Goal: Task Accomplishment & Management: Use online tool/utility

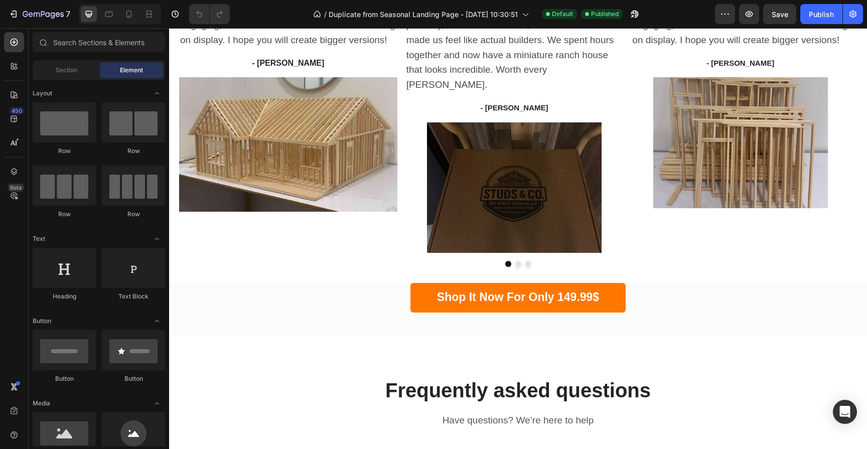
scroll to position [2296, 0]
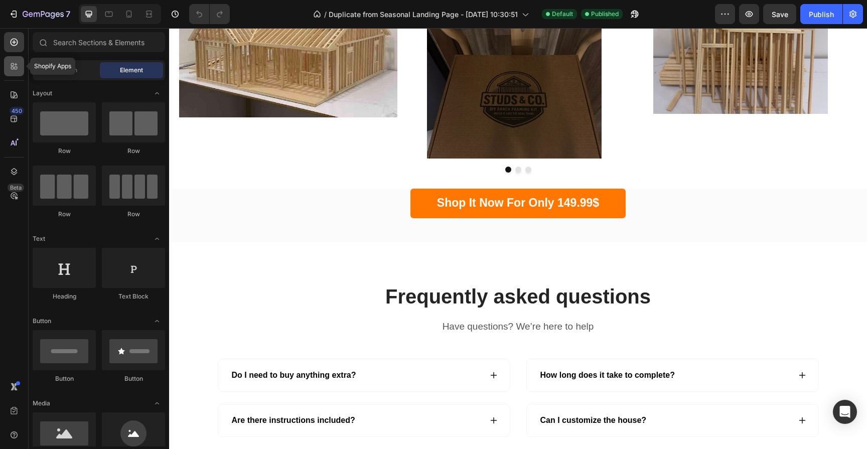
click at [15, 63] on icon at bounding box center [14, 66] width 10 height 10
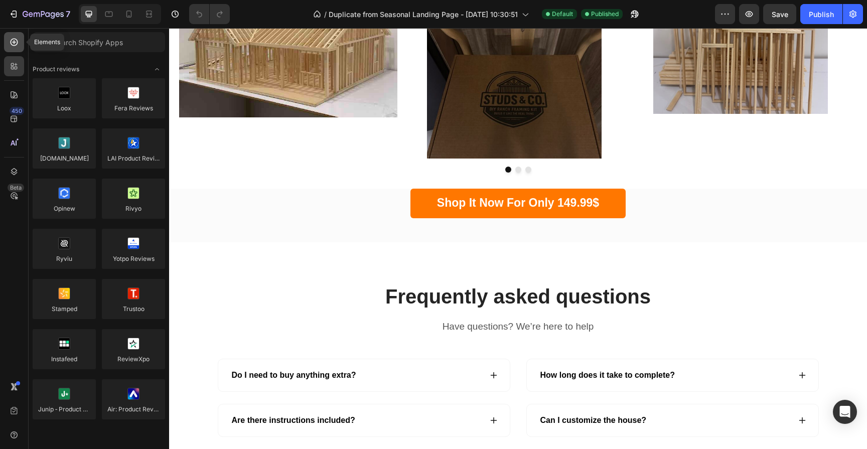
click at [11, 45] on icon at bounding box center [14, 42] width 10 height 10
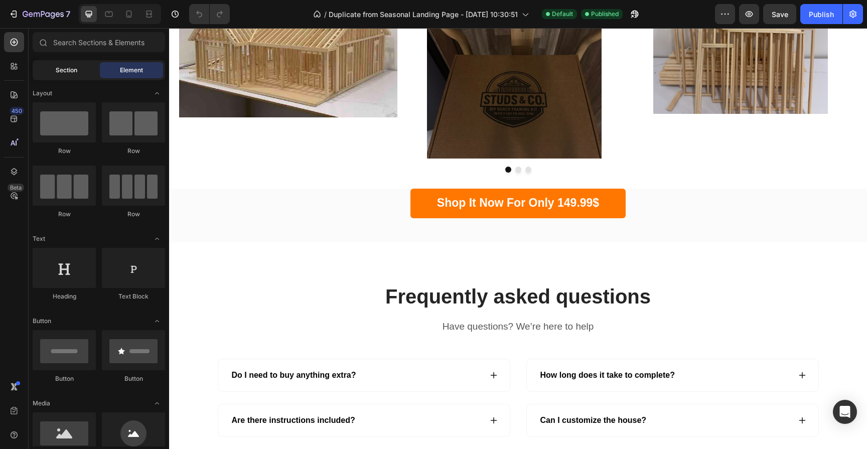
click at [80, 68] on div "Section" at bounding box center [66, 70] width 63 height 16
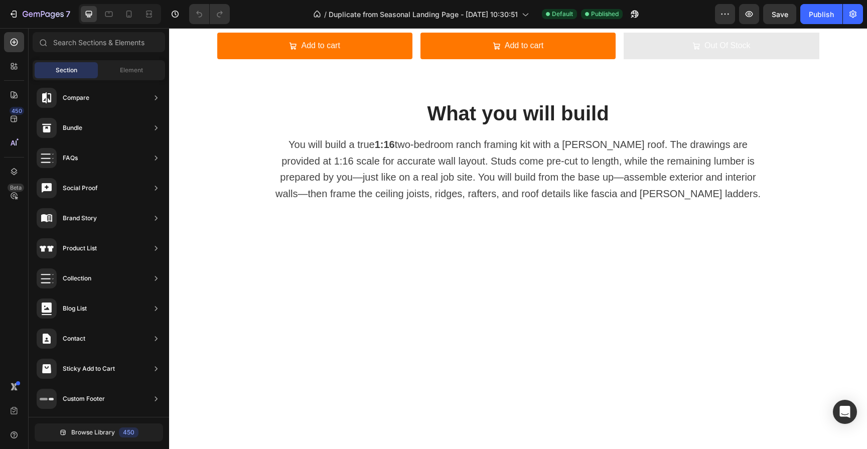
scroll to position [299, 0]
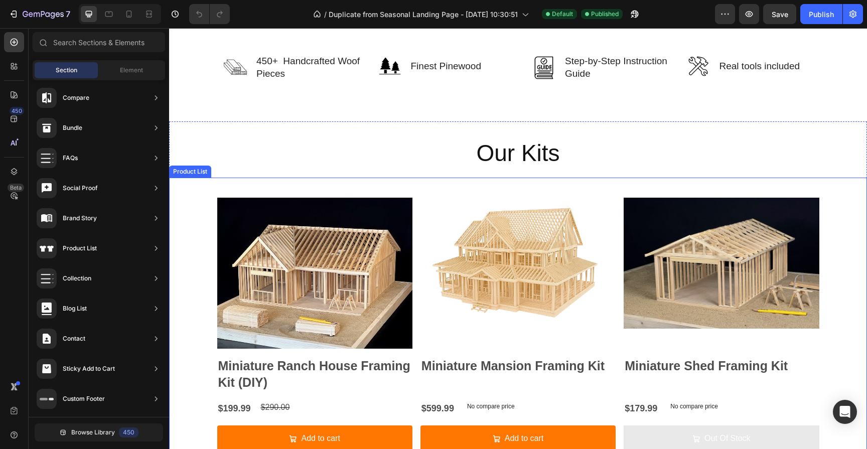
click at [183, 183] on div "Product Images Miniature Ranch House Framing Kit (DIY) Product Title $199.99 Pr…" at bounding box center [518, 319] width 698 height 283
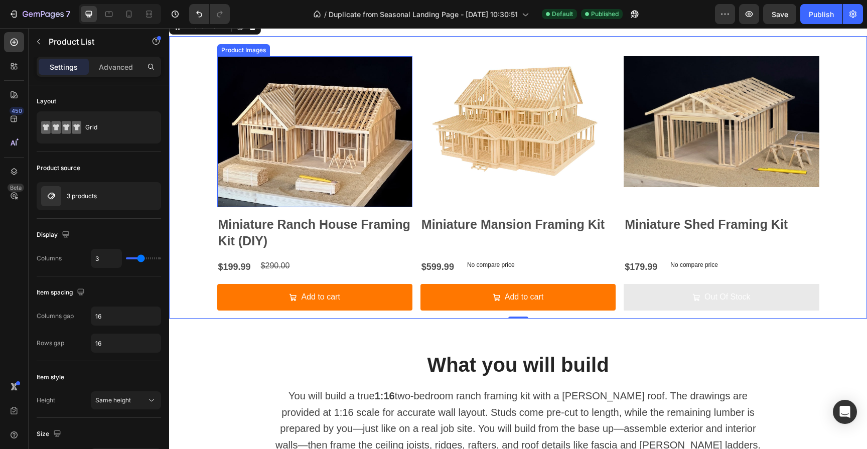
scroll to position [266, 0]
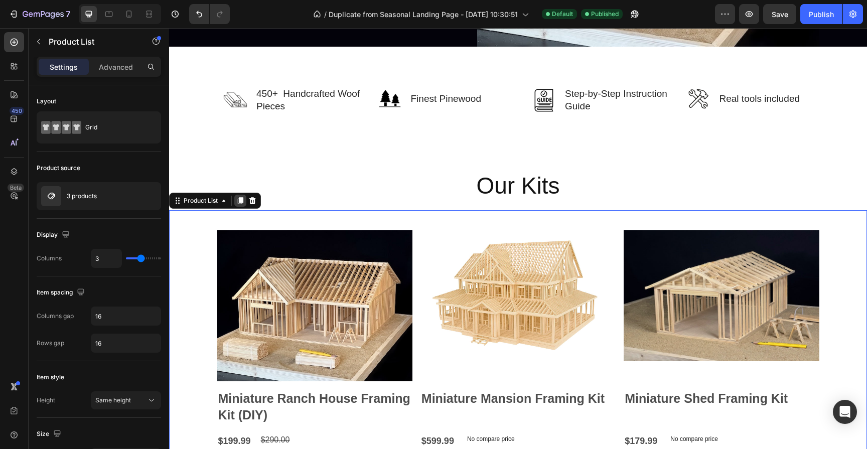
click at [243, 199] on icon at bounding box center [241, 200] width 6 height 7
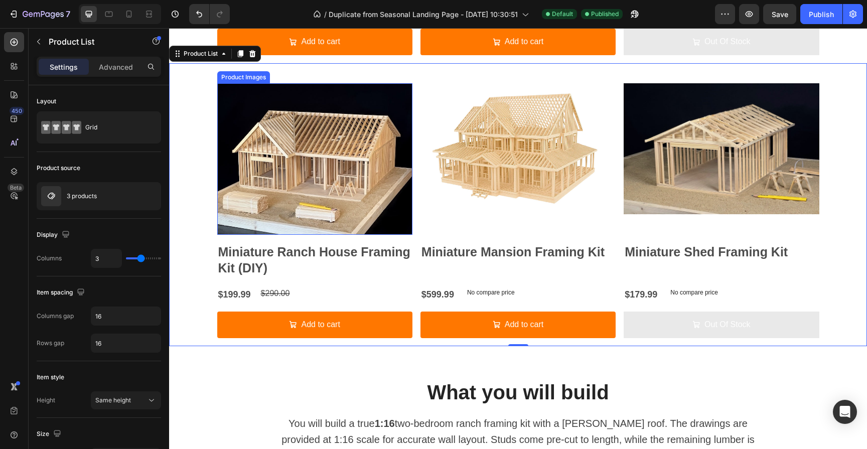
scroll to position [582, 0]
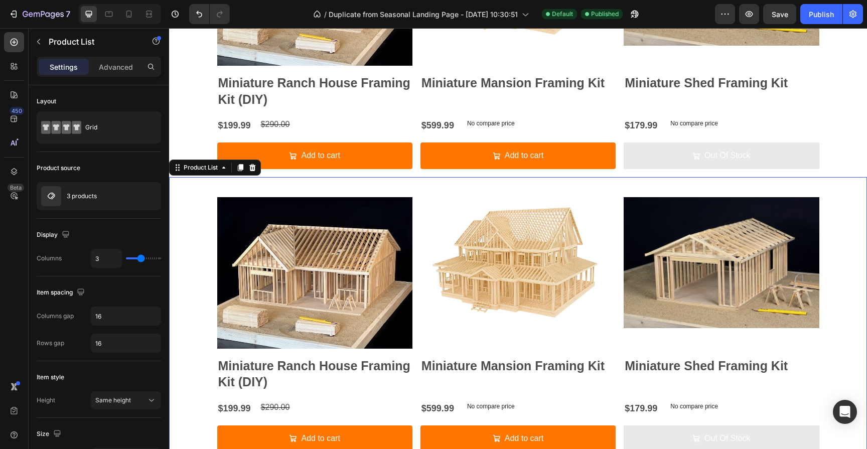
click at [199, 226] on div "Product Images Miniature Ranch House Framing Kit (DIY) Product Title $199.99 Pr…" at bounding box center [518, 318] width 698 height 283
click at [86, 189] on div "3 products" at bounding box center [99, 196] width 124 height 28
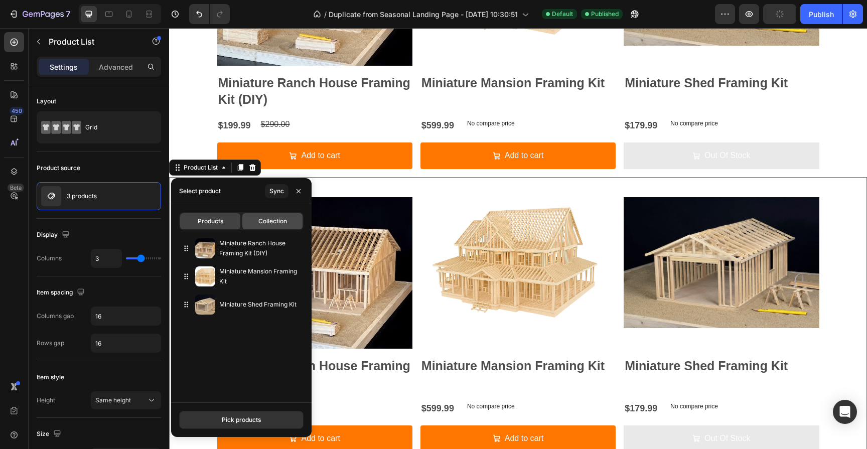
click at [266, 224] on span "Collection" at bounding box center [272, 221] width 29 height 9
type input "10"
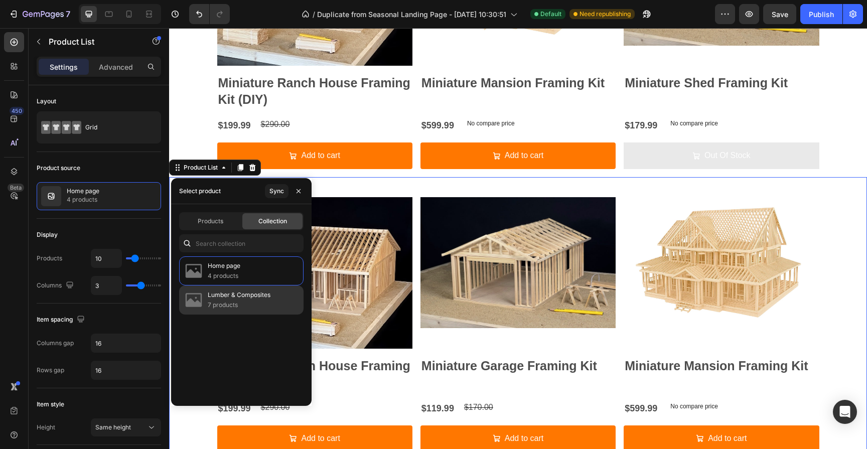
click at [254, 296] on p "Lumber & Composites" at bounding box center [239, 295] width 63 height 10
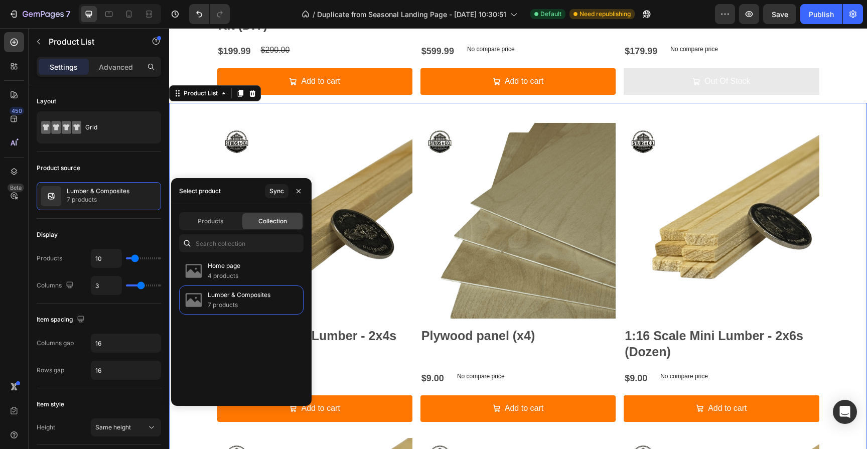
scroll to position [645, 0]
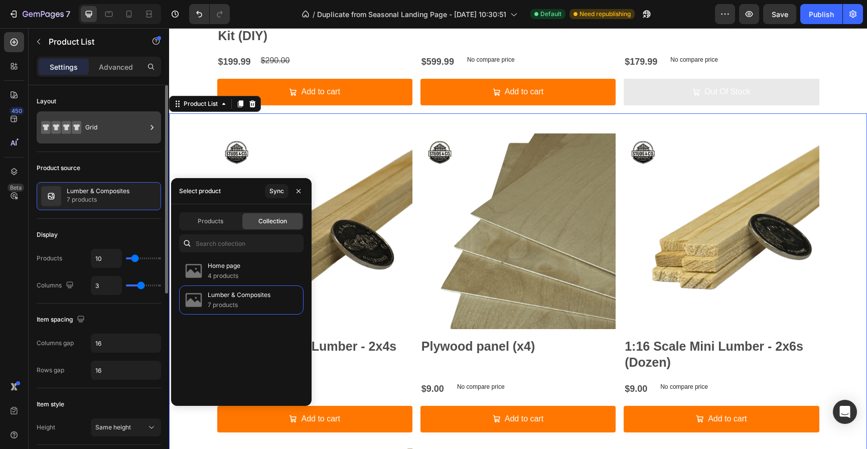
click at [96, 127] on div "Grid" at bounding box center [115, 127] width 61 height 23
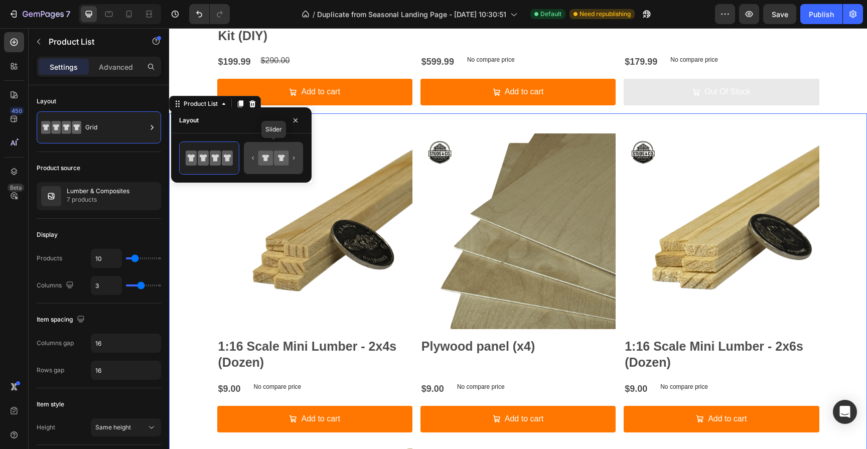
click at [264, 157] on icon at bounding box center [265, 157] width 7 height 7
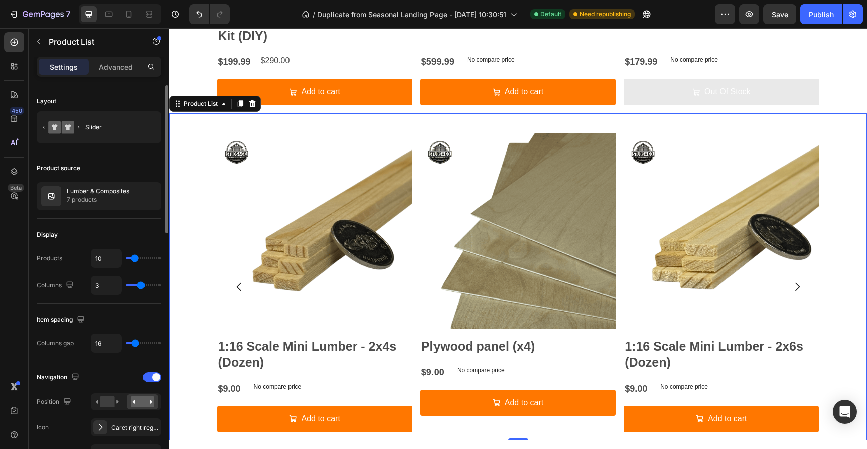
type input "4"
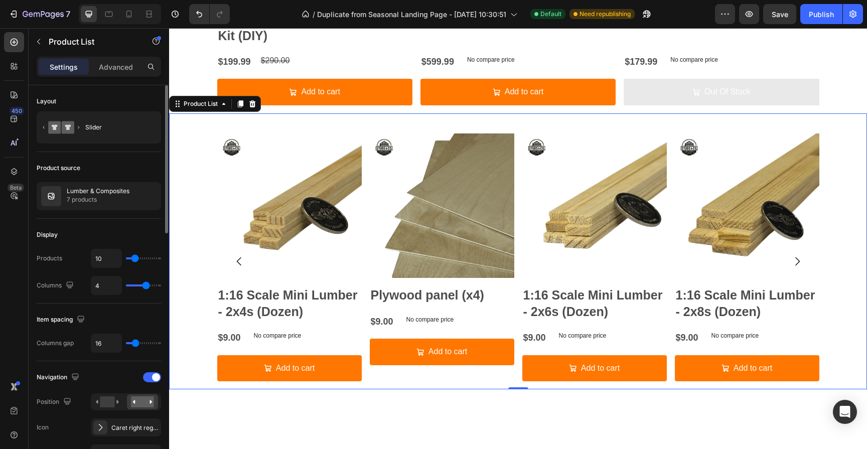
type input "4"
click at [144, 284] on input "range" at bounding box center [143, 285] width 35 height 2
click at [129, 12] on icon at bounding box center [129, 14] width 10 height 10
type input "2"
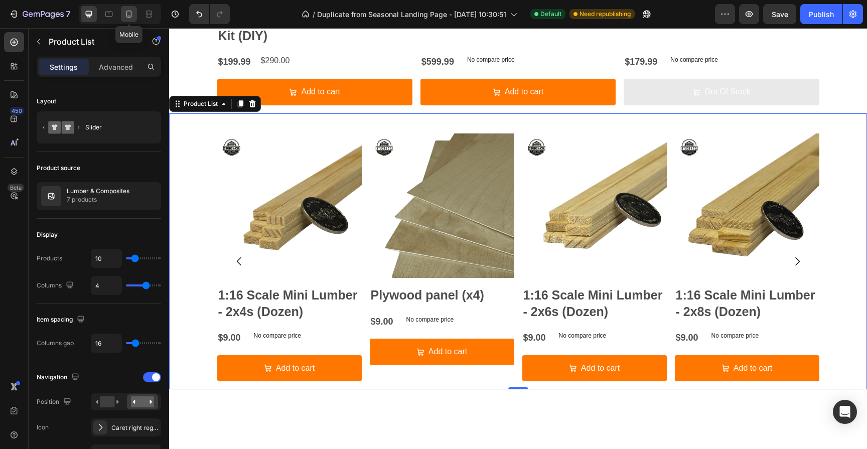
type input "100%"
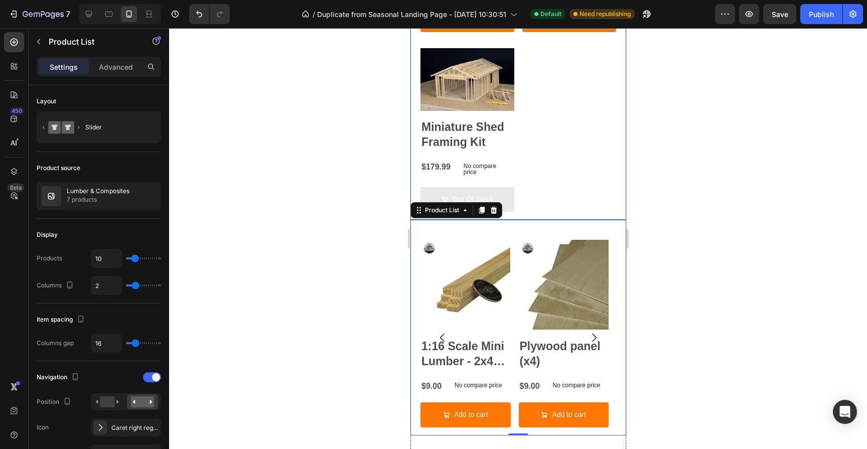
scroll to position [635, 0]
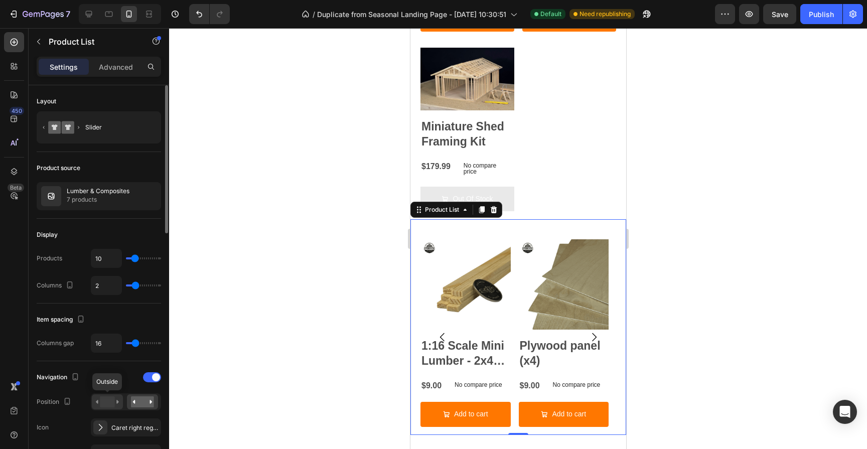
click at [99, 403] on icon at bounding box center [107, 401] width 23 height 11
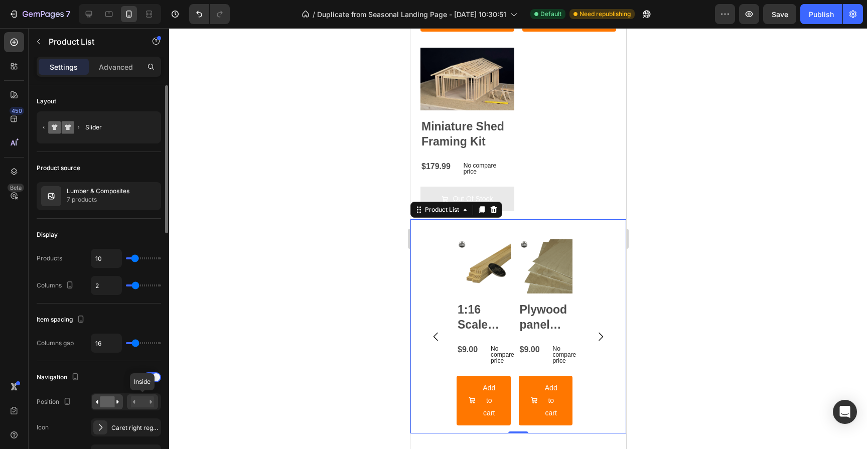
click at [138, 403] on rect at bounding box center [142, 401] width 23 height 11
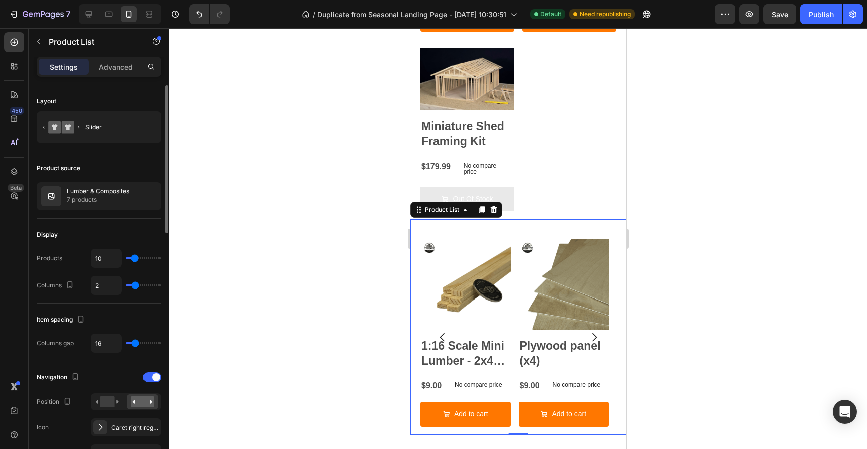
type input "3"
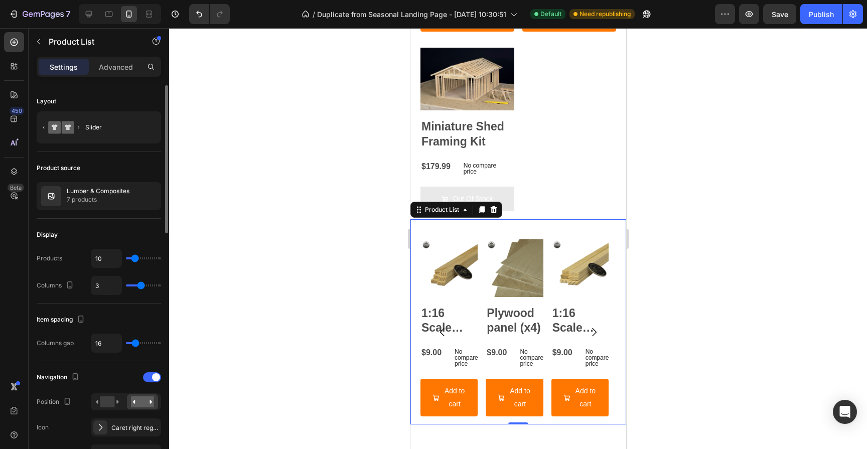
drag, startPoint x: 134, startPoint y: 285, endPoint x: 139, endPoint y: 286, distance: 5.0
type input "3"
click at [139, 286] on input "range" at bounding box center [143, 285] width 35 height 2
click at [134, 287] on div "3" at bounding box center [126, 285] width 70 height 19
type input "2"
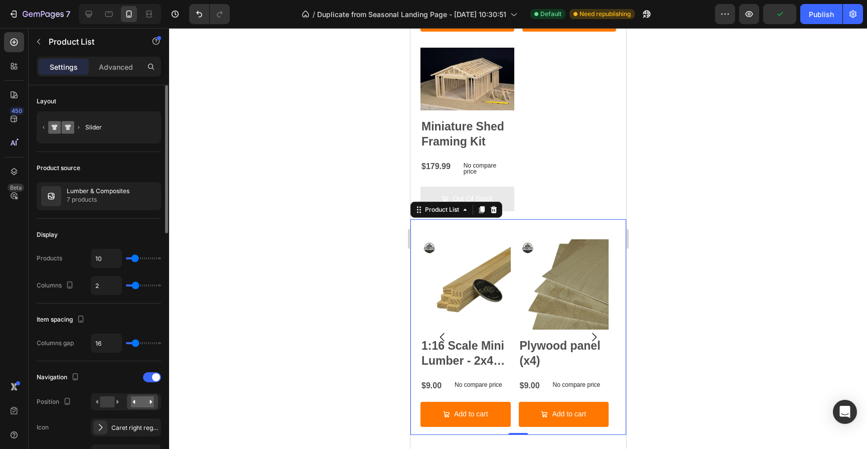
type input "2"
click at [136, 286] on input "range" at bounding box center [143, 285] width 35 height 2
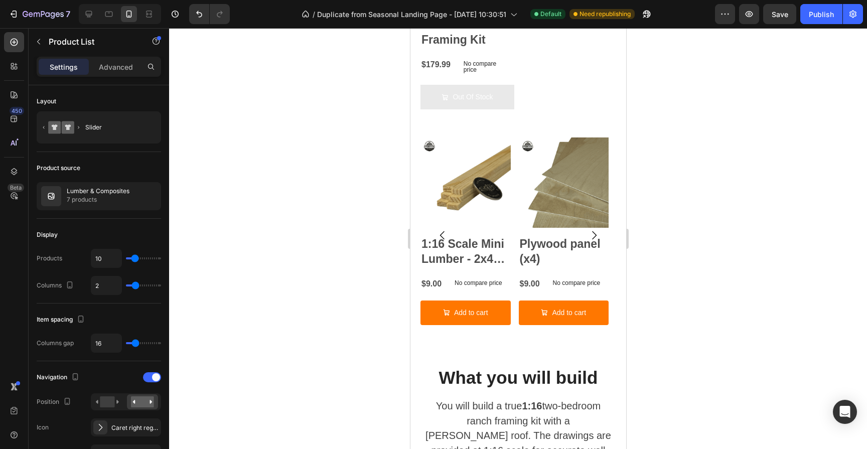
scroll to position [1054, 0]
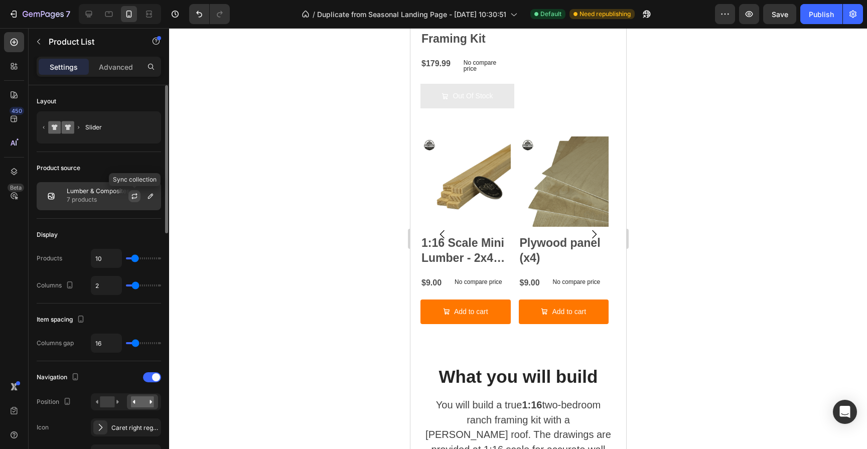
click at [133, 197] on icon "button" at bounding box center [134, 196] width 8 height 8
click at [100, 199] on p "7 products" at bounding box center [85, 200] width 36 height 10
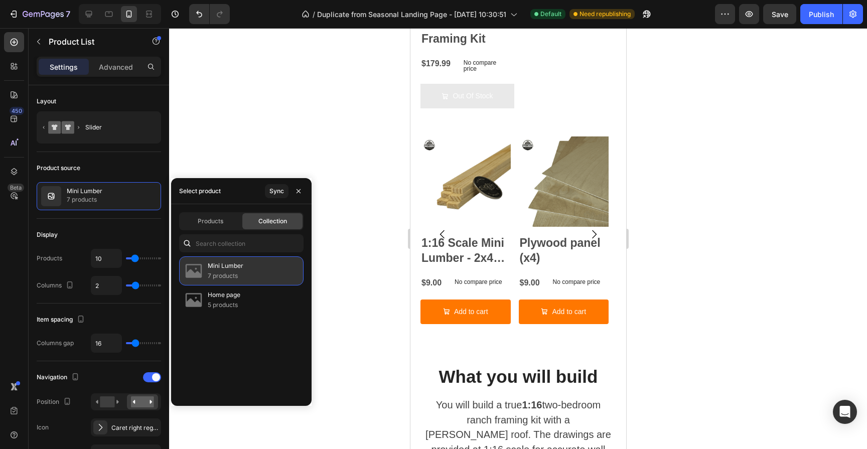
click at [248, 266] on div "Mini Lumber 7 products" at bounding box center [241, 270] width 124 height 29
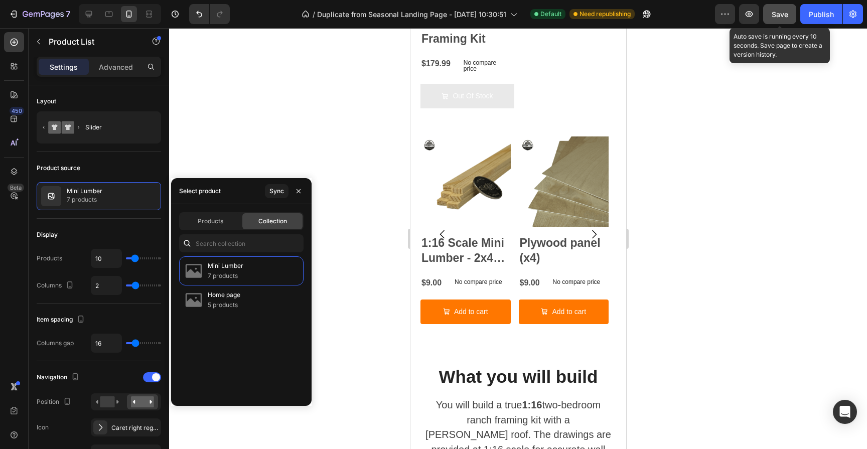
click at [791, 12] on button "Save" at bounding box center [779, 14] width 33 height 20
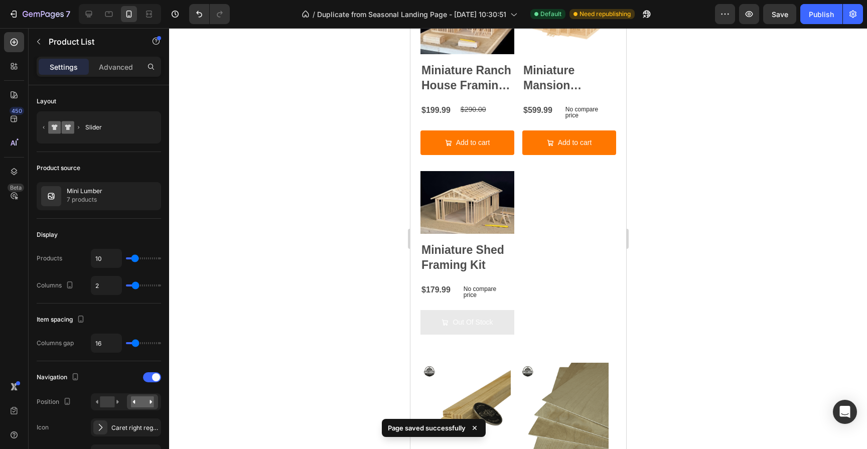
scroll to position [821, 0]
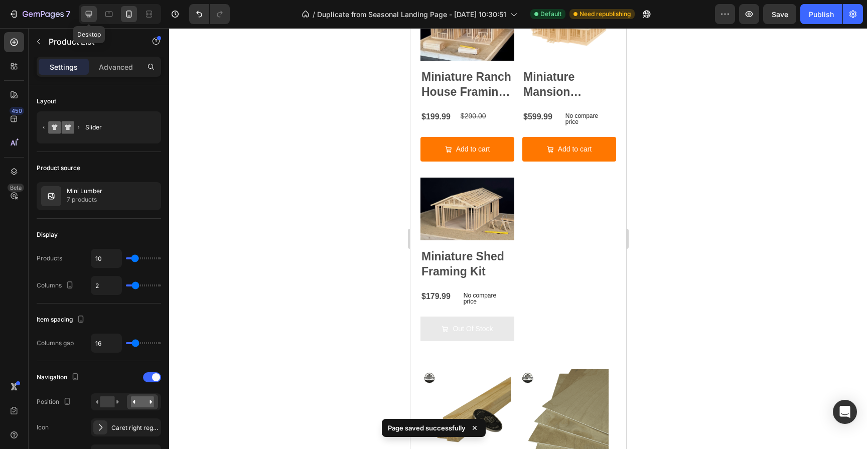
click at [92, 13] on icon at bounding box center [89, 14] width 10 height 10
type input "4"
type input "1200"
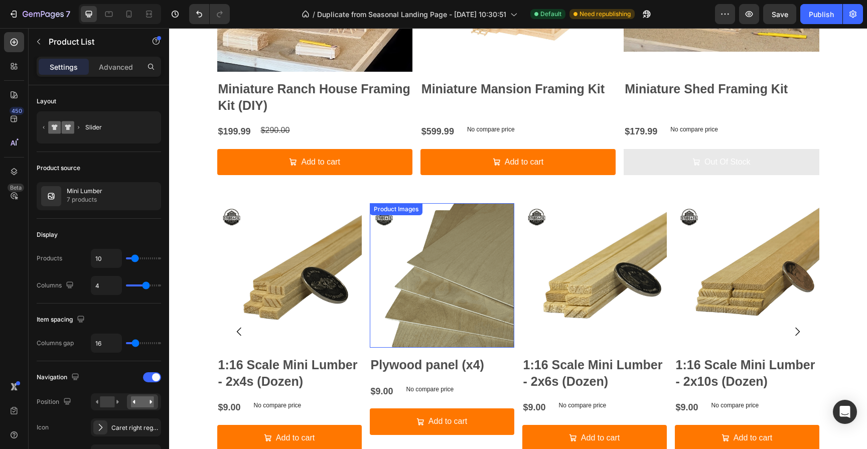
scroll to position [895, 0]
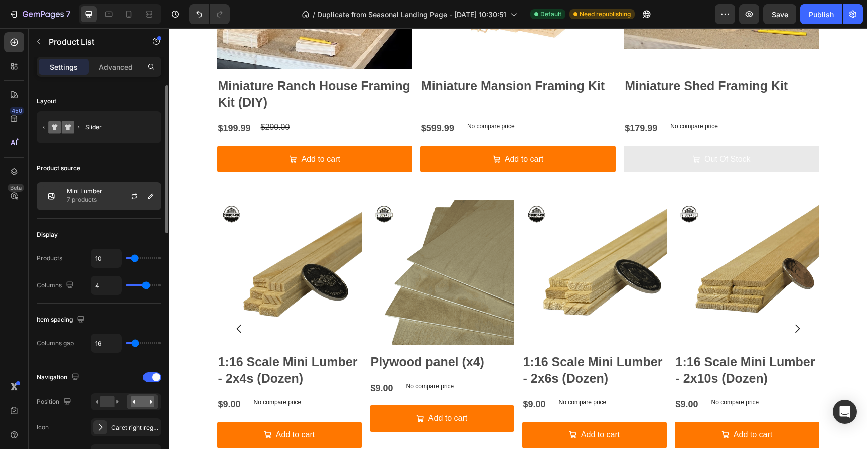
click at [101, 200] on p "7 products" at bounding box center [85, 200] width 36 height 10
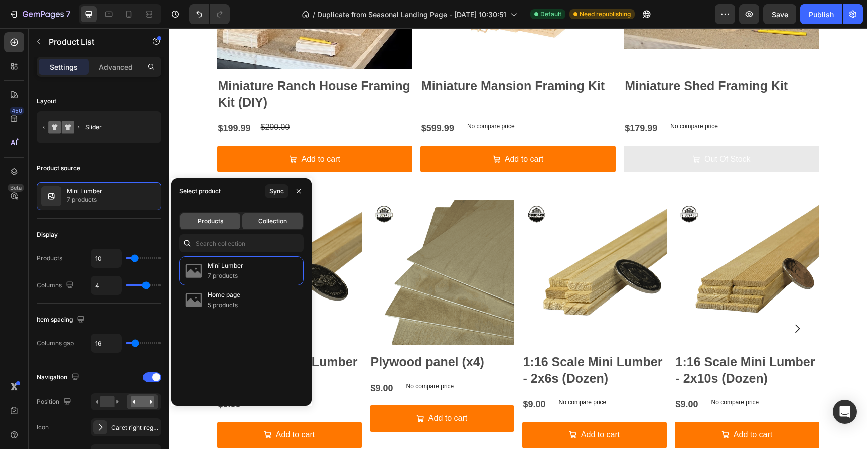
click at [228, 227] on div "Products" at bounding box center [210, 221] width 60 height 16
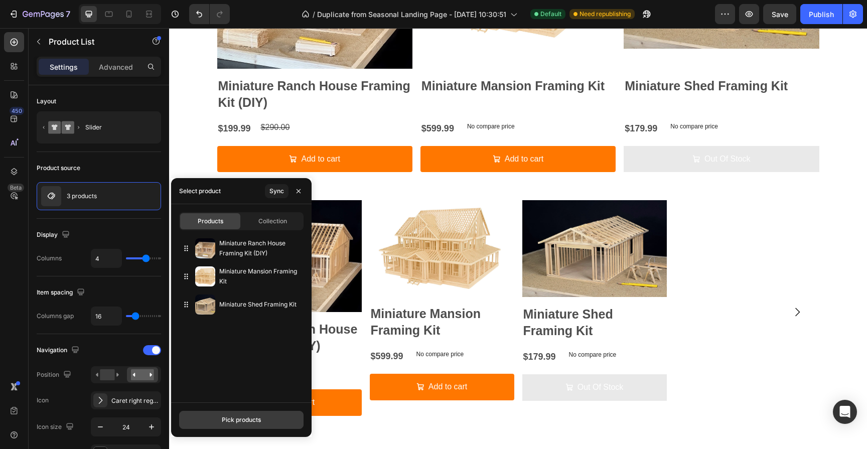
click at [252, 417] on div "Pick products" at bounding box center [241, 419] width 39 height 9
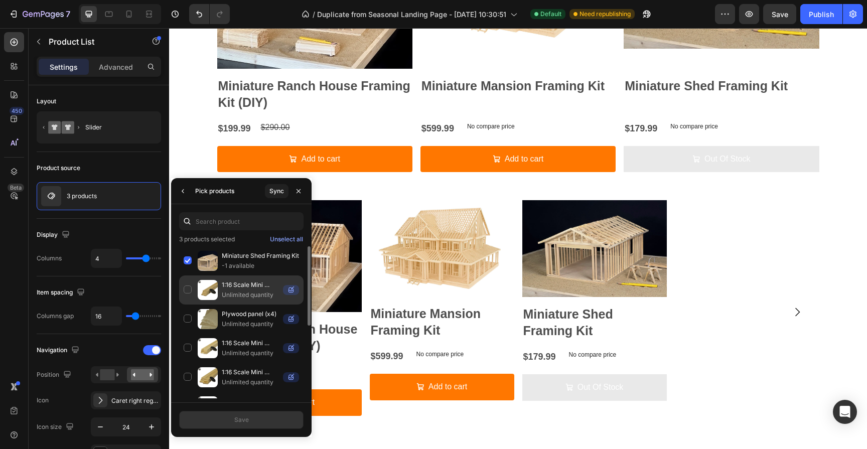
click at [187, 289] on div "1:16 Scale Mini Lumber - 2x4s (Dozen) Unlimited quantity" at bounding box center [241, 289] width 124 height 29
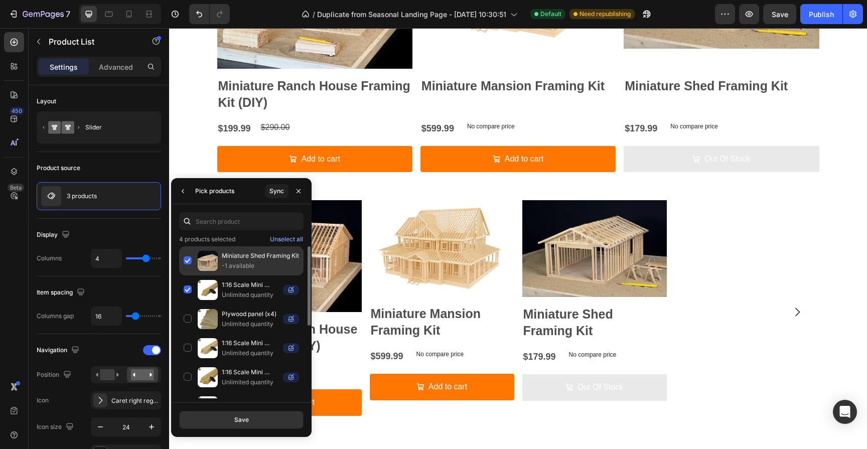
click at [188, 267] on div "Miniature Shed Framing Kit -1 available" at bounding box center [241, 260] width 124 height 29
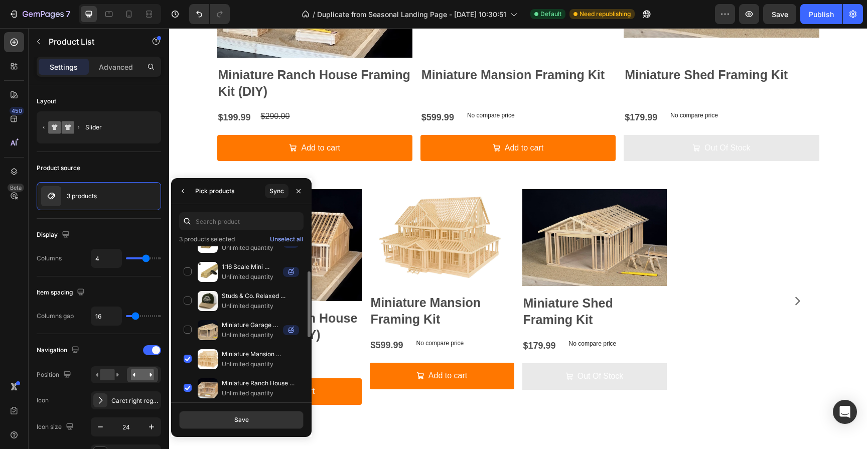
scroll to position [197, 0]
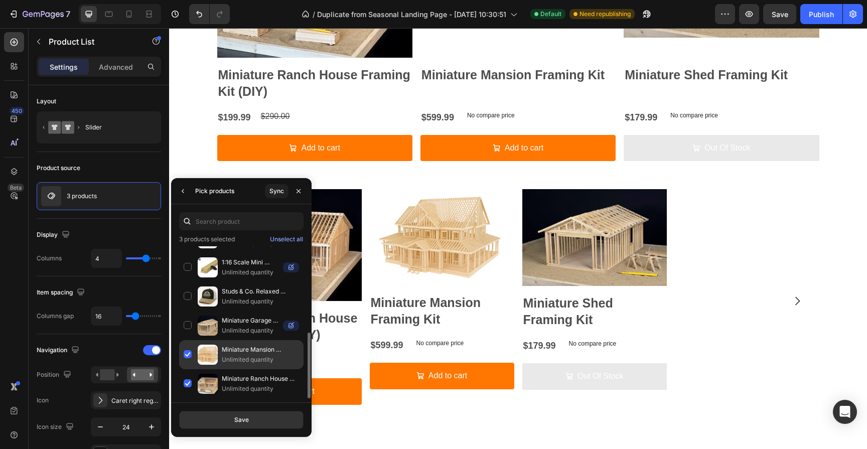
click at [188, 357] on div "Miniature Mansion Framing Kit Unlimited quantity" at bounding box center [241, 354] width 124 height 29
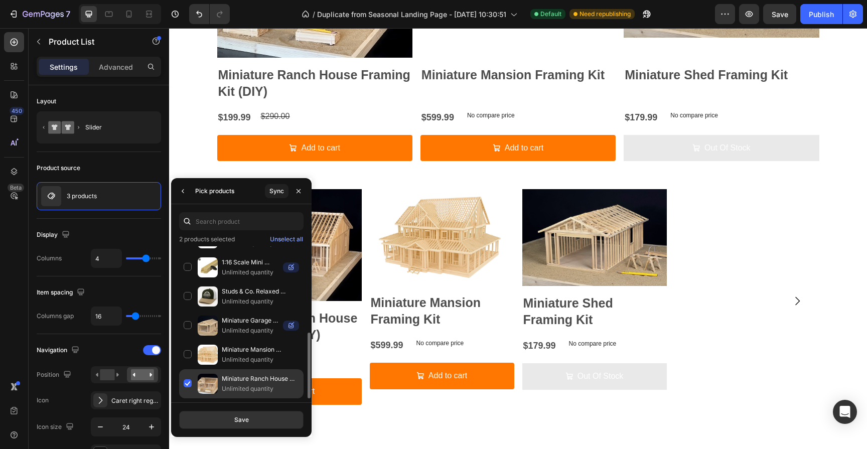
click at [188, 384] on div "Miniature Ranch House Framing Kit (DIY) Unlimited quantity" at bounding box center [241, 383] width 124 height 29
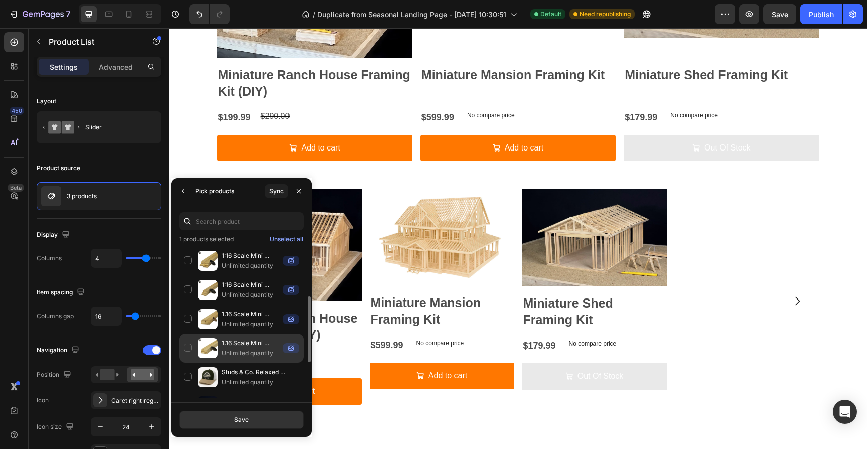
scroll to position [115, 0]
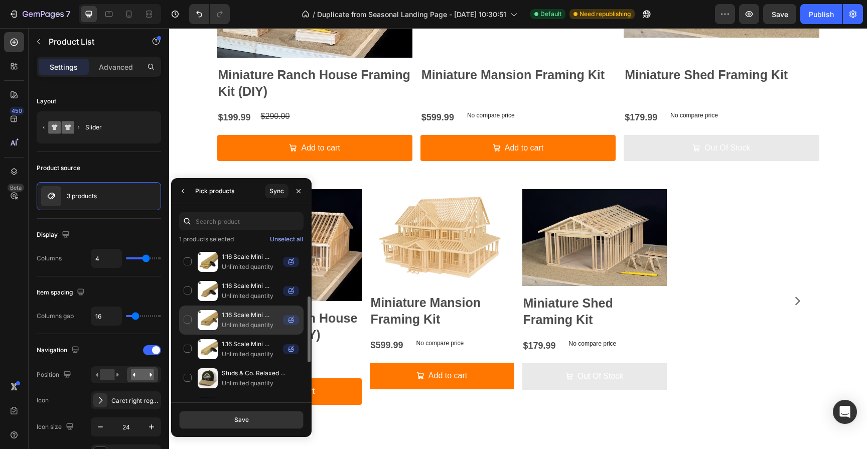
click at [187, 318] on div "1:16 Scale Mini Lumber - 2x10s (Dozen) Unlimited quantity" at bounding box center [241, 319] width 124 height 29
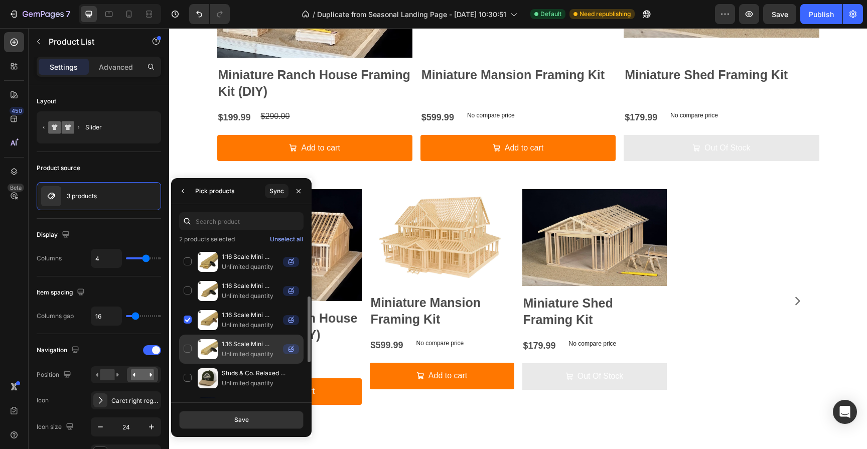
click at [188, 345] on div "1:16 Scale Mini Lumber - 2x6 studs (Dozen) Unlimited quantity" at bounding box center [241, 349] width 124 height 29
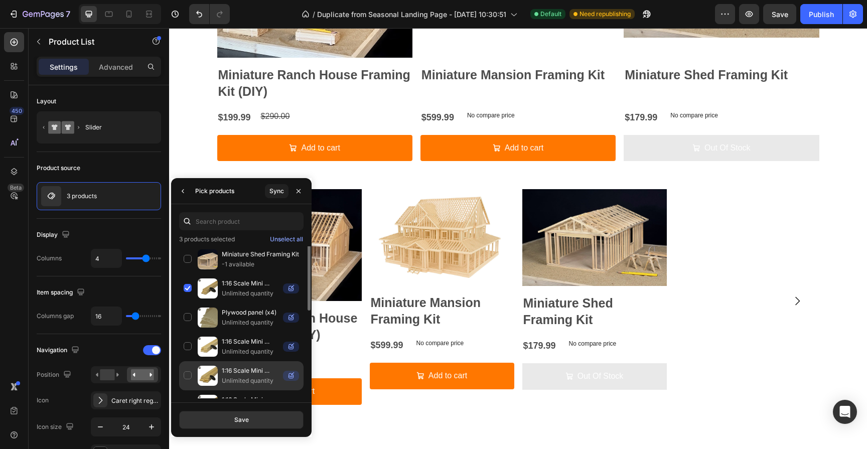
scroll to position [0, 0]
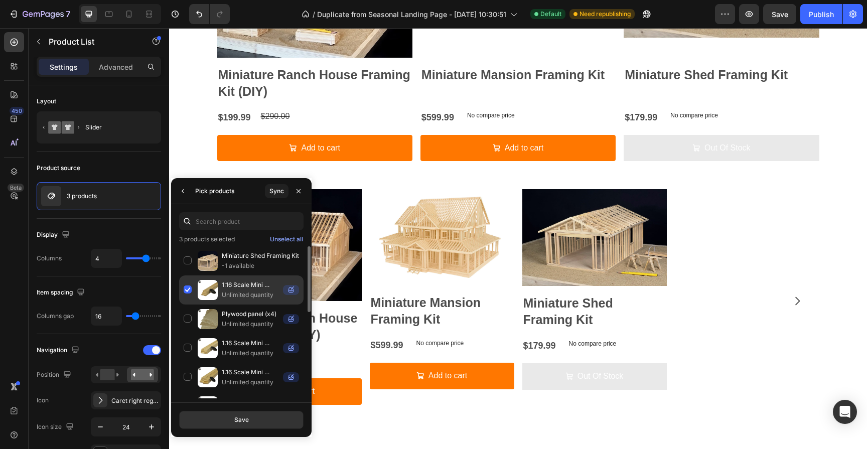
click at [257, 281] on p "1:16 Scale Mini Lumber - 2x4s (Dozen)" at bounding box center [250, 285] width 57 height 10
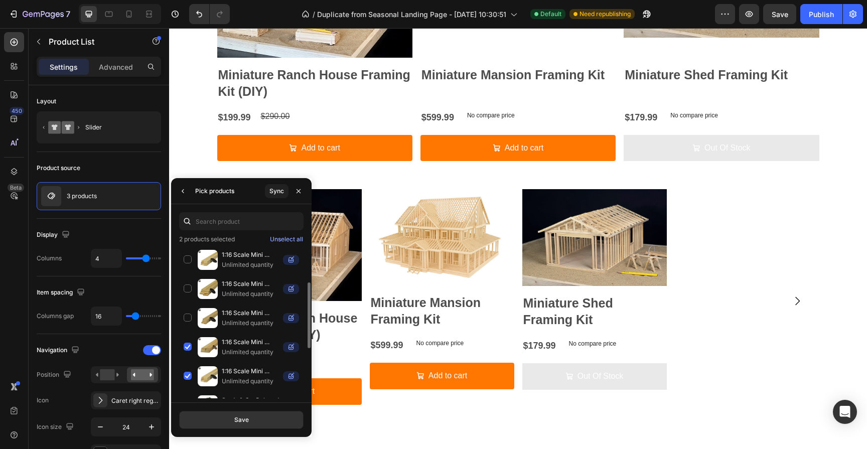
scroll to position [95, 0]
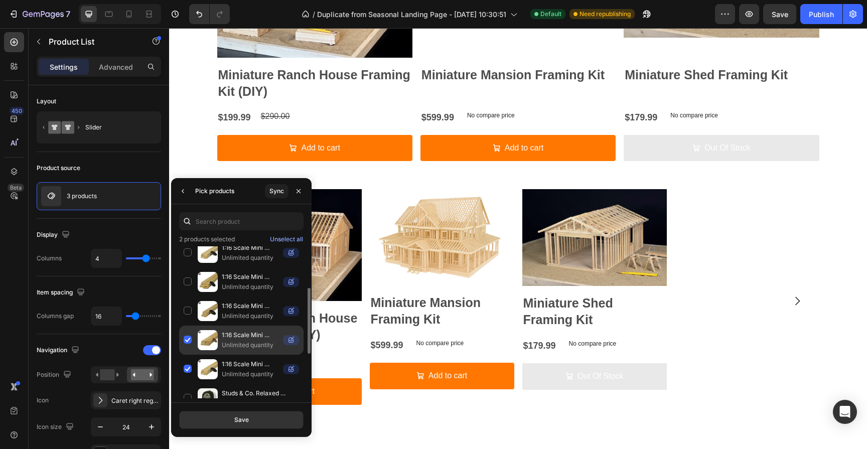
click at [246, 341] on p "Unlimited quantity" at bounding box center [250, 345] width 57 height 10
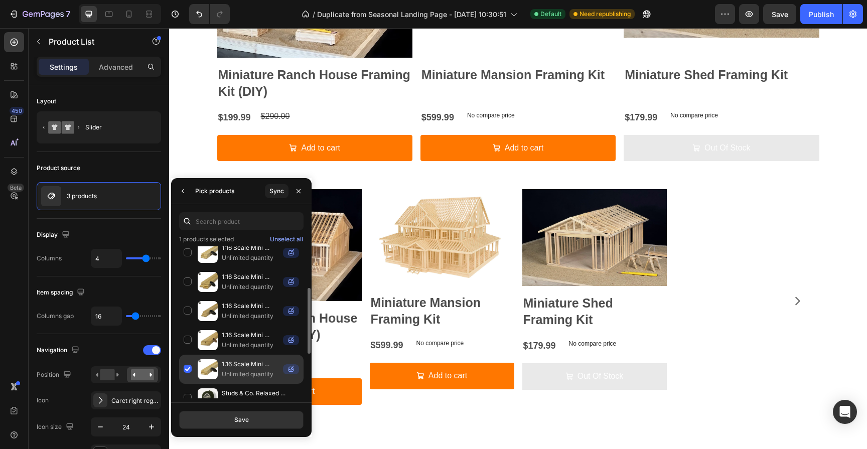
click at [246, 369] on p "Unlimited quantity" at bounding box center [250, 374] width 57 height 10
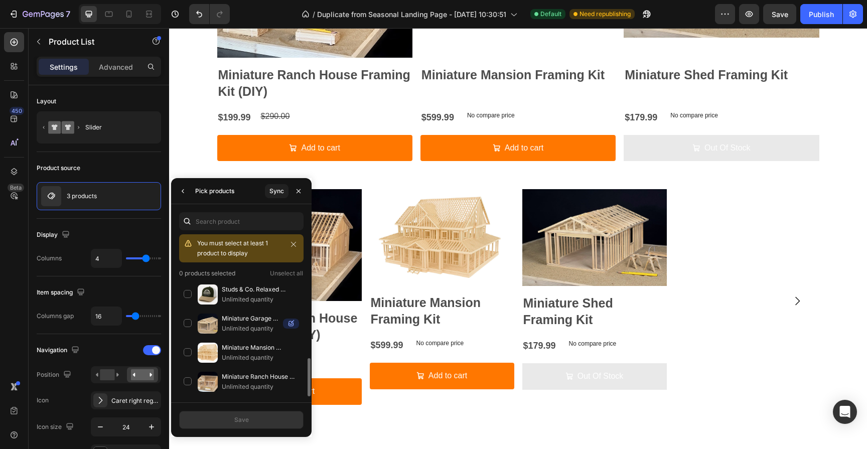
scroll to position [0, 0]
click at [184, 195] on button "button" at bounding box center [183, 191] width 16 height 16
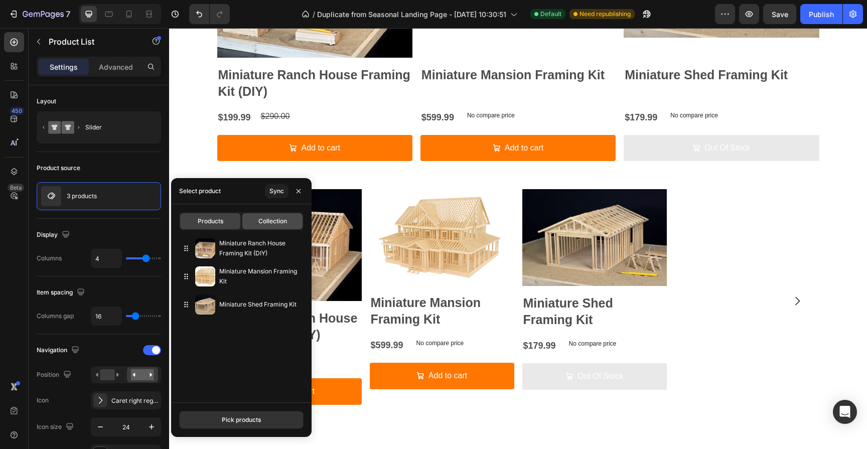
click at [255, 221] on div "Collection" at bounding box center [272, 221] width 60 height 16
type input "10"
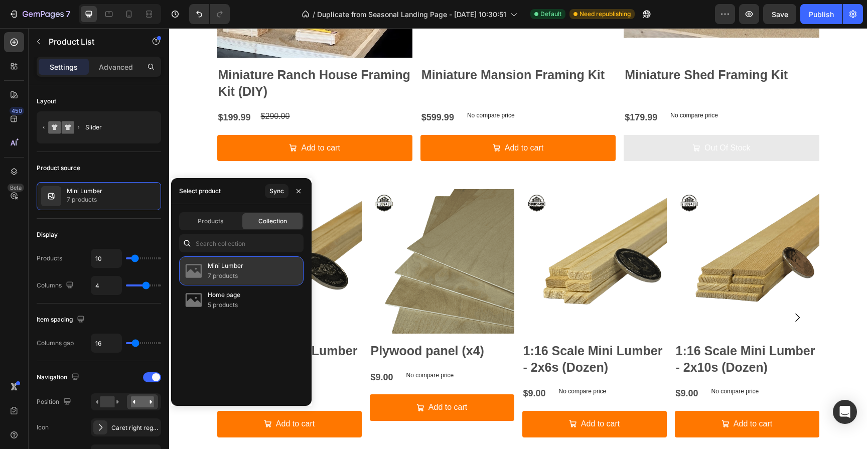
click at [246, 275] on div "Mini Lumber 7 products" at bounding box center [241, 270] width 124 height 29
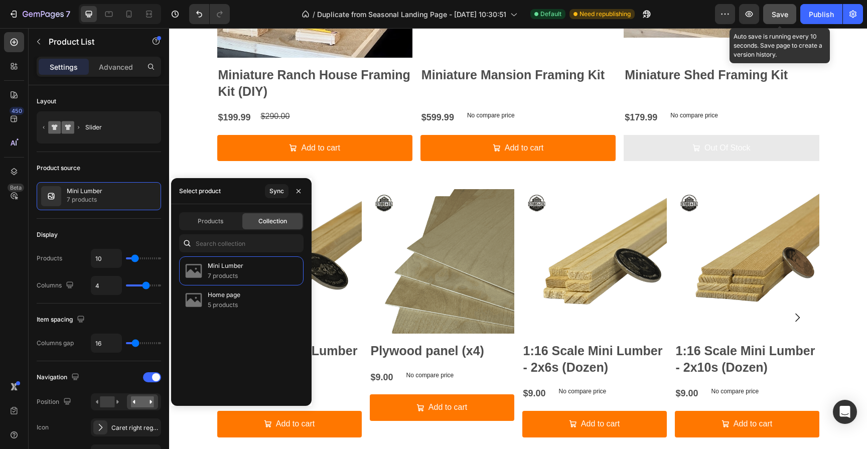
click at [784, 14] on span "Save" at bounding box center [779, 14] width 17 height 9
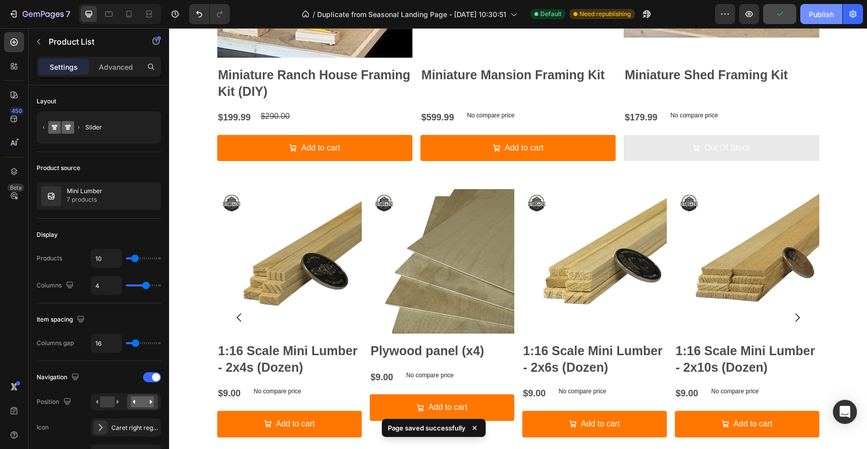
click at [810, 16] on div "Publish" at bounding box center [820, 14] width 25 height 11
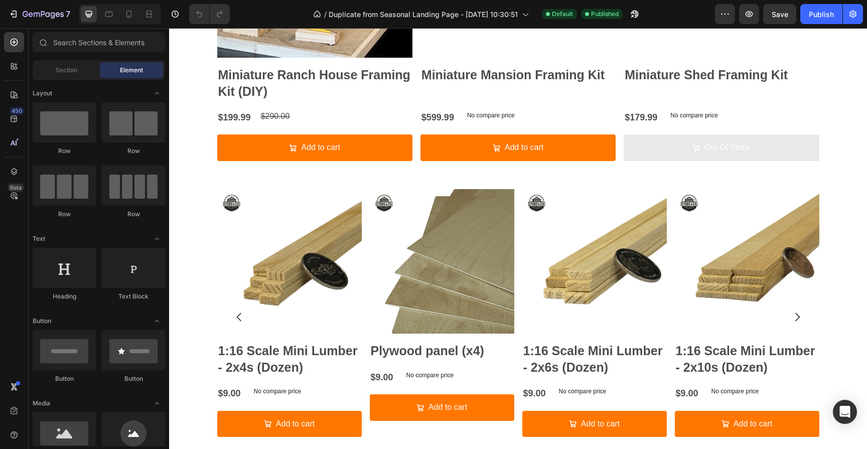
scroll to position [598, 0]
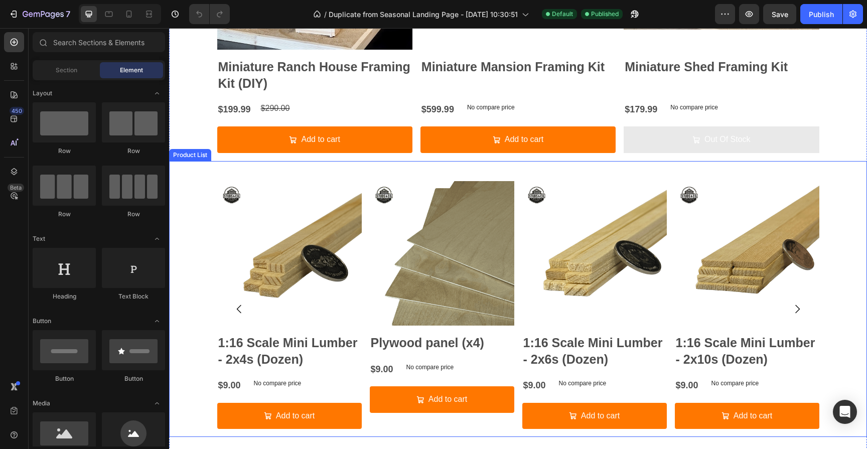
click at [186, 342] on div "Product Images 1:16 Scale Mini Lumber - 2x4s (Dozen) Product Title $9.00 Produc…" at bounding box center [518, 299] width 698 height 276
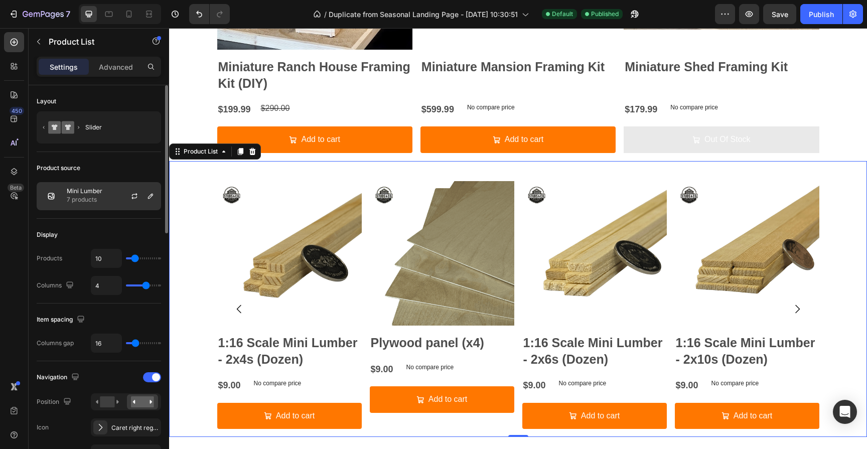
click at [127, 197] on div at bounding box center [138, 196] width 44 height 27
click at [136, 197] on icon "button" at bounding box center [134, 197] width 6 height 3
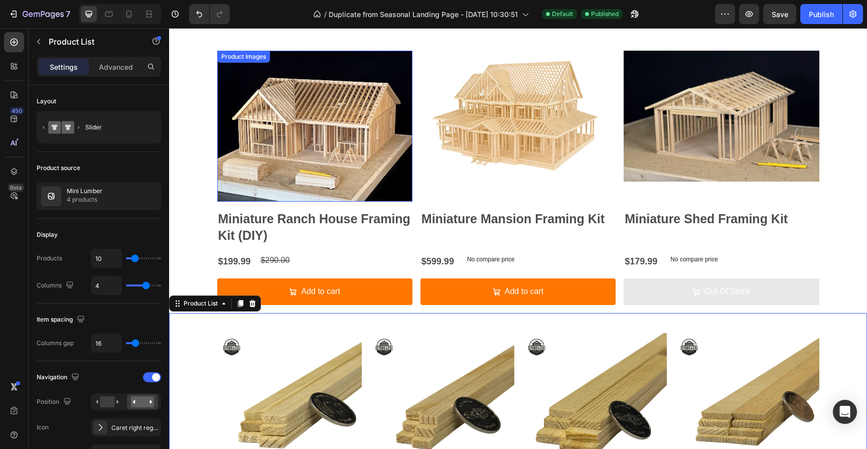
scroll to position [303, 0]
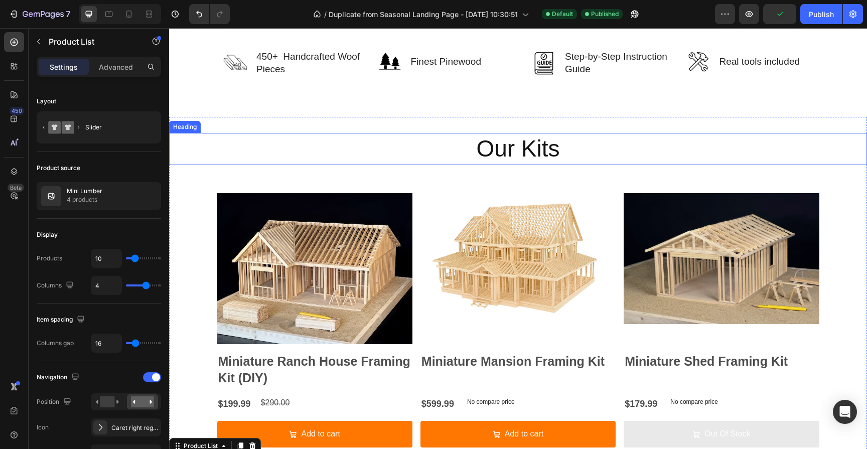
click at [281, 146] on h2 "Our Kits" at bounding box center [518, 149] width 698 height 32
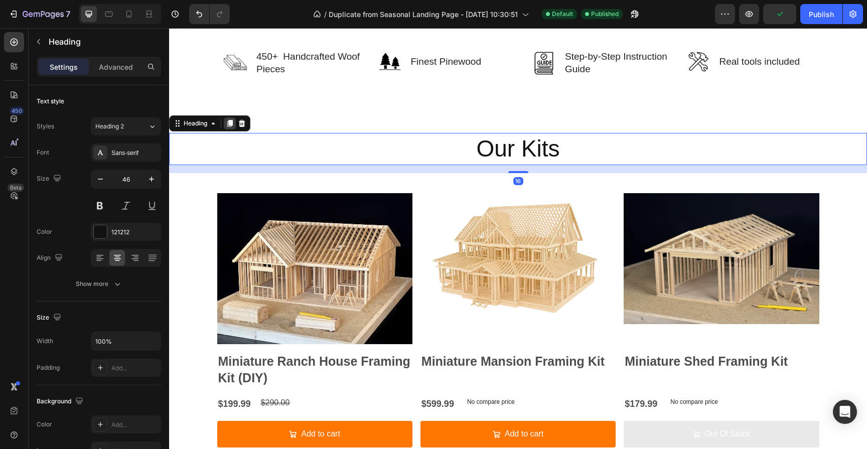
click at [231, 125] on icon at bounding box center [230, 123] width 6 height 7
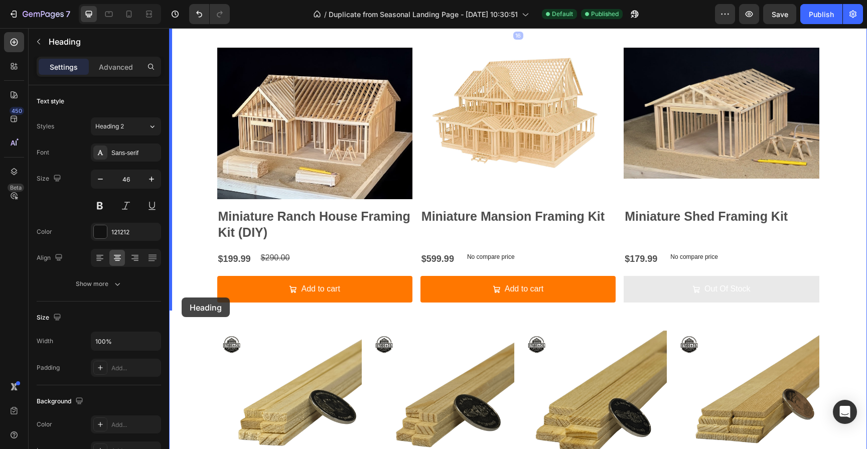
scroll to position [500, 0]
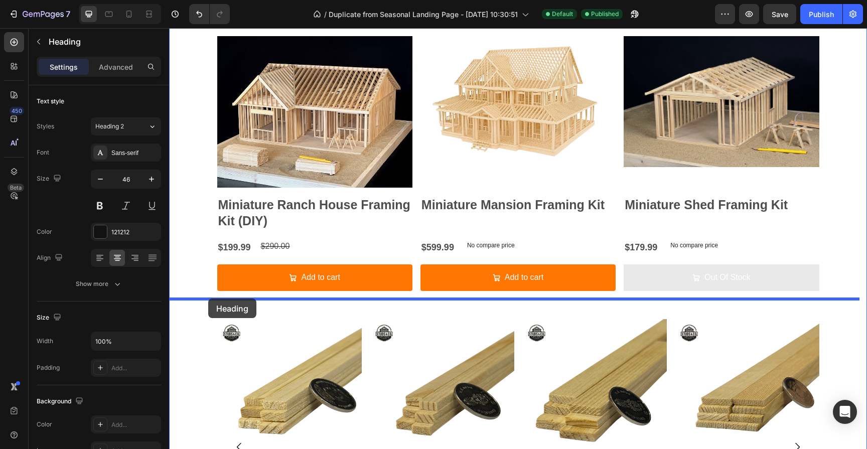
drag, startPoint x: 181, startPoint y: 163, endPoint x: 208, endPoint y: 298, distance: 138.1
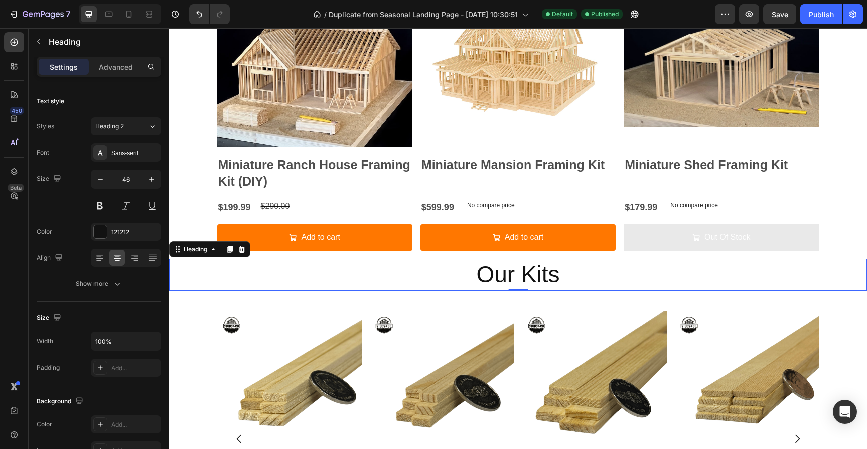
scroll to position [460, 0]
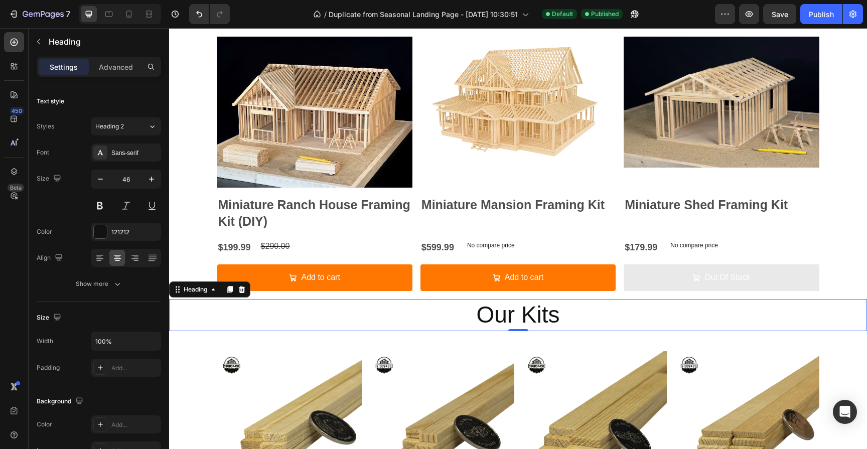
click at [527, 318] on h2 "Our Kits" at bounding box center [518, 315] width 698 height 32
click at [527, 318] on p "Our Kits" at bounding box center [518, 315] width 696 height 30
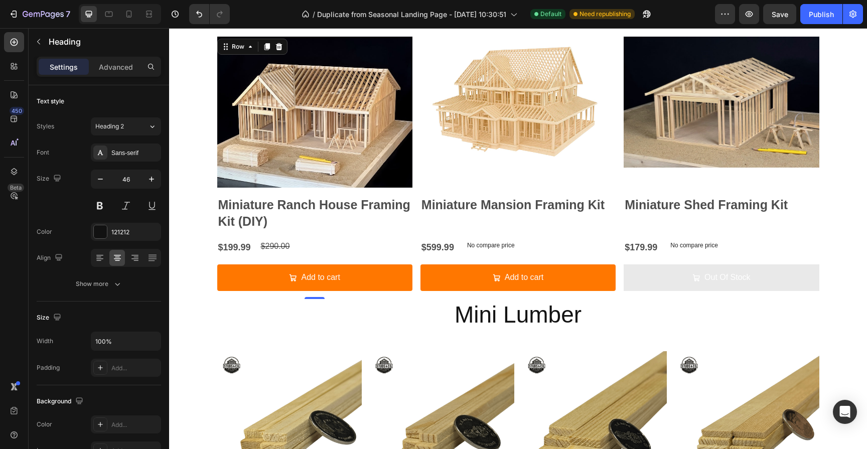
click at [230, 296] on div "Add to cart Add to Cart" at bounding box center [314, 281] width 195 height 35
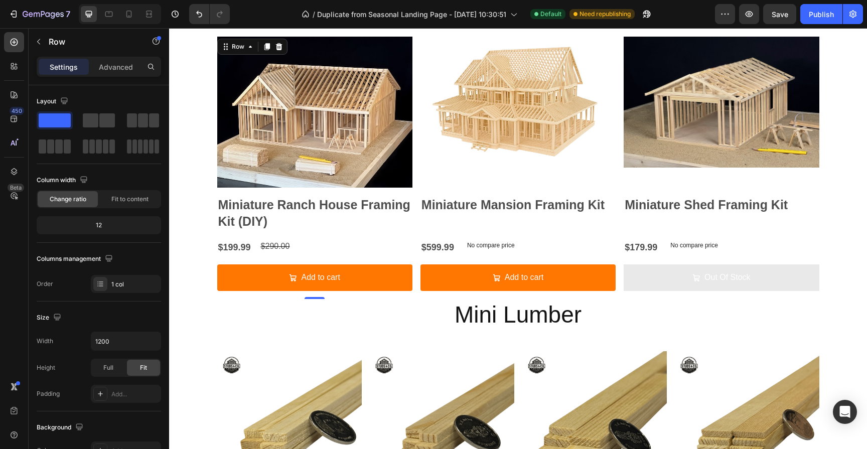
click at [256, 310] on p "Mini Lumber" at bounding box center [518, 315] width 696 height 30
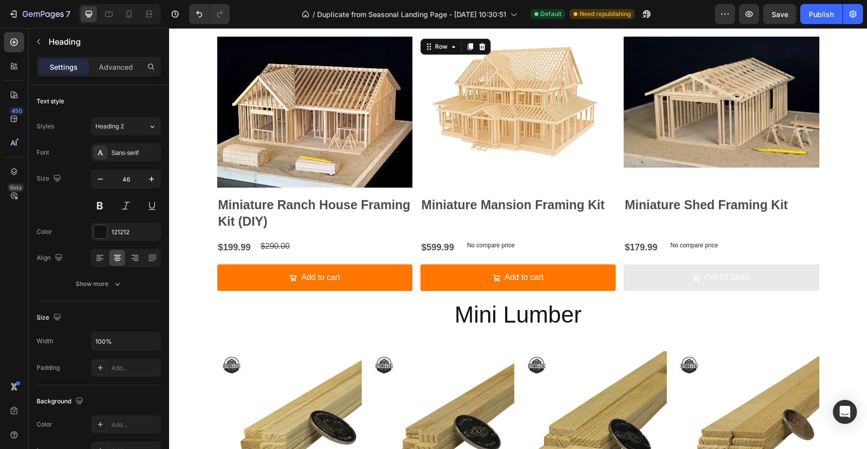
click at [516, 295] on div "Add to cart Add to Cart" at bounding box center [517, 281] width 195 height 35
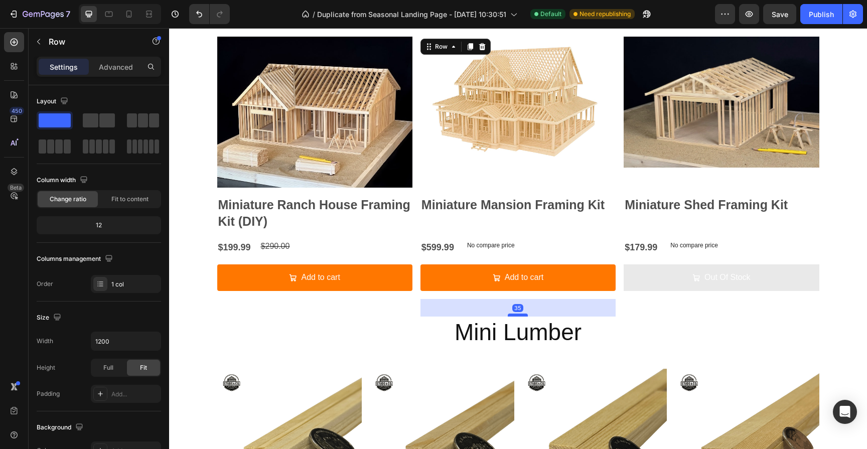
drag, startPoint x: 520, startPoint y: 296, endPoint x: 520, endPoint y: 314, distance: 18.1
click at [520, 314] on div at bounding box center [518, 314] width 20 height 3
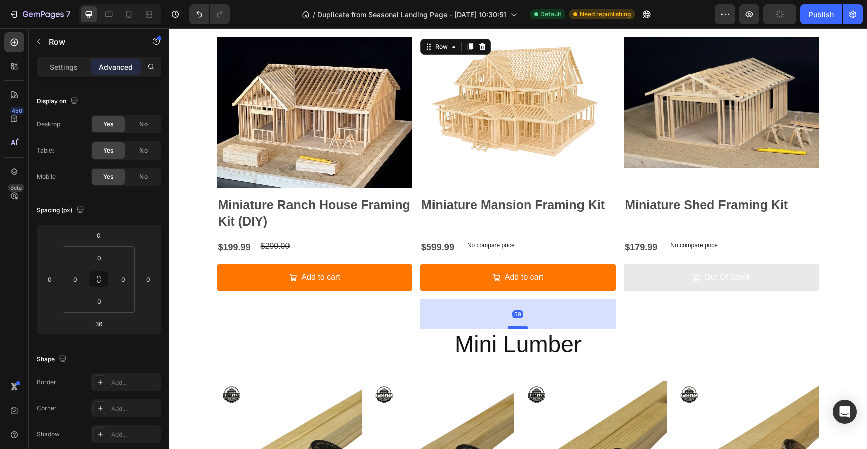
drag, startPoint x: 520, startPoint y: 314, endPoint x: 520, endPoint y: 326, distance: 11.5
click at [520, 326] on div at bounding box center [518, 326] width 20 height 3
type input "59"
click at [339, 310] on div "Product Images Miniature Ranch House Framing Kit (DIY) Product Title $199.99 Pr…" at bounding box center [518, 183] width 602 height 292
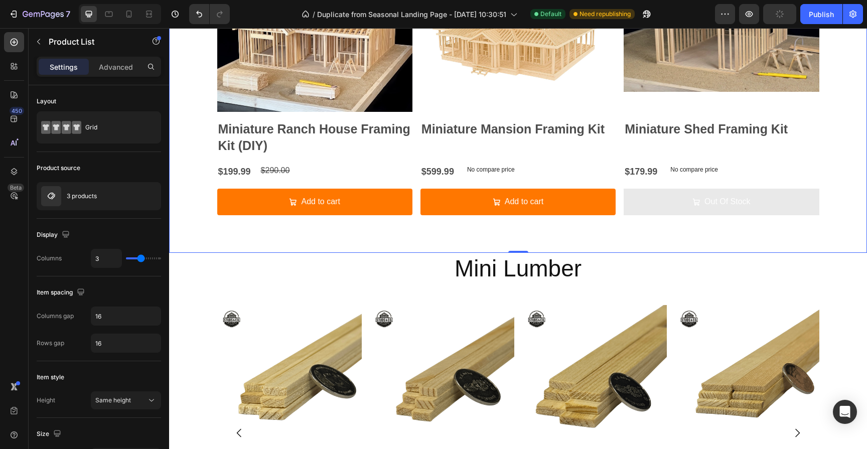
scroll to position [548, 0]
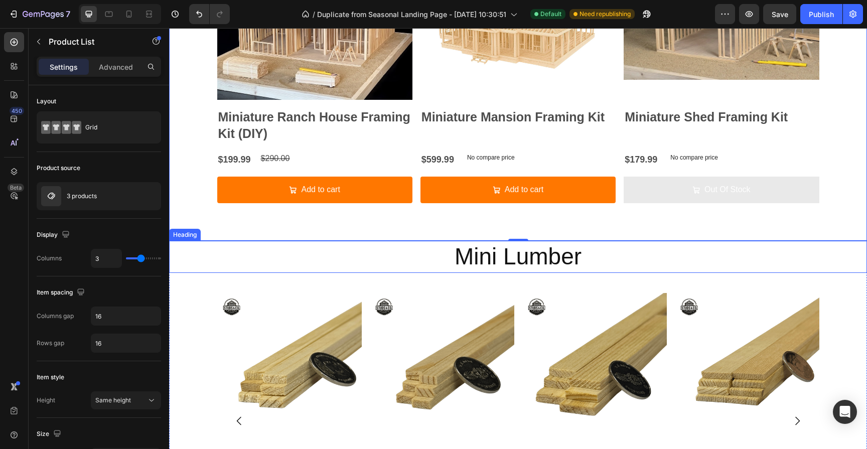
click at [542, 259] on p "Mini Lumber" at bounding box center [518, 257] width 696 height 30
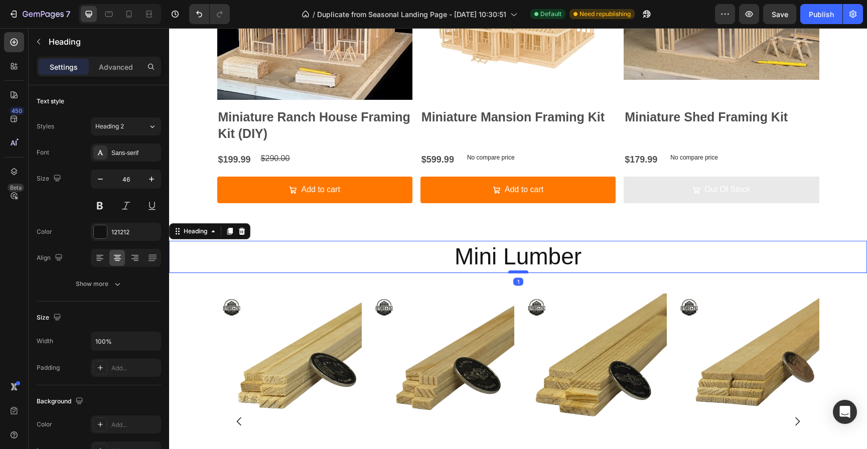
drag, startPoint x: 522, startPoint y: 271, endPoint x: 522, endPoint y: 280, distance: 9.0
click at [522, 273] on div at bounding box center [518, 271] width 20 height 3
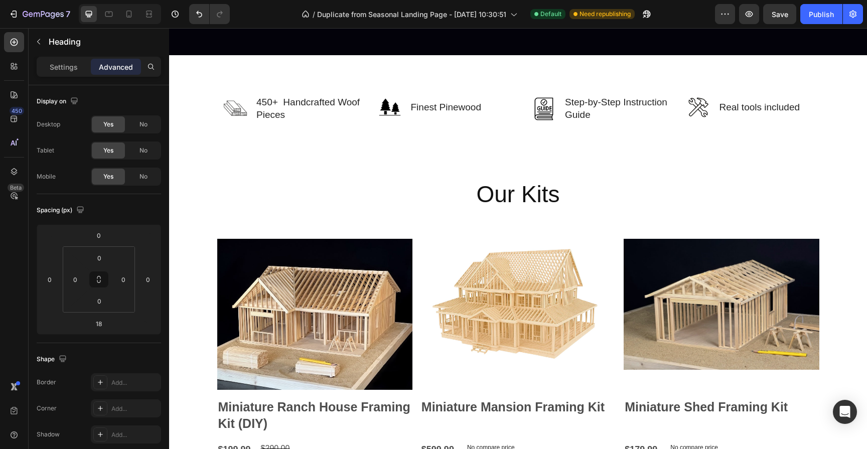
scroll to position [250, 0]
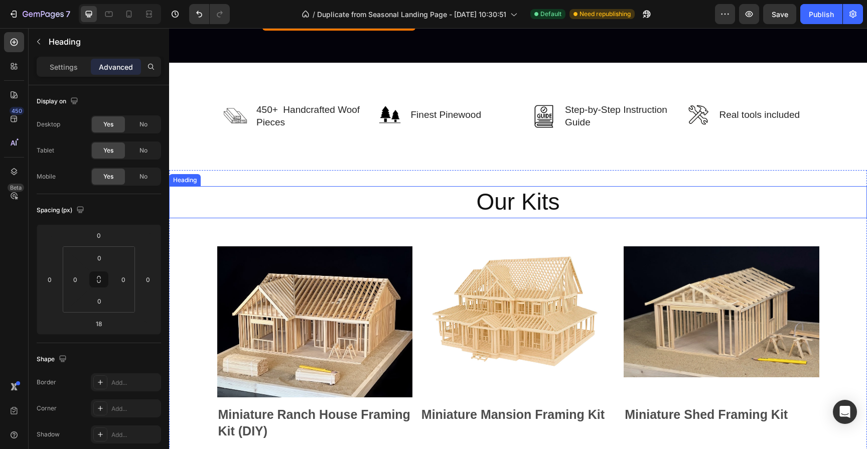
click at [530, 202] on h2 "Our Kits" at bounding box center [518, 202] width 698 height 32
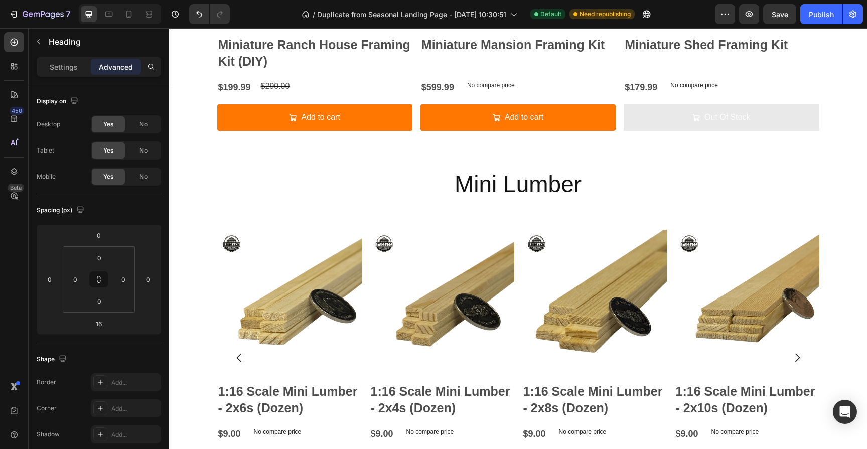
scroll to position [626, 0]
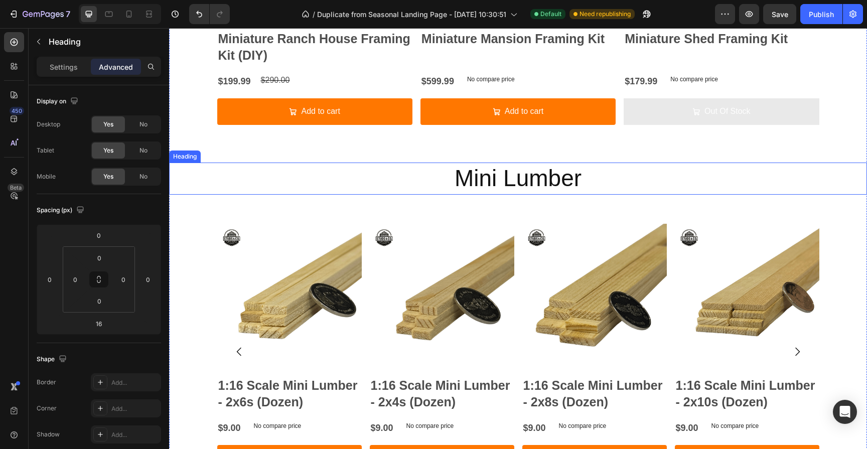
click at [519, 178] on p "Mini Lumber" at bounding box center [518, 178] width 696 height 30
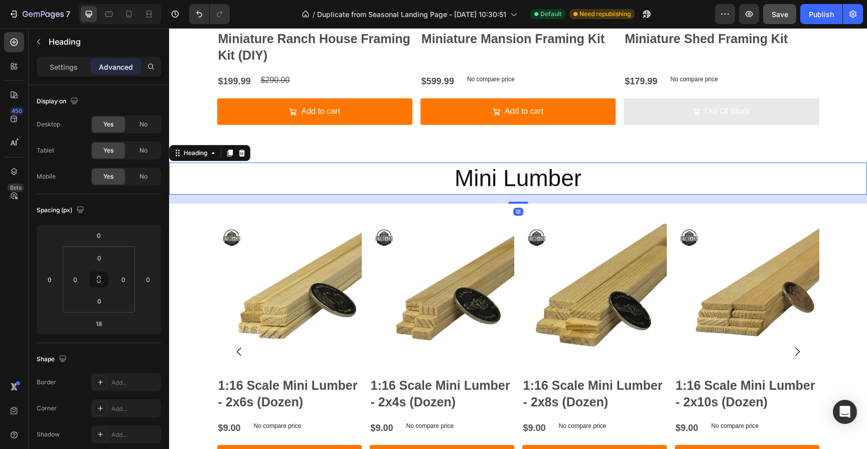
click at [779, 17] on span "Save" at bounding box center [779, 14] width 17 height 9
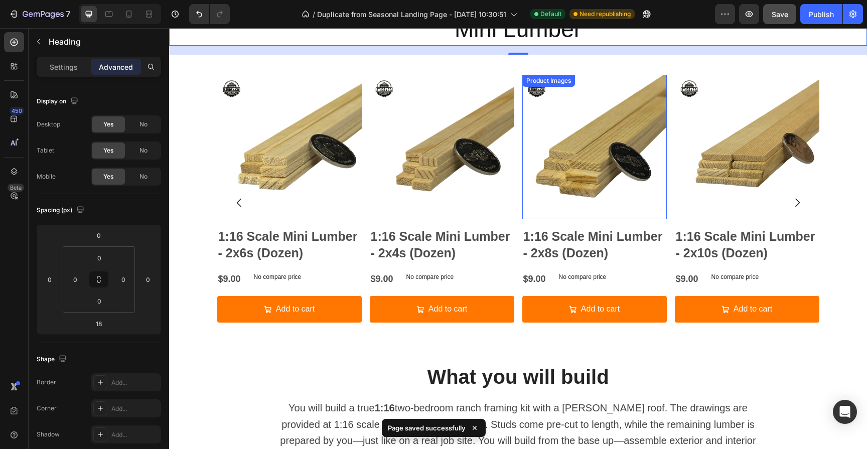
scroll to position [742, 0]
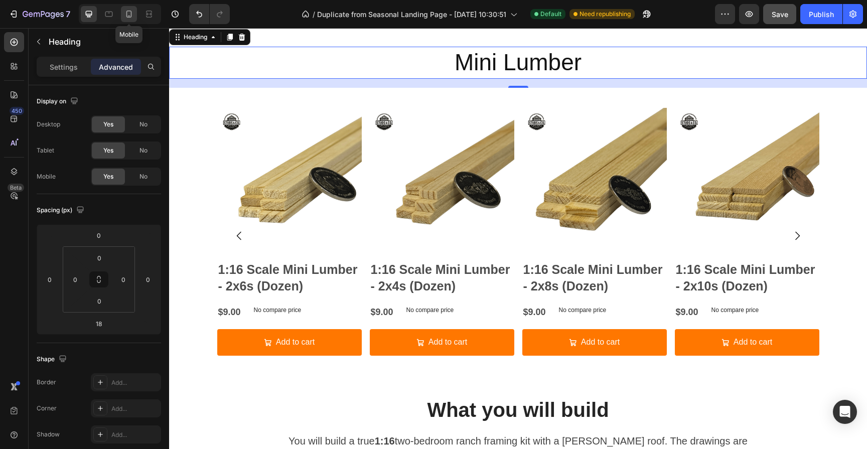
click at [136, 14] on div at bounding box center [129, 14] width 16 height 16
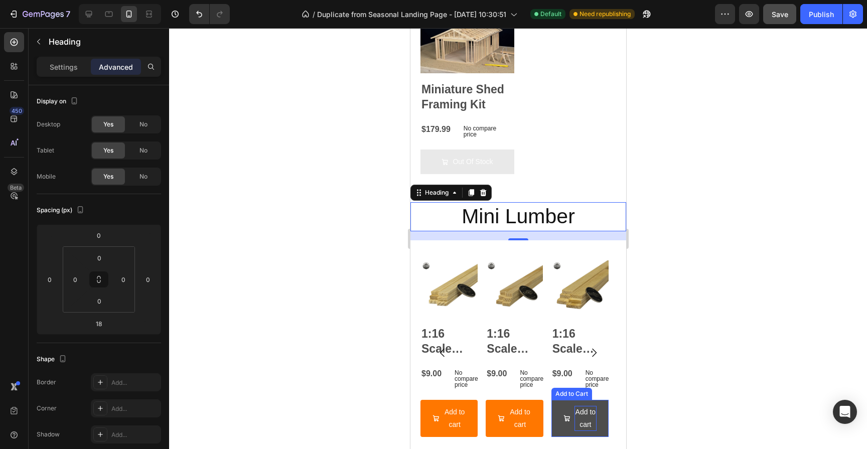
scroll to position [673, 0]
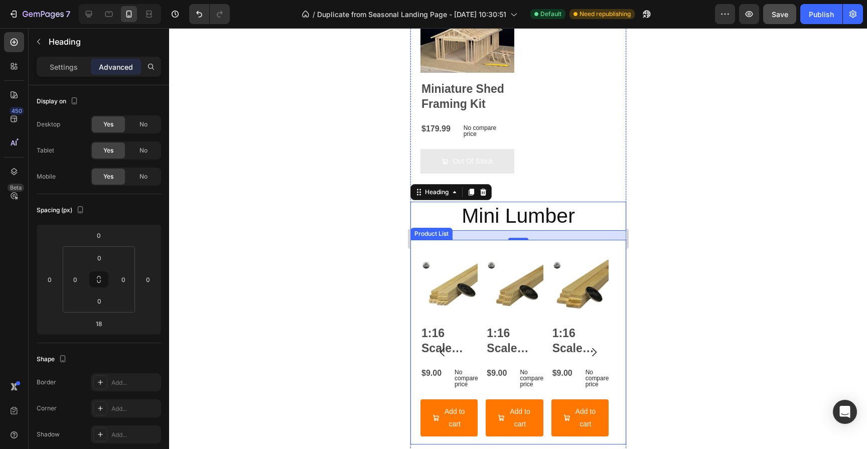
click at [416, 383] on div "Product Images 1:16 Scale Mini Lumber - 2x6s (Dozen) Product Title $9.00 Produc…" at bounding box center [518, 342] width 216 height 205
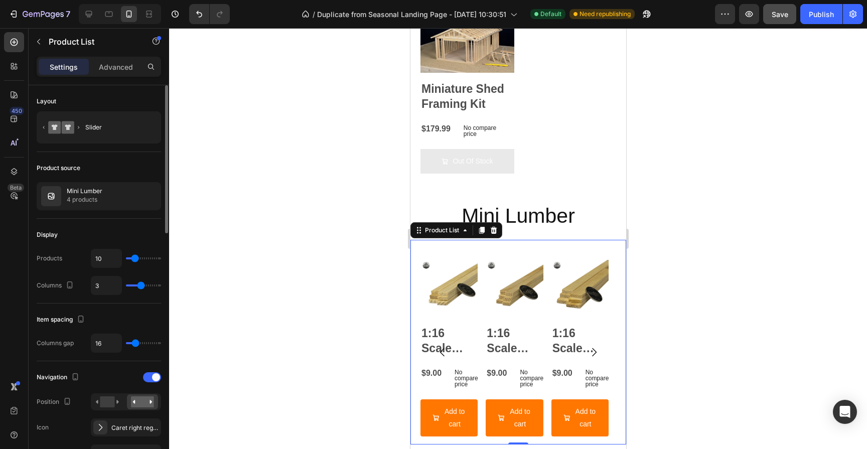
type input "2"
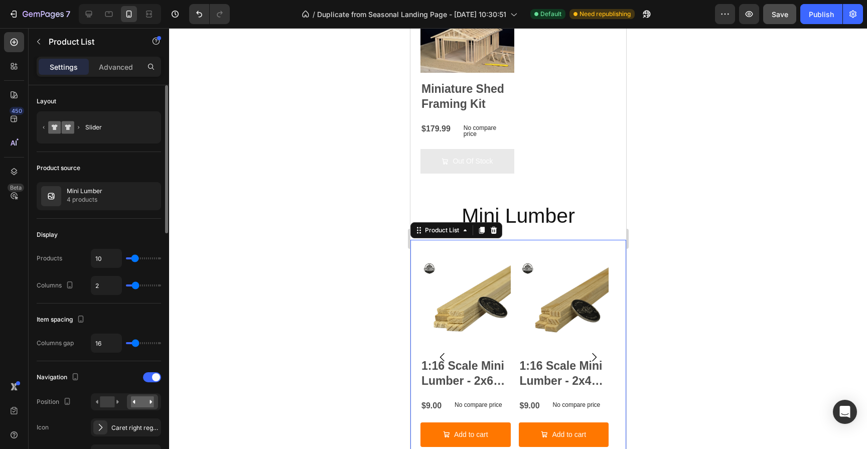
type input "2"
click at [136, 286] on input "range" at bounding box center [143, 285] width 35 height 2
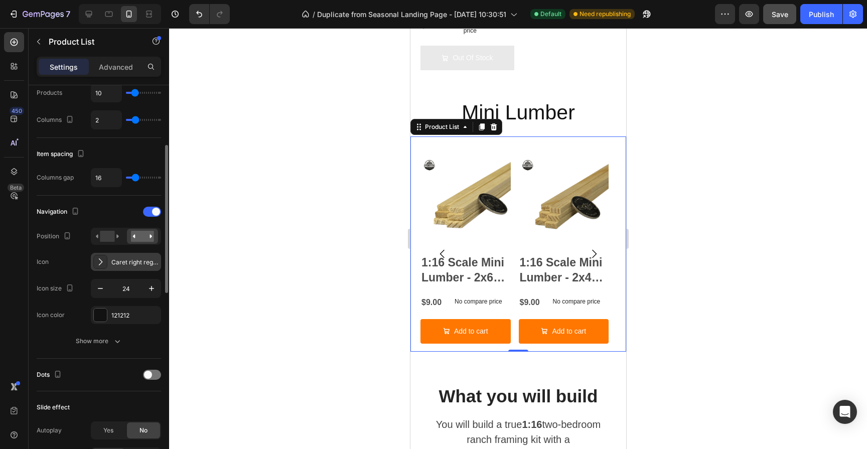
scroll to position [167, 0]
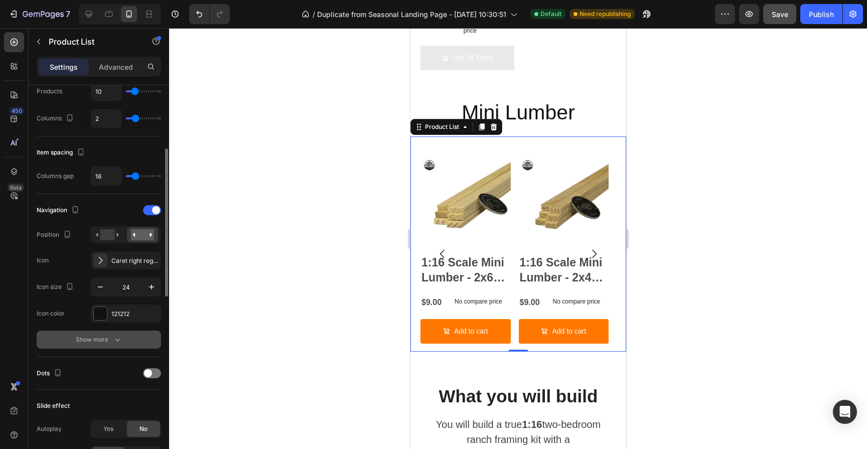
click at [103, 342] on div "Show more" at bounding box center [99, 340] width 47 height 10
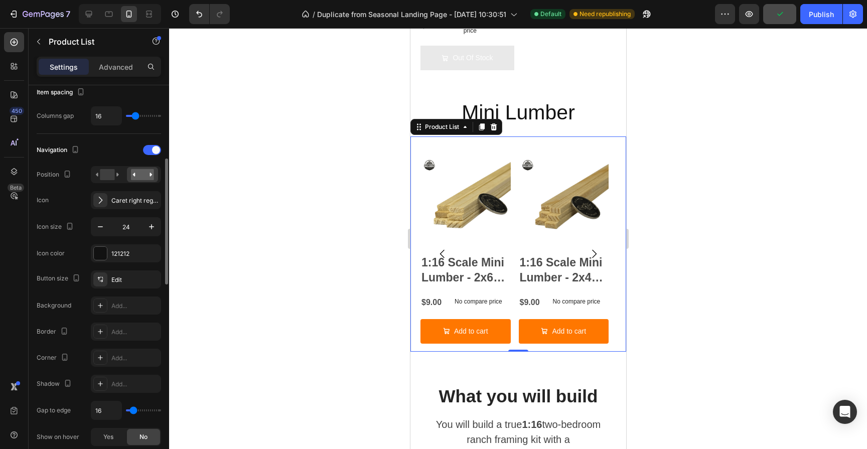
scroll to position [255, 0]
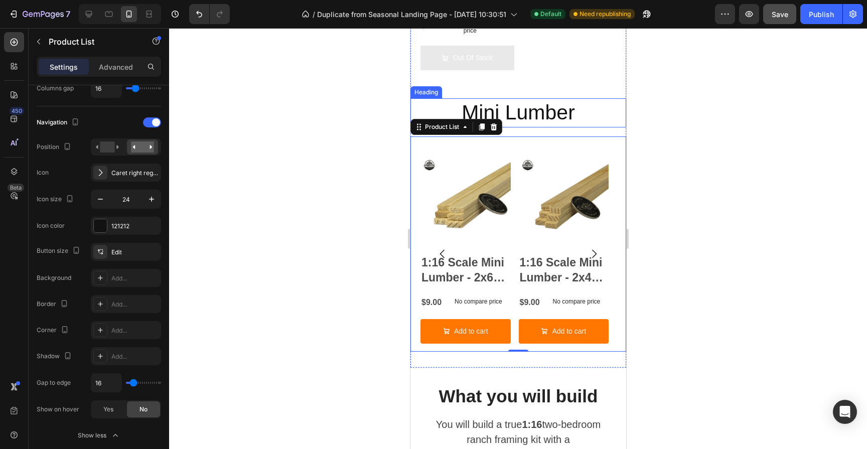
click at [539, 110] on p "Mini Lumber" at bounding box center [518, 112] width 214 height 27
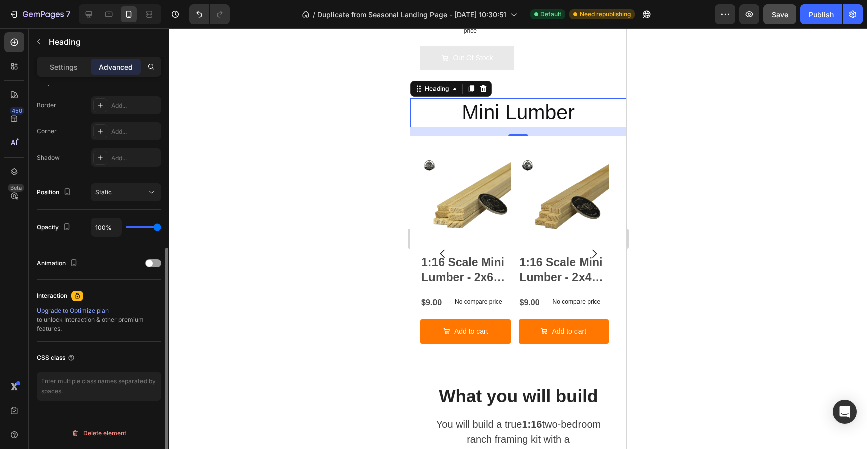
scroll to position [0, 0]
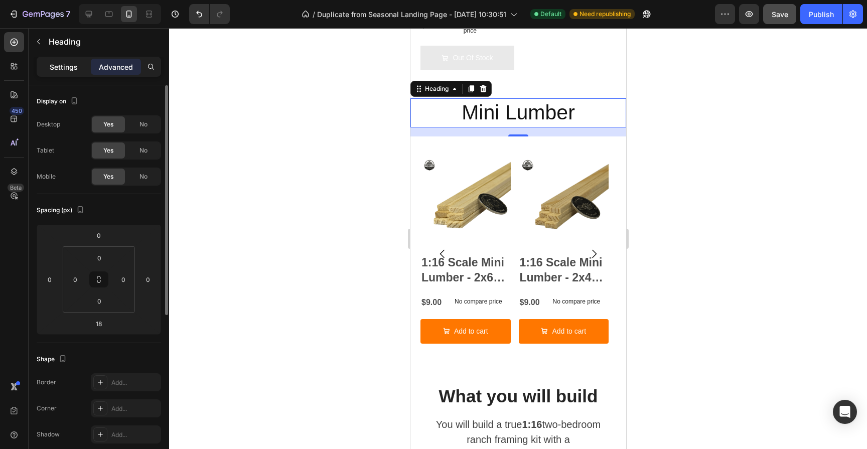
click at [61, 66] on p "Settings" at bounding box center [64, 67] width 28 height 11
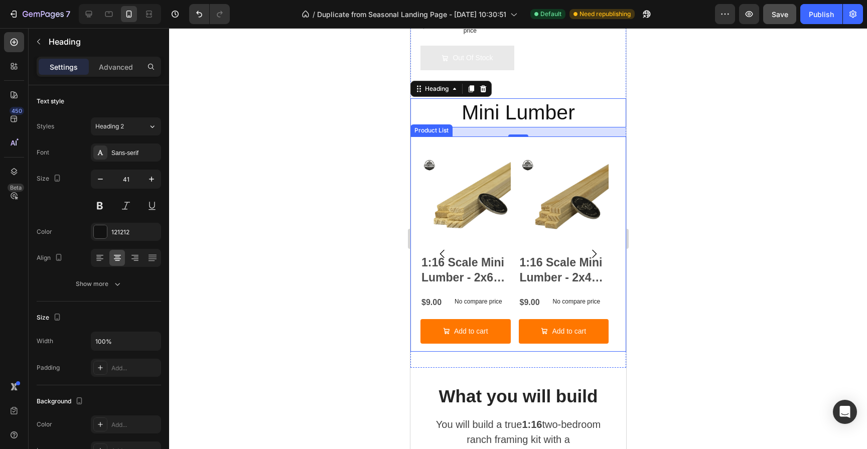
click at [587, 248] on icon "Carousel Next Arrow" at bounding box center [593, 254] width 12 height 12
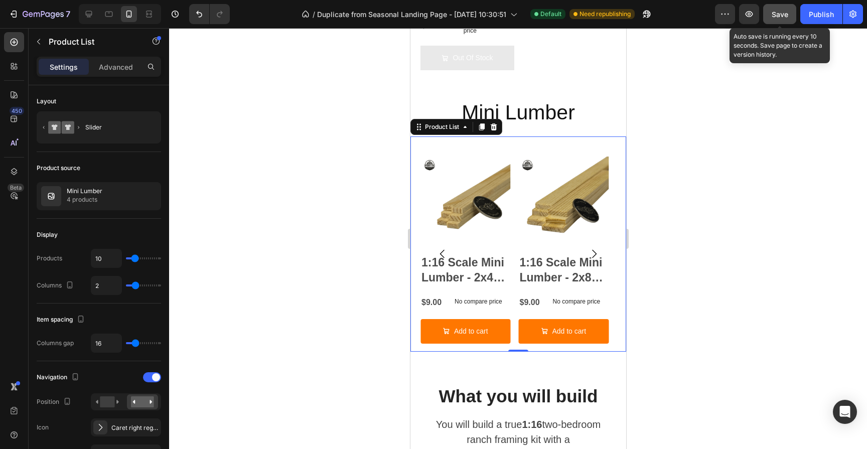
click at [777, 22] on button "Save" at bounding box center [779, 14] width 33 height 20
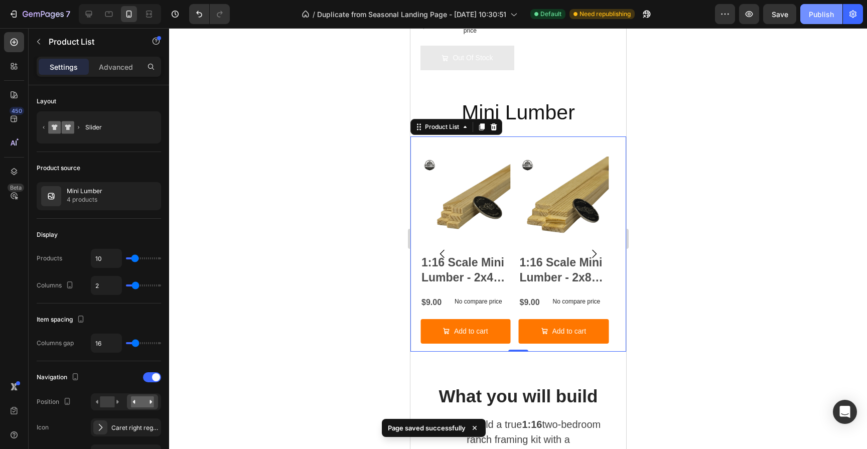
click at [836, 8] on button "Publish" at bounding box center [821, 14] width 42 height 20
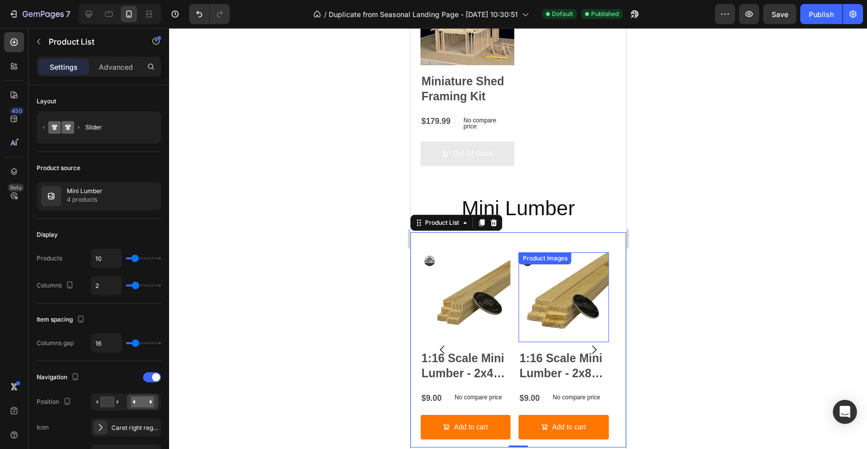
scroll to position [657, 0]
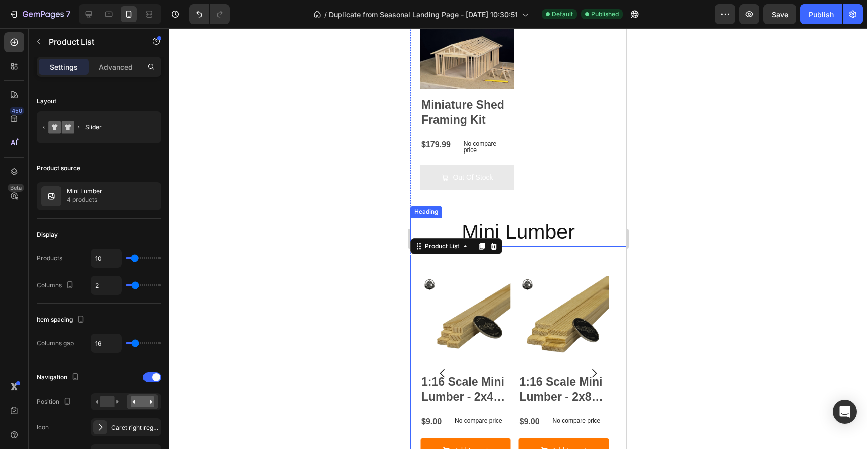
click at [508, 223] on p "Mini Lumber" at bounding box center [518, 232] width 214 height 27
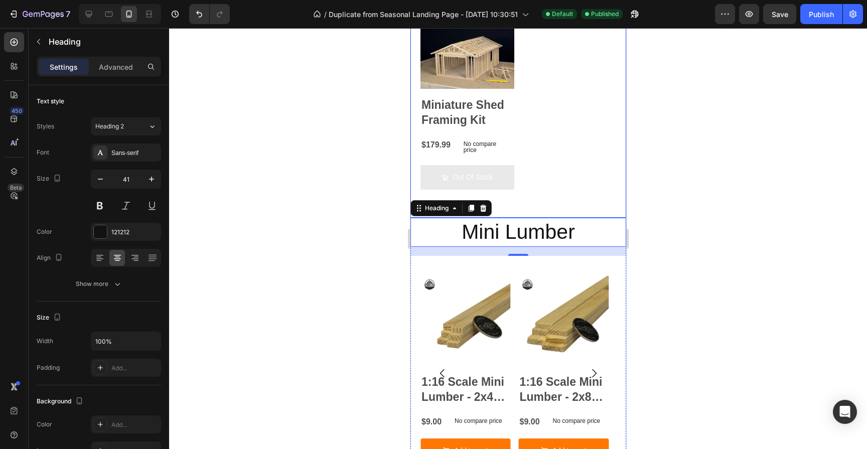
click at [534, 207] on div "Product Images Miniature Ranch House Framing Kit (DIY) Product Title $199.99 Pr…" at bounding box center [518, 27] width 196 height 381
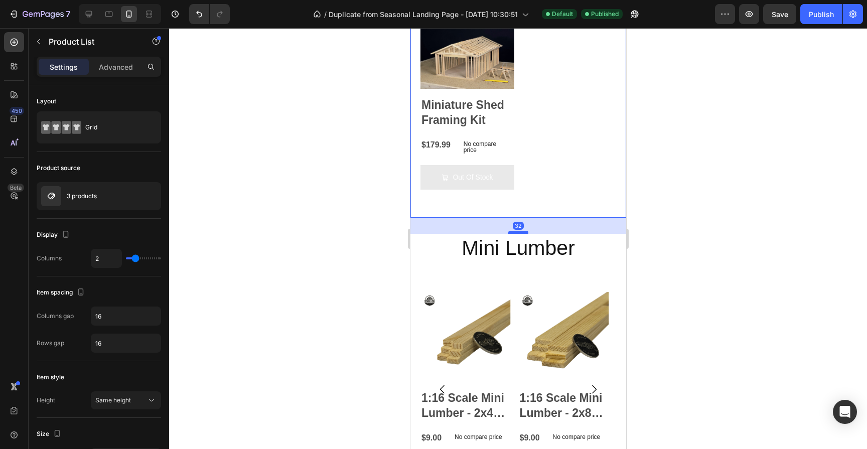
drag, startPoint x: 519, startPoint y: 211, endPoint x: 519, endPoint y: 227, distance: 16.0
click at [519, 231] on div at bounding box center [518, 232] width 20 height 3
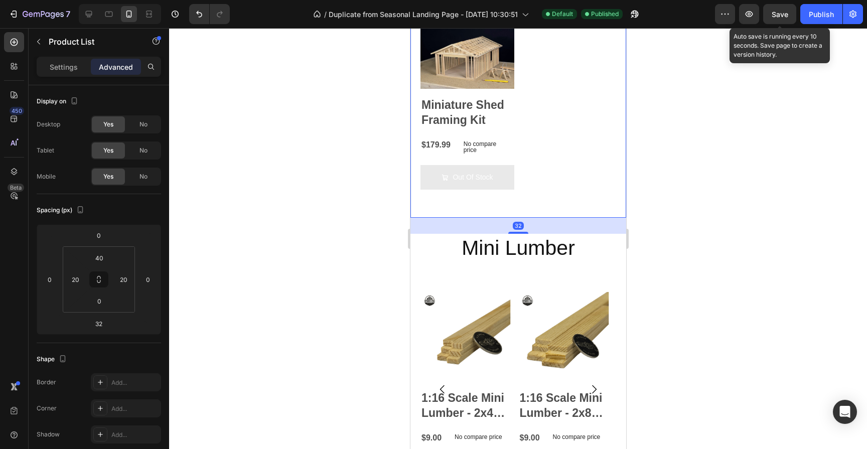
click at [788, 15] on span "Save" at bounding box center [779, 14] width 17 height 9
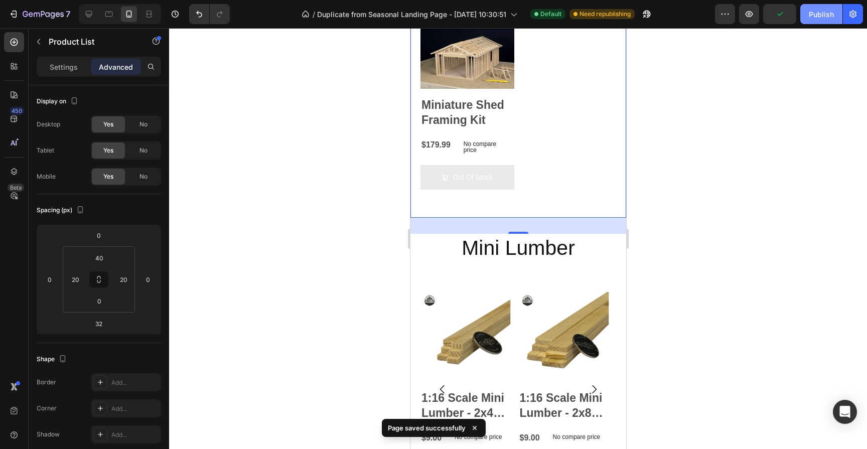
click at [816, 15] on div "Publish" at bounding box center [820, 14] width 25 height 11
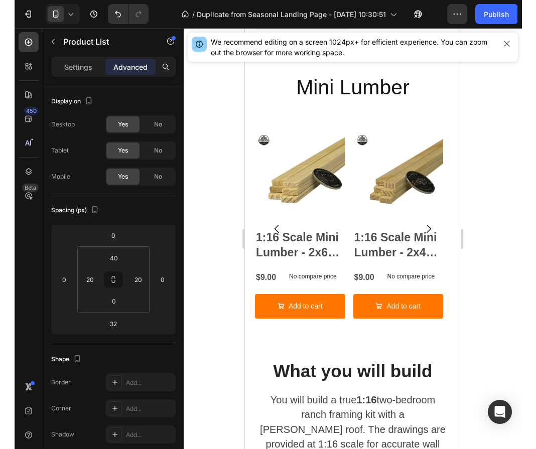
scroll to position [1129, 0]
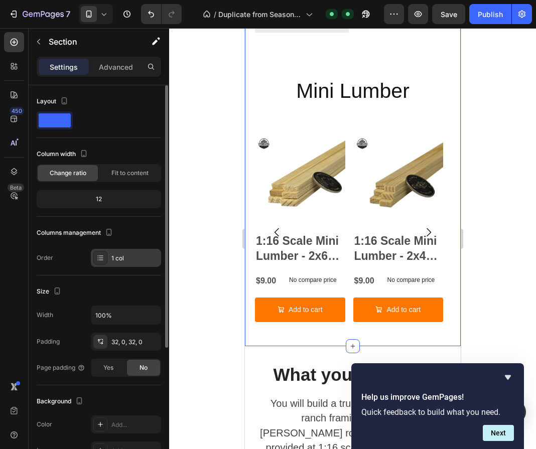
click at [114, 263] on div "1 col" at bounding box center [126, 258] width 70 height 18
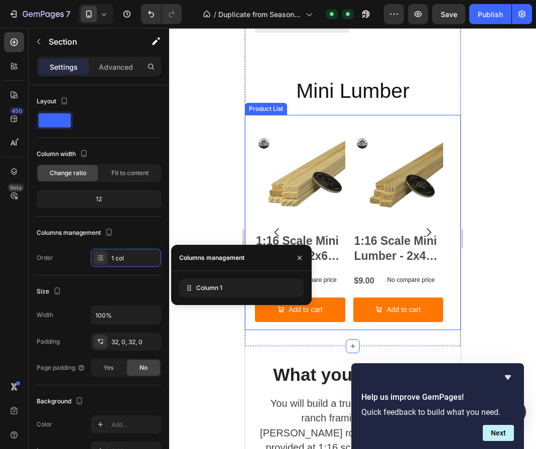
click at [247, 217] on div "Product Images 1:16 Scale Mini Lumber - 2x6s (Dozen) Product Title $9.00 Produc…" at bounding box center [352, 222] width 216 height 215
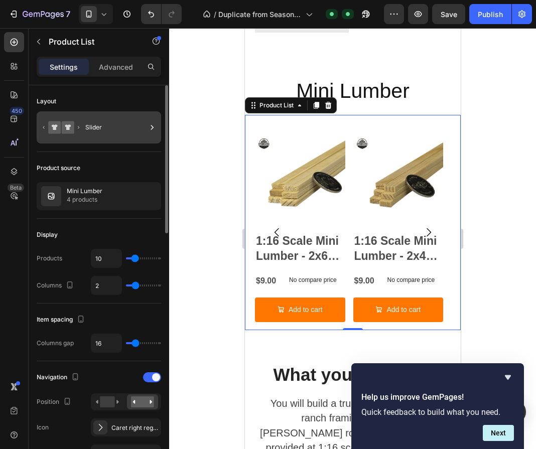
click at [108, 139] on div "Slider" at bounding box center [99, 127] width 124 height 32
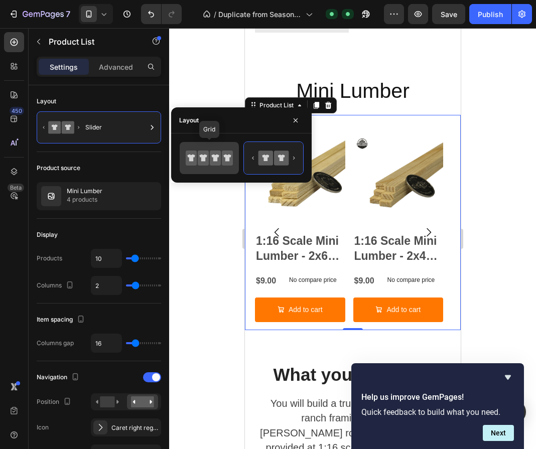
click at [192, 160] on icon at bounding box center [192, 157] width 8 height 7
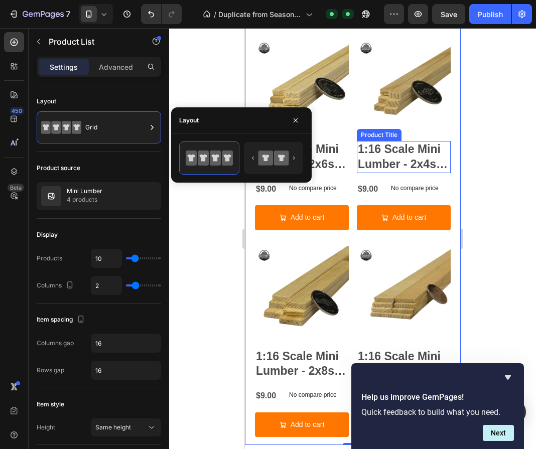
scroll to position [1222, 0]
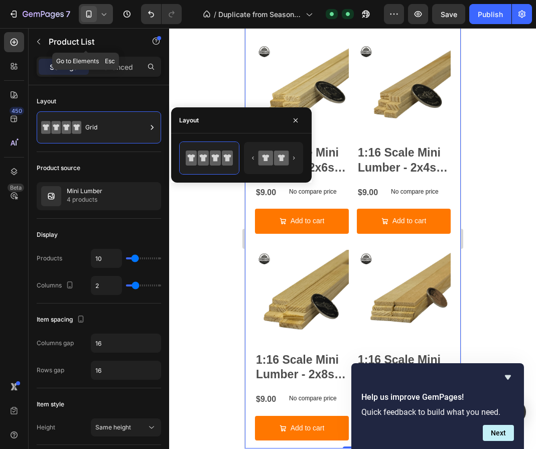
click at [90, 19] on icon at bounding box center [89, 14] width 10 height 10
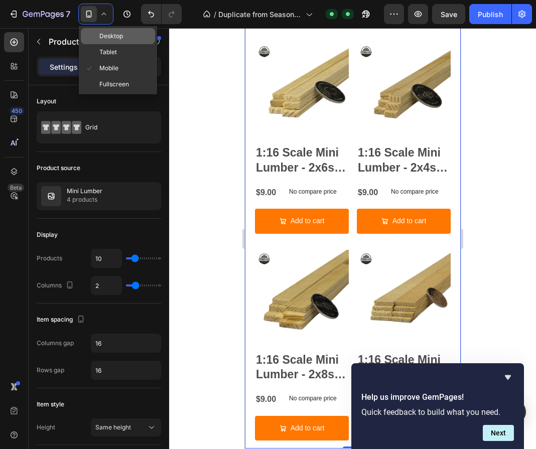
click at [100, 32] on span "Desktop" at bounding box center [111, 36] width 24 height 10
type input "4"
type input "1200"
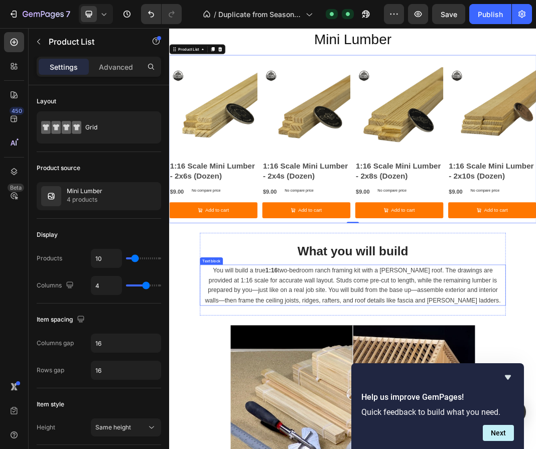
scroll to position [1060, 0]
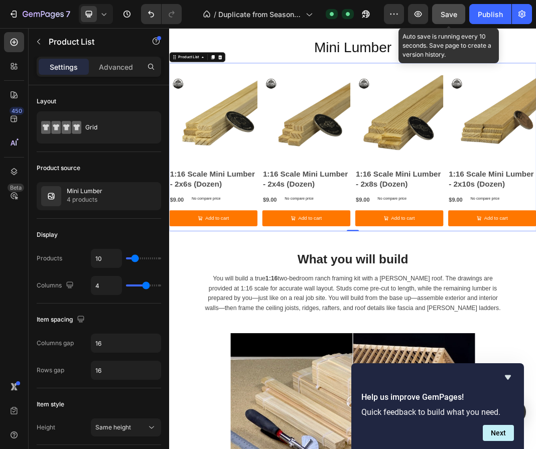
click at [460, 18] on button "Save" at bounding box center [448, 14] width 33 height 20
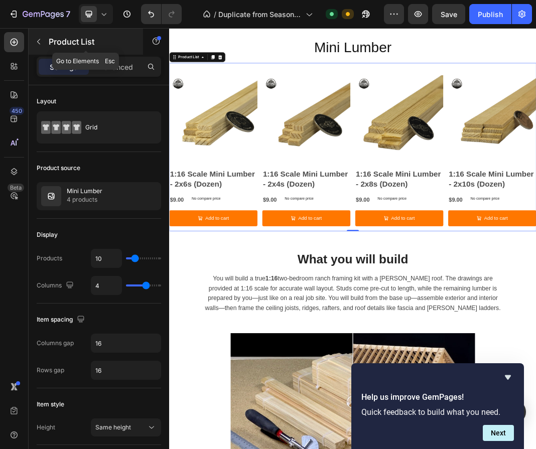
click at [44, 46] on button "button" at bounding box center [39, 42] width 16 height 16
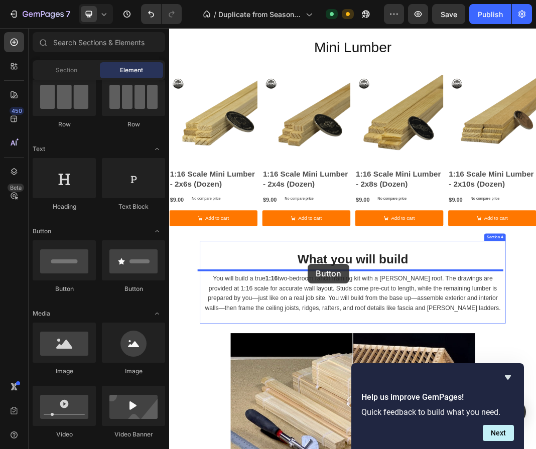
scroll to position [1080, 0]
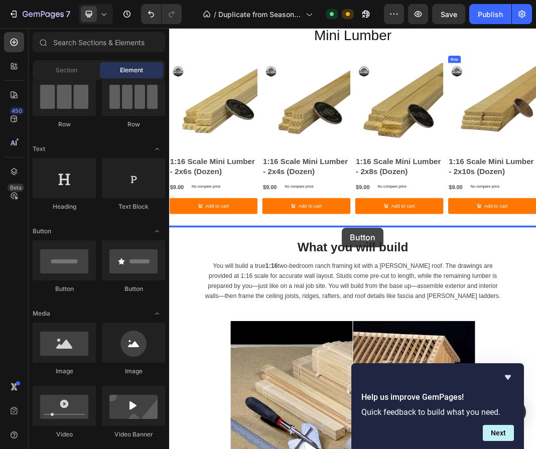
drag, startPoint x: 237, startPoint y: 292, endPoint x: 452, endPoint y: 356, distance: 224.4
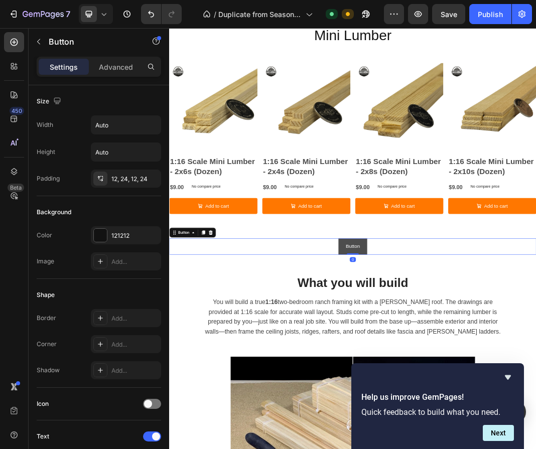
click at [453, 384] on button "Button" at bounding box center [469, 386] width 47 height 27
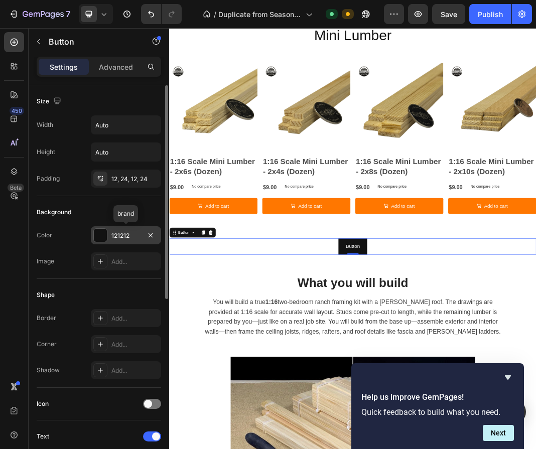
click at [128, 231] on div "121212" at bounding box center [125, 235] width 29 height 9
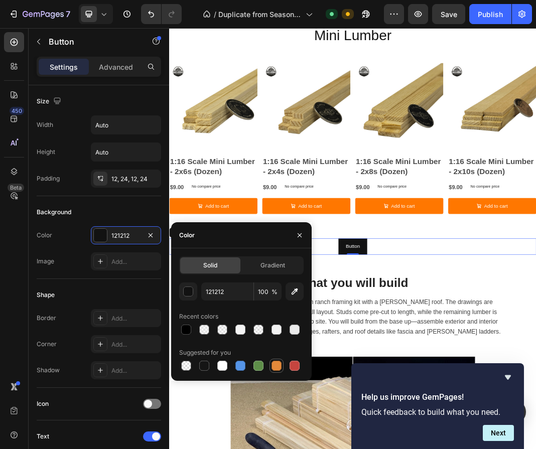
click at [275, 363] on div at bounding box center [276, 366] width 10 height 10
click at [294, 291] on icon "button" at bounding box center [294, 291] width 10 height 10
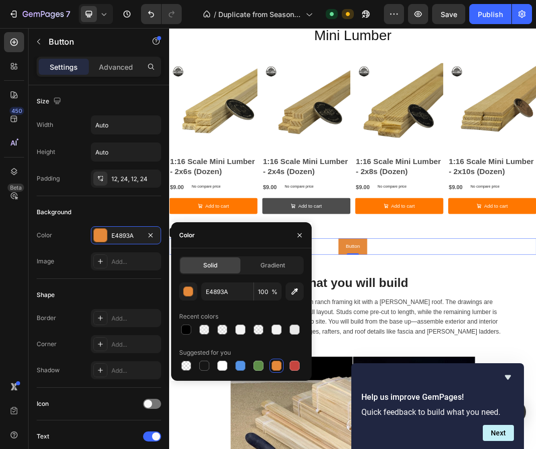
type input "FF7701"
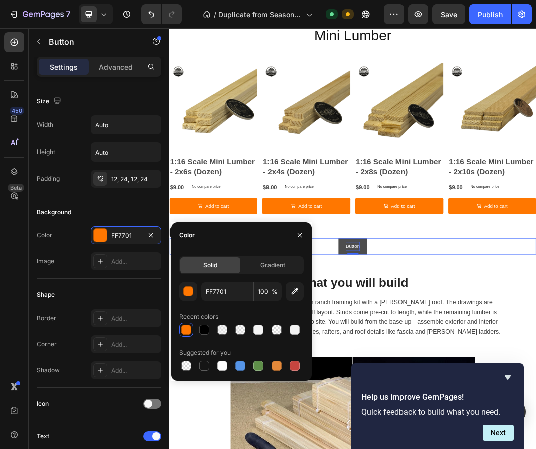
click at [471, 379] on p "Button" at bounding box center [469, 386] width 23 height 15
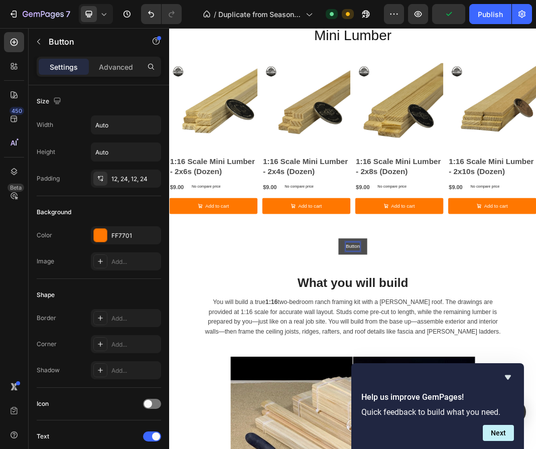
click at [471, 384] on p "Button" at bounding box center [469, 386] width 23 height 15
click at [444, 373] on button "Explore" at bounding box center [469, 386] width 51 height 27
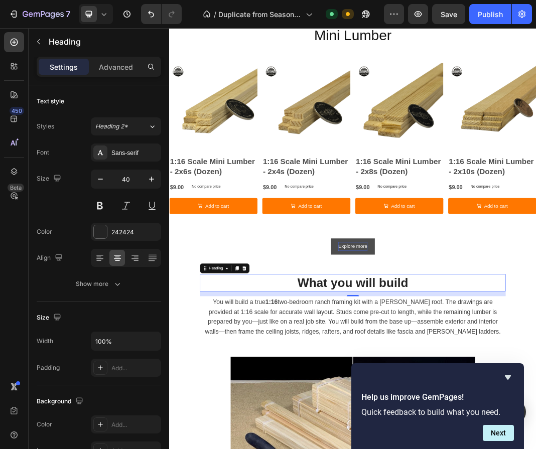
click at [578, 432] on h2 "What you will build" at bounding box center [470, 446] width 502 height 28
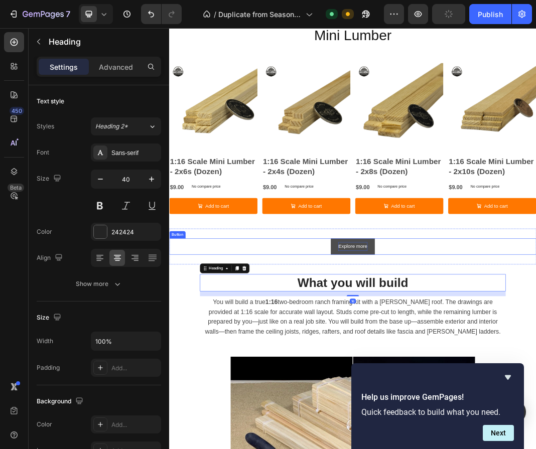
click at [496, 387] on button "Explore more" at bounding box center [470, 386] width 72 height 27
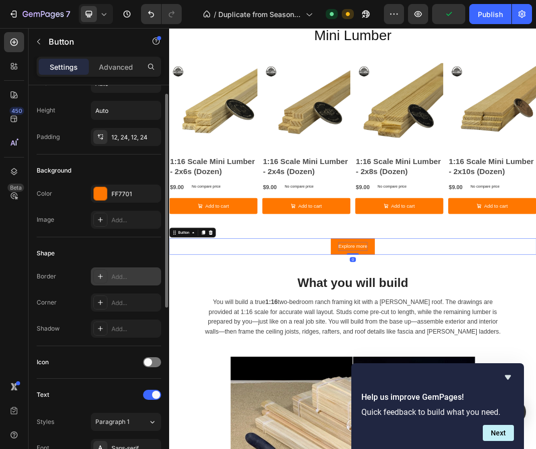
scroll to position [48, 0]
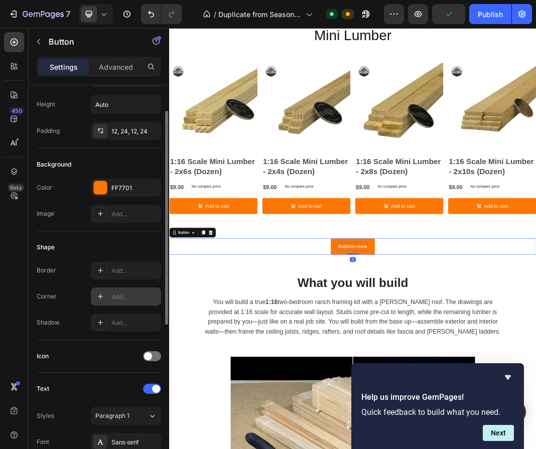
click at [117, 300] on div "Add..." at bounding box center [134, 296] width 47 height 9
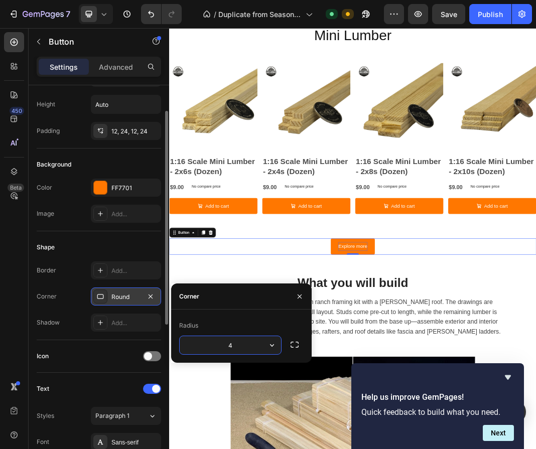
type input "4"
click at [288, 287] on div at bounding box center [299, 296] width 24 height 26
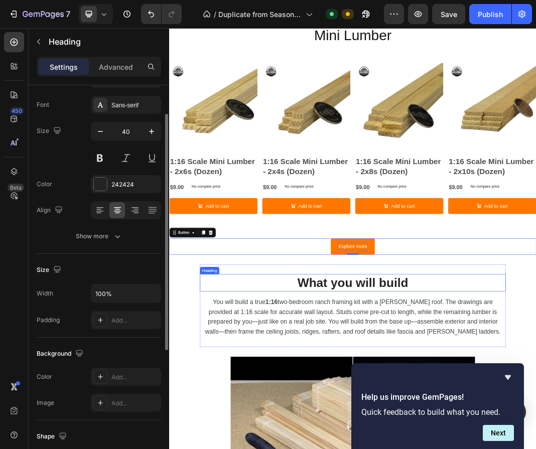
click at [372, 435] on h2 "What you will build" at bounding box center [470, 446] width 502 height 28
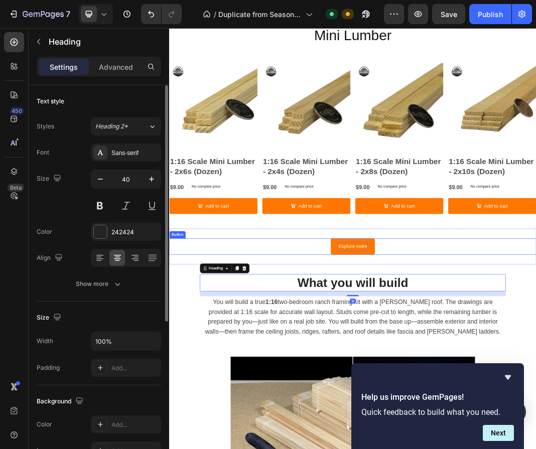
click at [463, 379] on p "Explore more" at bounding box center [470, 386] width 48 height 15
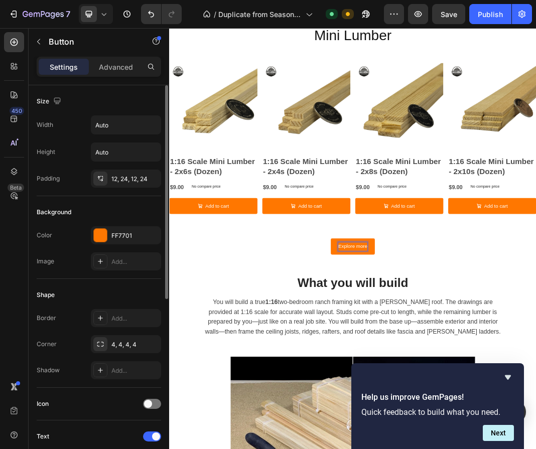
click at [463, 379] on p "Explore more" at bounding box center [470, 386] width 48 height 15
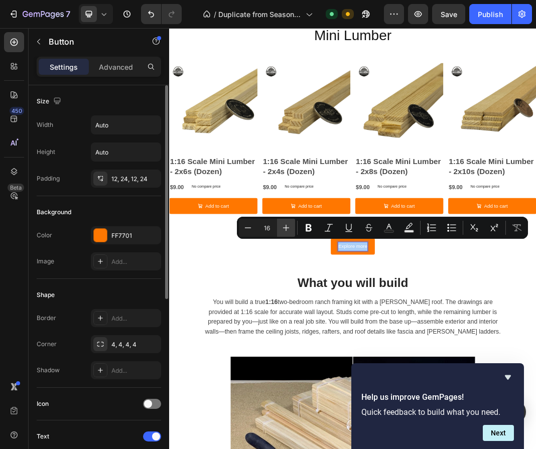
click at [290, 232] on icon "Editor contextual toolbar" at bounding box center [286, 228] width 10 height 10
type input "18"
click at [431, 410] on div "Explore more Button 0 Section 4" at bounding box center [470, 386] width 602 height 59
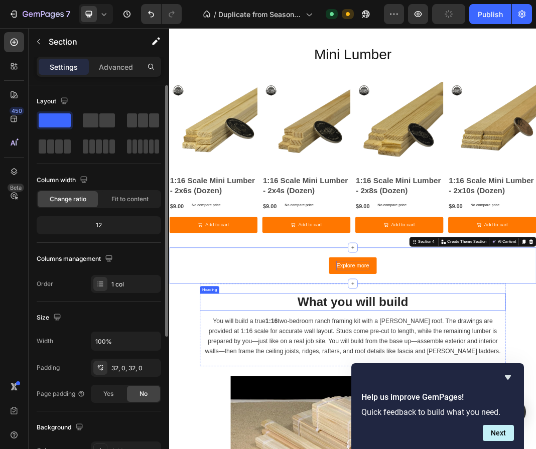
scroll to position [1026, 0]
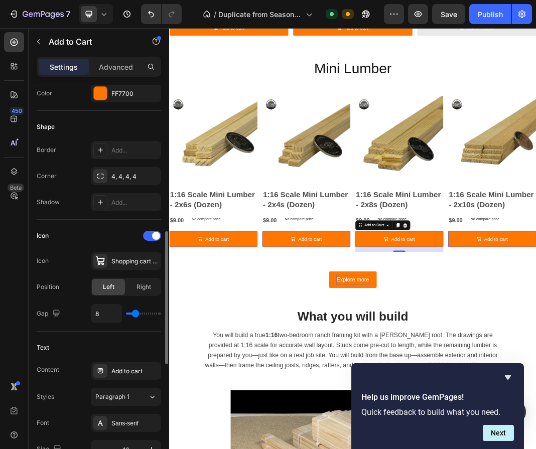
scroll to position [398, 0]
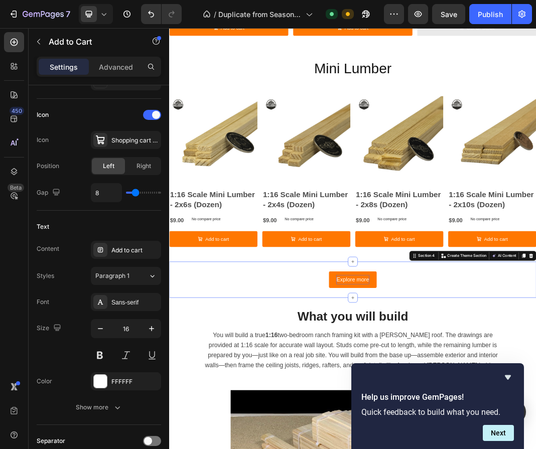
click at [463, 416] on div "Explore more Button Section 4 Create Theme Section AI Content Write with GemAI …" at bounding box center [470, 440] width 602 height 59
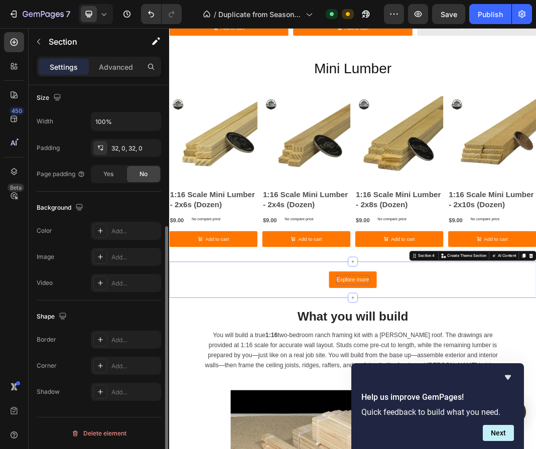
scroll to position [0, 0]
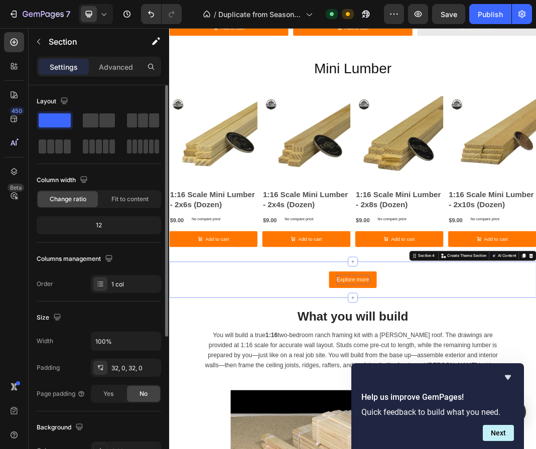
click at [422, 419] on div "Explore more Button Section 4 Create Theme Section AI Content Write with GemAI …" at bounding box center [470, 440] width 602 height 59
click at [117, 66] on p "Advanced" at bounding box center [116, 67] width 34 height 11
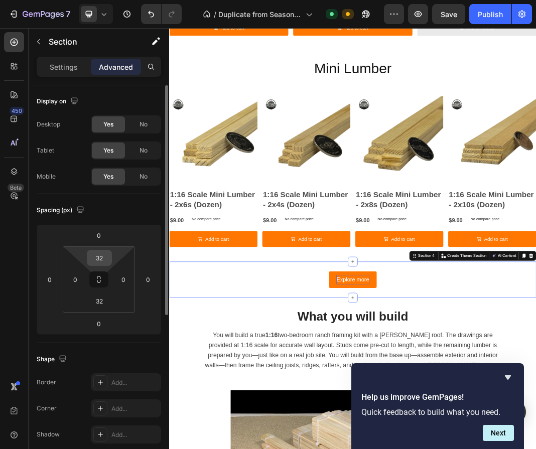
click at [102, 262] on input "32" at bounding box center [99, 257] width 20 height 15
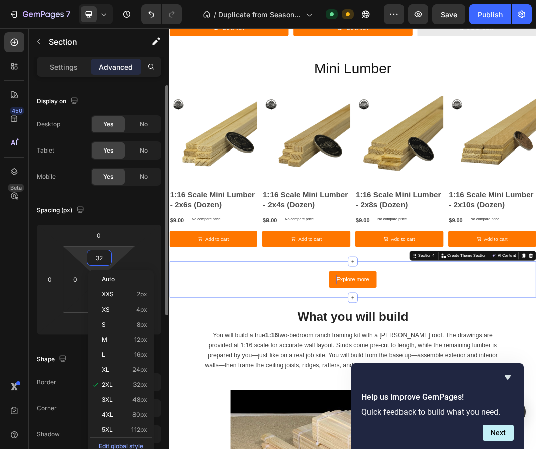
type input "0"
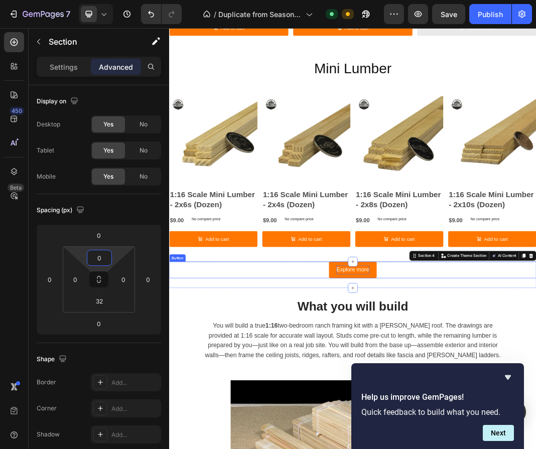
click at [392, 429] on div "Explore more Button" at bounding box center [470, 424] width 602 height 27
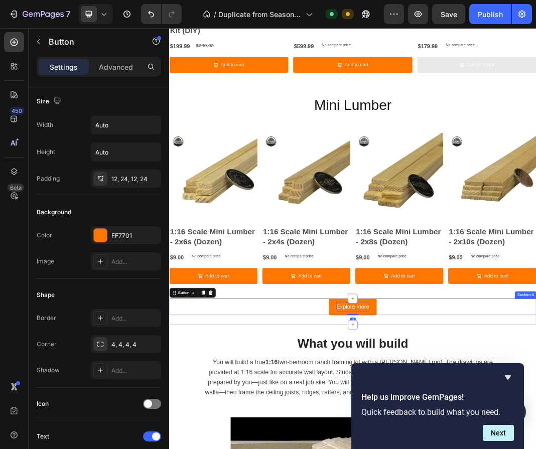
scroll to position [952, 0]
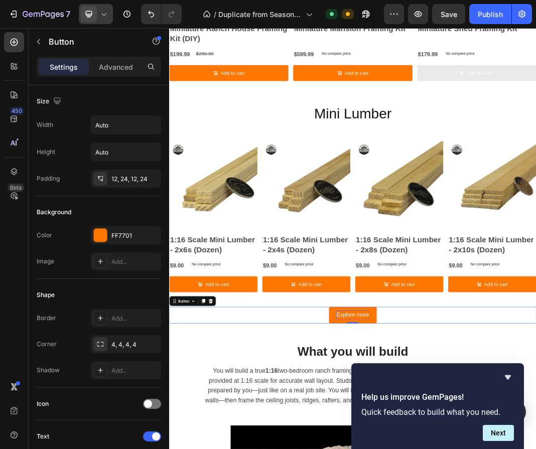
click at [105, 15] on icon at bounding box center [104, 14] width 10 height 10
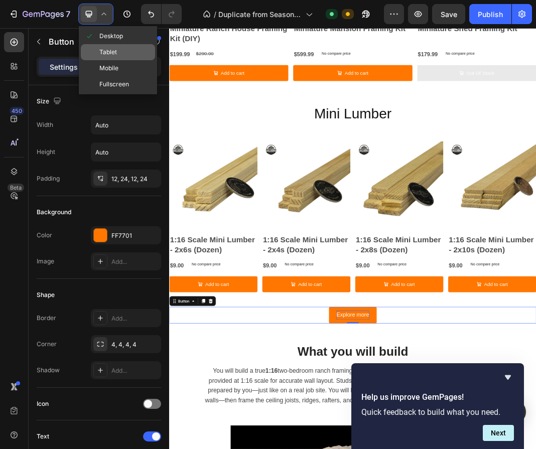
click at [115, 47] on span "Tablet" at bounding box center [108, 52] width 18 height 10
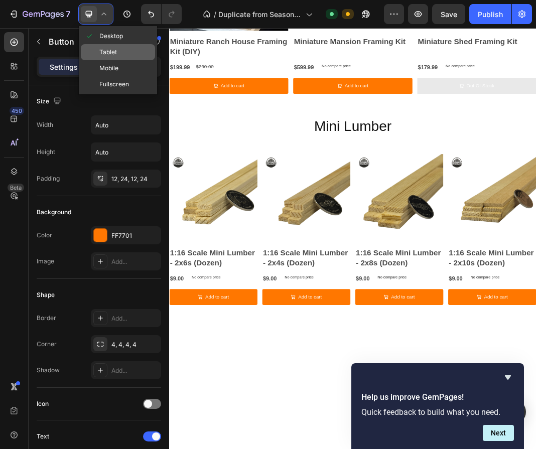
scroll to position [927, 0]
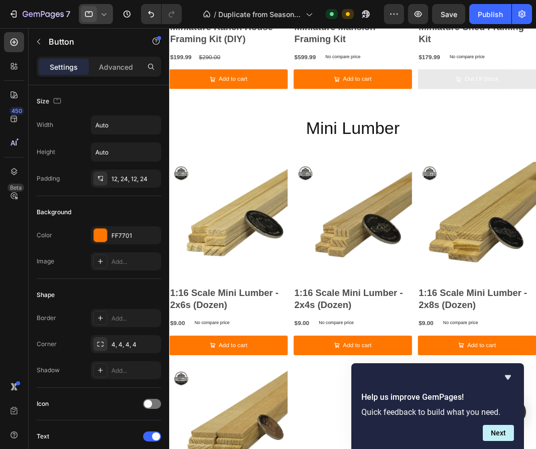
click at [106, 20] on div at bounding box center [96, 14] width 34 height 20
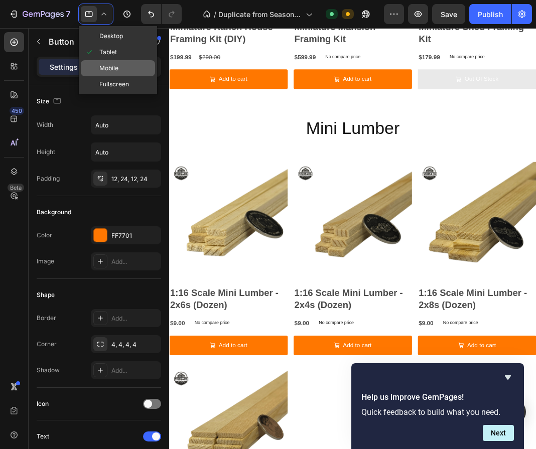
click at [110, 73] on span "Mobile" at bounding box center [108, 68] width 19 height 10
type input "14"
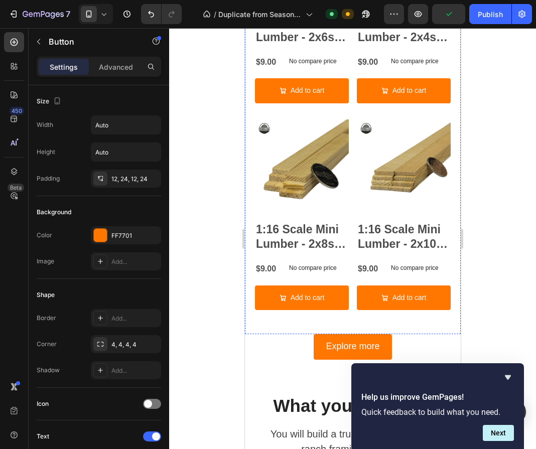
scroll to position [1375, 0]
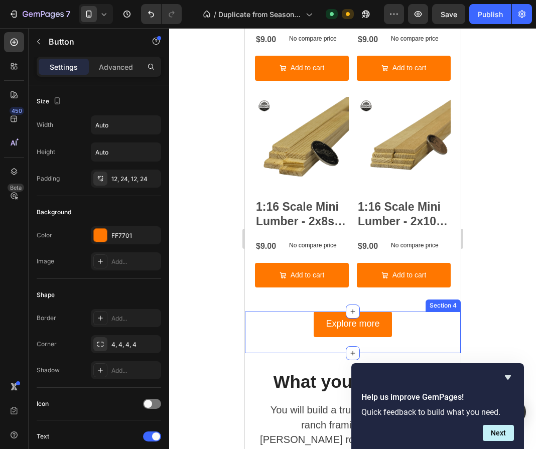
click at [385, 330] on div "Explore more Button Section 4" at bounding box center [352, 331] width 216 height 41
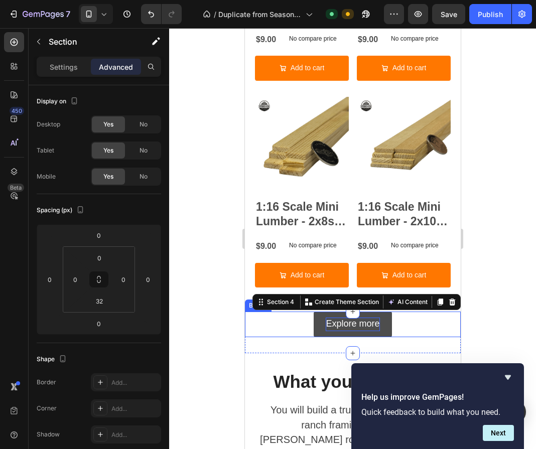
click at [362, 318] on span "Explore more" at bounding box center [352, 323] width 54 height 10
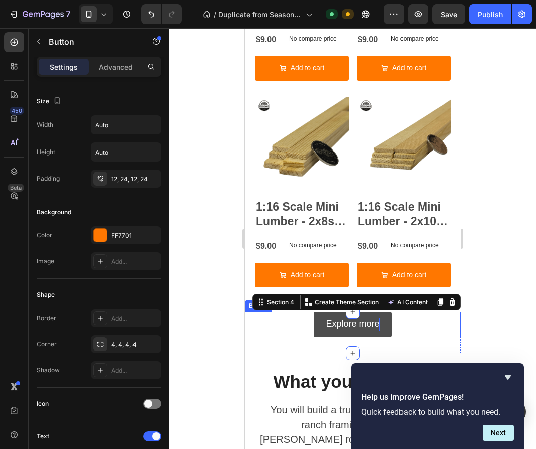
click at [362, 318] on span "Explore more" at bounding box center [352, 323] width 54 height 10
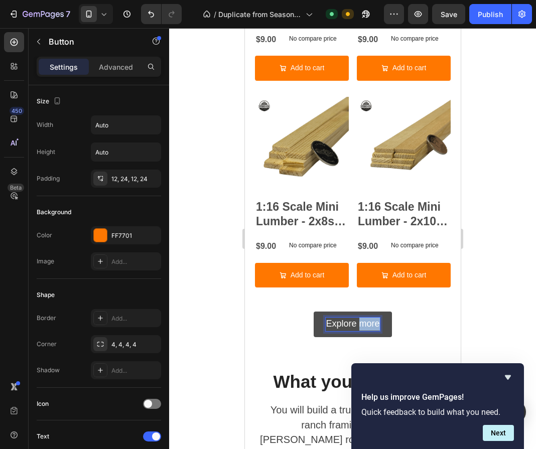
click at [362, 318] on span "Explore more" at bounding box center [352, 323] width 54 height 10
click at [324, 311] on button "Lumber" at bounding box center [351, 323] width 55 height 25
click at [351, 318] on span "Lumber Catalogue" at bounding box center [352, 323] width 74 height 10
click at [419, 316] on div "Lumber catalogue Button 0" at bounding box center [352, 323] width 216 height 25
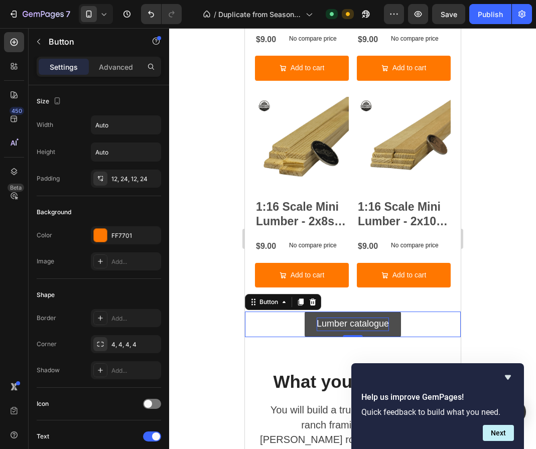
click at [393, 318] on button "Lumber catalogue" at bounding box center [352, 323] width 96 height 25
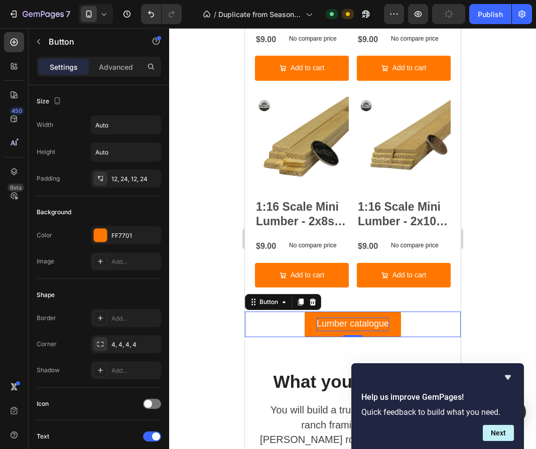
click at [362, 318] on span "Lumber catalogue" at bounding box center [352, 323] width 72 height 10
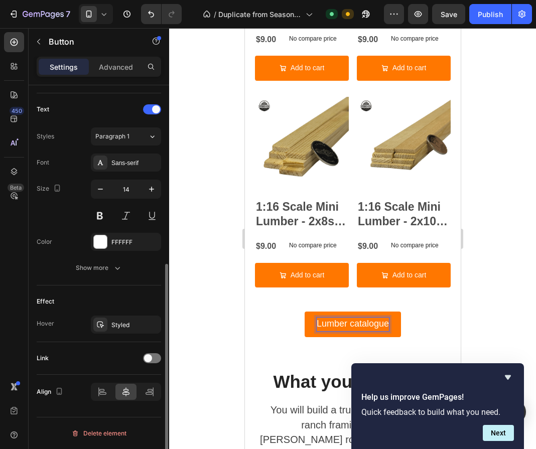
scroll to position [325, 0]
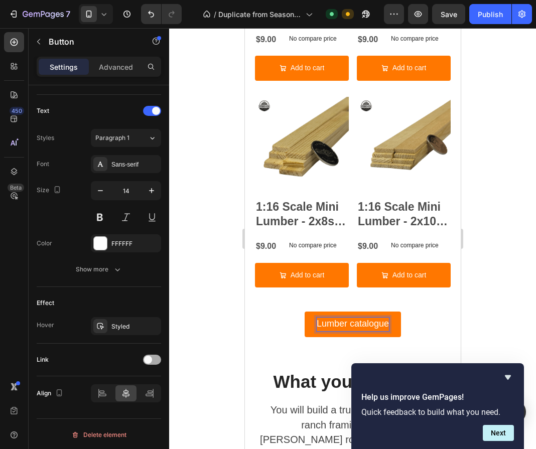
click at [152, 357] on div at bounding box center [152, 360] width 18 height 10
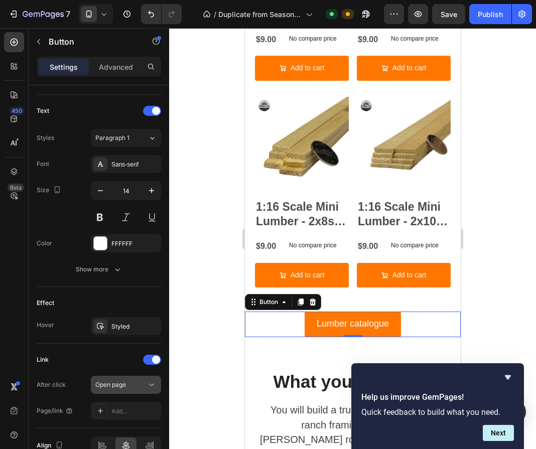
click at [134, 386] on div "Open page" at bounding box center [120, 384] width 51 height 9
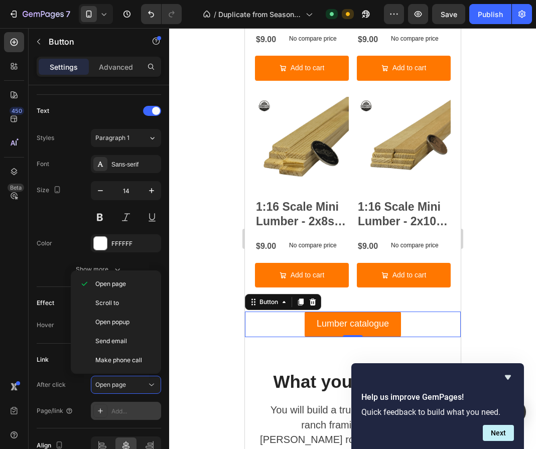
click at [128, 412] on div "Add..." at bounding box center [134, 411] width 47 height 9
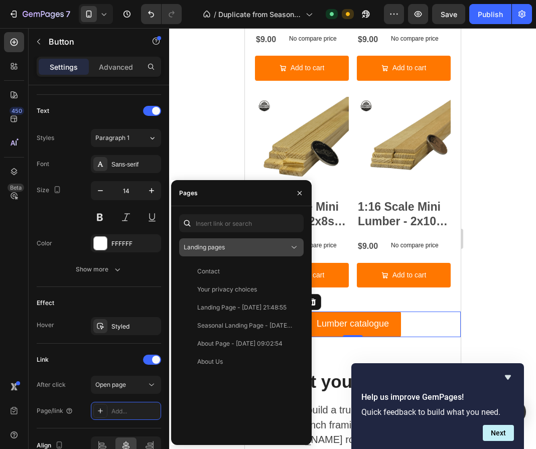
click at [248, 254] on button "Landing pages" at bounding box center [241, 247] width 124 height 18
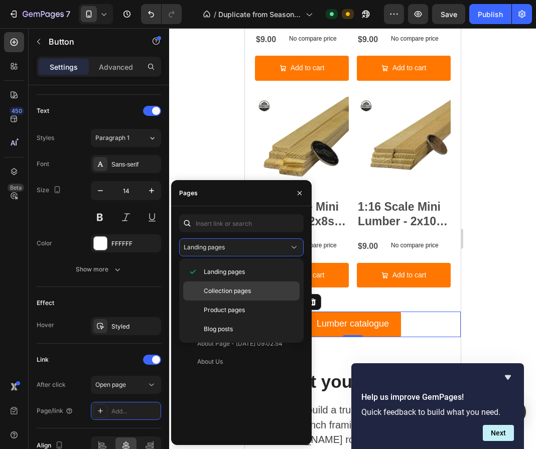
click at [242, 291] on span "Collection pages" at bounding box center [227, 290] width 47 height 9
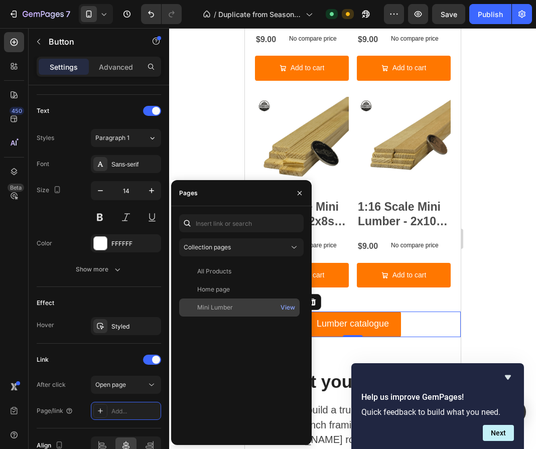
click at [237, 301] on div "Mini Lumber View" at bounding box center [239, 307] width 120 height 18
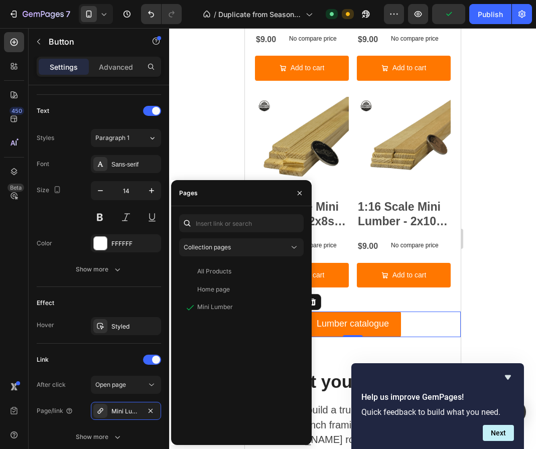
click at [506, 120] on div at bounding box center [352, 238] width 367 height 421
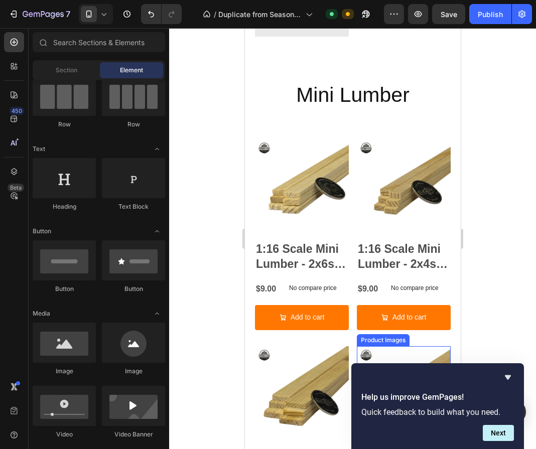
scroll to position [1098, 0]
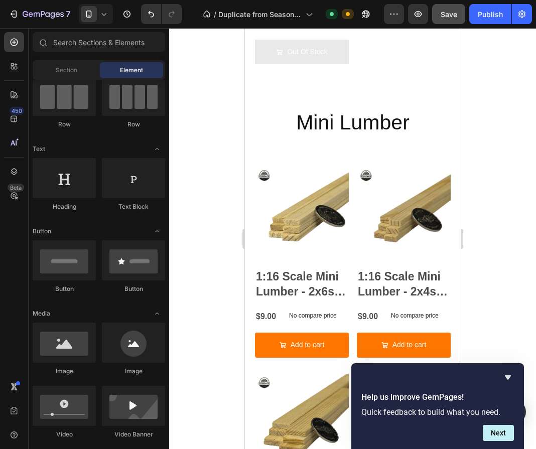
click at [465, 19] on button "Save" at bounding box center [448, 14] width 33 height 20
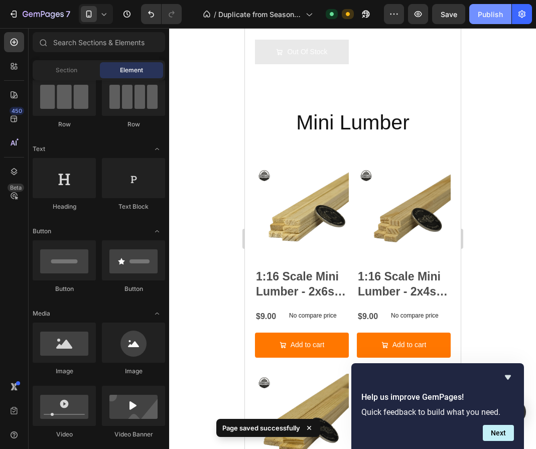
click at [484, 14] on div "Publish" at bounding box center [489, 14] width 25 height 11
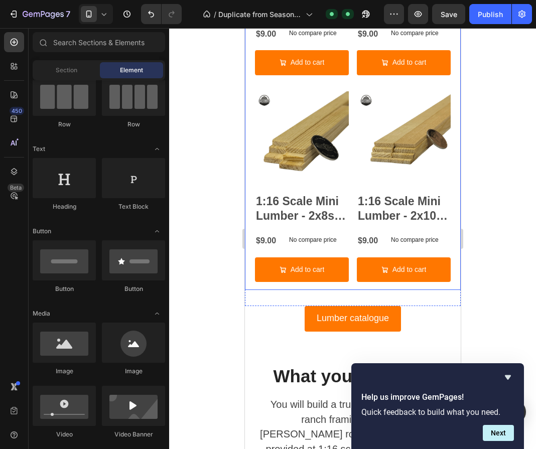
scroll to position [1377, 0]
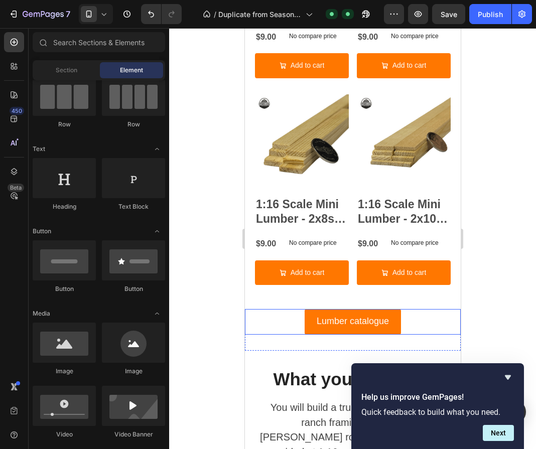
click at [291, 312] on div "Lumber catalogue Button" at bounding box center [352, 321] width 216 height 25
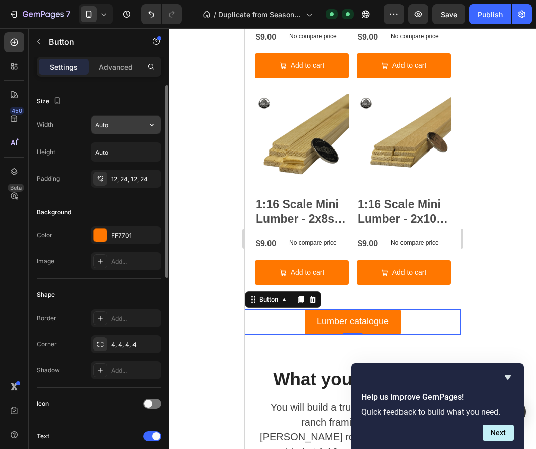
click at [122, 123] on input "Auto" at bounding box center [125, 125] width 69 height 18
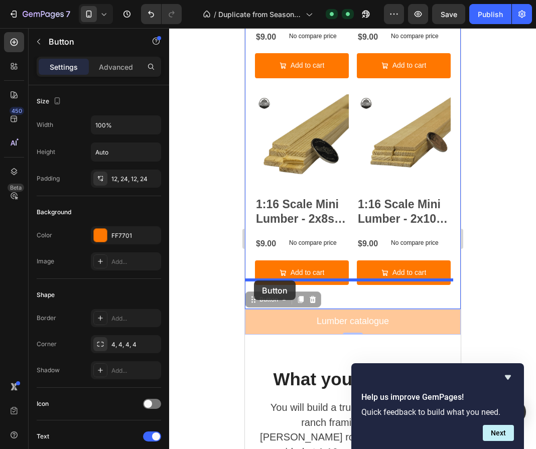
drag, startPoint x: 250, startPoint y: 285, endPoint x: 253, endPoint y: 280, distance: 5.4
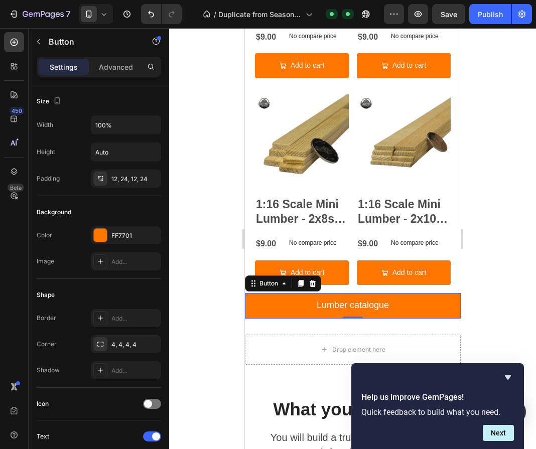
click at [99, 11] on icon at bounding box center [104, 14] width 10 height 10
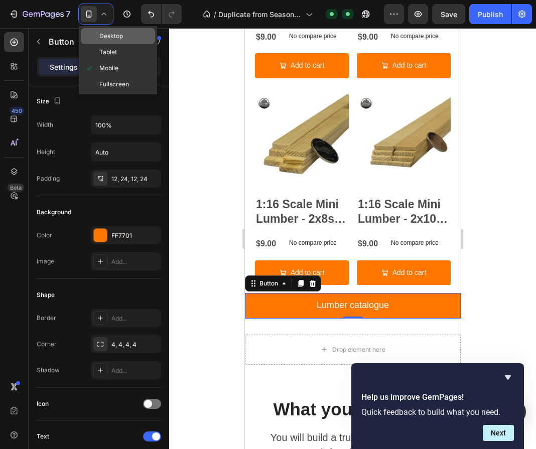
click at [105, 29] on div "Desktop" at bounding box center [118, 36] width 74 height 16
type input "Auto"
type input "16"
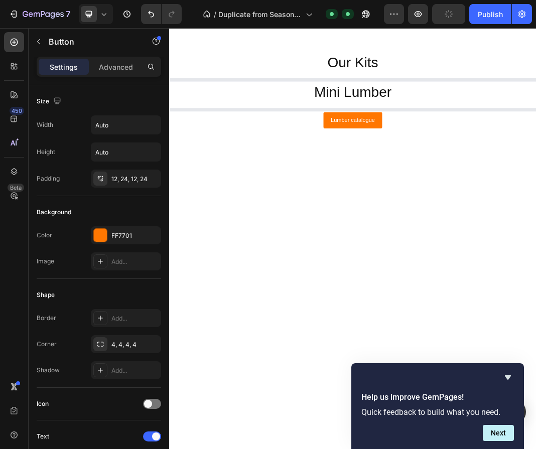
scroll to position [637, 0]
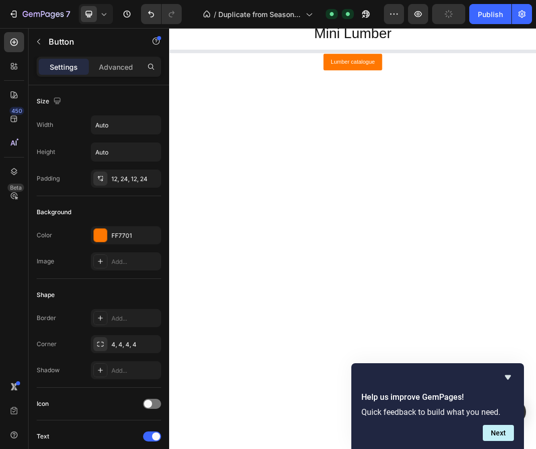
click at [99, 17] on icon at bounding box center [104, 14] width 10 height 10
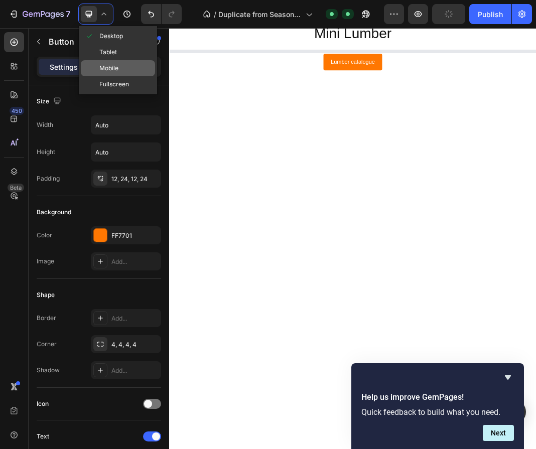
click at [126, 71] on div "Mobile" at bounding box center [118, 68] width 74 height 16
type input "100%"
type input "14"
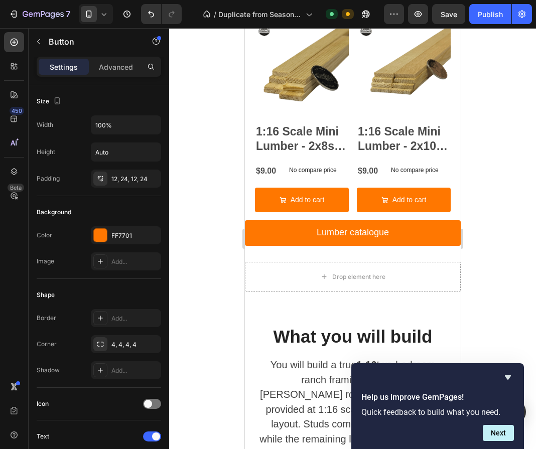
scroll to position [1436, 0]
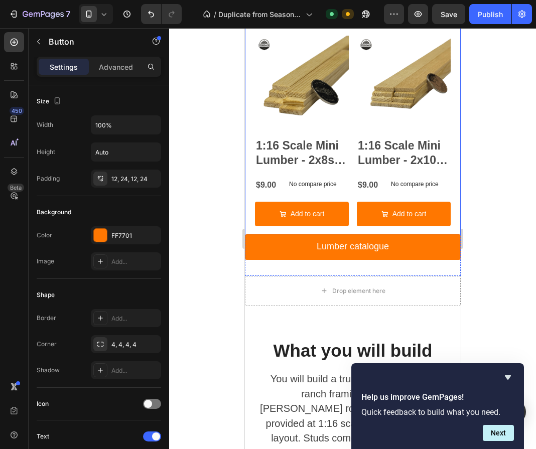
click at [248, 209] on div "Product Images 1:16 Scale Mini Lumber - 2x6s (Dozen) Product Title $9.00 Produc…" at bounding box center [352, 21] width 216 height 426
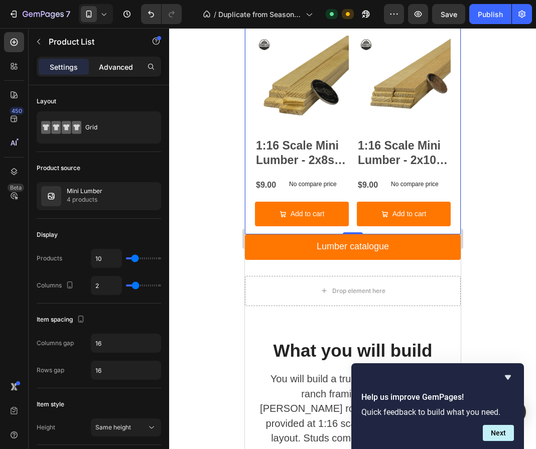
click at [104, 66] on p "Advanced" at bounding box center [116, 67] width 34 height 11
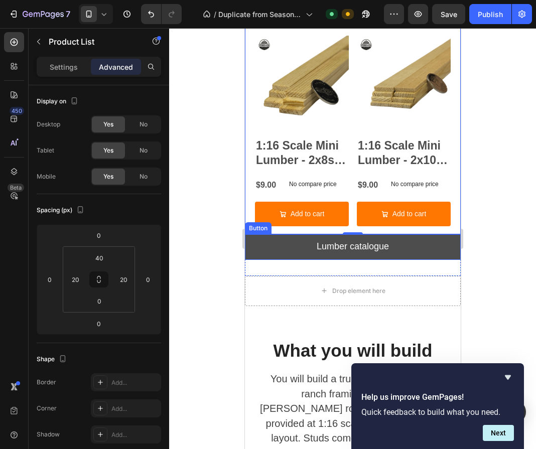
click at [254, 242] on link "Lumber catalogue" at bounding box center [352, 246] width 216 height 25
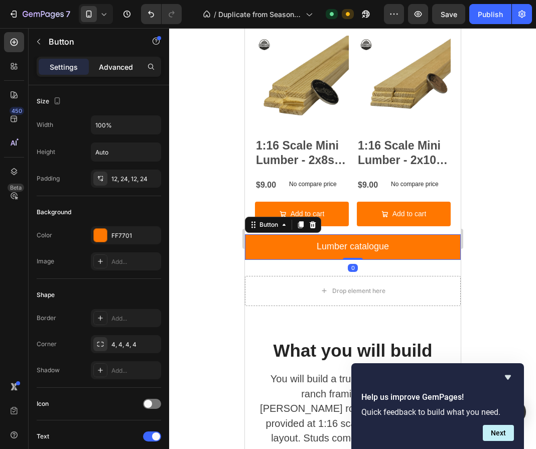
click at [108, 61] on div "Advanced" at bounding box center [116, 67] width 50 height 16
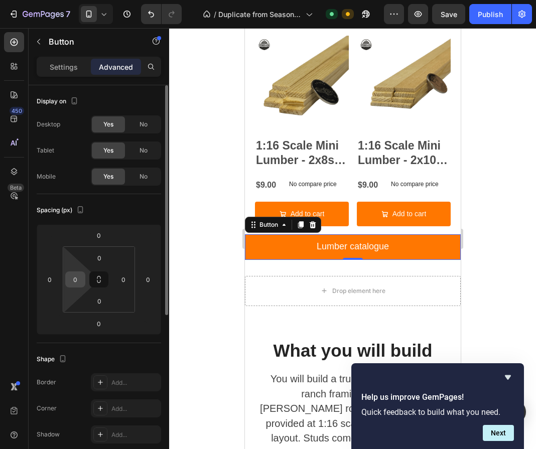
click at [80, 279] on input "0" at bounding box center [75, 279] width 15 height 15
type input "1"
type input "20"
click at [127, 280] on input "0" at bounding box center [123, 279] width 15 height 15
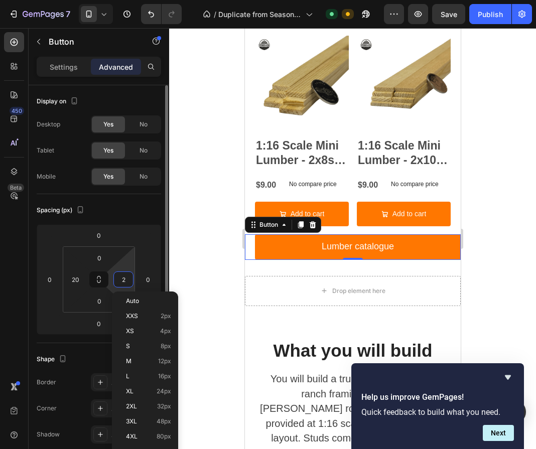
type input "20"
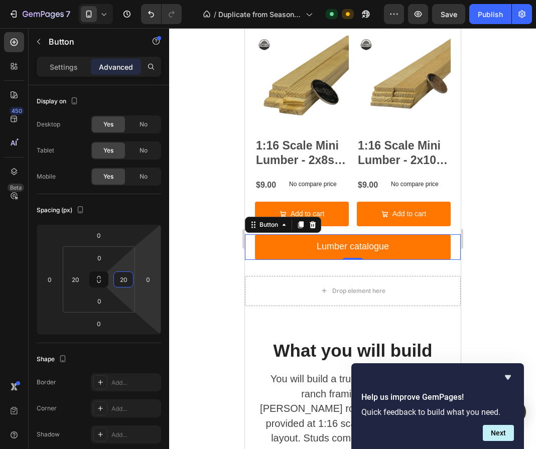
click at [483, 247] on div at bounding box center [352, 238] width 367 height 421
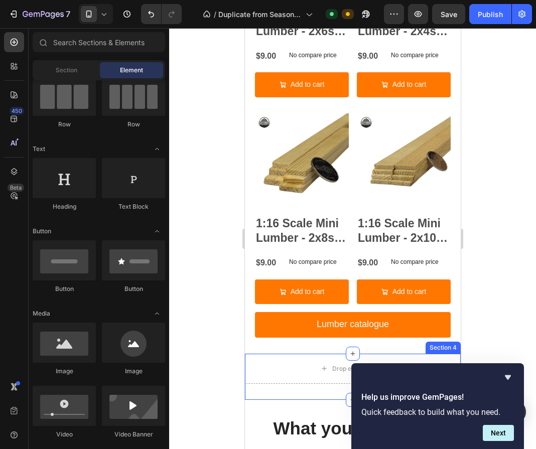
scroll to position [1358, 0]
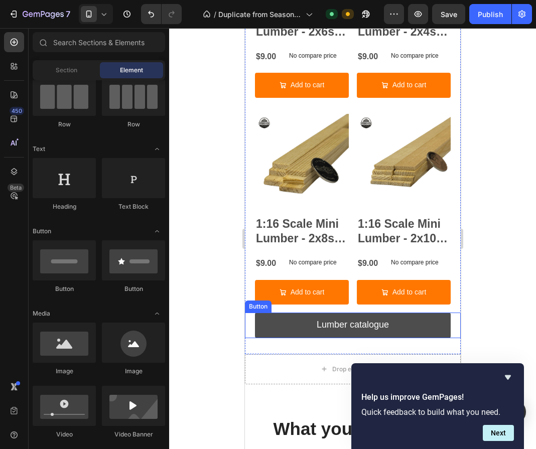
click at [411, 312] on link "Lumber catalogue" at bounding box center [352, 324] width 196 height 25
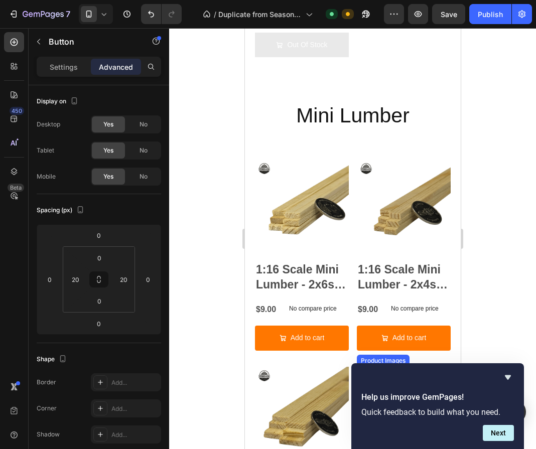
scroll to position [1102, 0]
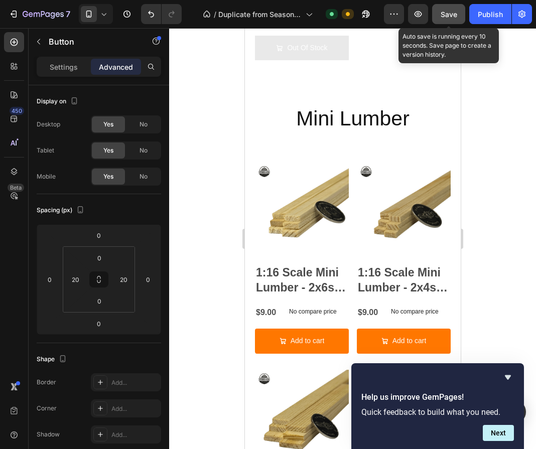
click at [458, 14] on button "Save" at bounding box center [448, 14] width 33 height 20
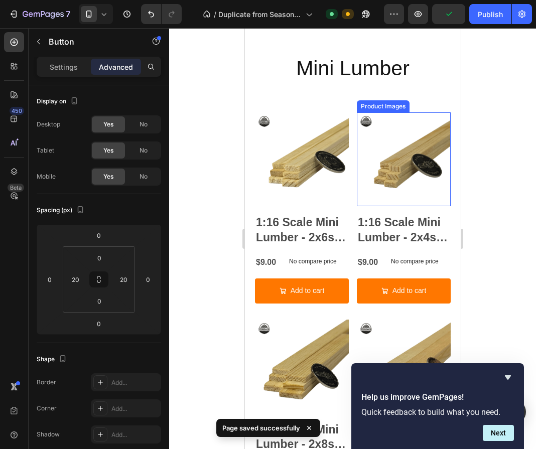
scroll to position [1408, 0]
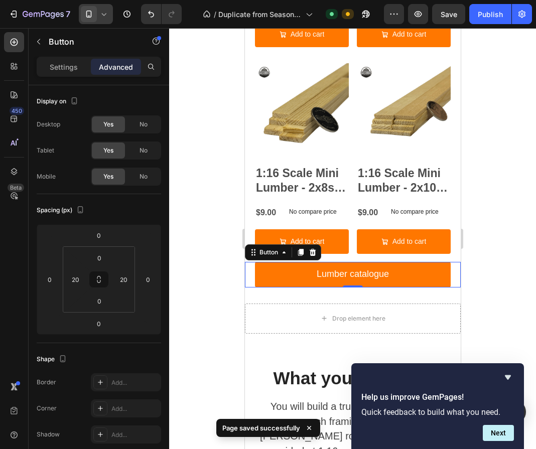
click at [110, 16] on div at bounding box center [96, 14] width 34 height 20
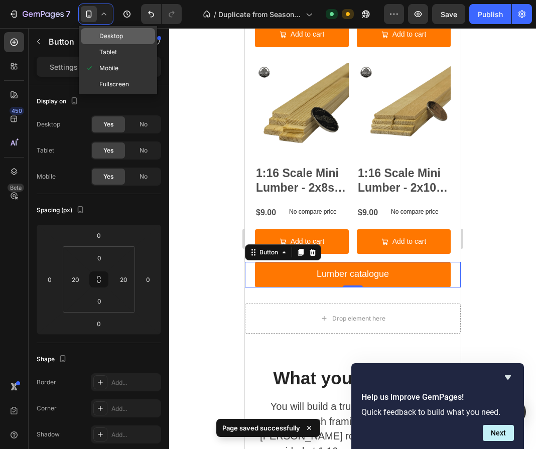
click at [112, 33] on span "Desktop" at bounding box center [111, 36] width 24 height 10
type input "0"
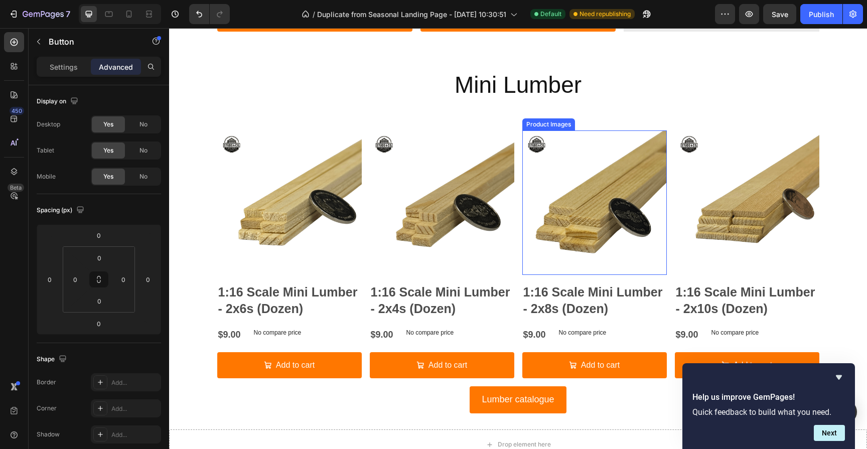
scroll to position [1023, 0]
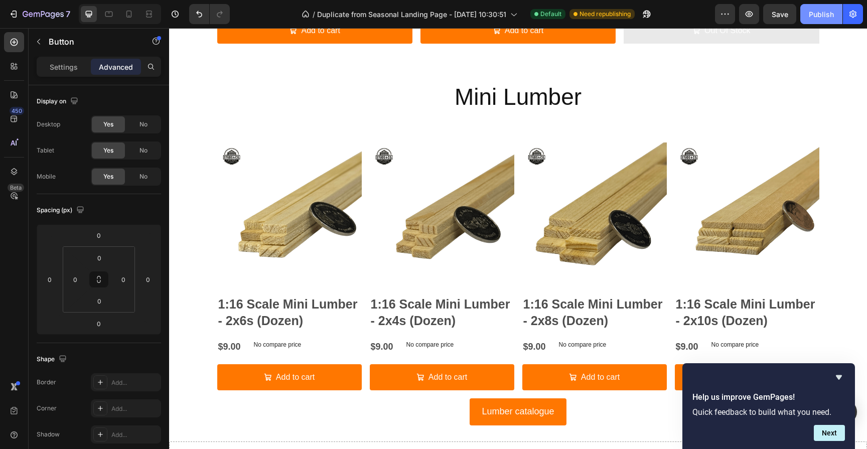
click at [809, 13] on div "Publish" at bounding box center [820, 14] width 25 height 11
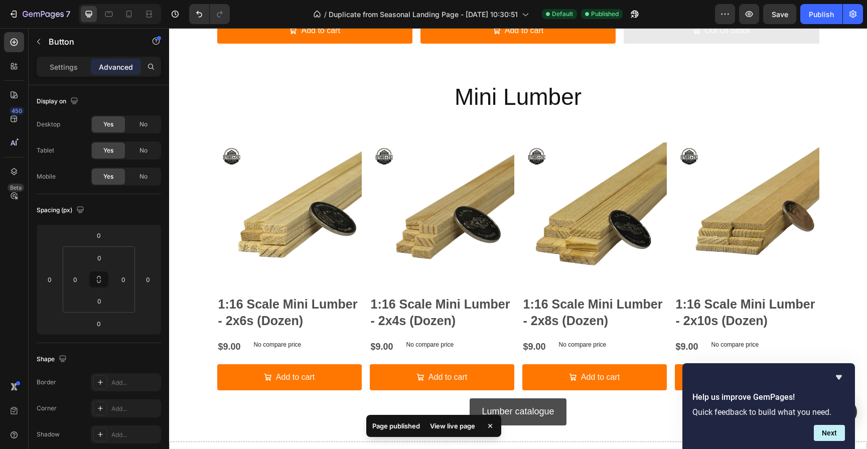
click at [470, 413] on div "Page published View live page" at bounding box center [433, 428] width 139 height 34
click at [473, 406] on link "Lumber catalogue" at bounding box center [517, 411] width 96 height 27
click at [66, 72] on p "Settings" at bounding box center [64, 67] width 28 height 11
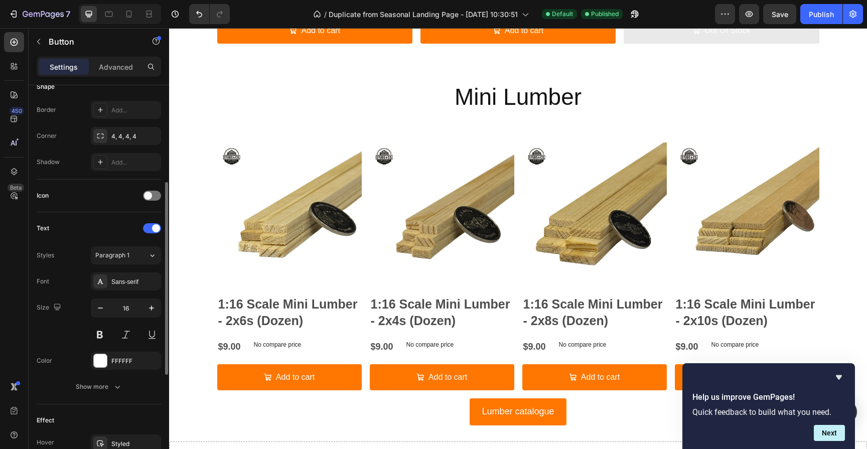
scroll to position [205, 0]
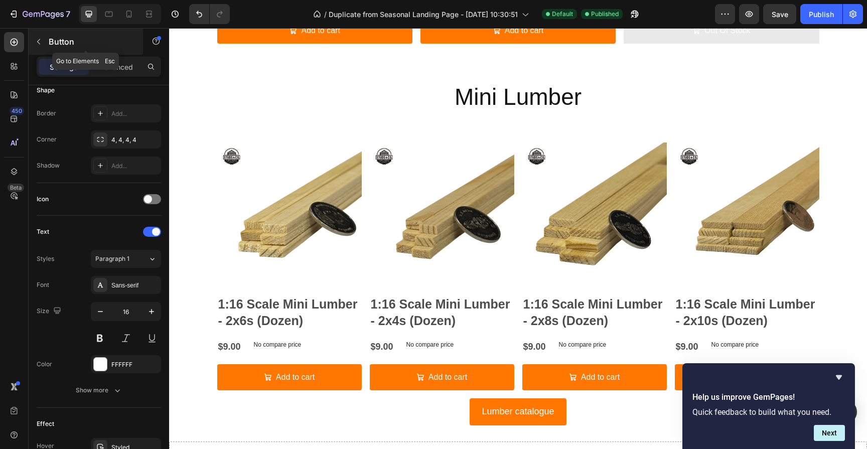
click at [46, 44] on button "button" at bounding box center [39, 42] width 16 height 16
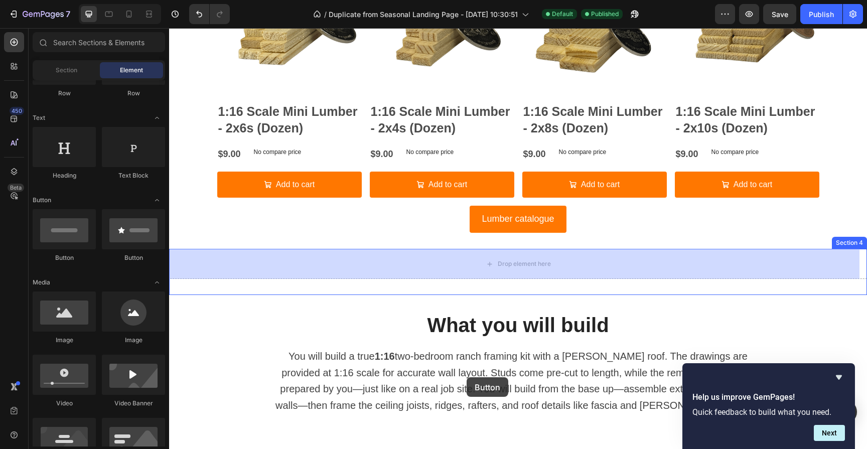
scroll to position [1252, 0]
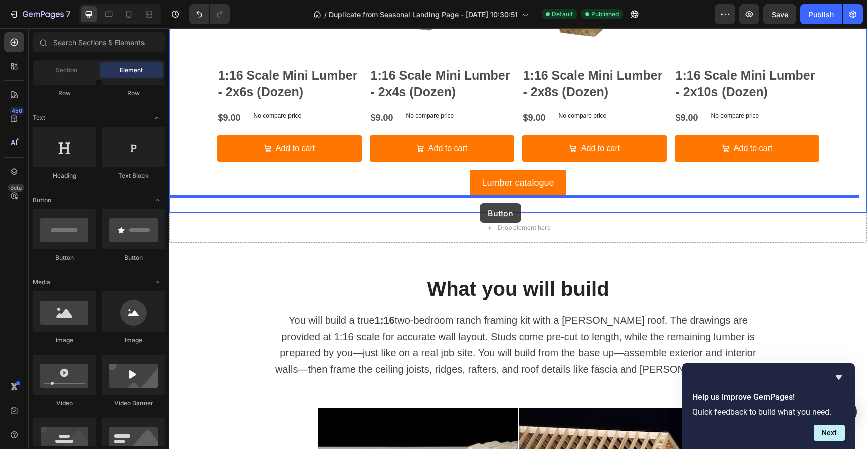
drag, startPoint x: 293, startPoint y: 256, endPoint x: 479, endPoint y: 203, distance: 193.4
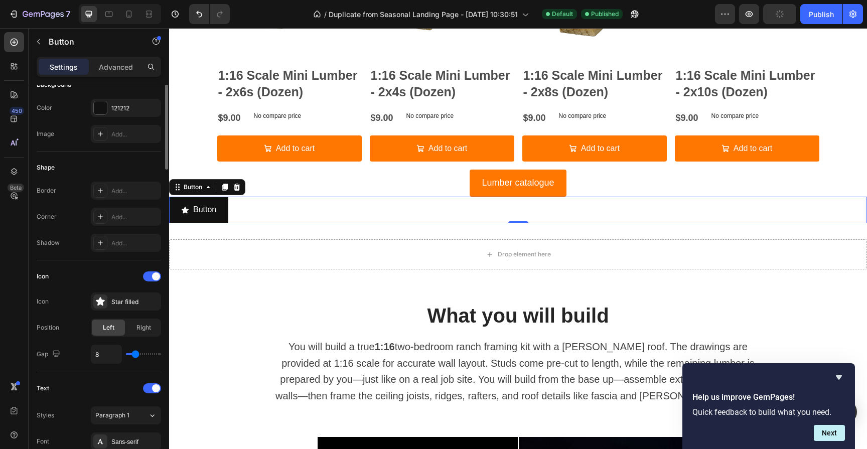
scroll to position [195, 0]
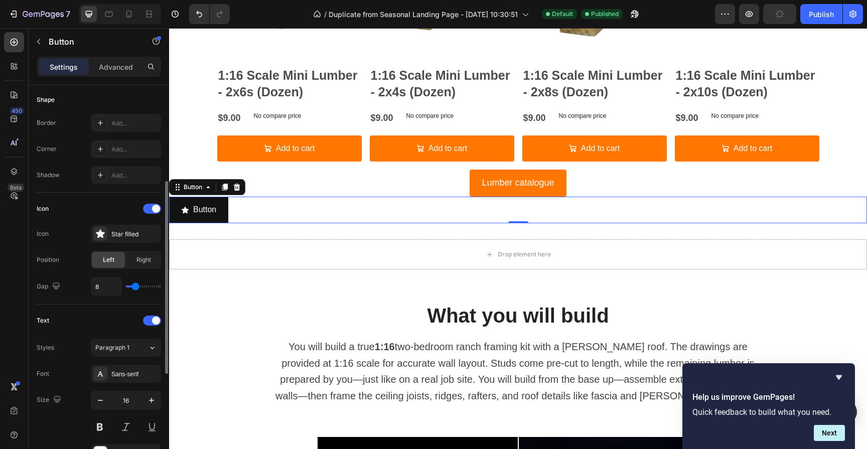
click at [93, 223] on div "Icon Icon Star filled Position Left Right Gap 8" at bounding box center [99, 248] width 124 height 95
click at [113, 228] on div "Star filled" at bounding box center [126, 234] width 70 height 18
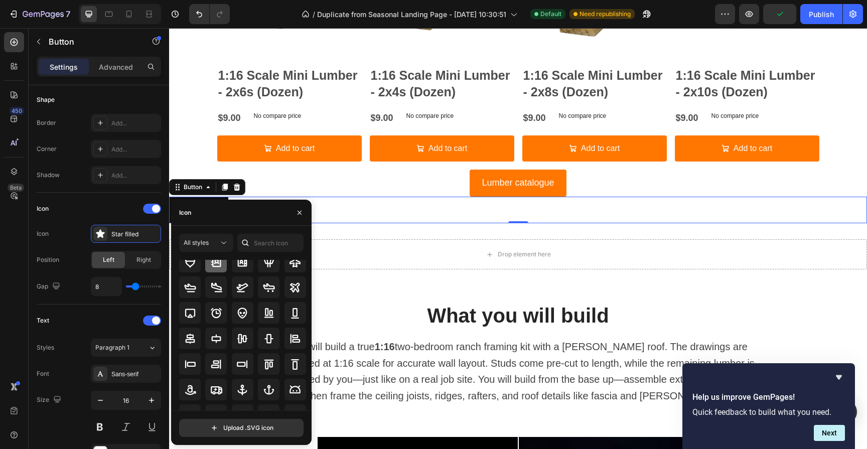
scroll to position [72, 0]
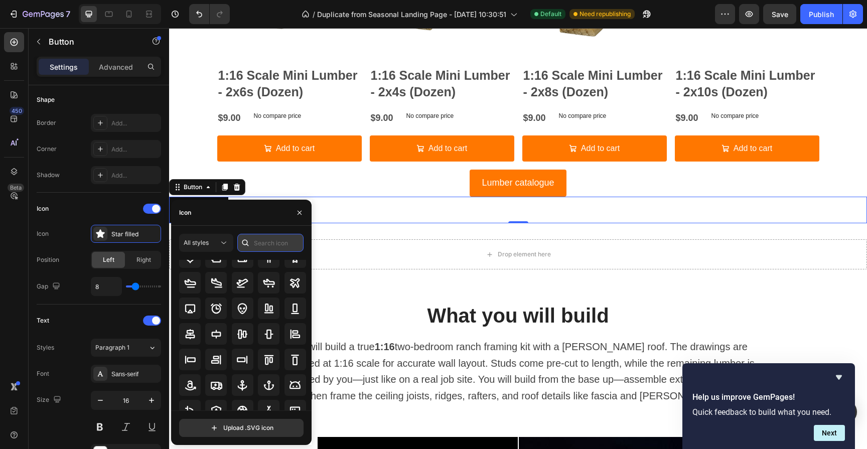
click at [267, 242] on input "text" at bounding box center [270, 243] width 66 height 18
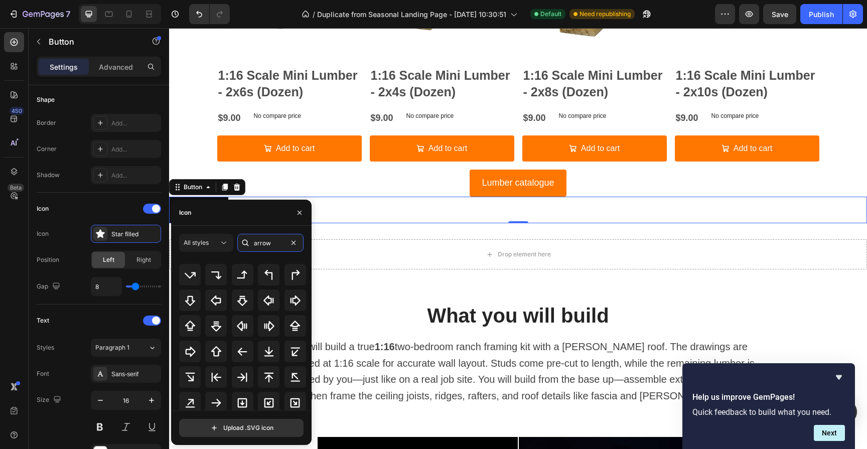
scroll to position [195, 0]
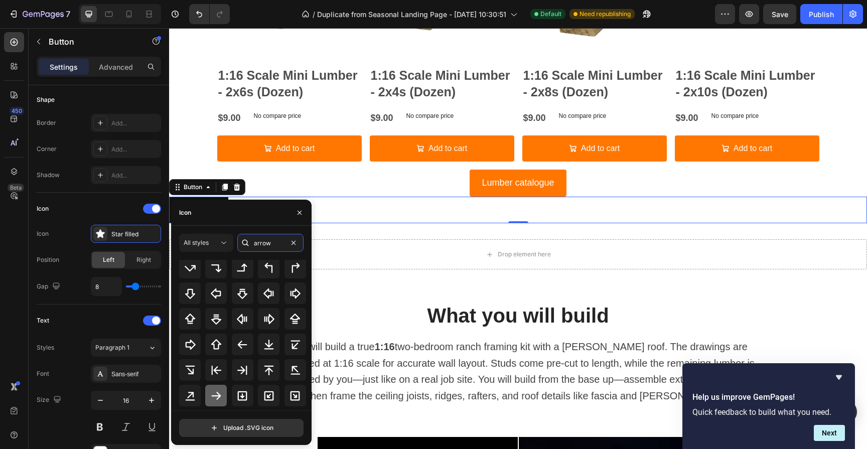
type input "arrow"
click at [220, 391] on icon at bounding box center [216, 396] width 12 height 12
click at [297, 211] on icon "button" at bounding box center [299, 213] width 8 height 8
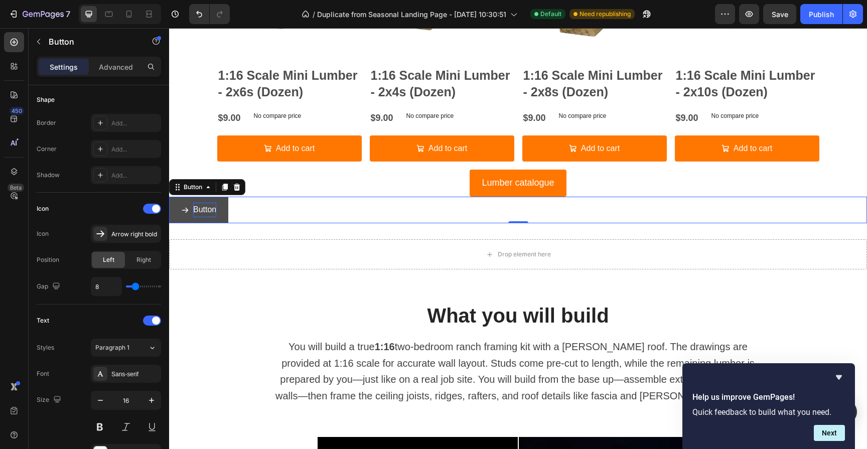
click at [211, 213] on p "Button" at bounding box center [204, 210] width 23 height 15
click at [169, 197] on button "Lum" at bounding box center [195, 210] width 52 height 27
click at [169, 197] on button "Lumber" at bounding box center [200, 210] width 63 height 27
click at [295, 212] on div "Lumber collection Button 0" at bounding box center [518, 210] width 698 height 27
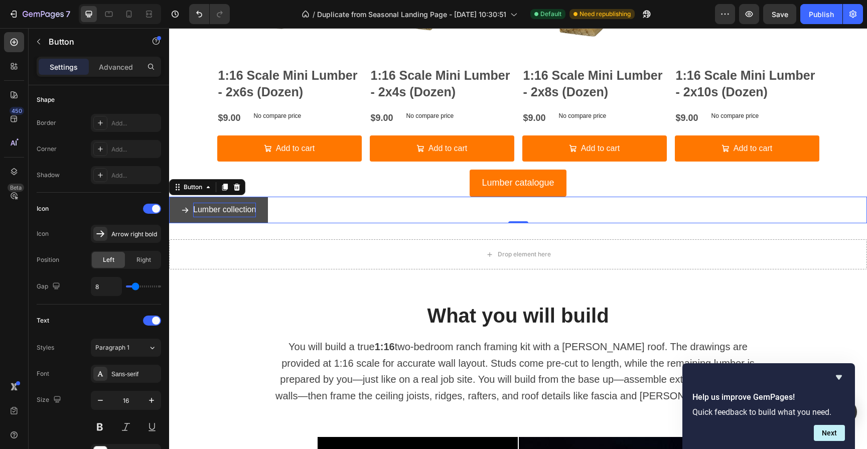
click at [260, 218] on button "Lumber collection" at bounding box center [218, 210] width 99 height 27
click at [281, 213] on div "Lumber collection Button 0" at bounding box center [518, 210] width 698 height 27
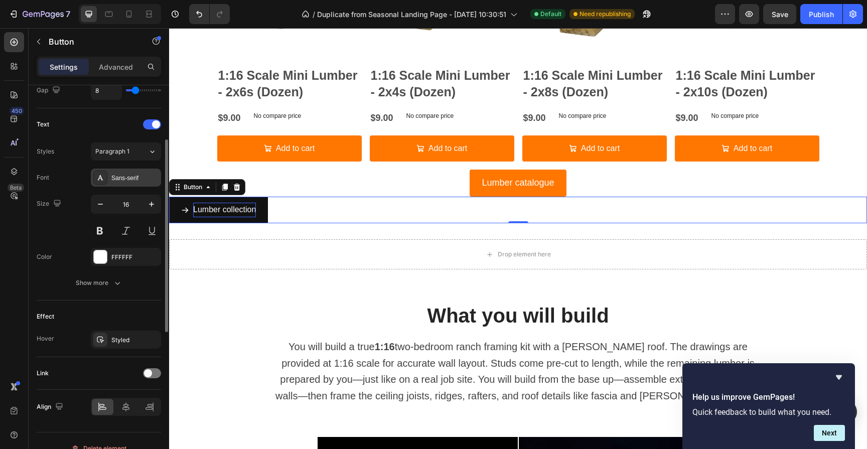
scroll to position [406, 0]
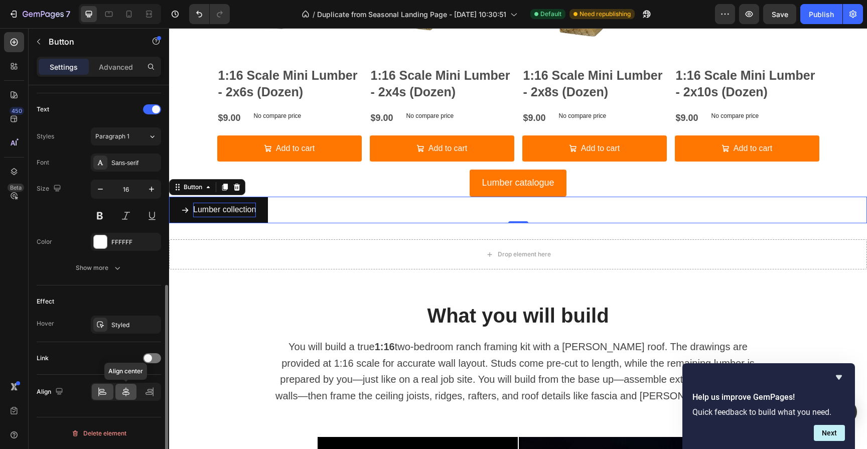
click at [126, 390] on icon at bounding box center [126, 392] width 10 height 10
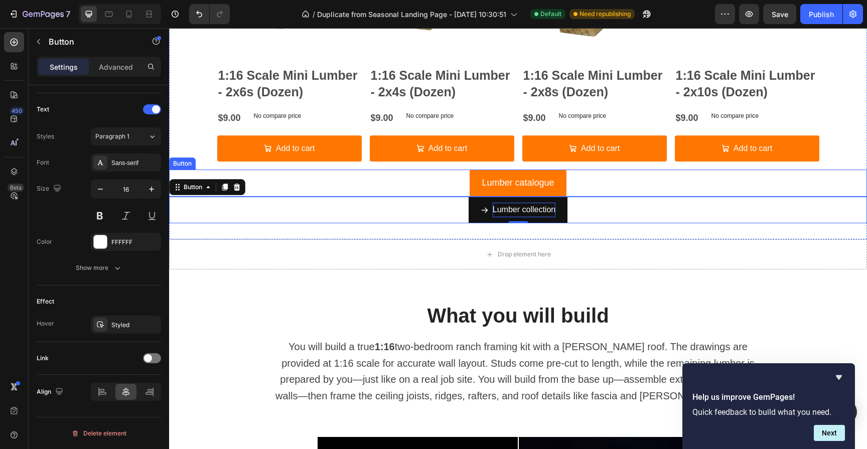
click at [390, 182] on div "Lumber catalogue Button" at bounding box center [518, 183] width 698 height 27
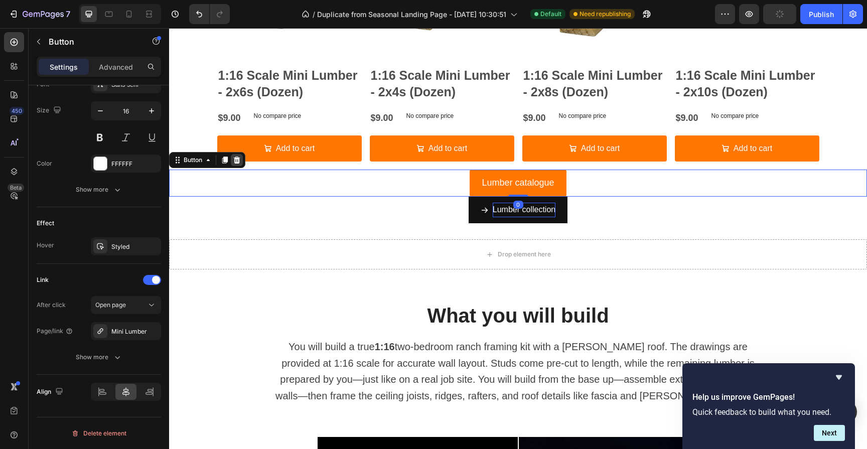
click at [235, 158] on icon at bounding box center [237, 159] width 7 height 7
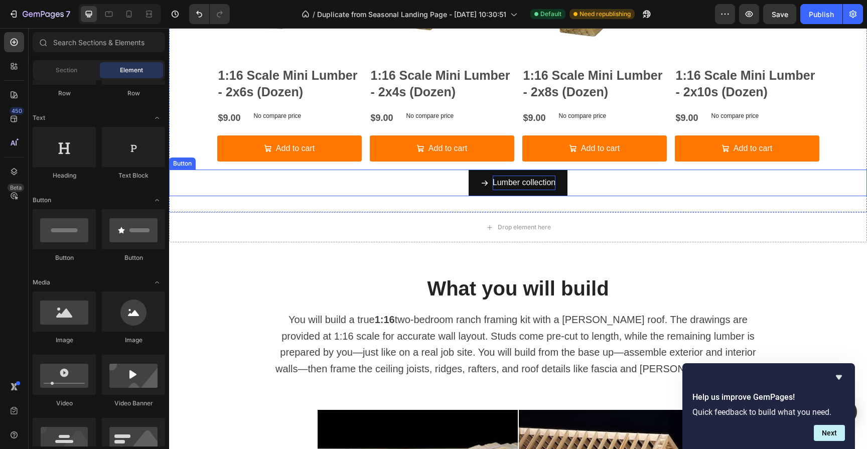
click at [321, 179] on div "Lumber collection Button" at bounding box center [518, 183] width 698 height 27
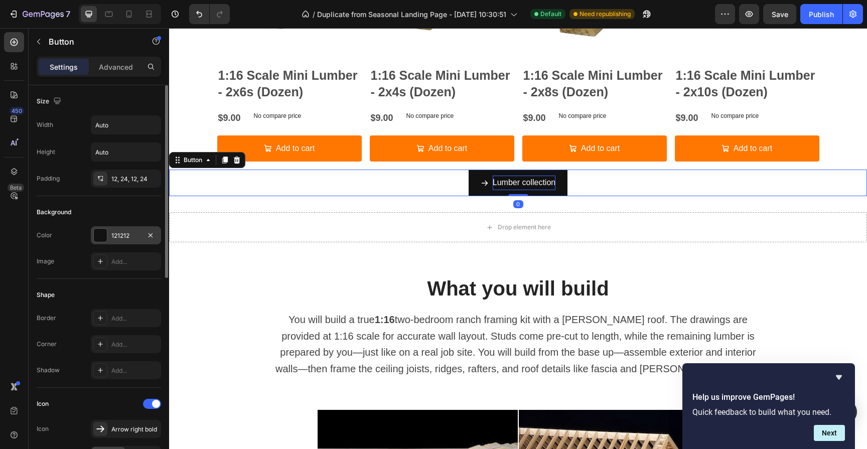
click at [96, 237] on div at bounding box center [100, 235] width 13 height 13
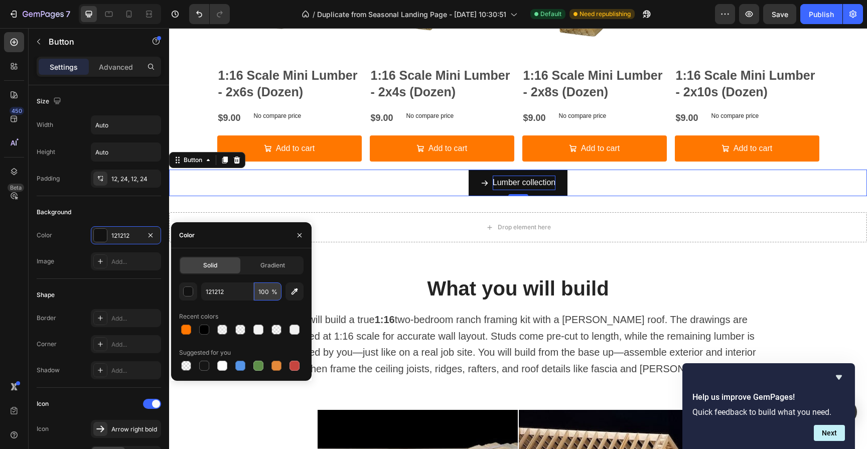
click at [261, 289] on input "100" at bounding box center [268, 291] width 28 height 18
type input "00"
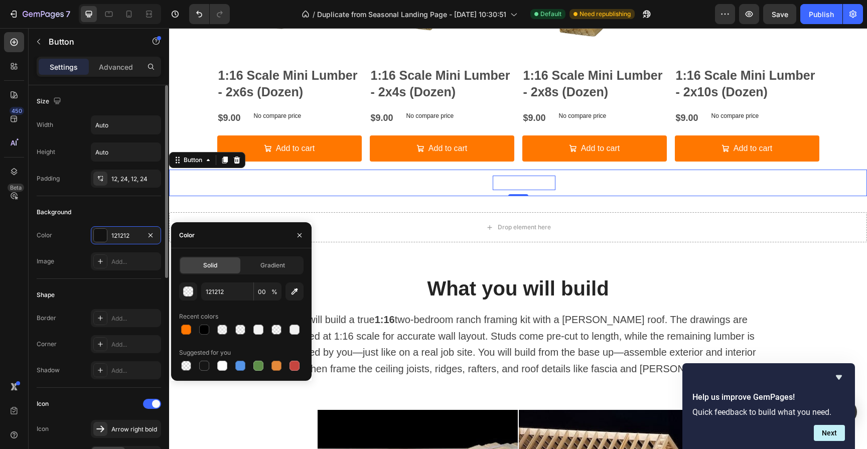
click at [100, 282] on div "Shape Border Add... Corner Add... Shadow Add..." at bounding box center [99, 333] width 124 height 109
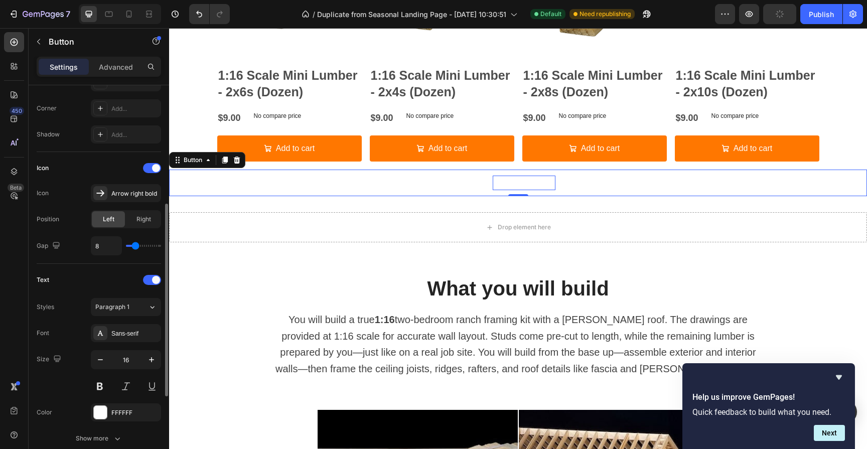
scroll to position [242, 0]
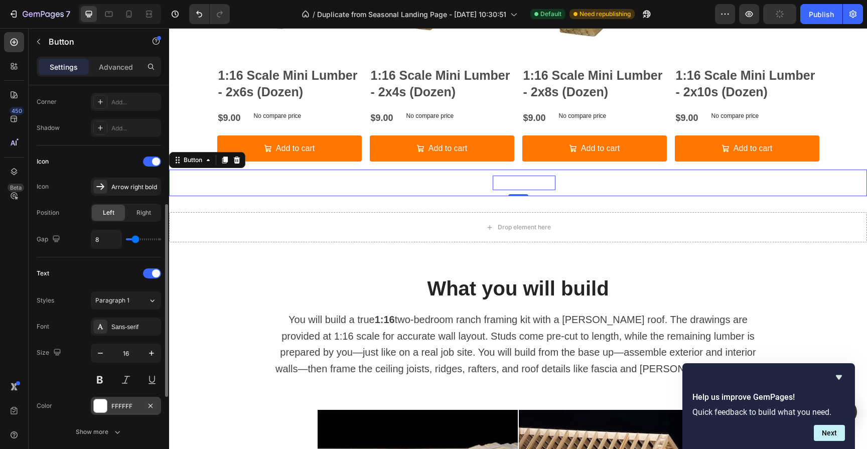
click at [103, 406] on div at bounding box center [100, 405] width 13 height 13
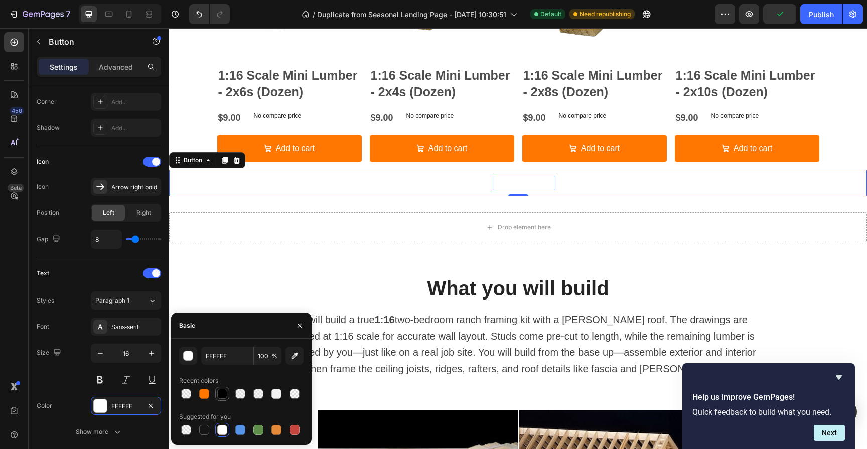
click at [219, 395] on div at bounding box center [222, 394] width 10 height 10
type input "000000"
click at [400, 185] on div "Lumber collection Button 0" at bounding box center [518, 183] width 698 height 27
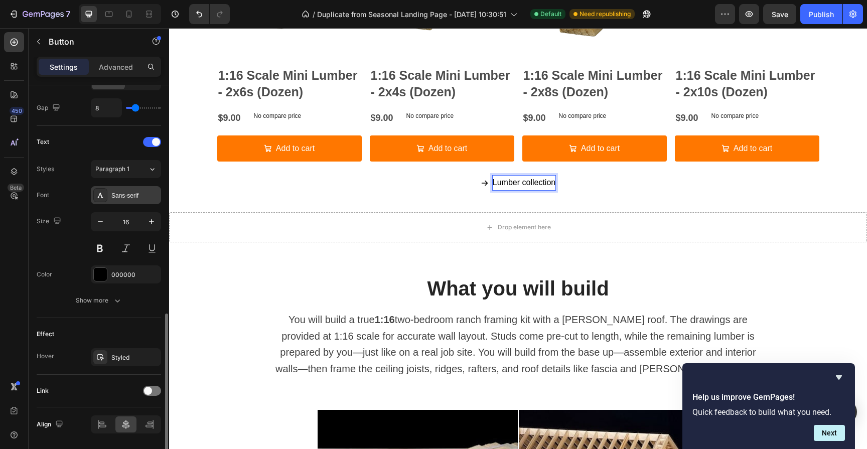
scroll to position [406, 0]
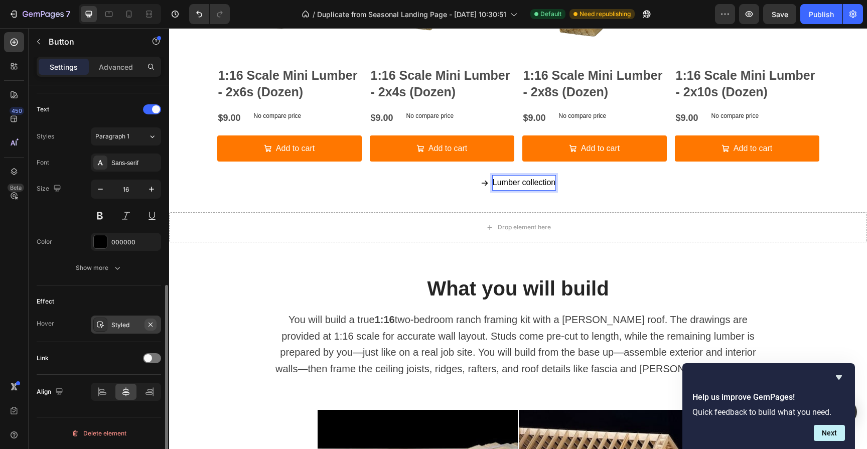
click at [151, 324] on icon "button" at bounding box center [150, 324] width 8 height 8
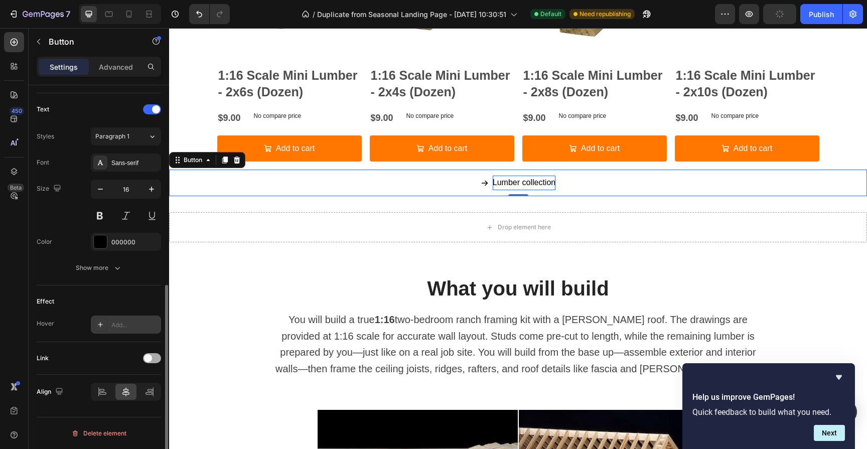
click at [149, 359] on span at bounding box center [148, 358] width 8 height 8
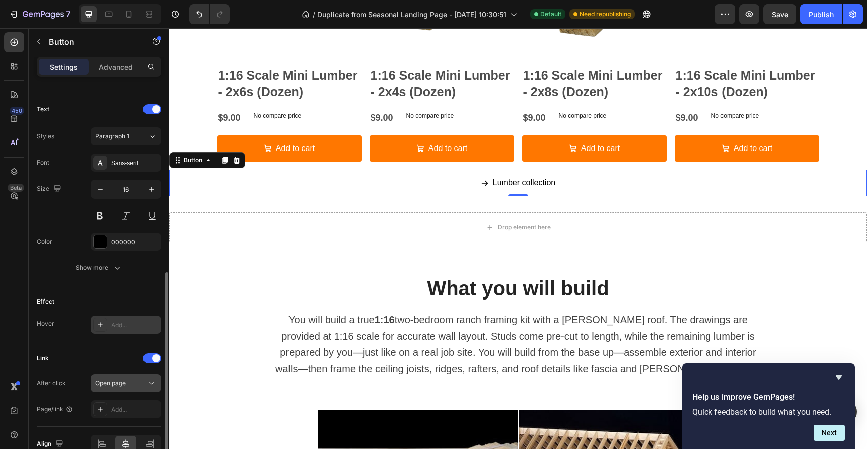
click at [136, 385] on div "Open page" at bounding box center [120, 383] width 51 height 9
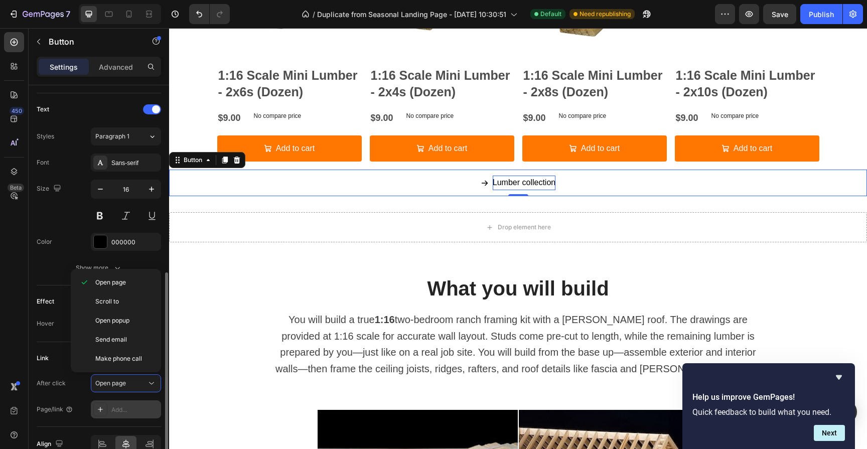
click at [132, 409] on div "Add..." at bounding box center [134, 409] width 47 height 9
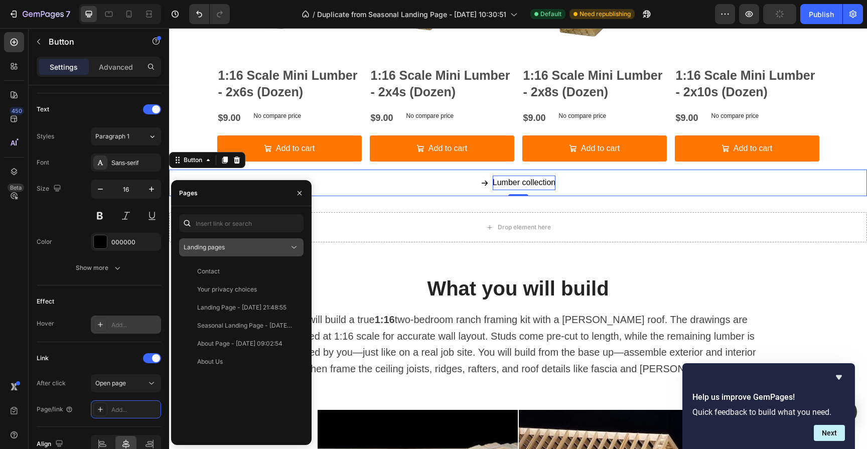
click at [230, 249] on div "Landing pages" at bounding box center [236, 247] width 105 height 9
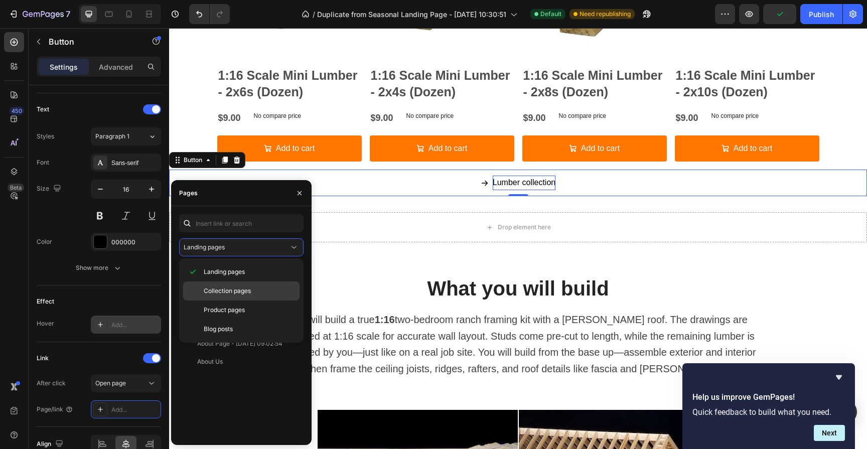
click at [236, 290] on span "Collection pages" at bounding box center [227, 290] width 47 height 9
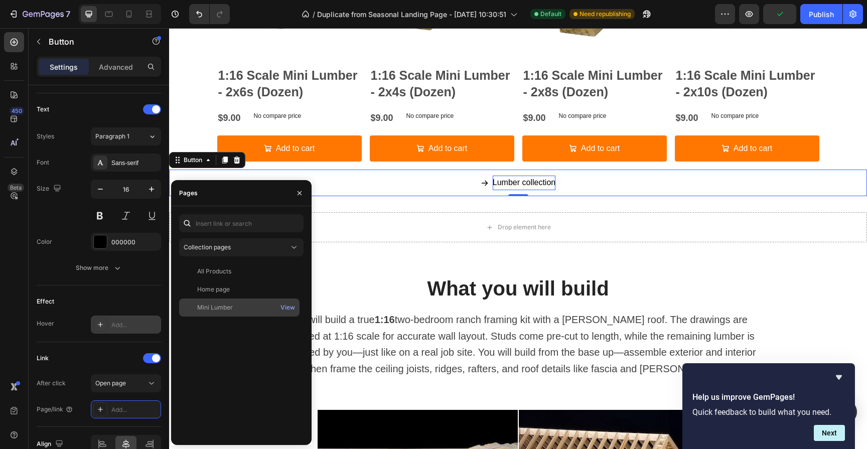
click at [230, 298] on div "Mini Lumber View" at bounding box center [239, 307] width 120 height 18
click at [507, 180] on p "Lumber collection" at bounding box center [524, 183] width 63 height 15
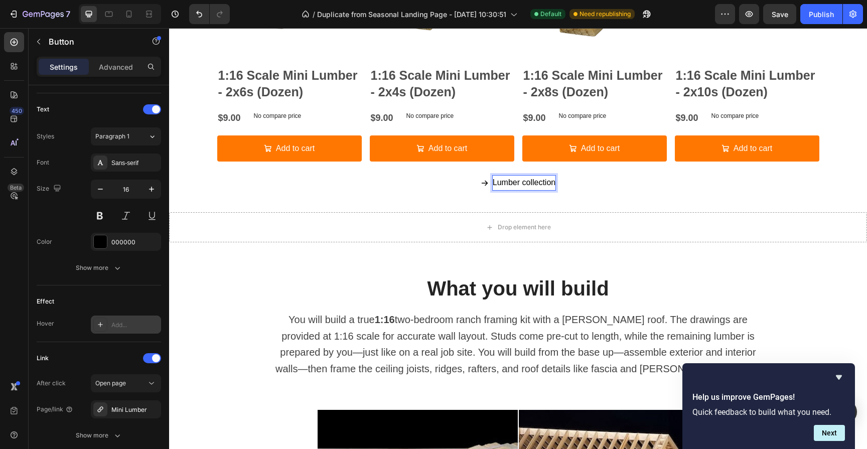
click at [507, 180] on p "Lumber collection" at bounding box center [524, 183] width 63 height 15
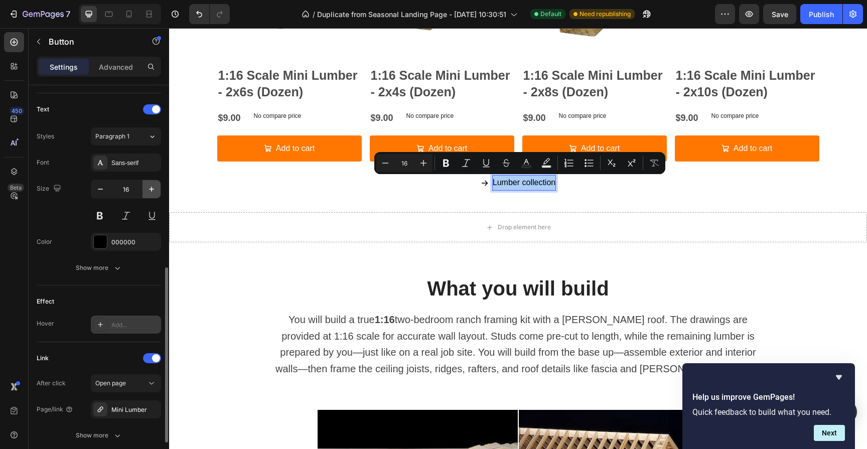
click at [152, 188] on icon "button" at bounding box center [151, 189] width 10 height 10
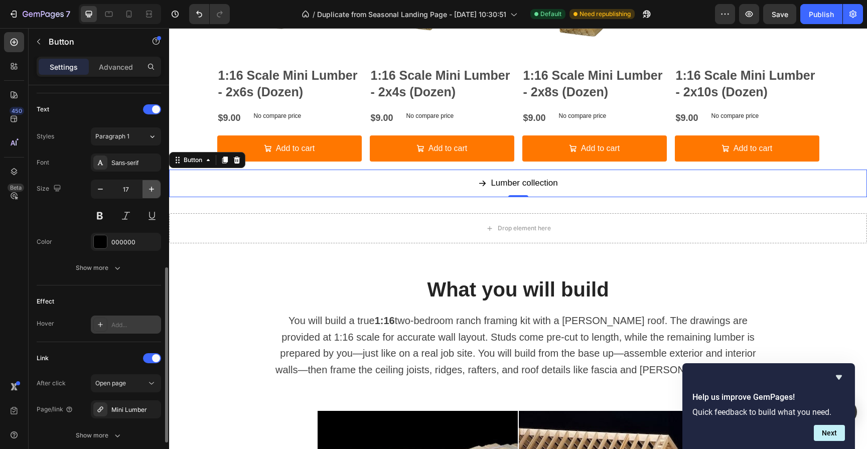
click at [152, 188] on icon "button" at bounding box center [151, 189] width 10 height 10
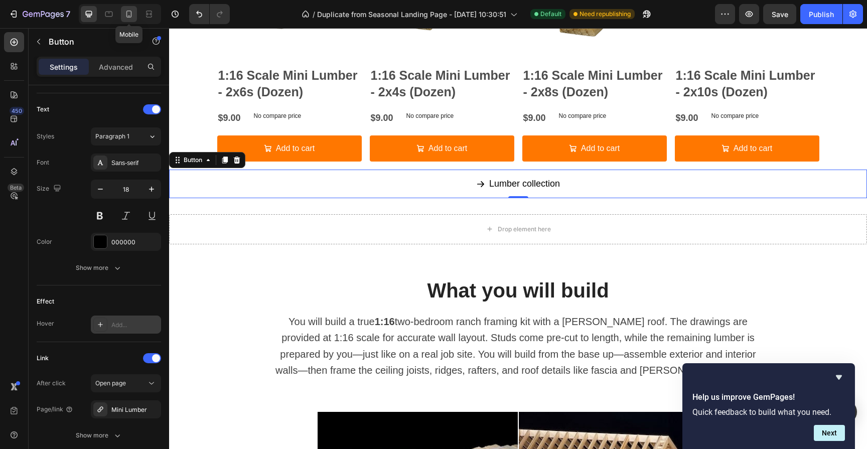
click at [131, 20] on div at bounding box center [129, 14] width 16 height 16
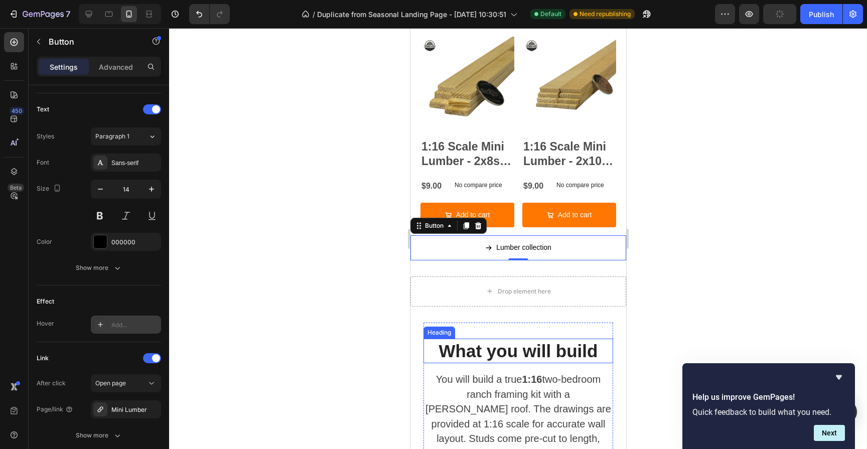
scroll to position [1403, 0]
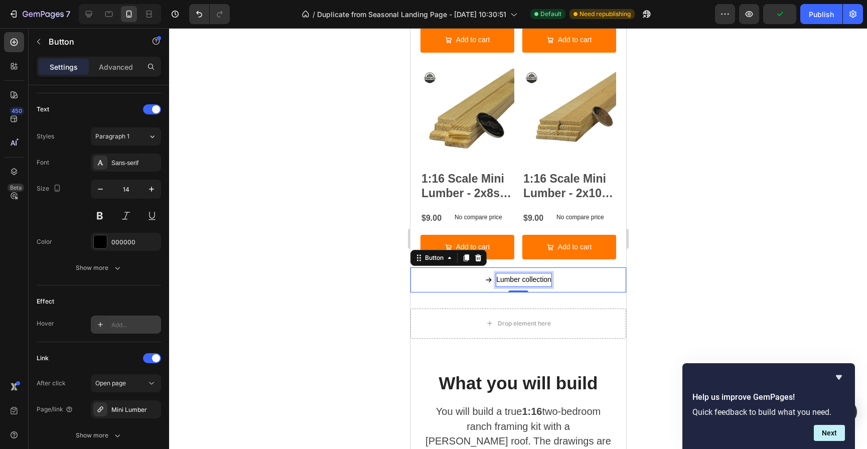
click at [532, 273] on p "Lumber collection" at bounding box center [523, 279] width 55 height 13
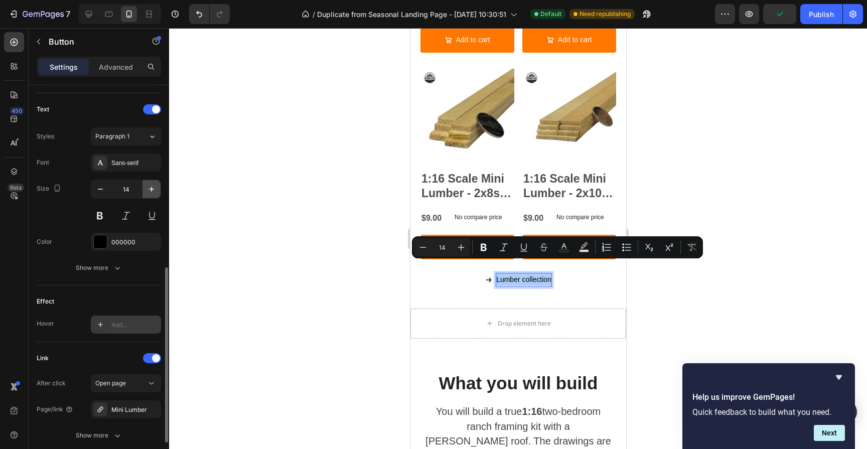
click at [146, 189] on icon "button" at bounding box center [151, 189] width 10 height 10
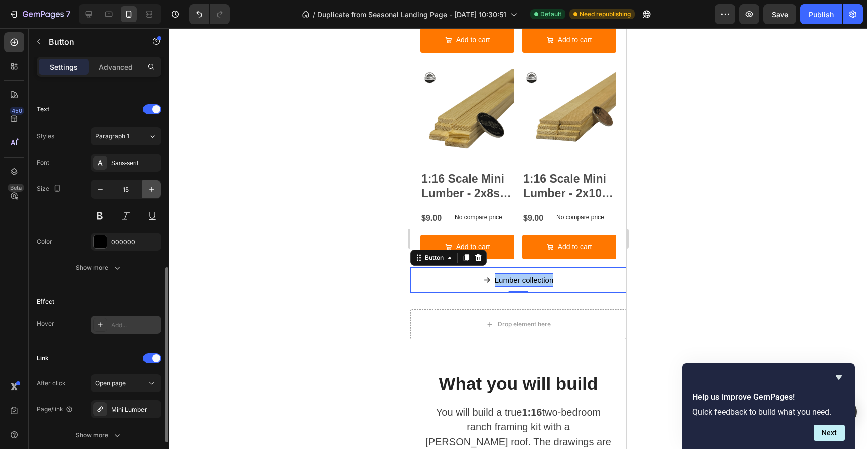
click at [146, 189] on icon "button" at bounding box center [151, 189] width 10 height 10
type input "18"
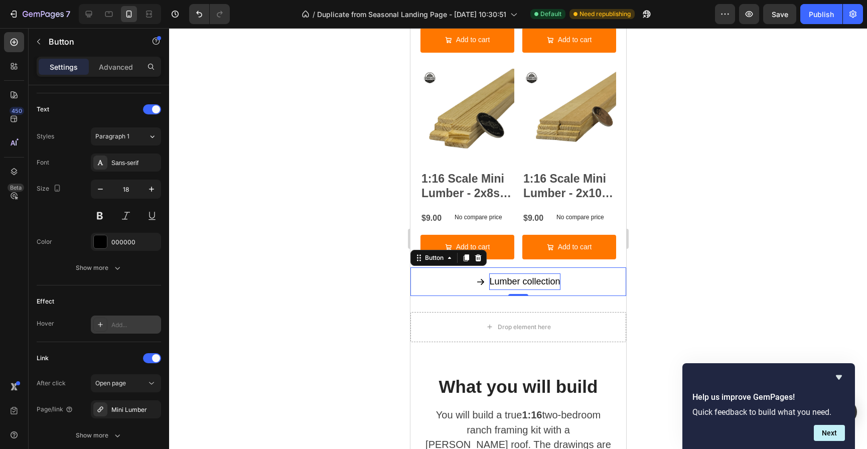
click at [707, 216] on div at bounding box center [518, 238] width 698 height 421
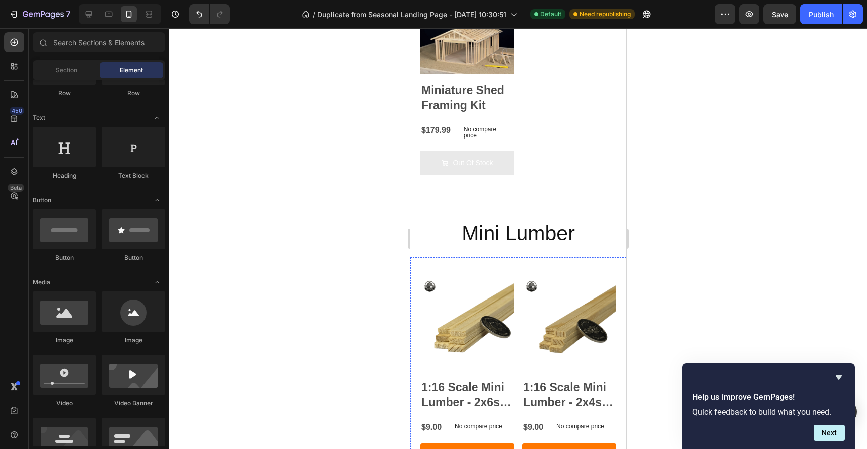
scroll to position [986, 0]
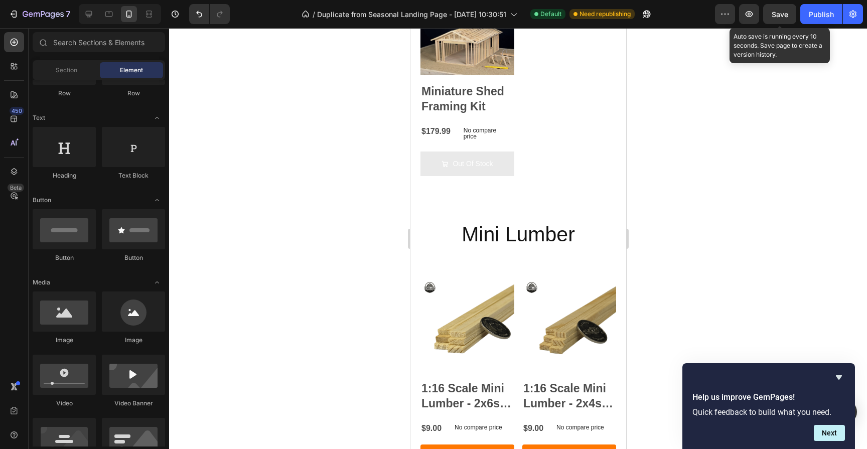
click at [783, 12] on span "Save" at bounding box center [779, 14] width 17 height 9
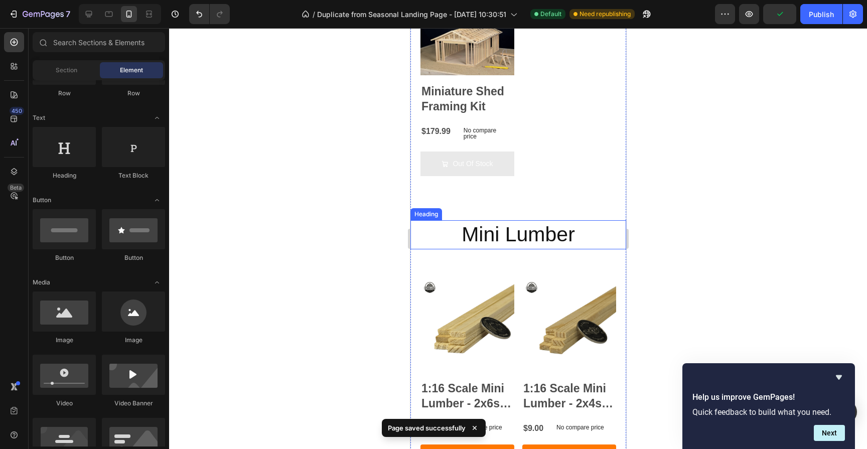
click at [536, 229] on h2 "Mini Lumber" at bounding box center [518, 234] width 216 height 29
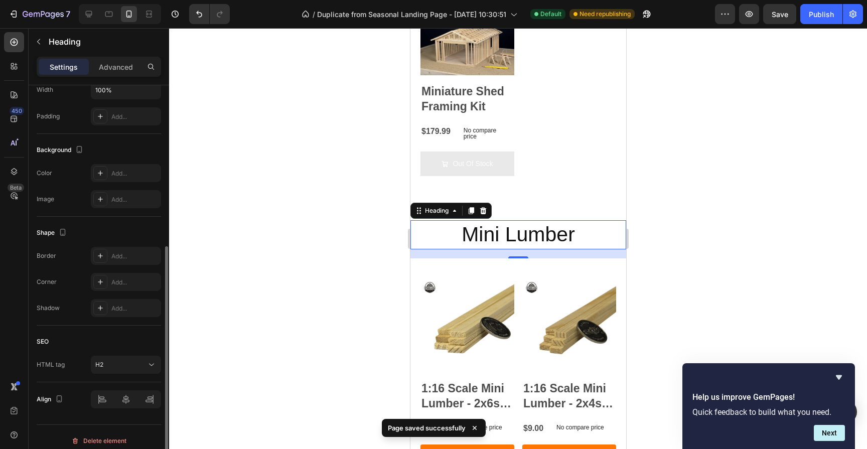
scroll to position [259, 0]
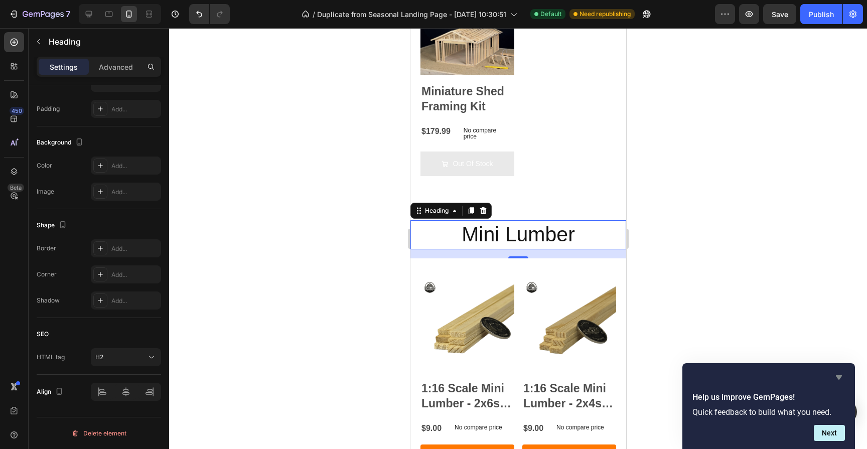
click at [837, 382] on icon "Hide survey" at bounding box center [839, 377] width 12 height 12
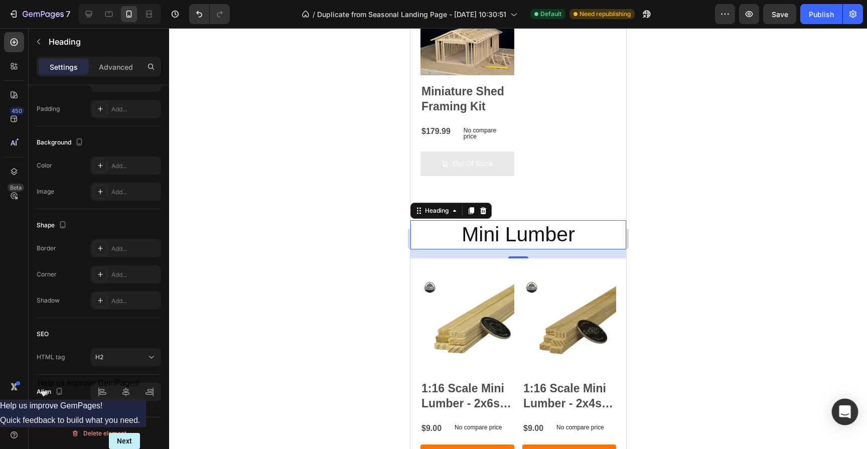
click at [844, 413] on icon "Open Intercom Messenger" at bounding box center [845, 411] width 12 height 13
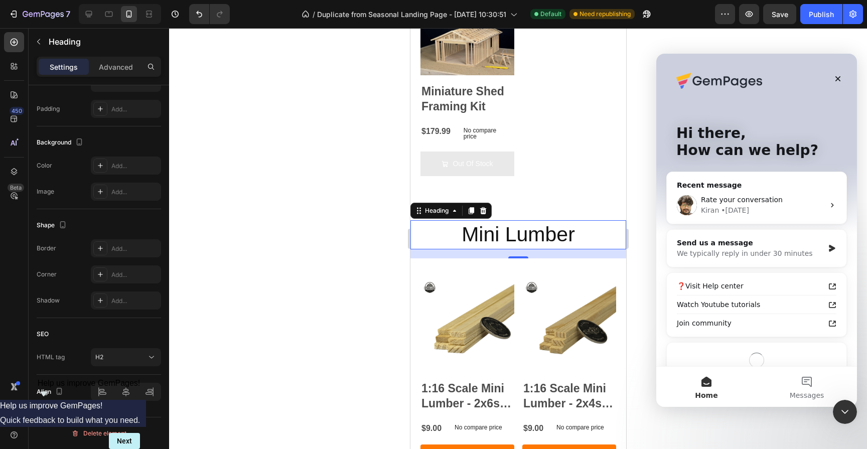
scroll to position [0, 0]
click at [755, 207] on div "Kiran • 4d ago" at bounding box center [762, 210] width 123 height 11
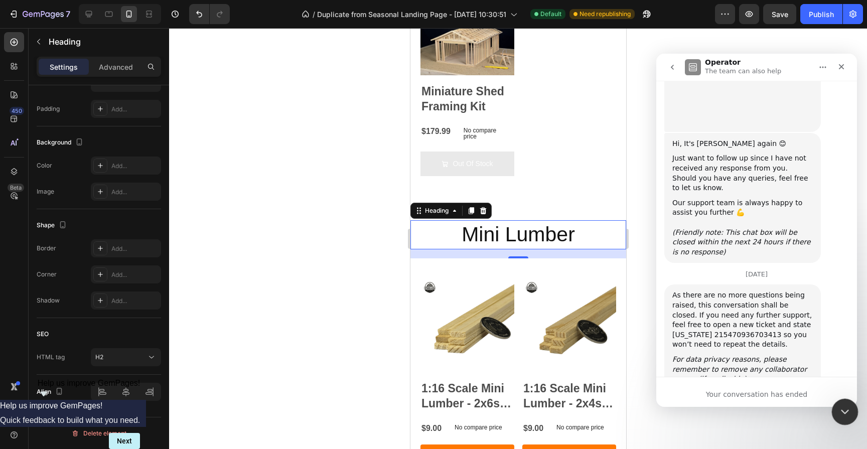
scroll to position [4190, 0]
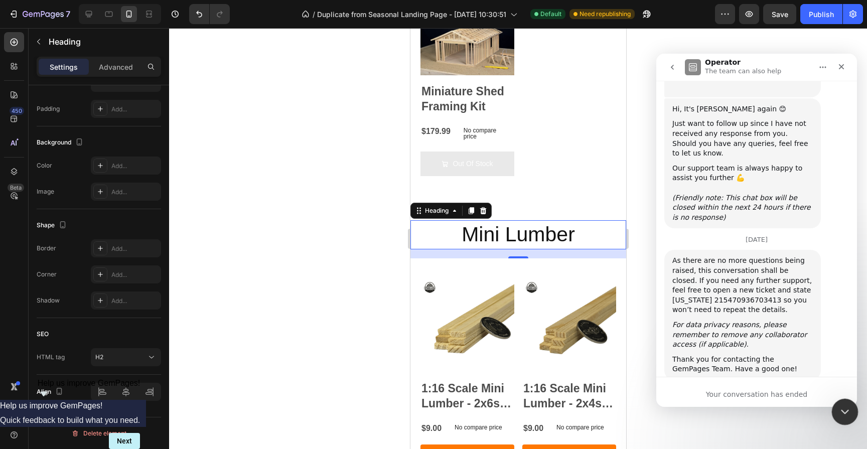
click at [845, 409] on icon "Close Intercom Messenger" at bounding box center [843, 410] width 7 height 4
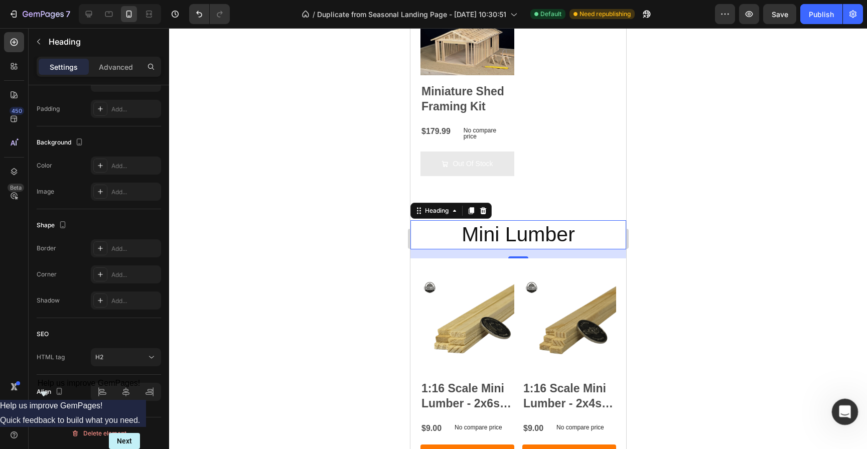
scroll to position [4220, 0]
click at [844, 407] on icon "Open Intercom Messenger" at bounding box center [843, 410] width 7 height 8
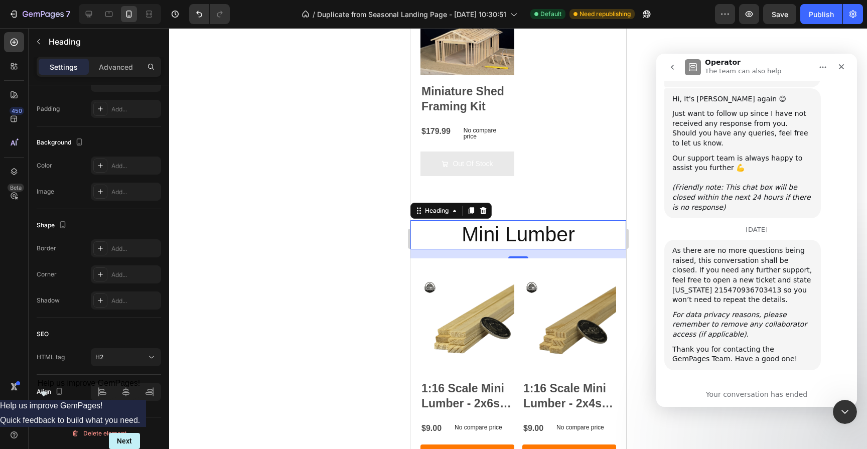
click at [675, 65] on icon "go back" at bounding box center [672, 67] width 8 height 8
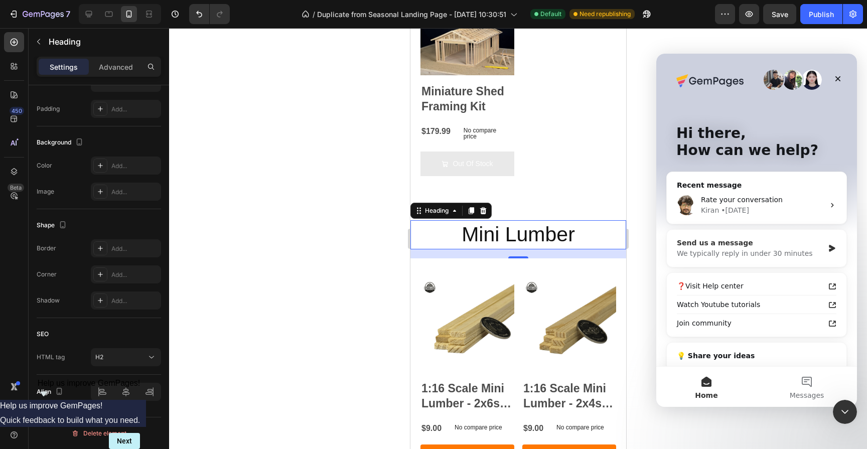
click at [754, 253] on div "We typically reply in under 30 minutes" at bounding box center [750, 253] width 147 height 11
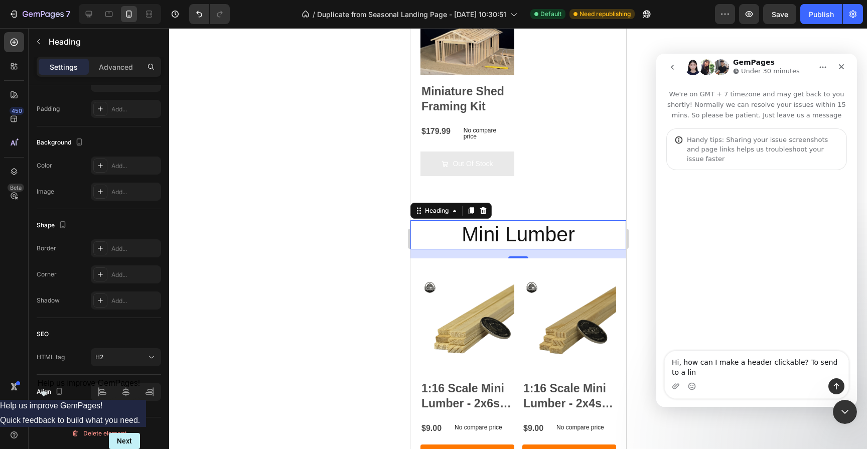
type textarea "Hi, how can I make a header clickable? To send to a link"
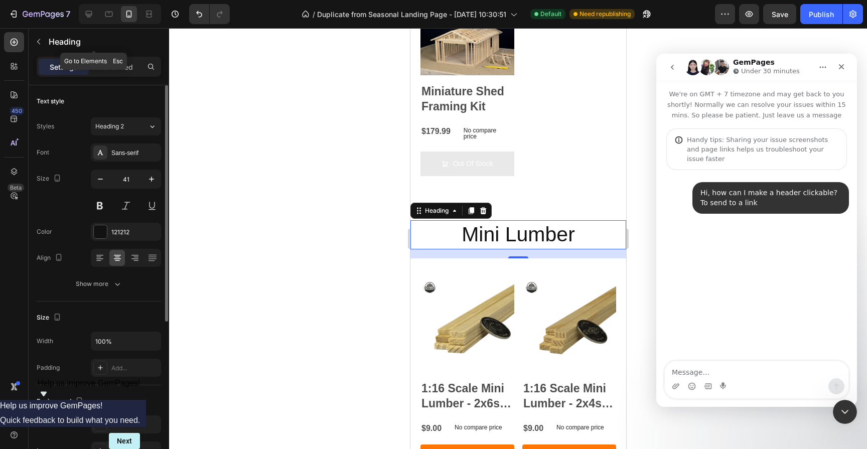
click at [112, 56] on div "Heading" at bounding box center [94, 42] width 130 height 29
click at [119, 69] on p "Advanced" at bounding box center [116, 67] width 34 height 11
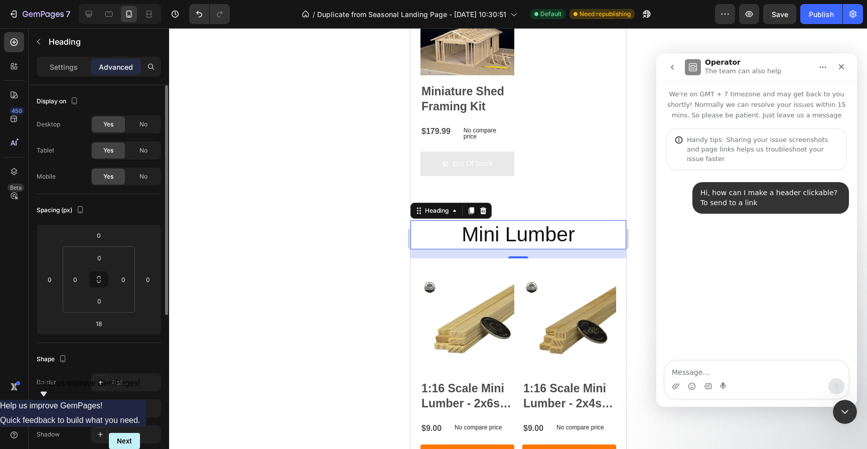
scroll to position [277, 0]
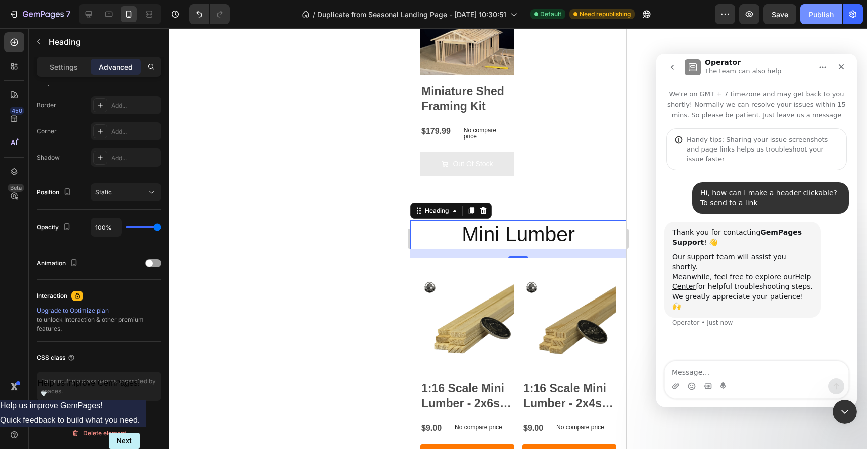
click at [810, 7] on button "Publish" at bounding box center [821, 14] width 42 height 20
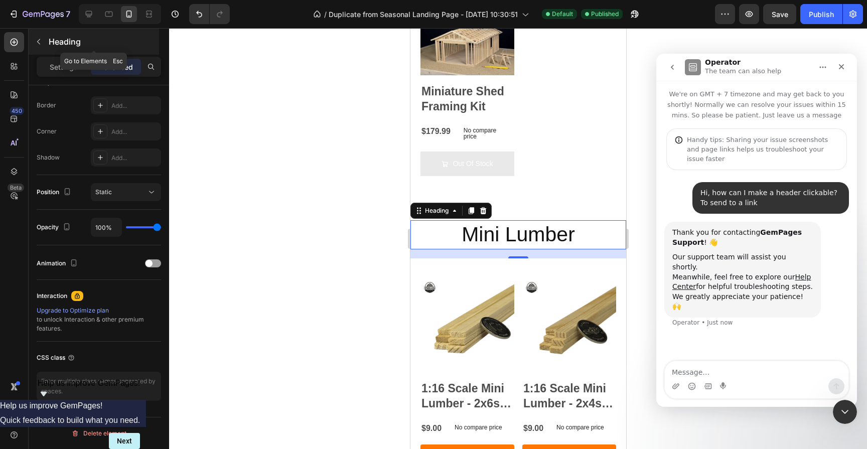
click at [37, 47] on button "button" at bounding box center [39, 42] width 16 height 16
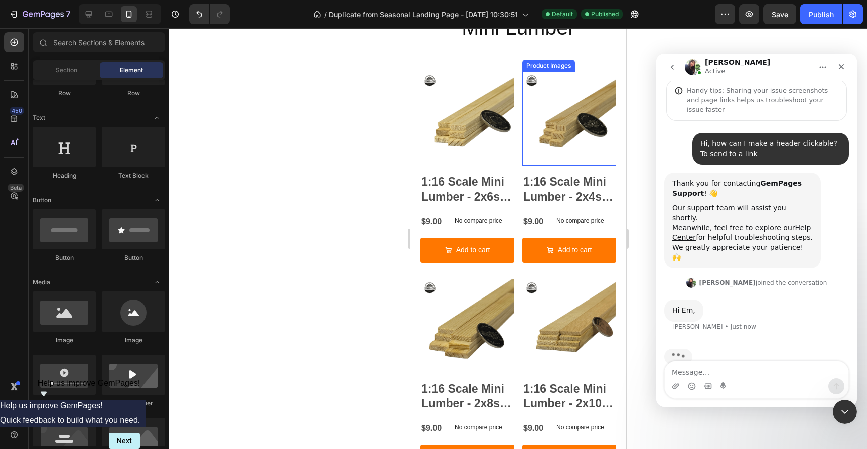
scroll to position [1194, 0]
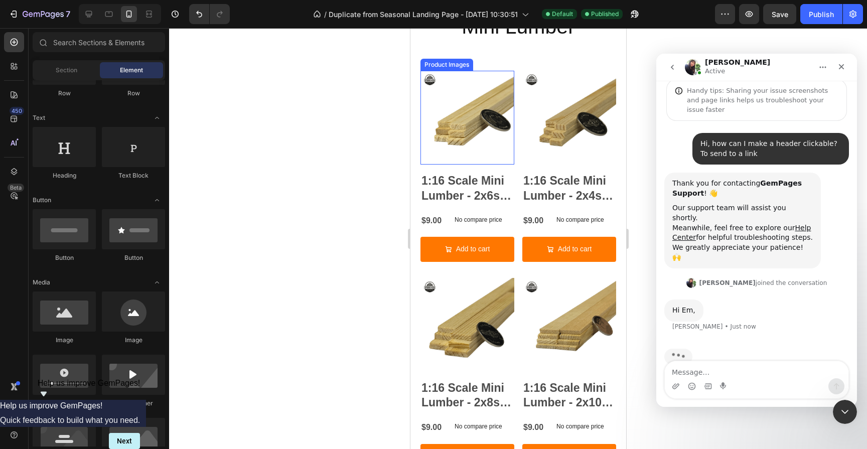
click at [478, 101] on img at bounding box center [467, 118] width 94 height 94
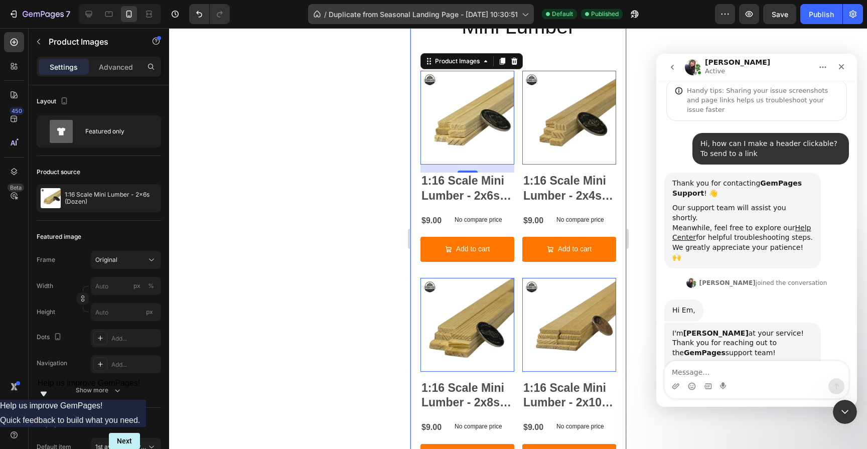
scroll to position [63, 0]
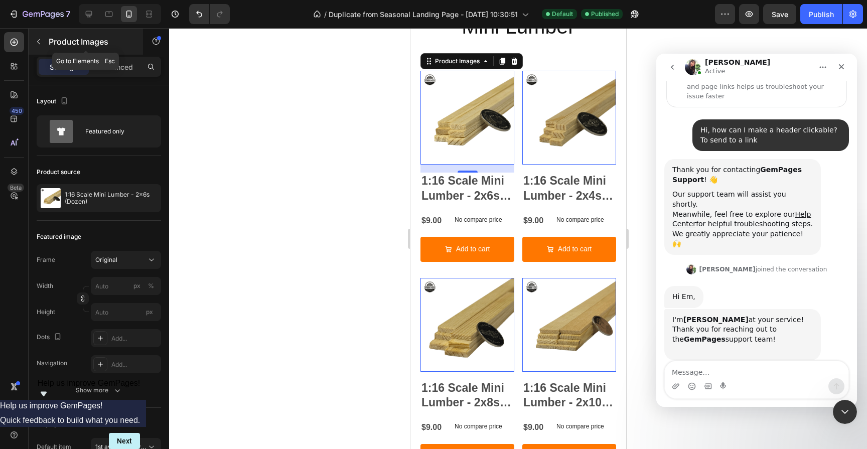
click at [40, 36] on button "button" at bounding box center [39, 42] width 16 height 16
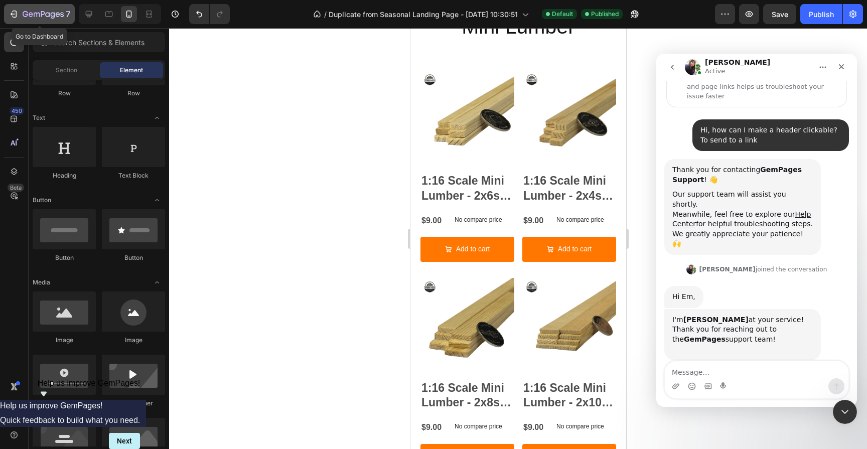
click at [21, 15] on div "7" at bounding box center [40, 14] width 62 height 12
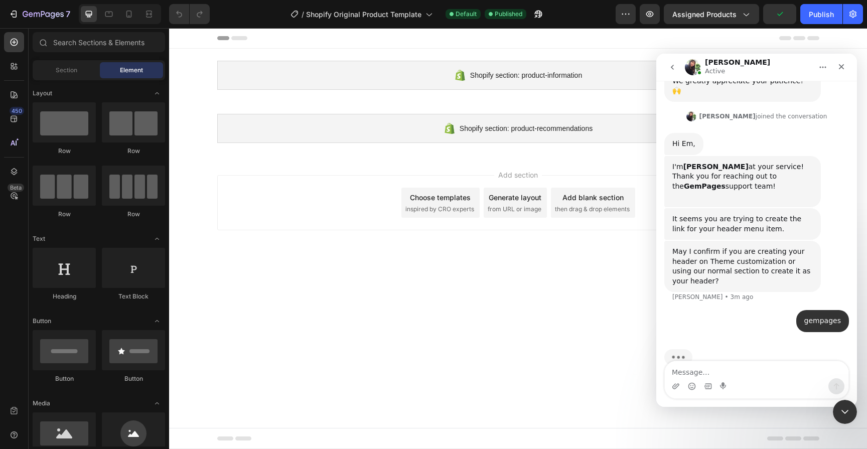
scroll to position [217, 0]
click at [15, 18] on icon "button" at bounding box center [14, 14] width 10 height 10
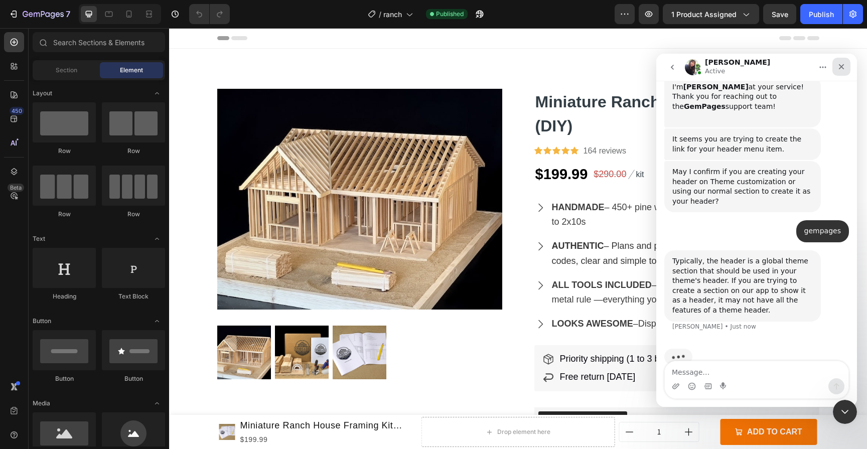
click at [842, 70] on icon "Close" at bounding box center [841, 67] width 8 height 8
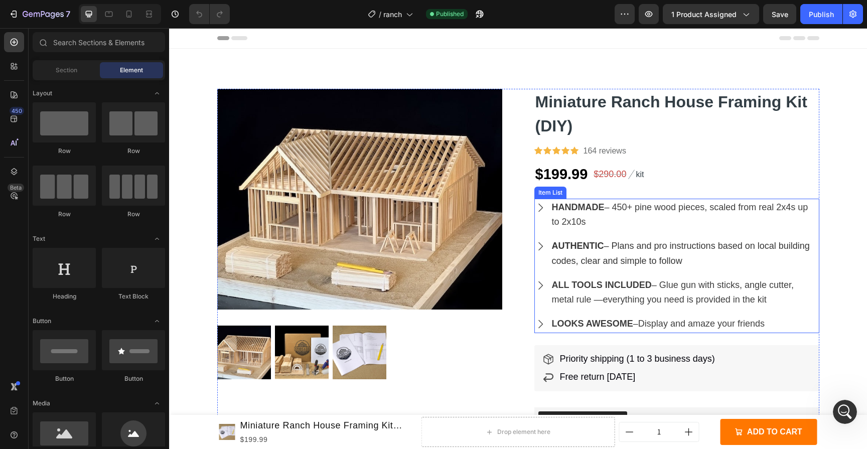
scroll to position [295, 0]
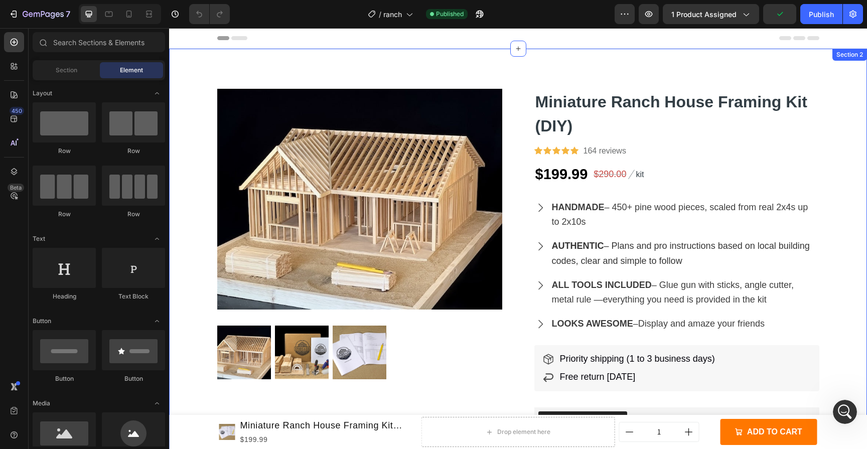
click at [185, 195] on div "Product Images Miniature Ranch House Framing Kit (DIY) Product Title Icon Icon …" at bounding box center [518, 354] width 698 height 530
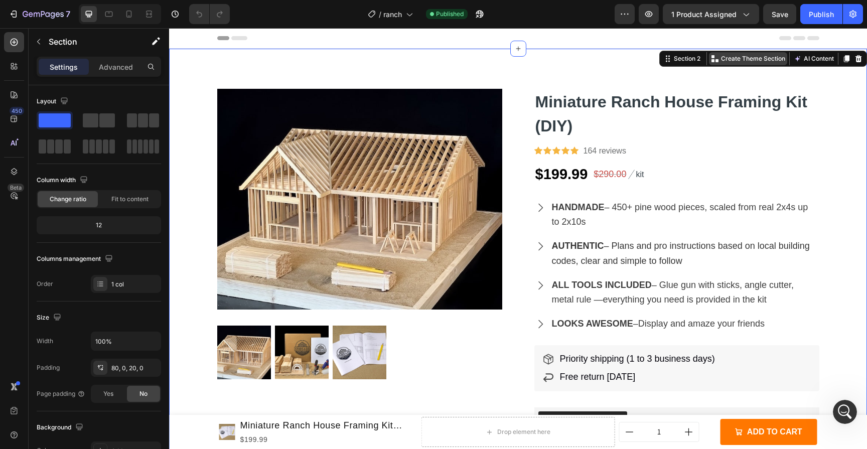
click at [767, 63] on div "Create Theme Section" at bounding box center [748, 58] width 78 height 13
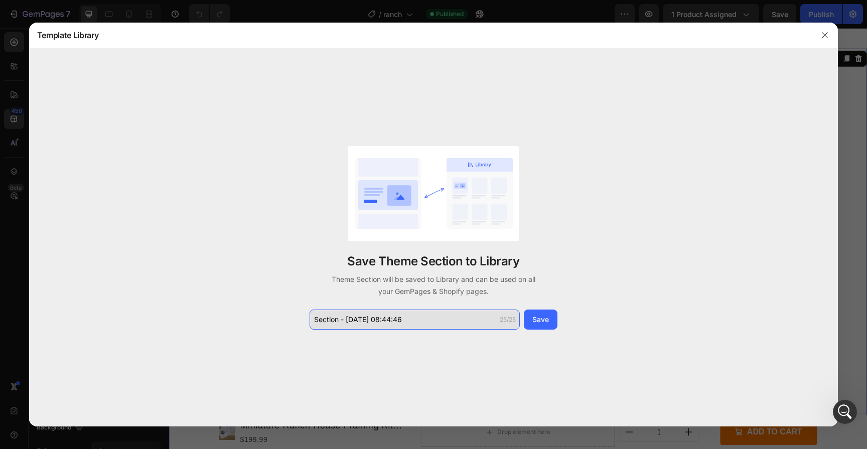
click at [450, 324] on input "Section - Sep 29 08:44:46" at bounding box center [414, 319] width 210 height 20
type input "main product section temp"
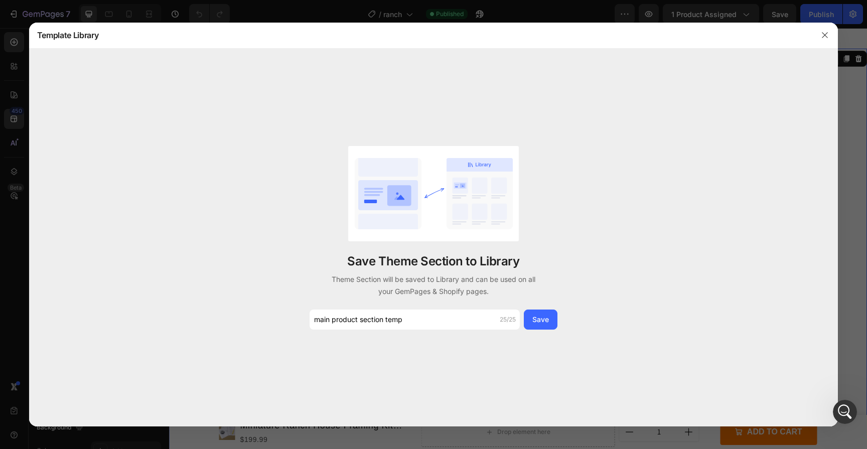
click at [431, 334] on div "Save Theme Section to Library Theme Section will be saved to Library and can be…" at bounding box center [433, 238] width 809 height 378
click at [541, 326] on button "Save" at bounding box center [541, 319] width 34 height 20
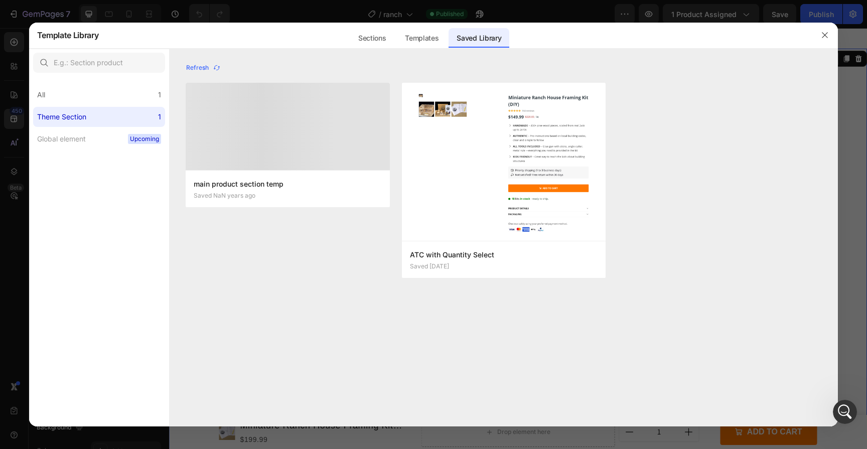
click at [843, 117] on div at bounding box center [433, 224] width 867 height 449
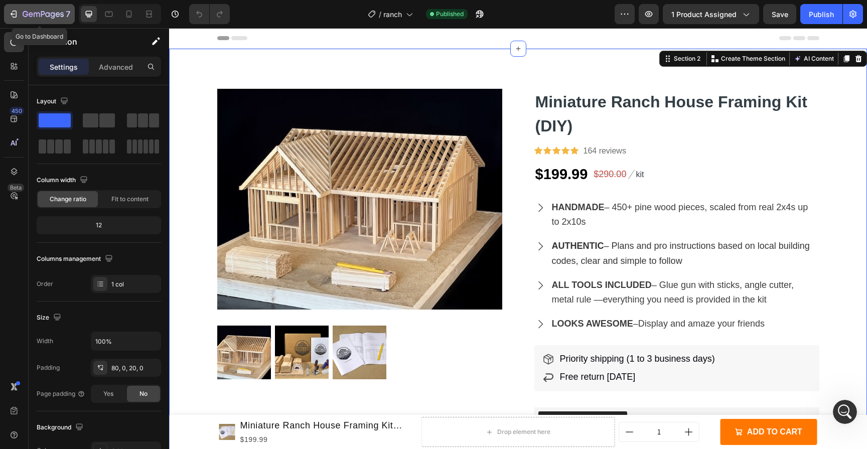
click at [18, 19] on icon "button" at bounding box center [14, 14] width 10 height 10
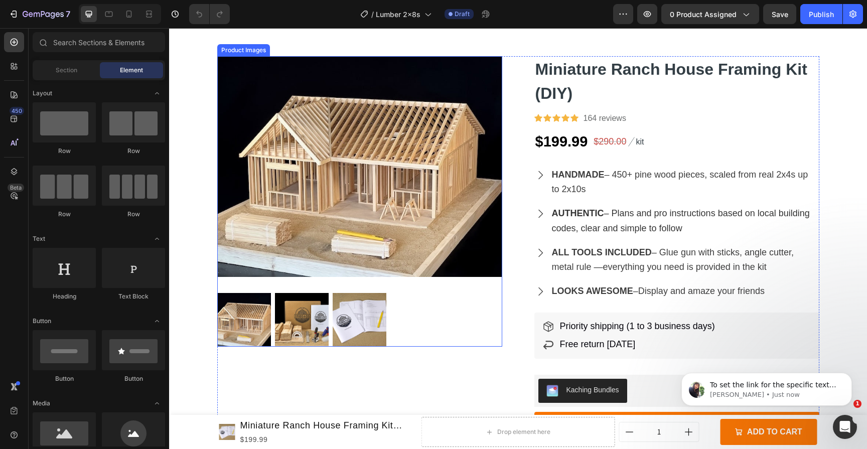
scroll to position [31, 0]
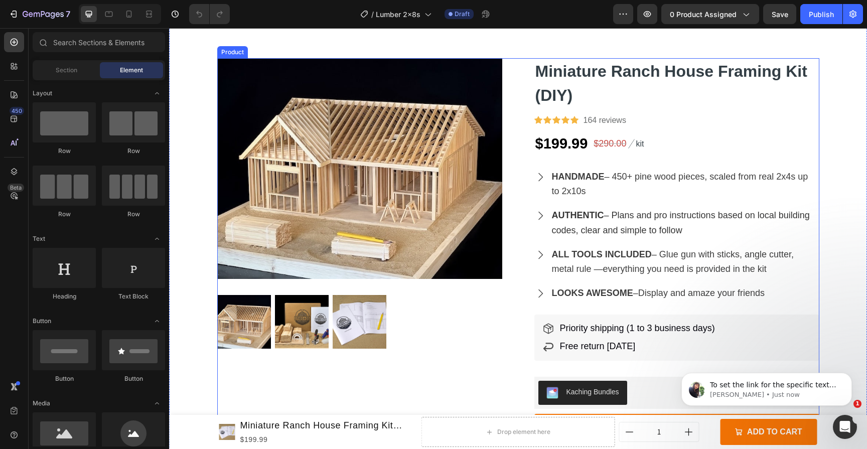
click at [250, 398] on div "Product Images" at bounding box center [359, 323] width 285 height 530
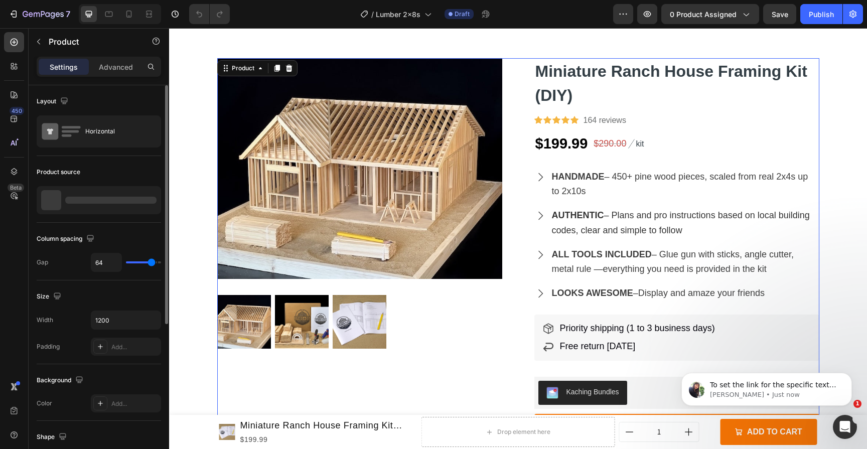
click at [101, 199] on div at bounding box center [110, 200] width 91 height 7
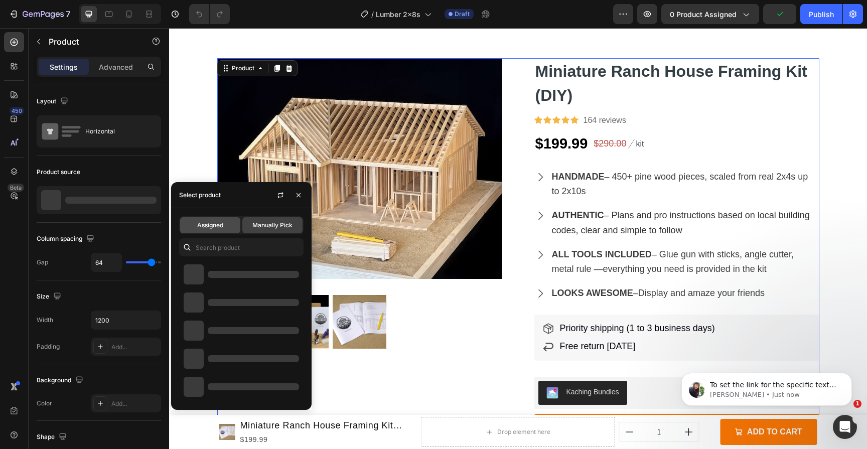
click at [222, 228] on span "Assigned" at bounding box center [210, 225] width 26 height 9
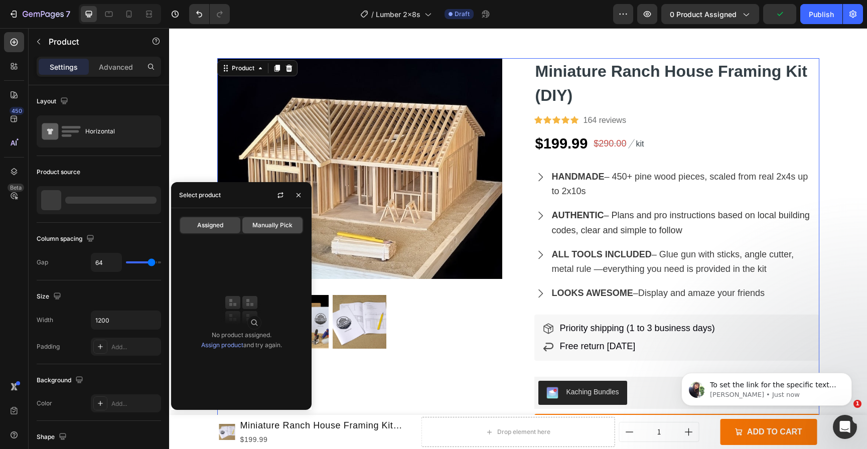
click at [265, 221] on span "Manually Pick" at bounding box center [272, 225] width 40 height 9
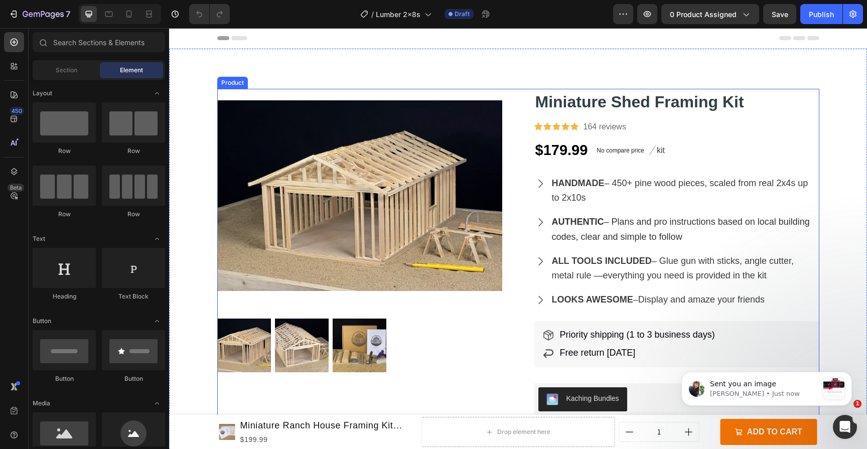
click at [501, 373] on div "Product Images Miniature Shed Framing Kit Product Title Icon Icon Icon Icon Ico…" at bounding box center [518, 342] width 602 height 506
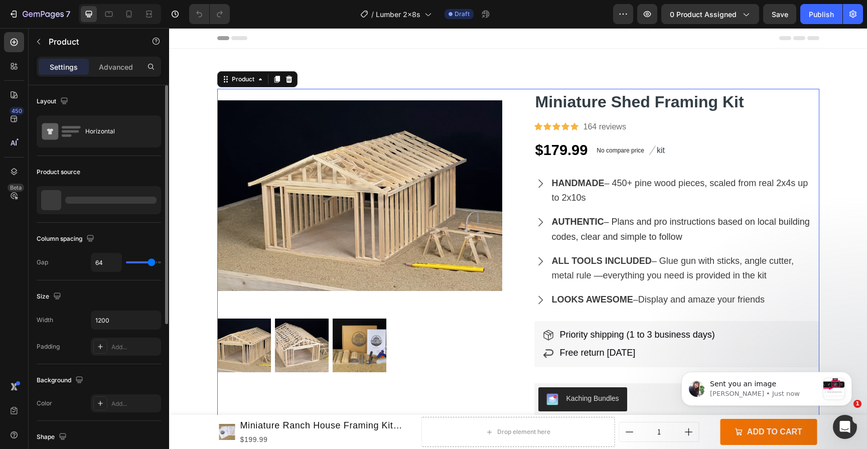
click at [114, 196] on div at bounding box center [99, 200] width 124 height 28
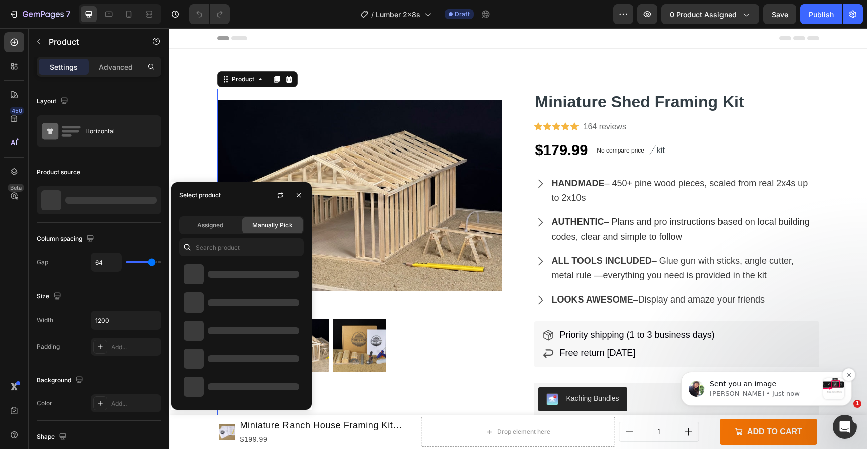
click at [781, 387] on p "Sent you an image" at bounding box center [764, 384] width 108 height 10
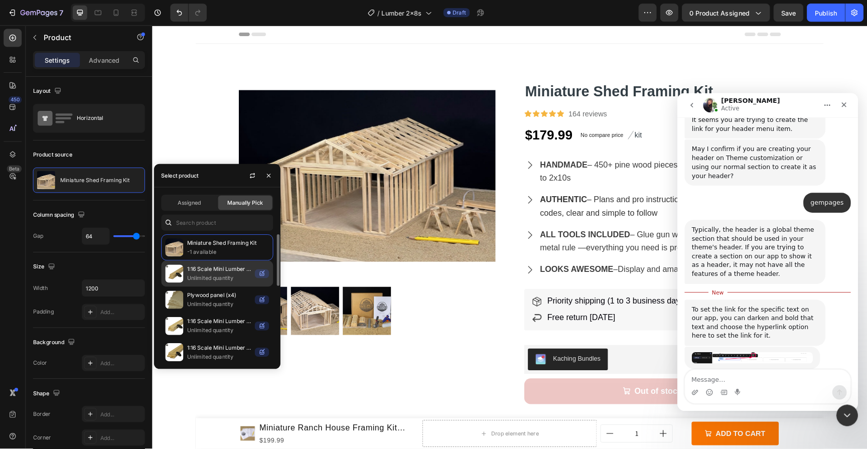
scroll to position [2, 0]
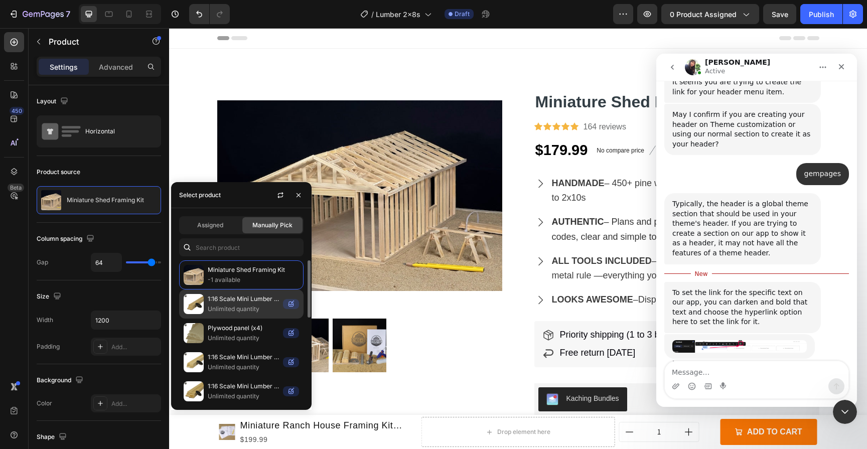
click at [251, 295] on p "1:16 Scale Mini Lumber - 2x4s (Dozen)" at bounding box center [243, 299] width 71 height 10
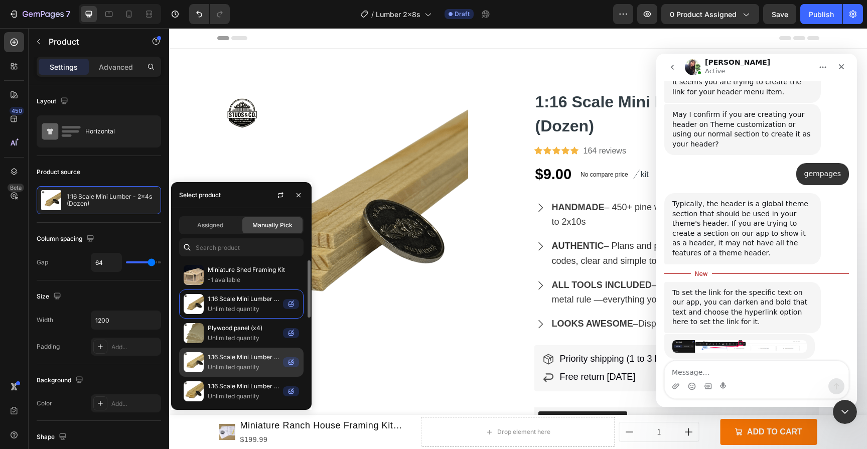
click at [247, 356] on p "1:16 Scale Mini Lumber - 2x6s (Dozen)" at bounding box center [243, 357] width 71 height 10
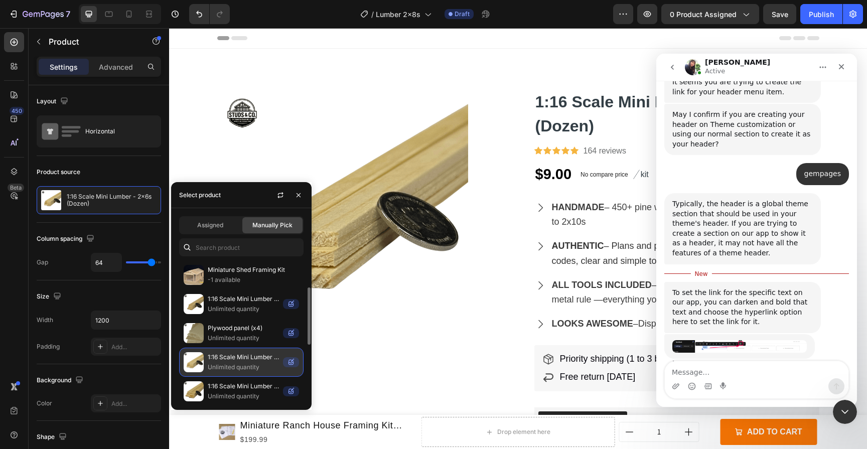
scroll to position [34, 0]
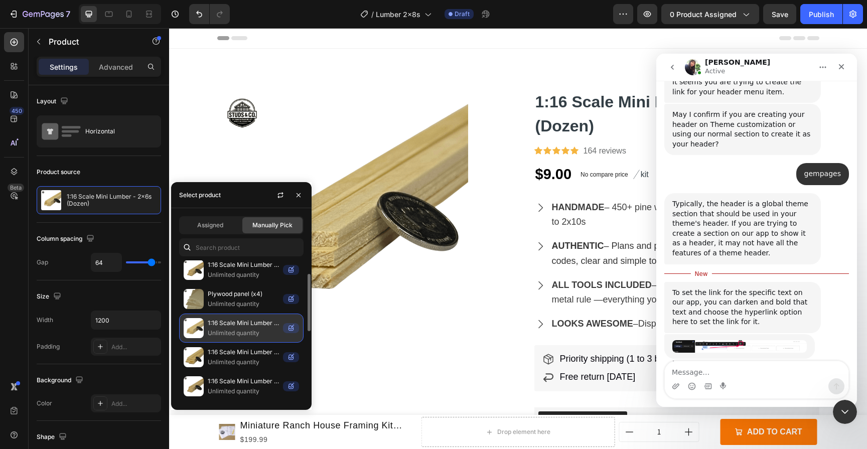
click at [247, 356] on p "1:16 Scale Mini Lumber - 2x8s (Dozen)" at bounding box center [243, 352] width 71 height 10
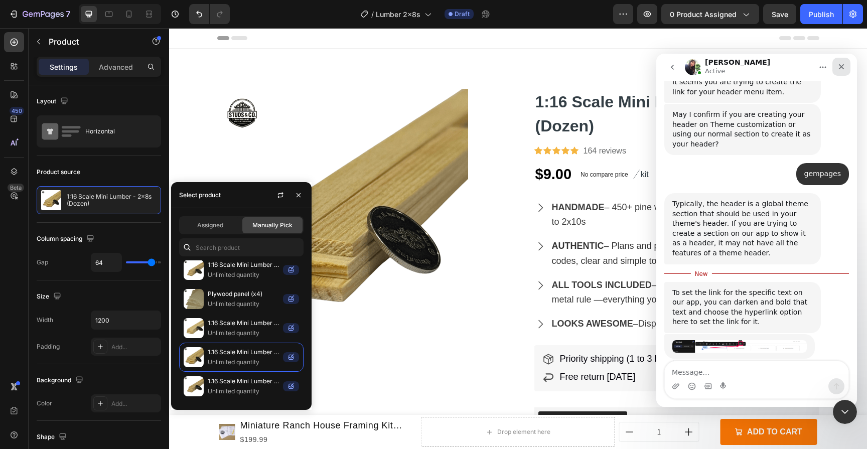
click at [839, 65] on icon "Close" at bounding box center [842, 67] width 6 height 6
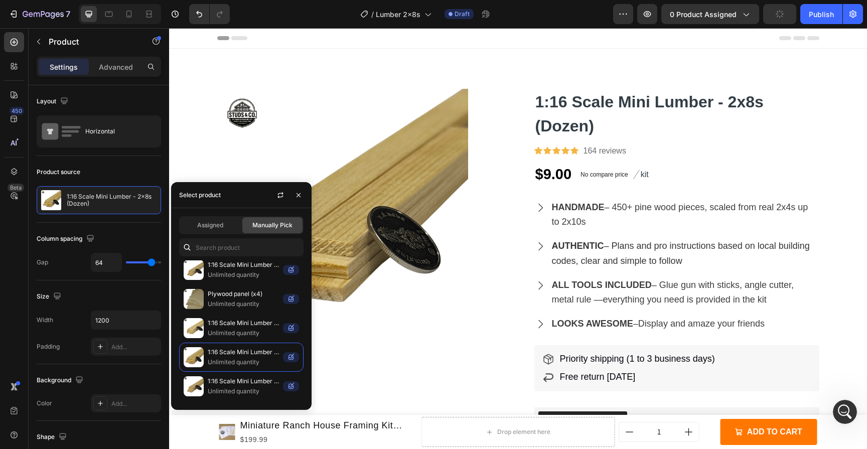
scroll to position [335, 0]
click at [728, 217] on p "HANDMADE – 450+ pine wood pieces, scaled from real 2x4s up to 2x10s" at bounding box center [685, 215] width 266 height 30
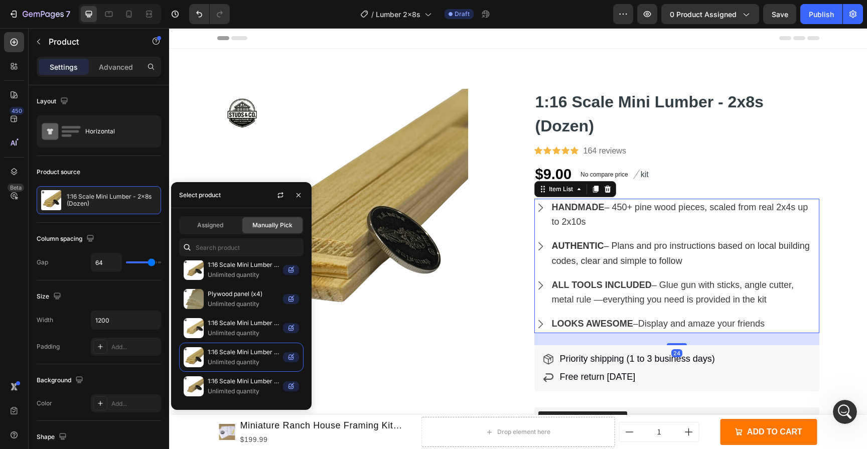
click at [728, 217] on p "HANDMADE – 450+ pine wood pieces, scaled from real 2x4s up to 2x10s" at bounding box center [685, 215] width 266 height 30
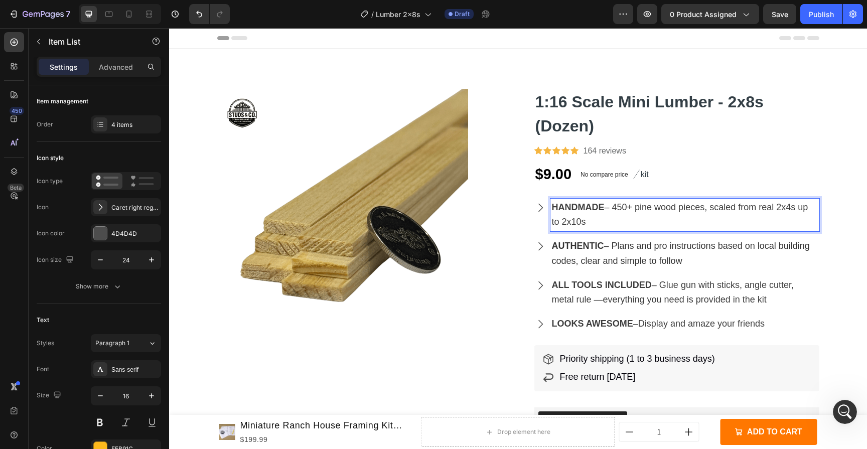
click at [617, 214] on p "HANDMADE – 450+ pine wood pieces, scaled from real 2x4s up to 2x10s" at bounding box center [685, 215] width 266 height 30
drag, startPoint x: 602, startPoint y: 207, endPoint x: 638, endPoint y: 218, distance: 37.8
click at [638, 218] on p "HANDMADE – 450+ pine wood pieces, scaled from real 2x4s up to 2x10s" at bounding box center [685, 215] width 266 height 30
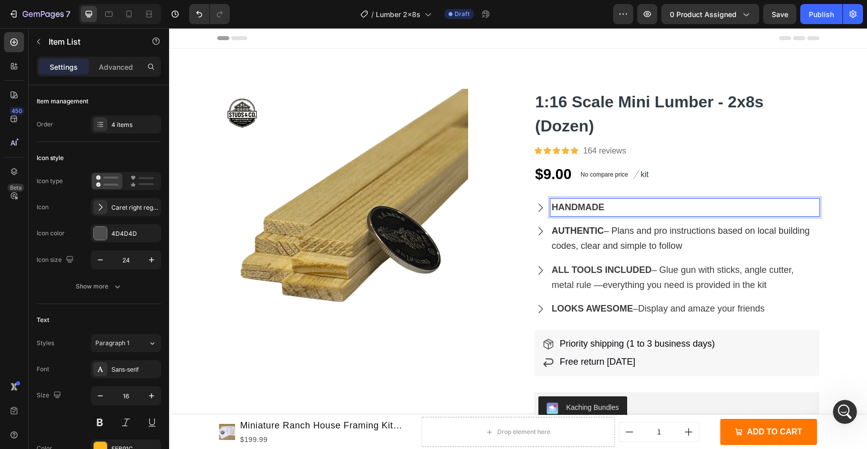
click at [803, 287] on p "ALL TOOLS INCLUDED – Glue gun with sticks, angle cutter, metal rule —everything…" at bounding box center [685, 278] width 266 height 30
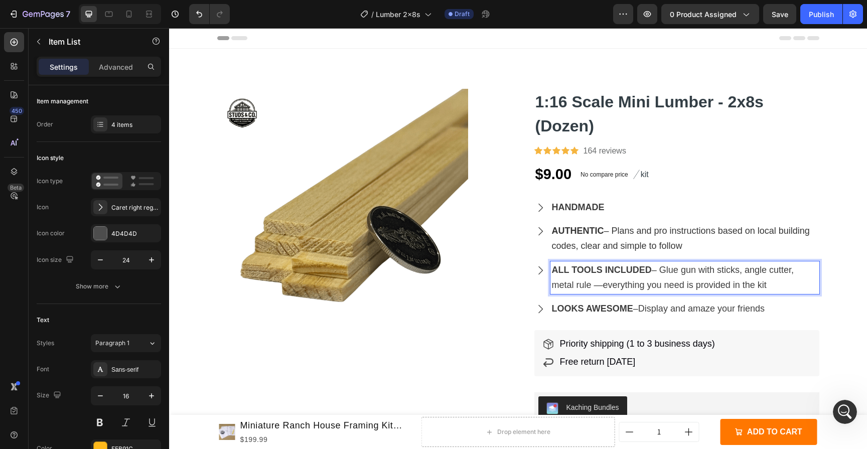
click at [831, 277] on div "Product Images 1:16 Scale Mini Lumber - 2x8s (Dozen) Product Title Icon Icon Ic…" at bounding box center [518, 346] width 698 height 515
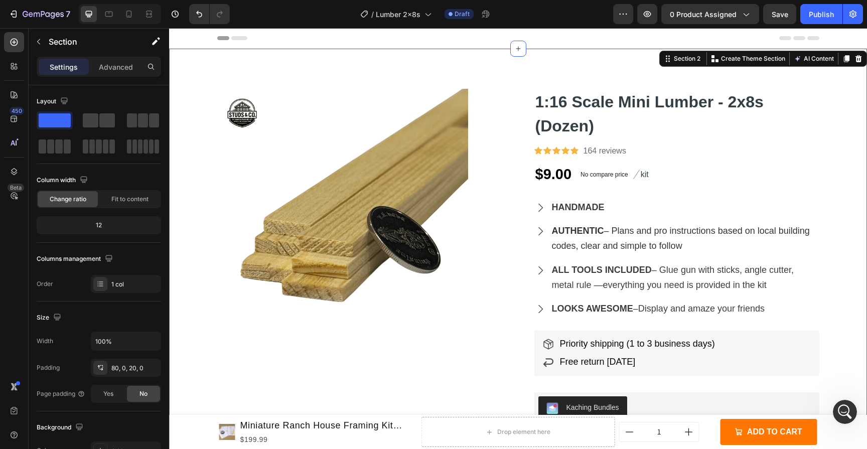
click at [793, 277] on p "ALL TOOLS INCLUDED – Glue gun with sticks, angle cutter, metal rule —everything…" at bounding box center [685, 278] width 266 height 30
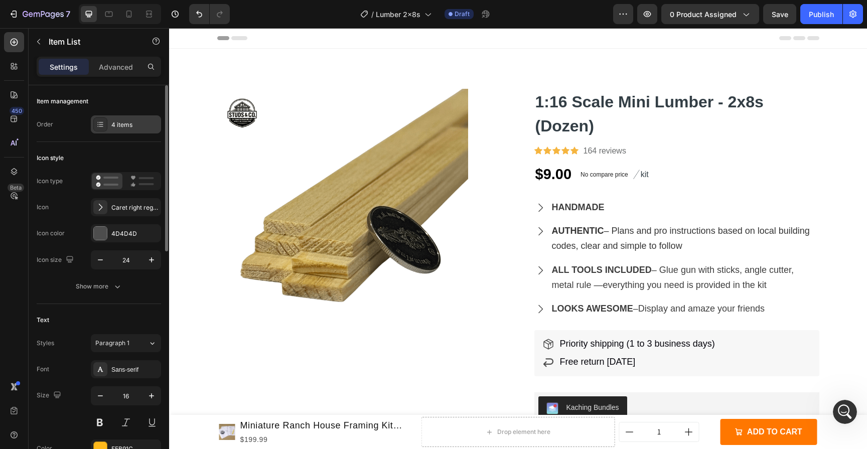
click at [136, 127] on div "4 items" at bounding box center [134, 124] width 47 height 9
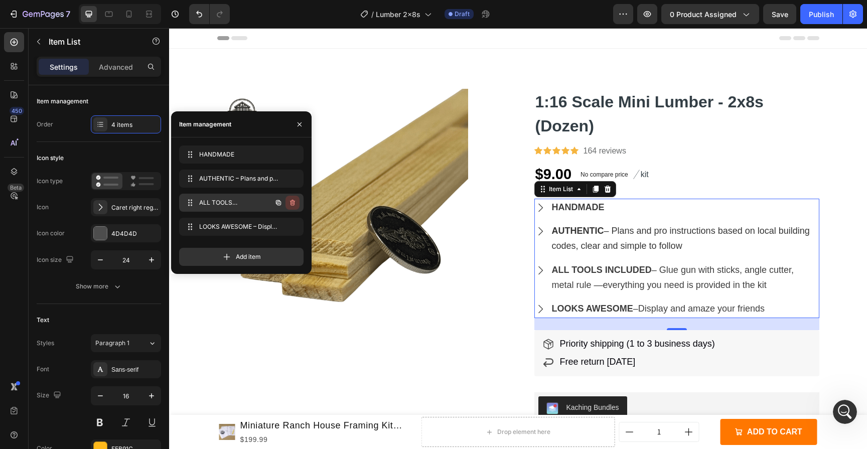
click at [295, 203] on icon "button" at bounding box center [292, 203] width 8 height 8
click at [286, 202] on div "Delete" at bounding box center [285, 202] width 19 height 9
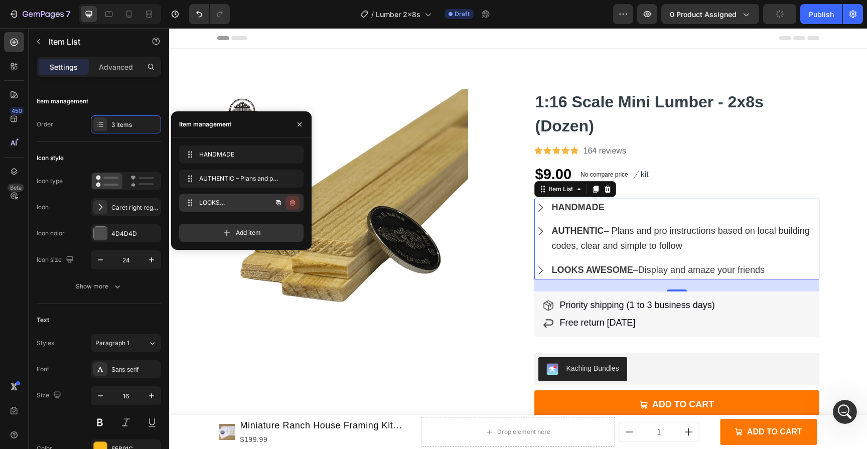
click at [292, 203] on icon "button" at bounding box center [291, 203] width 1 height 3
click at [292, 203] on div "Delete" at bounding box center [285, 202] width 19 height 9
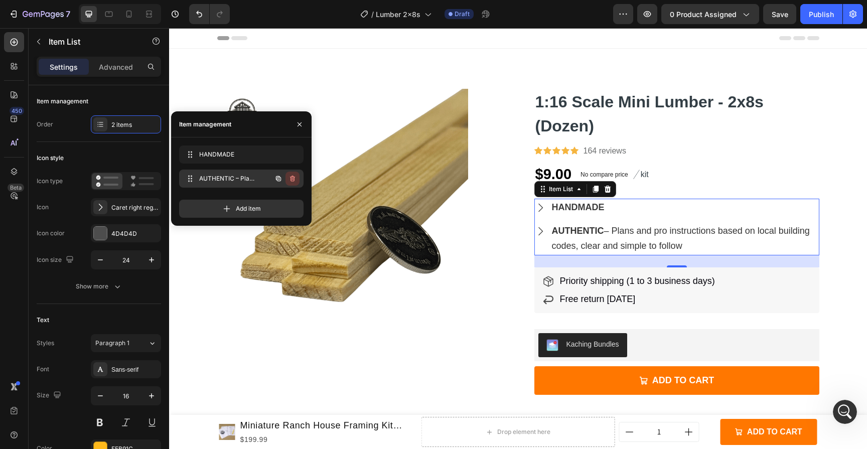
click at [292, 180] on icon "button" at bounding box center [292, 179] width 8 height 8
click at [292, 180] on div "Delete" at bounding box center [285, 178] width 19 height 9
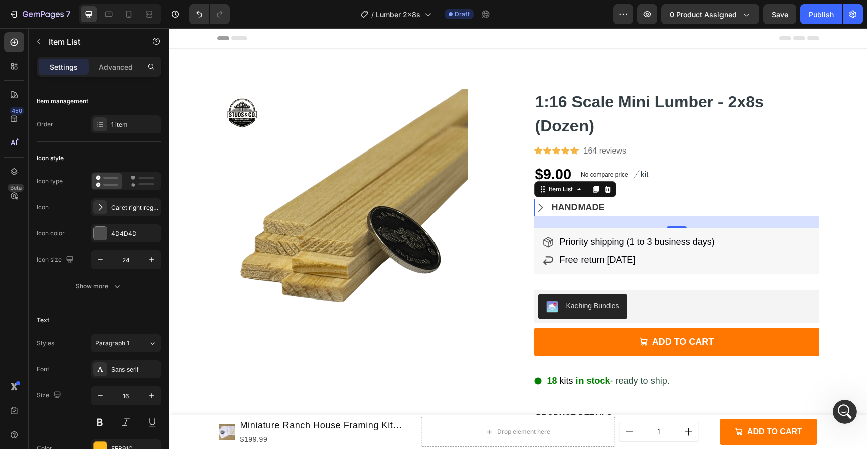
click at [657, 205] on div "HANDMADE" at bounding box center [676, 208] width 285 height 18
click at [605, 191] on icon at bounding box center [607, 188] width 7 height 7
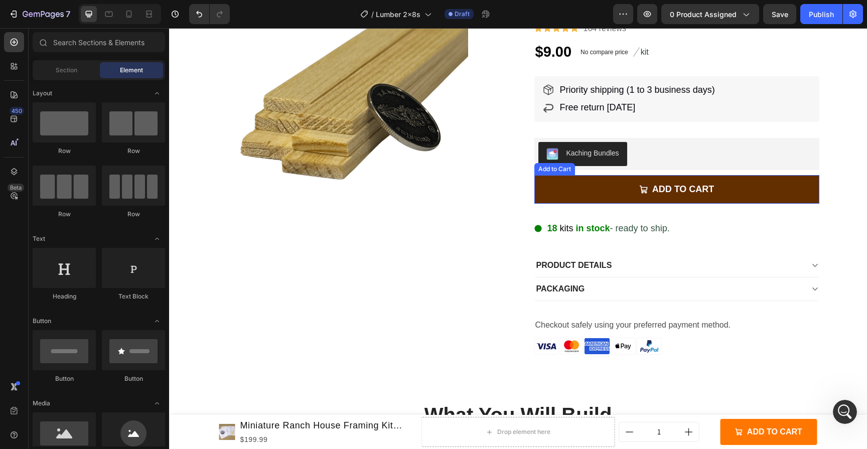
scroll to position [126, 0]
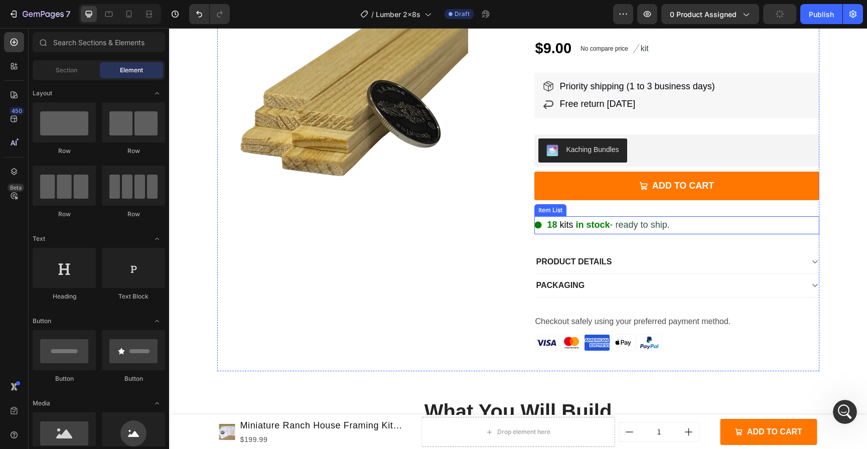
click at [568, 227] on span "kits" at bounding box center [567, 225] width 14 height 10
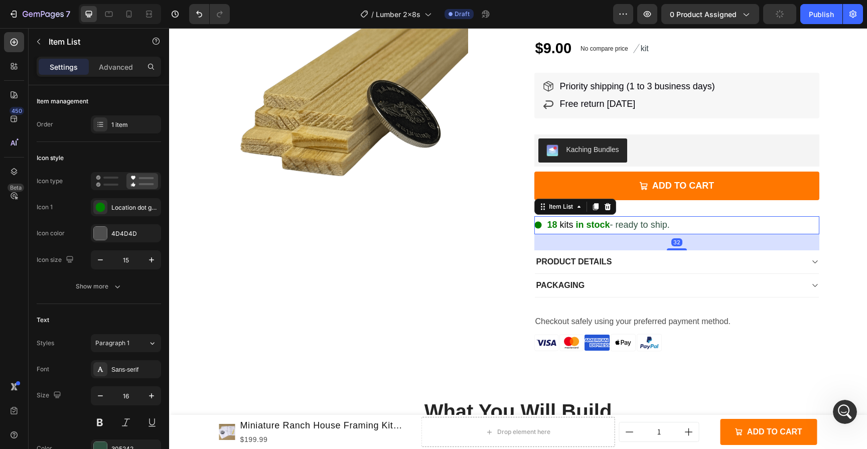
click at [552, 222] on strong "18" at bounding box center [552, 225] width 10 height 10
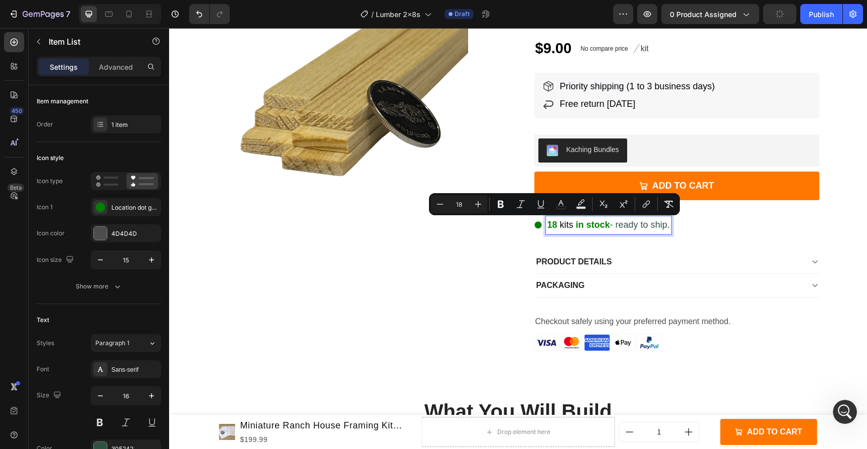
click at [548, 225] on strong "18" at bounding box center [552, 225] width 10 height 10
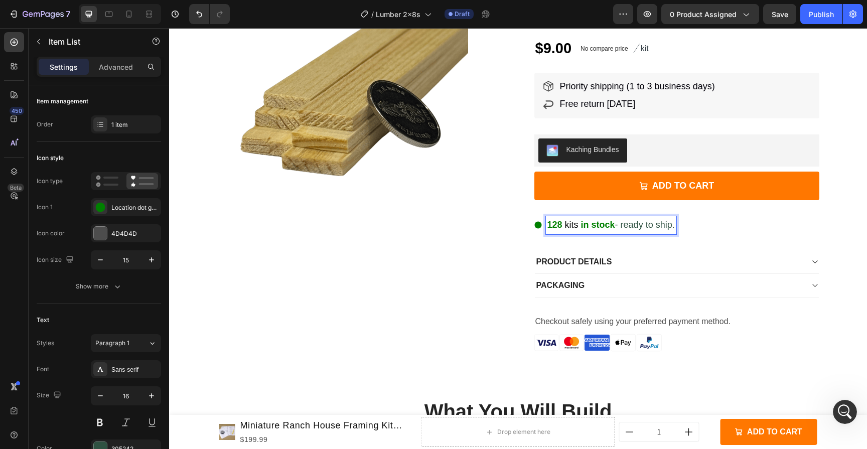
click at [845, 247] on div "Product Images 1:16 Scale Mini Lumber - 2x8s (Dozen) Product Title Icon Icon Ic…" at bounding box center [518, 167] width 698 height 408
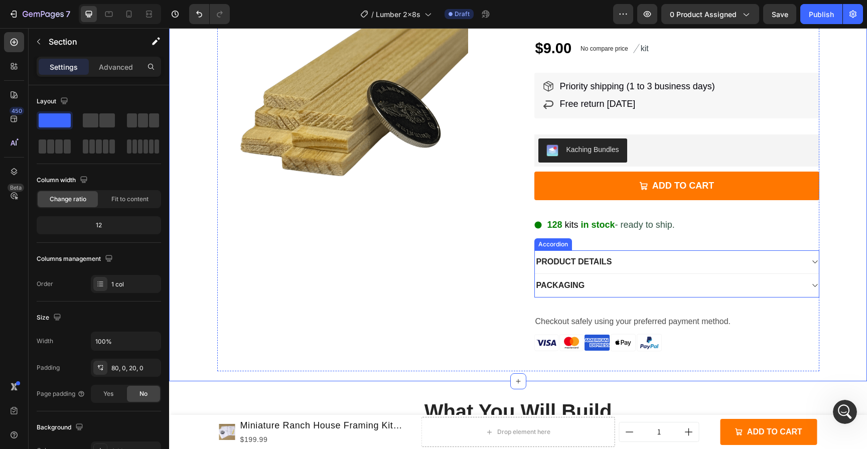
click at [638, 264] on div "PRODUCT DETAILS" at bounding box center [669, 261] width 268 height 15
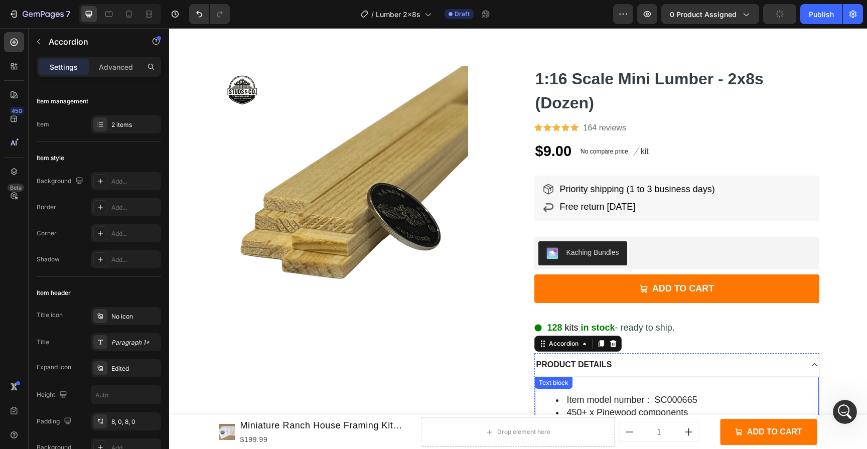
scroll to position [12, 0]
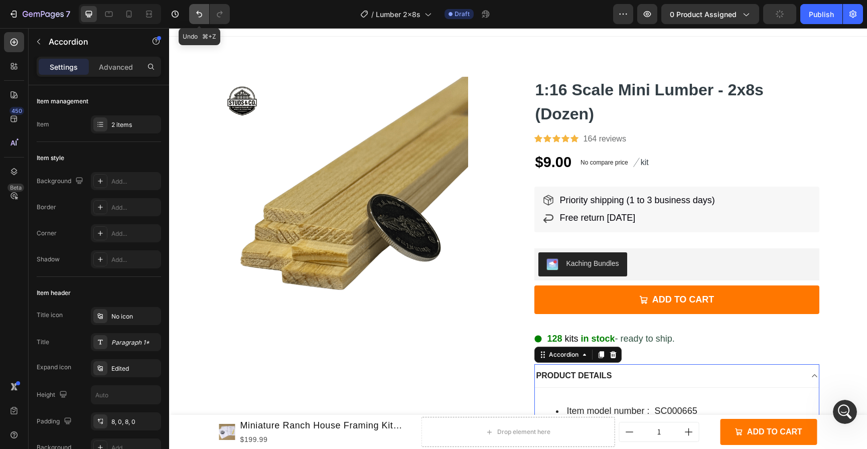
click at [197, 16] on icon "Undo/Redo" at bounding box center [199, 14] width 10 height 10
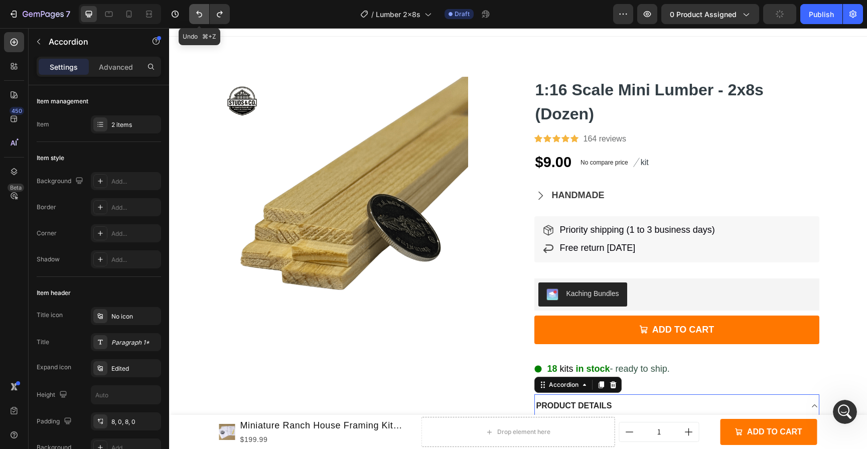
scroll to position [373, 0]
click at [197, 16] on icon "Undo/Redo" at bounding box center [199, 14] width 10 height 10
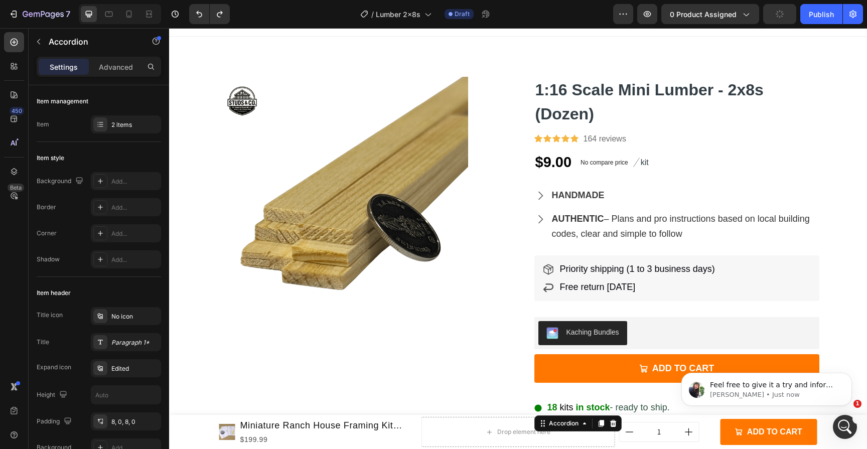
scroll to position [367, 0]
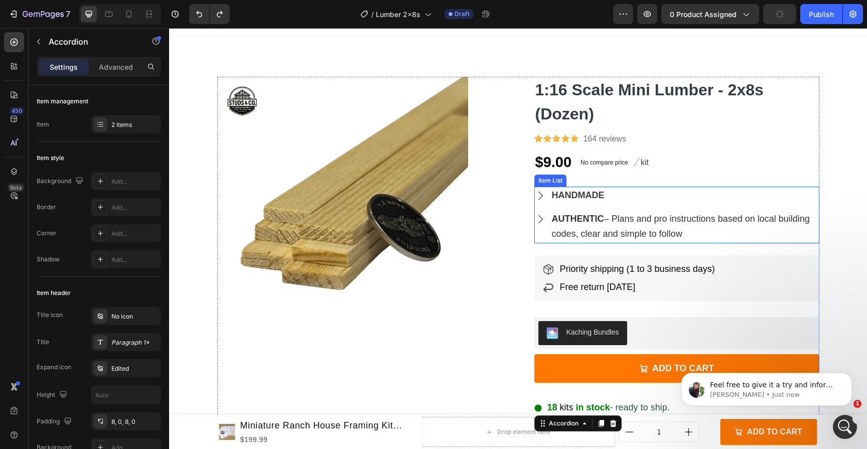
click at [611, 195] on p "HANDMADE" at bounding box center [685, 195] width 266 height 15
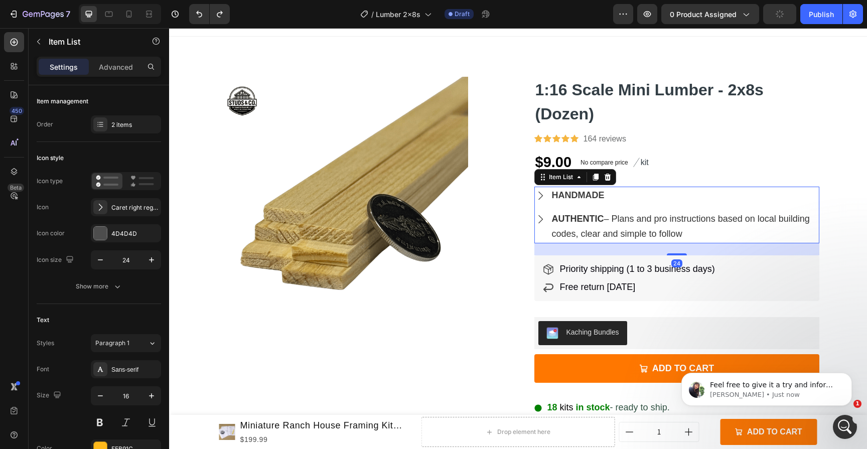
click at [611, 195] on p "HANDMADE" at bounding box center [685, 195] width 266 height 15
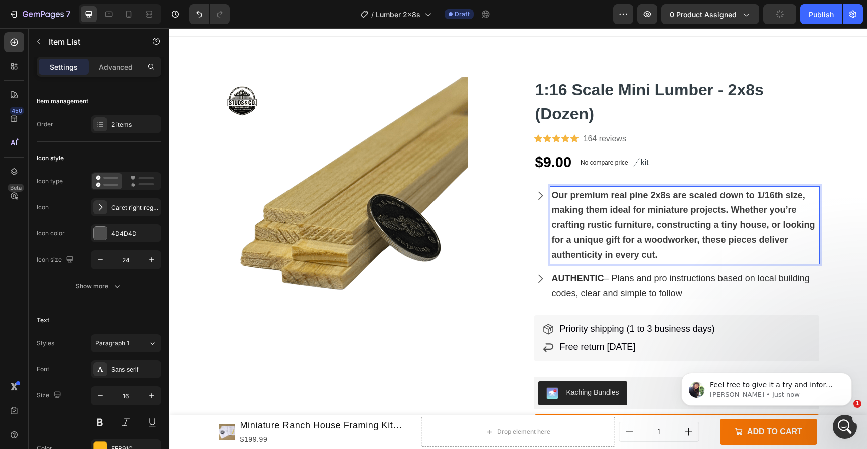
click at [538, 198] on icon at bounding box center [540, 195] width 5 height 9
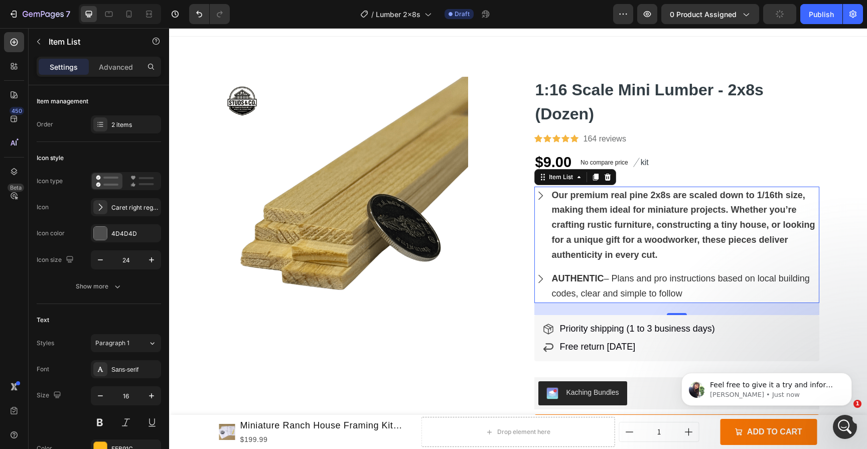
click at [542, 198] on icon at bounding box center [540, 196] width 12 height 12
click at [611, 288] on span "AUTHENTIC – Plans and pro instructions based on local building codes, clear and…" at bounding box center [681, 285] width 258 height 25
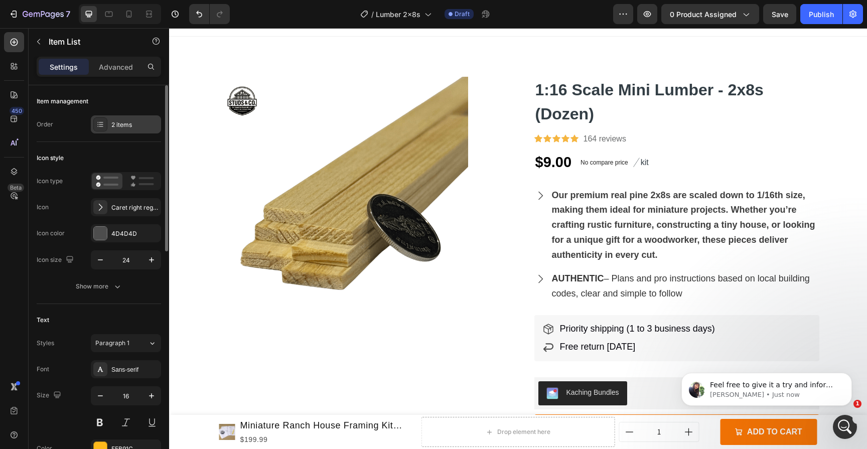
click at [126, 128] on div "2 items" at bounding box center [134, 124] width 47 height 9
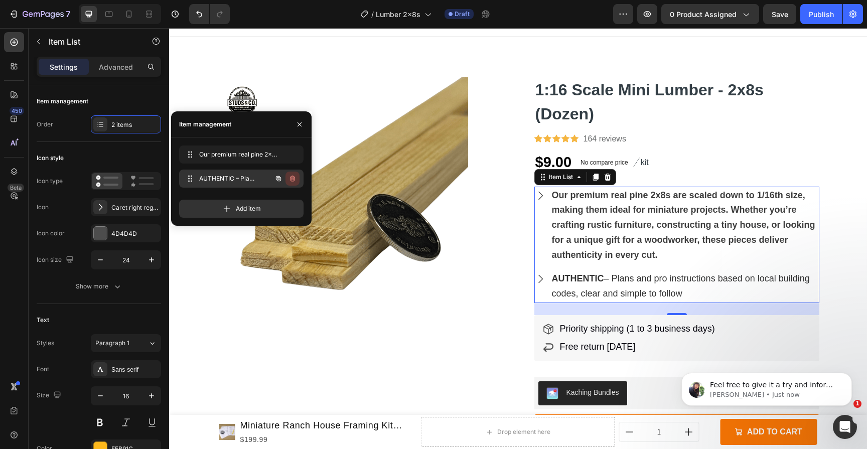
click at [290, 180] on icon "button" at bounding box center [292, 179] width 8 height 8
click at [290, 180] on div "Delete" at bounding box center [285, 178] width 19 height 9
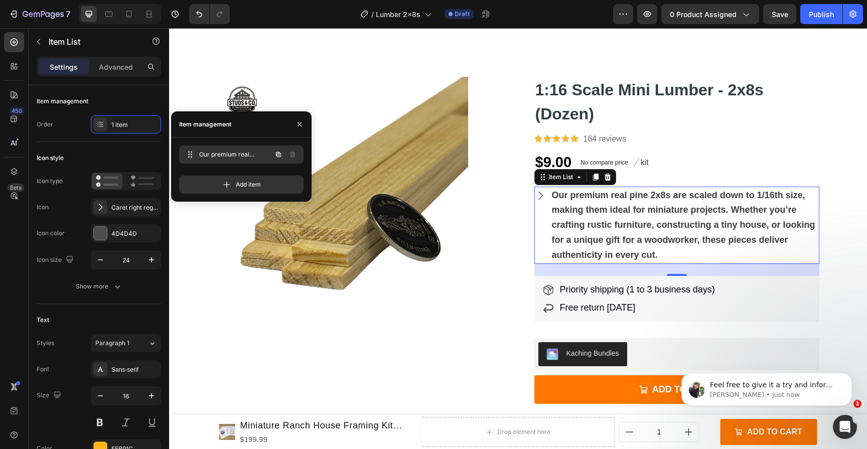
click at [254, 152] on span "Our premium real pine 2x8s are scaled down to 1/16th size, making them ideal fo…" at bounding box center [227, 154] width 57 height 9
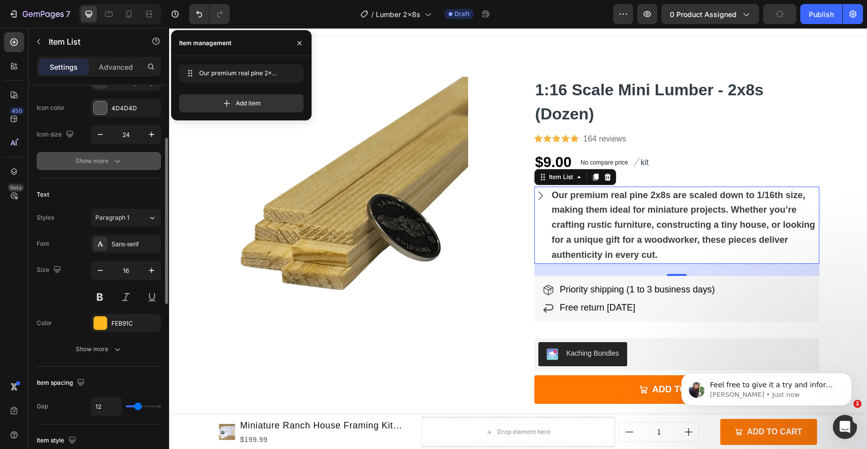
scroll to position [0, 0]
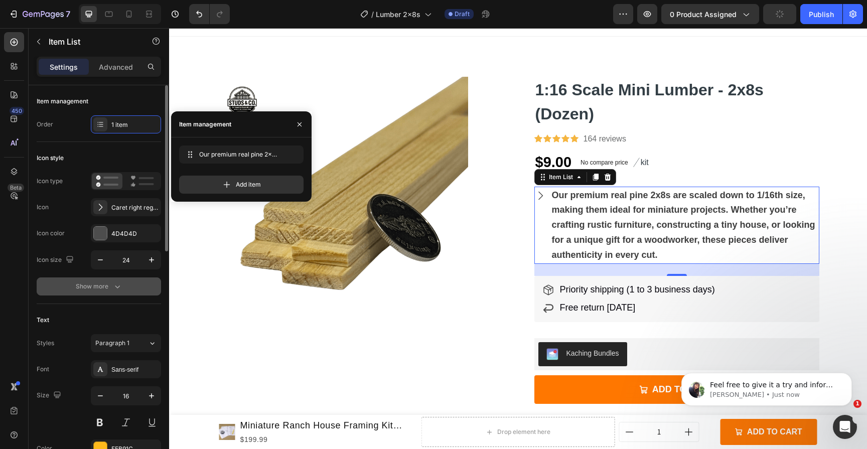
click at [111, 285] on div "Show more" at bounding box center [99, 286] width 47 height 10
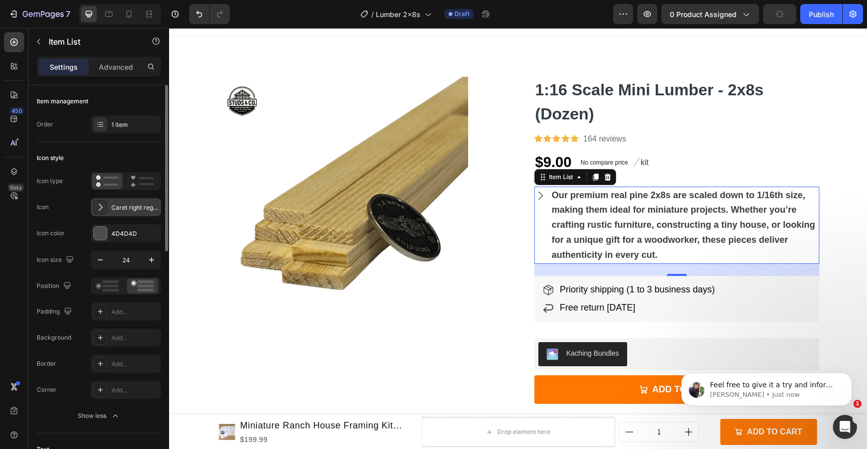
click at [99, 209] on icon at bounding box center [100, 207] width 10 height 10
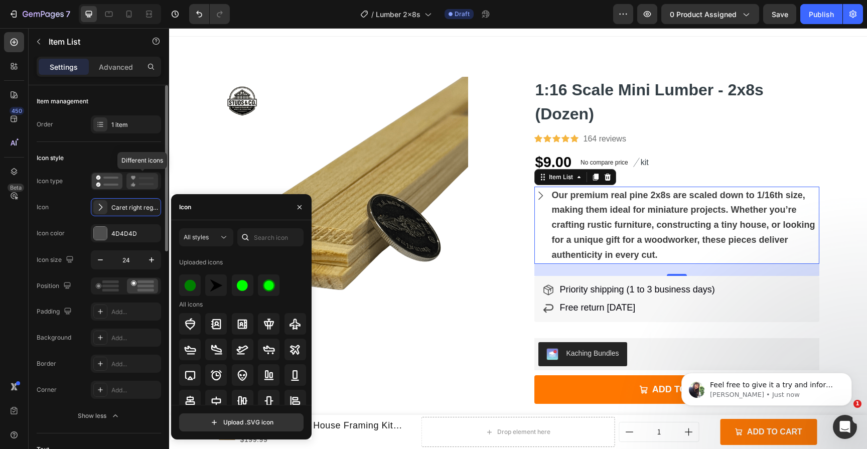
click at [141, 178] on rect at bounding box center [146, 178] width 15 height 2
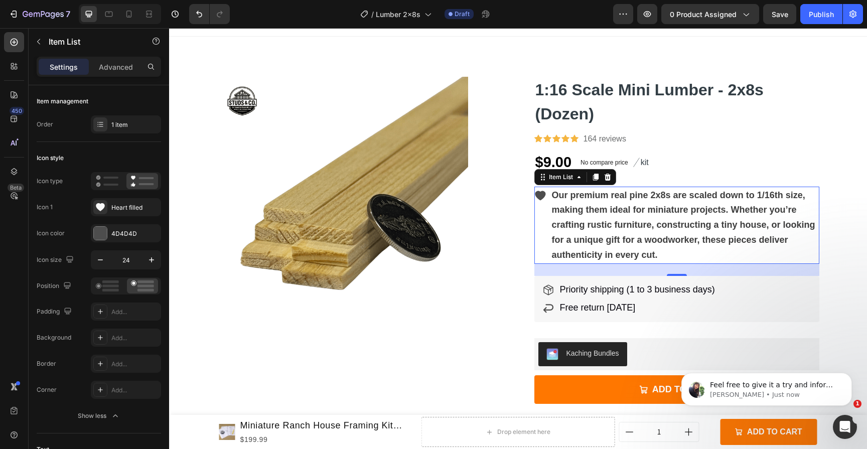
click at [540, 227] on div "Our premium real pine 2x8s are scaled down to 1/16th size, making them ideal fo…" at bounding box center [676, 226] width 285 height 78
click at [537, 194] on icon at bounding box center [540, 196] width 11 height 10
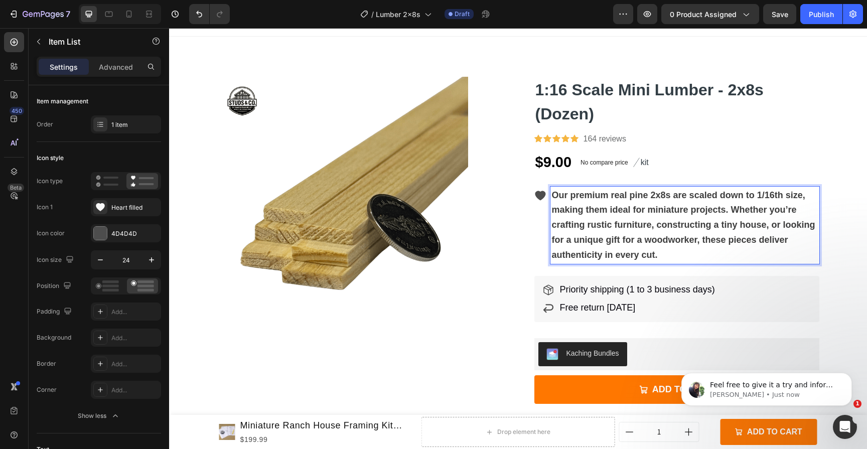
click at [592, 207] on strong "Our premium real pine 2x8s are scaled down to 1/16th size, making them ideal fo…" at bounding box center [683, 225] width 263 height 70
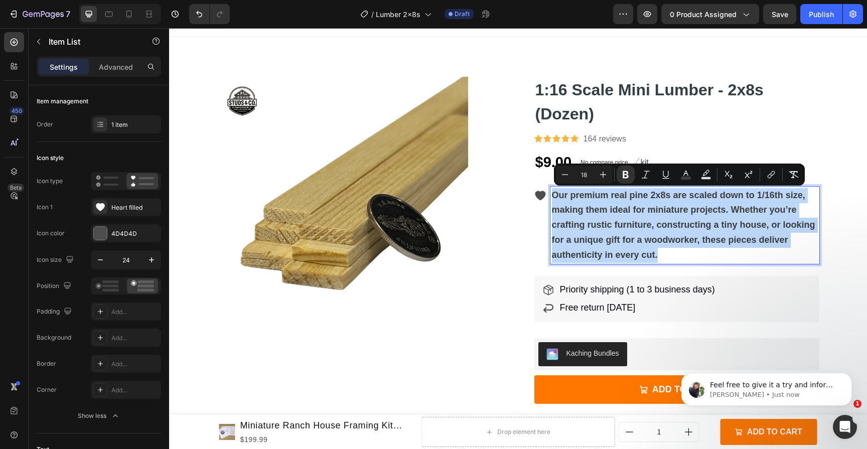
copy strong "Our premium real pine 2x8s are scaled down to 1/16th size, making them ideal fo…"
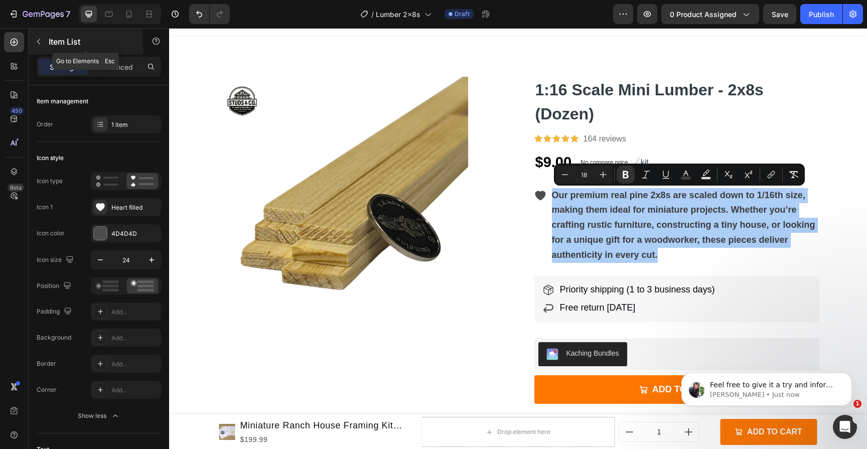
click at [36, 41] on icon "button" at bounding box center [39, 42] width 8 height 8
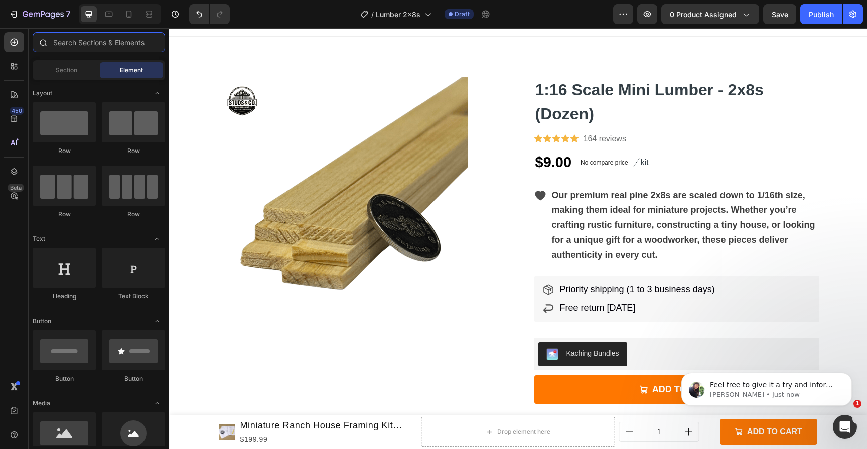
click at [108, 47] on input "text" at bounding box center [99, 42] width 132 height 20
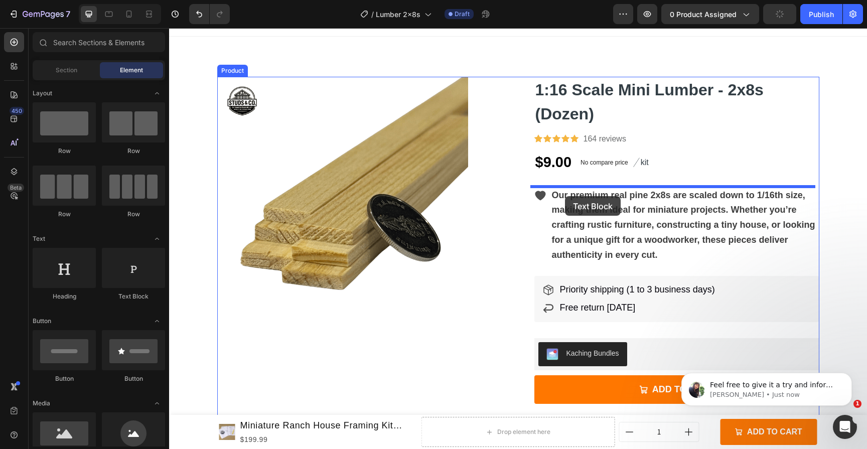
drag, startPoint x: 299, startPoint y: 292, endPoint x: 565, endPoint y: 196, distance: 282.1
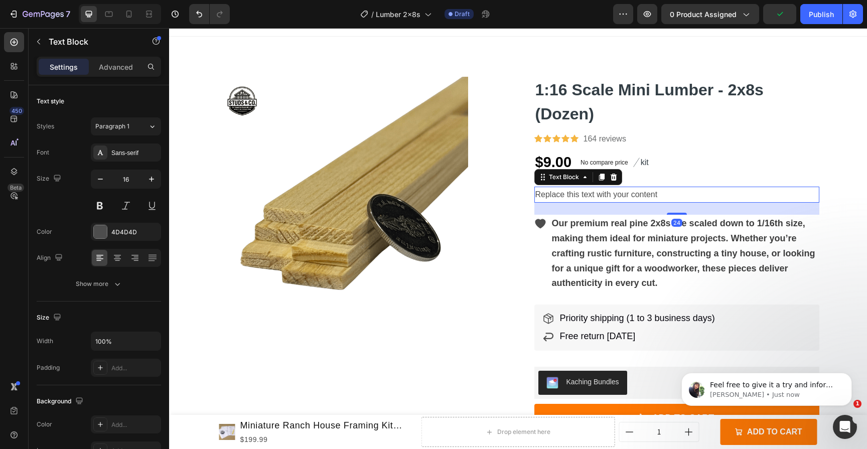
click at [584, 193] on div "Replace this text with your content" at bounding box center [676, 195] width 285 height 17
click at [584, 193] on p "Replace this text with your content" at bounding box center [676, 195] width 283 height 15
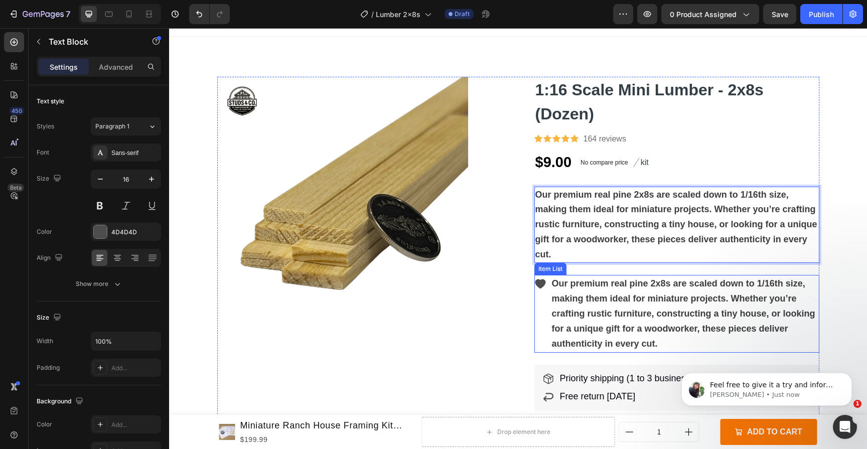
click at [588, 279] on strong "Our premium real pine 2x8s are scaled down to 1/16th size, making them ideal fo…" at bounding box center [683, 313] width 263 height 70
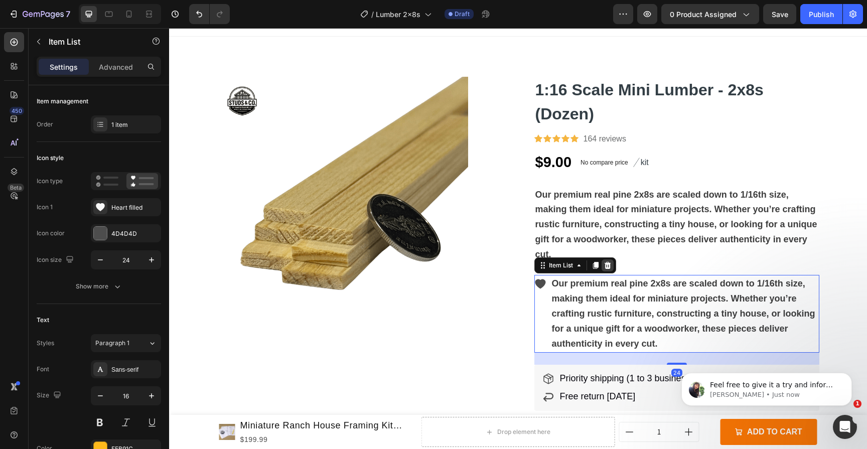
click at [603, 263] on icon at bounding box center [607, 265] width 8 height 8
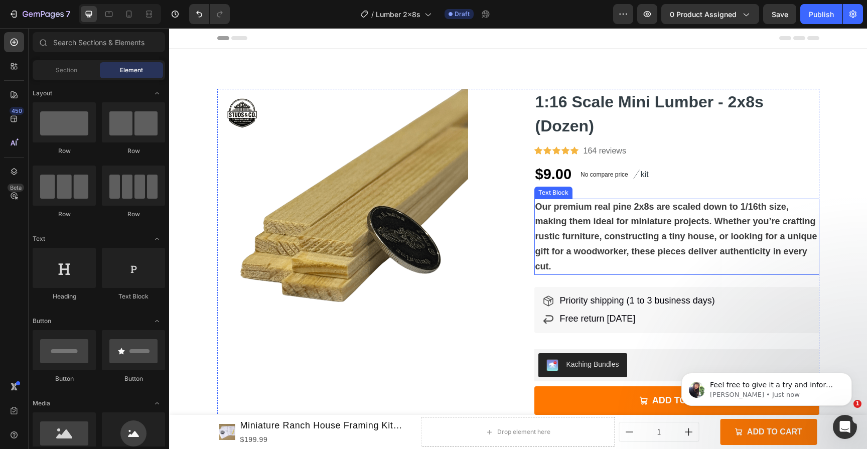
click at [700, 214] on p "Our premium real pine 2x8s are scaled down to 1/16th size, making them ideal fo…" at bounding box center [676, 237] width 283 height 75
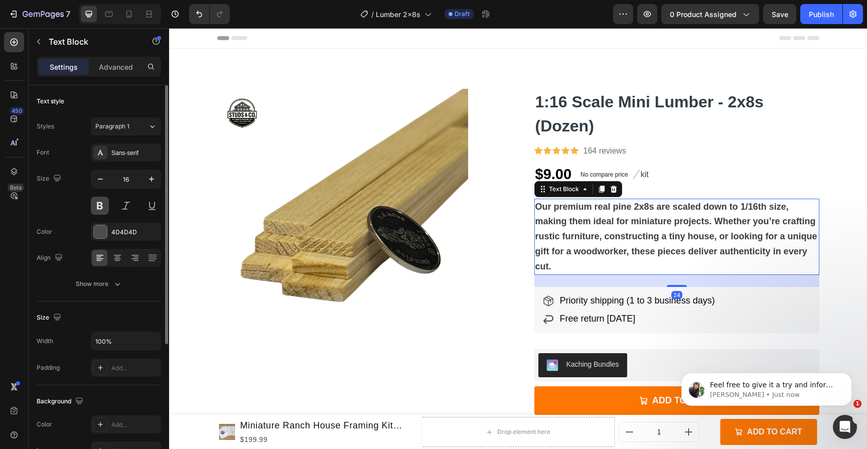
click at [99, 200] on button at bounding box center [100, 206] width 18 height 18
click at [552, 213] on p "Our premium real pine 2x8s are scaled down to 1/16th size, making them ideal fo…" at bounding box center [676, 237] width 283 height 75
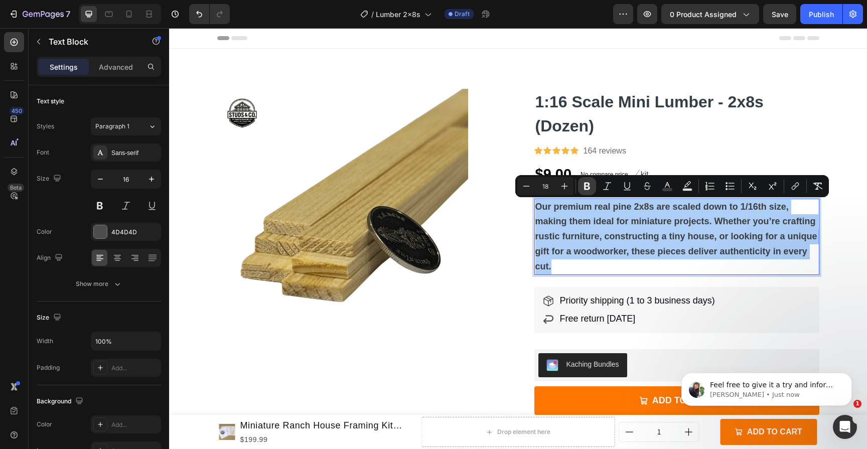
click at [585, 185] on icon "Editor contextual toolbar" at bounding box center [587, 187] width 6 height 8
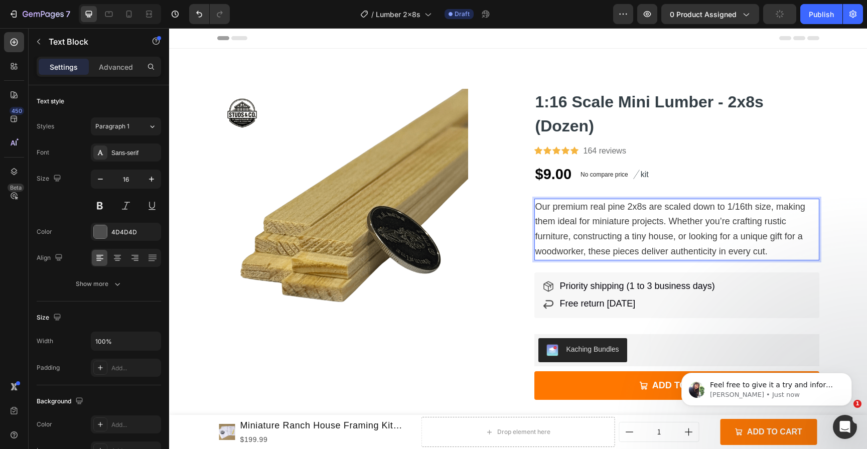
click at [643, 215] on p "Our premium real pine 2x8s are scaled down to 1/16th size, making them ideal fo…" at bounding box center [676, 230] width 283 height 60
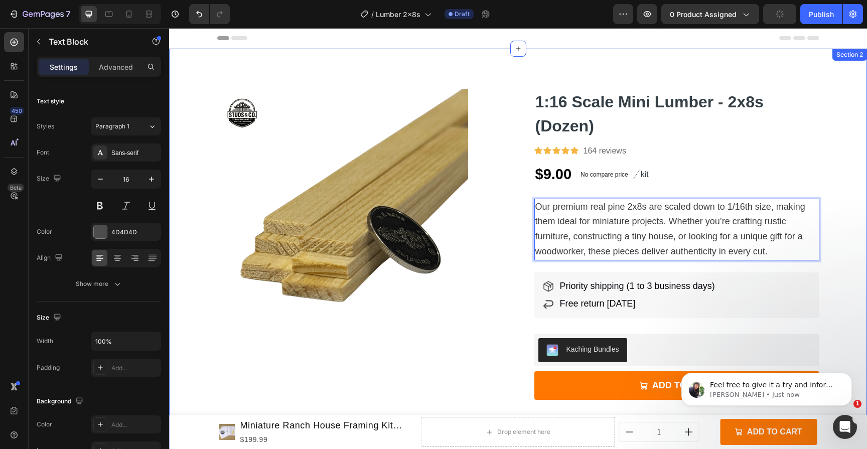
click at [848, 220] on div "Product Images 1:16 Scale Mini Lumber - 2x8s (Dozen) Product Title Icon Icon Ic…" at bounding box center [518, 399] width 698 height 621
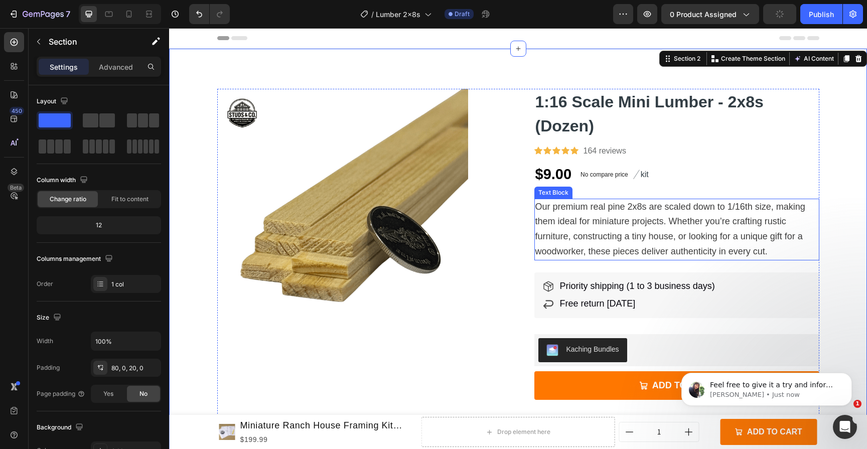
click at [630, 202] on span "Our premium real pine 2x8s are scaled down to 1/16th size, making them ideal fo…" at bounding box center [670, 229] width 270 height 55
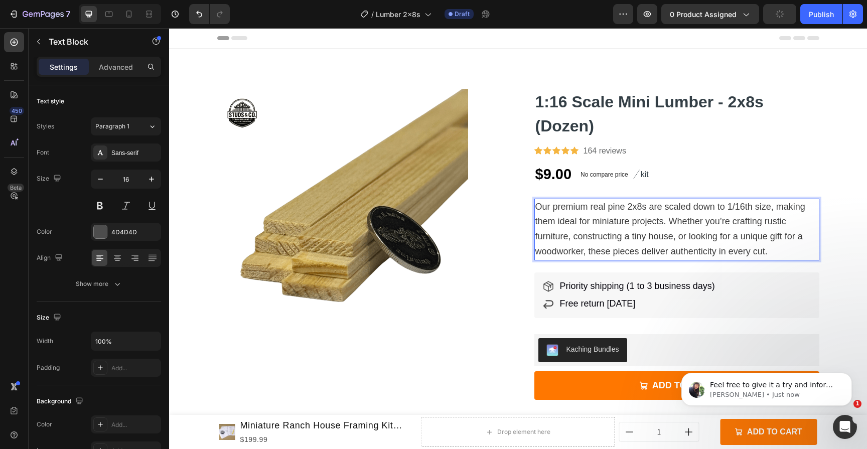
click at [628, 205] on span "Our premium real pine 2x8s are scaled down to 1/16th size, making them ideal fo…" at bounding box center [670, 229] width 270 height 55
drag, startPoint x: 550, startPoint y: 207, endPoint x: 619, endPoint y: 207, distance: 69.7
click at [619, 207] on span "Our premium real pine 2x8s are scaled down to 1/16th size, making them ideal fo…" at bounding box center [670, 229] width 270 height 55
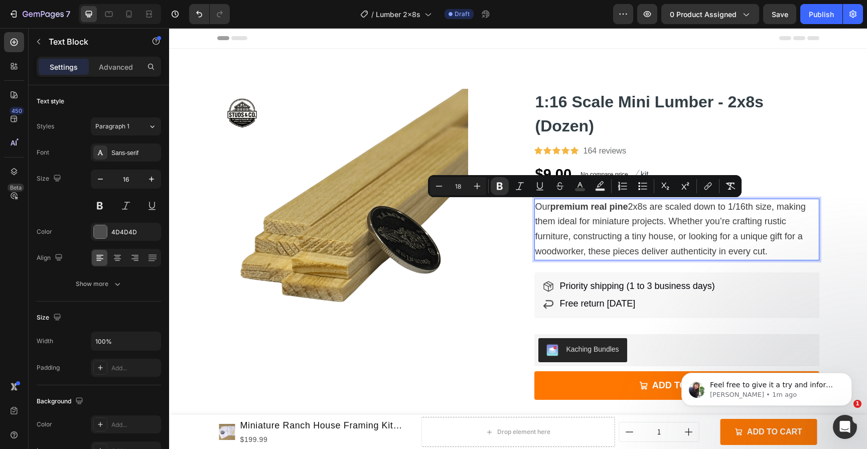
click at [664, 215] on p "Our premium real pine 2x8s are scaled down to 1/16th size, making them ideal fo…" at bounding box center [676, 230] width 283 height 60
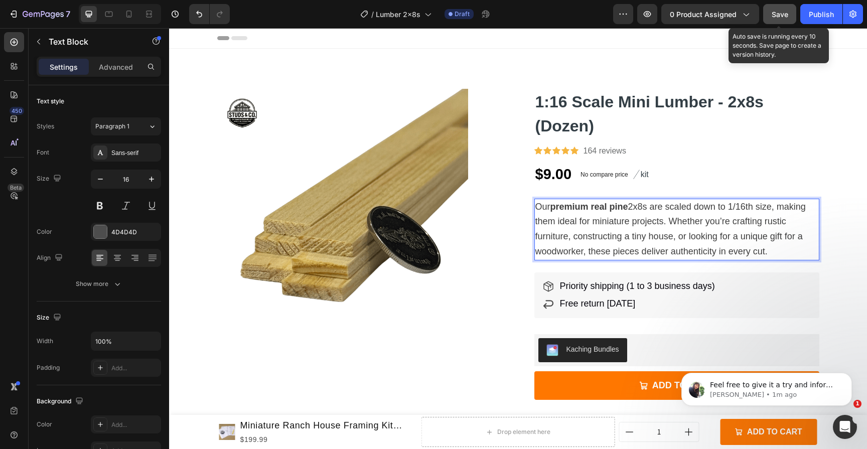
click at [779, 17] on span "Save" at bounding box center [779, 14] width 17 height 9
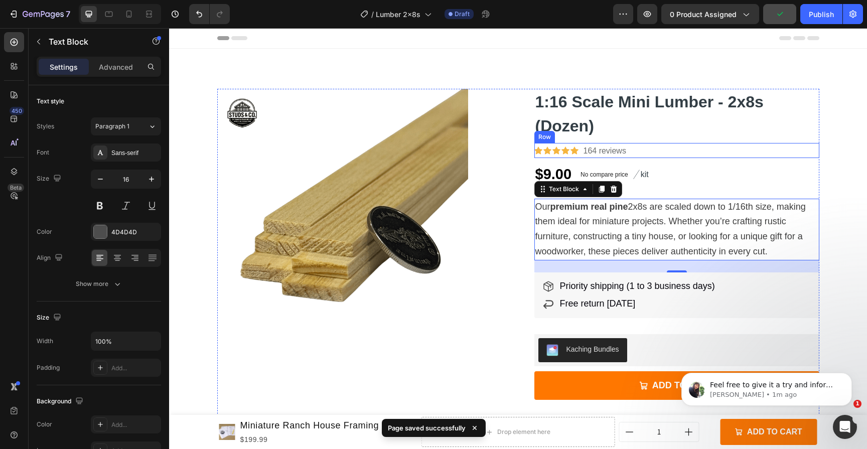
click at [627, 149] on div "Icon Icon Icon Icon Icon Icon List Hoz 164 reviews Text block Row" at bounding box center [676, 150] width 285 height 15
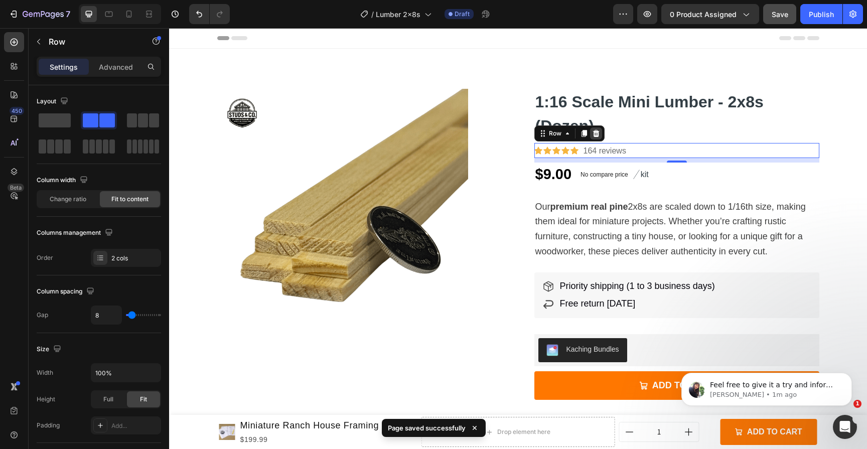
click at [592, 136] on icon at bounding box center [596, 133] width 8 height 8
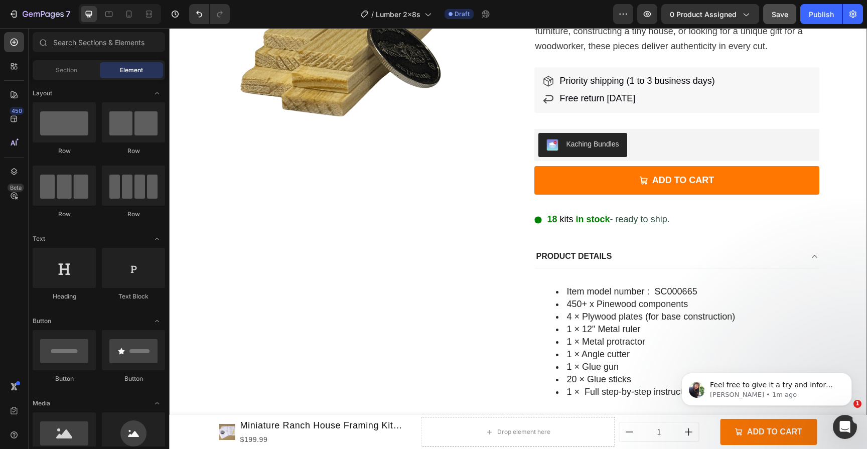
scroll to position [205, 0]
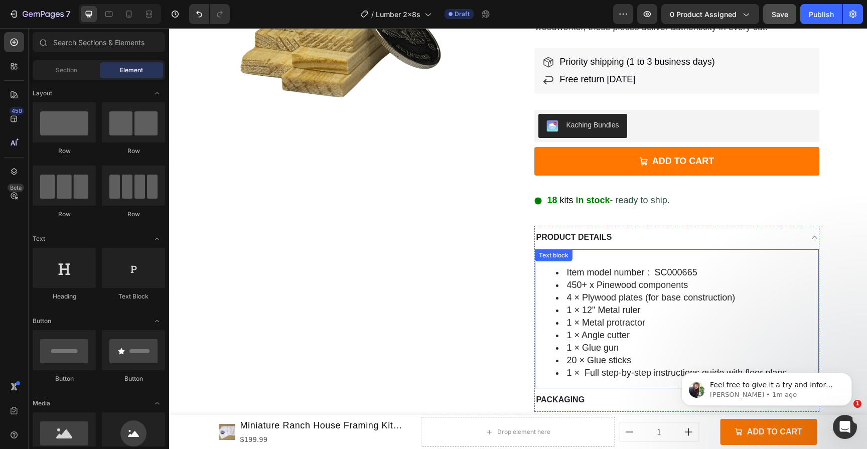
click at [685, 329] on li "1 × Angle cutter" at bounding box center [687, 335] width 262 height 13
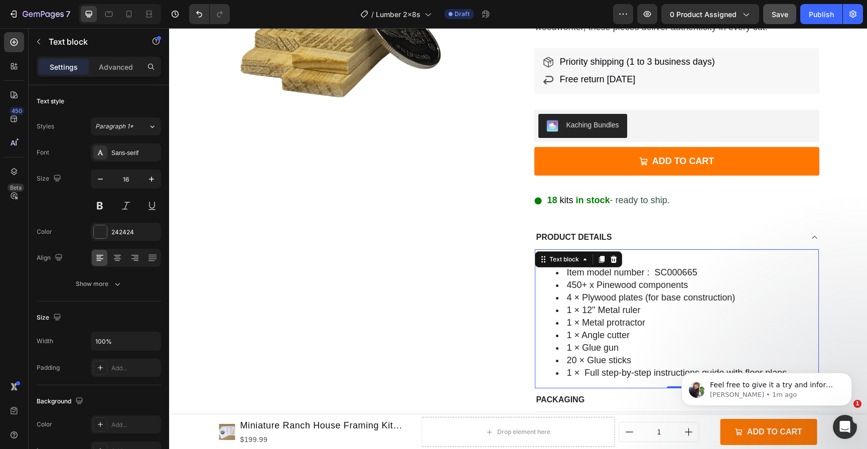
click at [664, 354] on li "20 × Glue sticks" at bounding box center [687, 360] width 262 height 13
drag, startPoint x: 783, startPoint y: 367, endPoint x: 612, endPoint y: 281, distance: 191.1
click at [666, 352] on html "Feel free to give it a try and inform me of the outcome. Tina • 1m ago" at bounding box center [766, 387] width 201 height 70
click at [617, 281] on span "450+ x Pinewood components" at bounding box center [627, 285] width 121 height 10
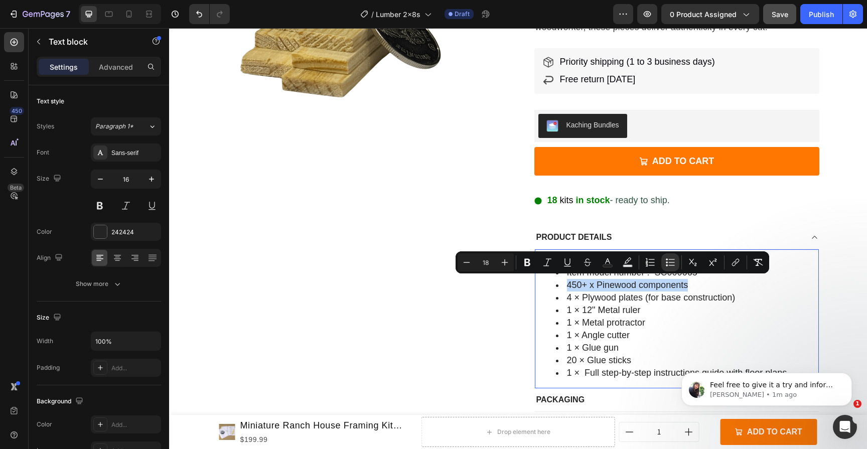
click at [617, 281] on span "450+ x Pinewood components" at bounding box center [627, 285] width 121 height 10
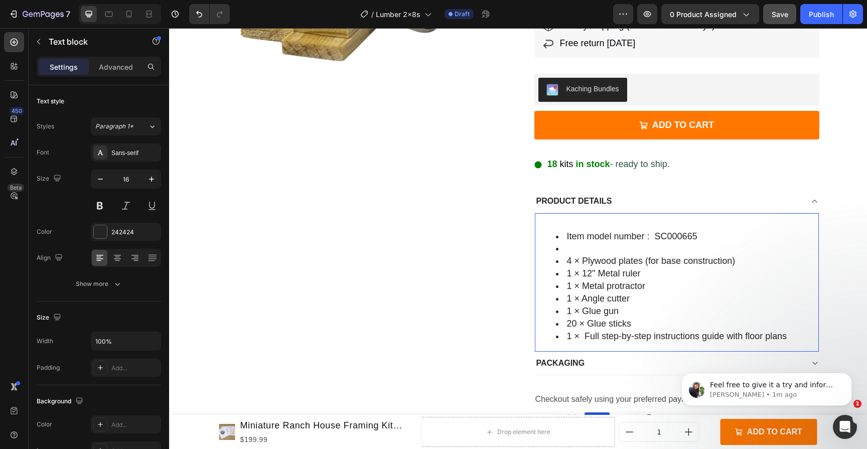
scroll to position [254, 0]
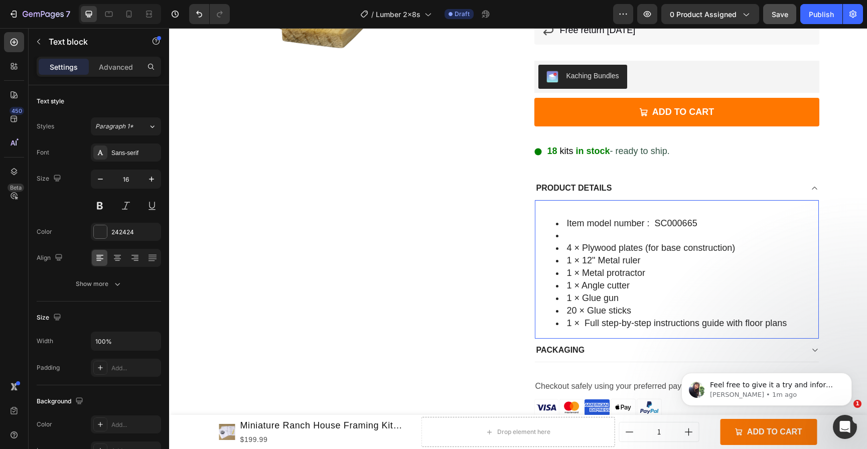
click at [691, 320] on span "1 × Full step-by-step instructions guide with floor plans" at bounding box center [677, 323] width 220 height 10
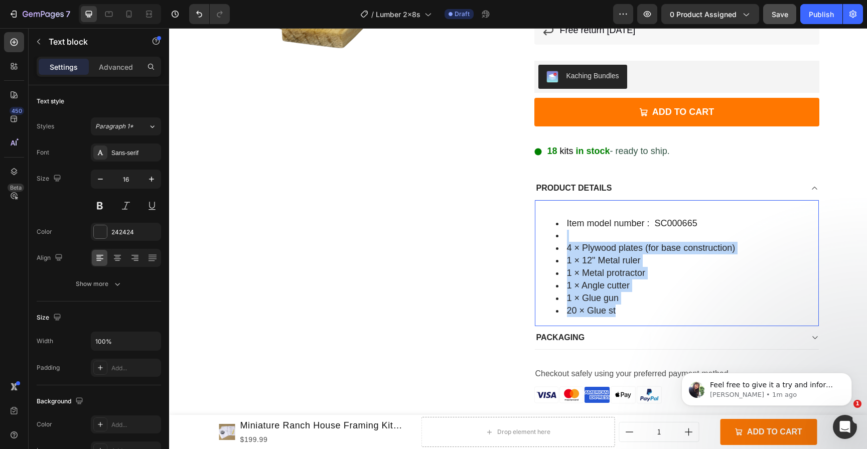
drag, startPoint x: 618, startPoint y: 310, endPoint x: 561, endPoint y: 236, distance: 94.0
click at [561, 236] on ul "Item model number ‏: ‎ SC000665 4 × Plywood plates (for base construction) 1 × …" at bounding box center [677, 267] width 282 height 100
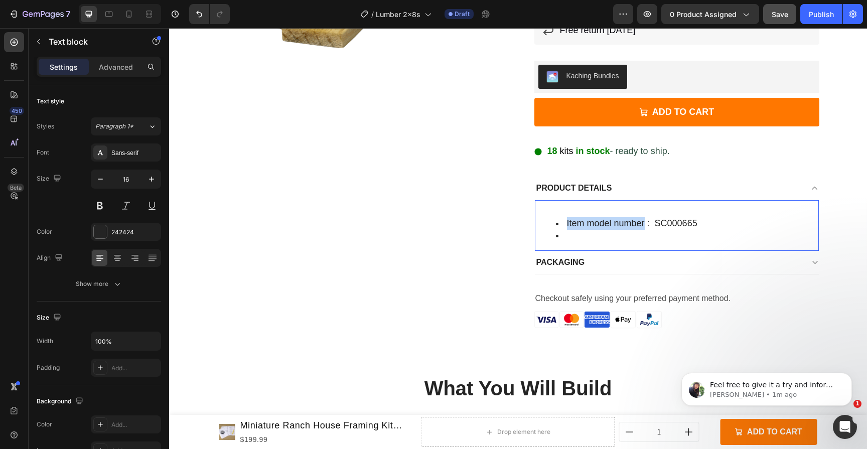
drag, startPoint x: 562, startPoint y: 221, endPoint x: 641, endPoint y: 223, distance: 79.3
click at [641, 223] on span "Item model number ‏: ‎ SC000665" at bounding box center [632, 223] width 130 height 10
click at [669, 223] on li "Dimensions ‏: ‎ SC000665" at bounding box center [687, 223] width 262 height 13
click at [641, 220] on span "Dimensions ‏: ‎ SC000665" at bounding box center [617, 223] width 100 height 10
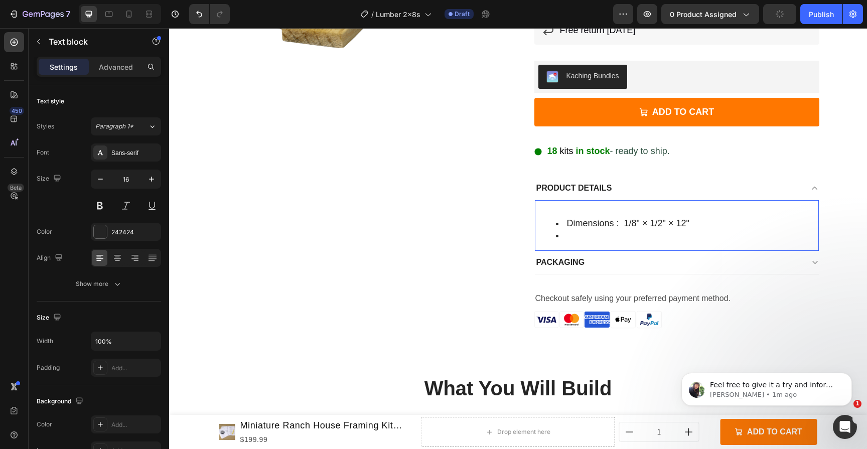
click at [618, 220] on span "Dimensions ‏: ‎ 1/8" × 1/2" × 12"" at bounding box center [628, 223] width 122 height 10
click at [709, 232] on li "Rich Text Editor. Editing area: main" at bounding box center [687, 236] width 262 height 12
click at [570, 237] on li "12 pieces" at bounding box center [687, 236] width 262 height 12
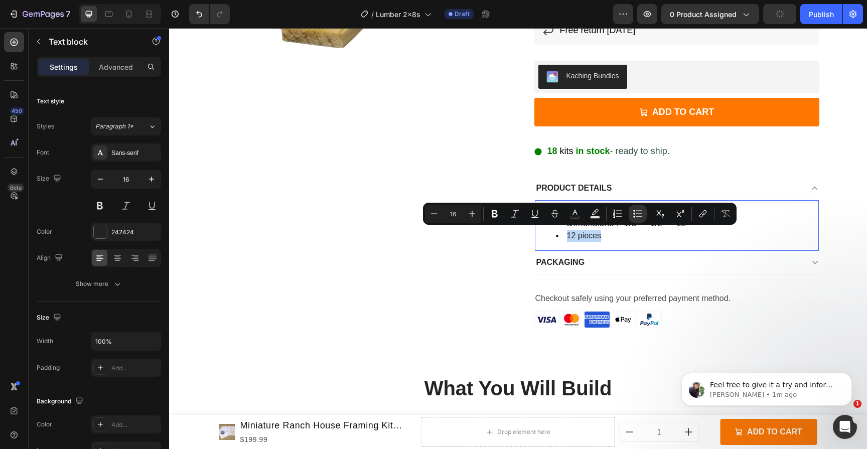
click at [600, 231] on li "12 pieces" at bounding box center [687, 236] width 262 height 12
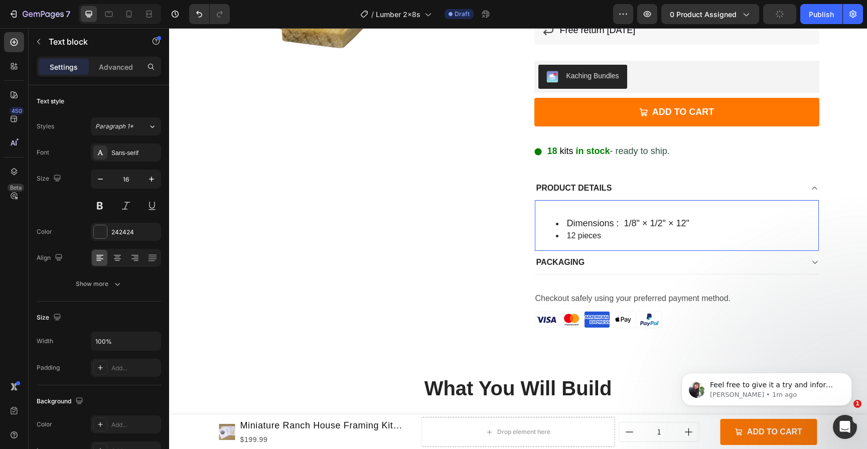
click at [613, 220] on span "Dimensions ‏: ‎ 1/8" × 1/2" × 12"" at bounding box center [628, 223] width 122 height 10
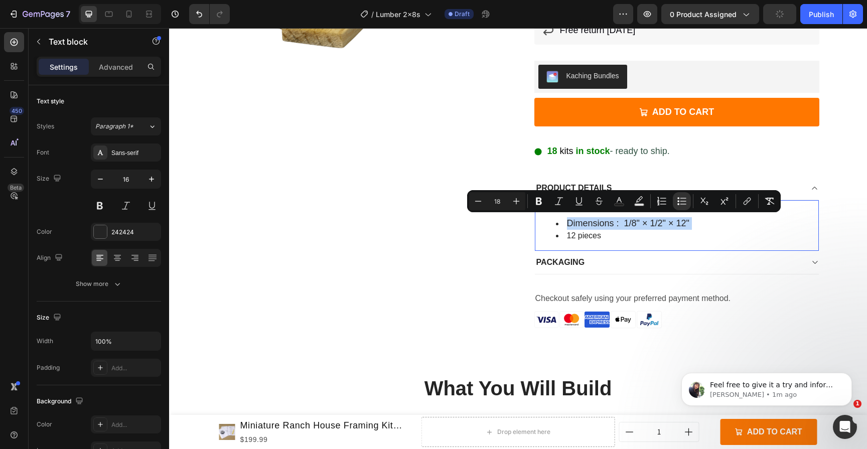
click at [582, 231] on li "12 pieces" at bounding box center [687, 236] width 262 height 12
type input "16"
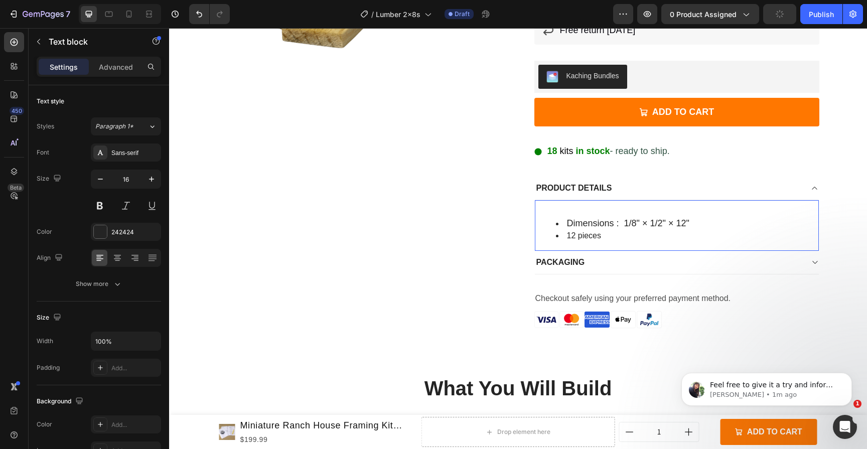
click at [582, 231] on li "12 pieces" at bounding box center [687, 236] width 262 height 12
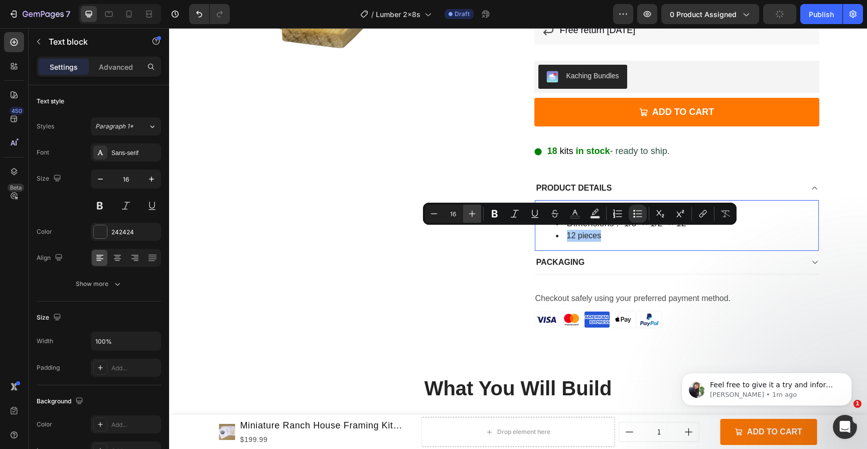
click at [475, 212] on icon "Editor contextual toolbar" at bounding box center [472, 214] width 10 height 10
type input "18"
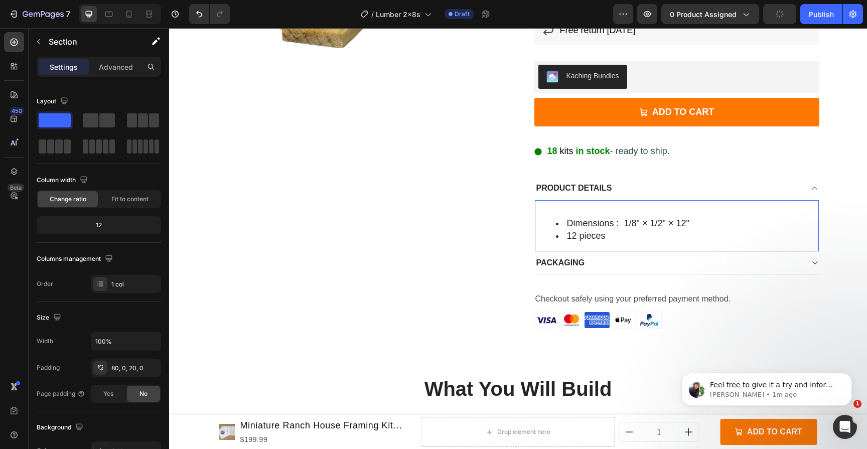
click at [855, 129] on div "Product Images 1:16 Scale Mini Lumber - 2x8s (Dozen) Product Title $9.00 Produc…" at bounding box center [518, 92] width 698 height 514
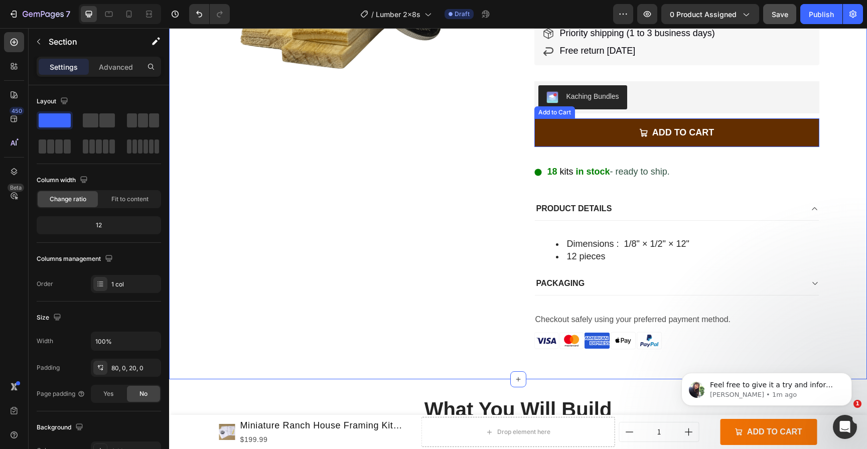
scroll to position [230, 0]
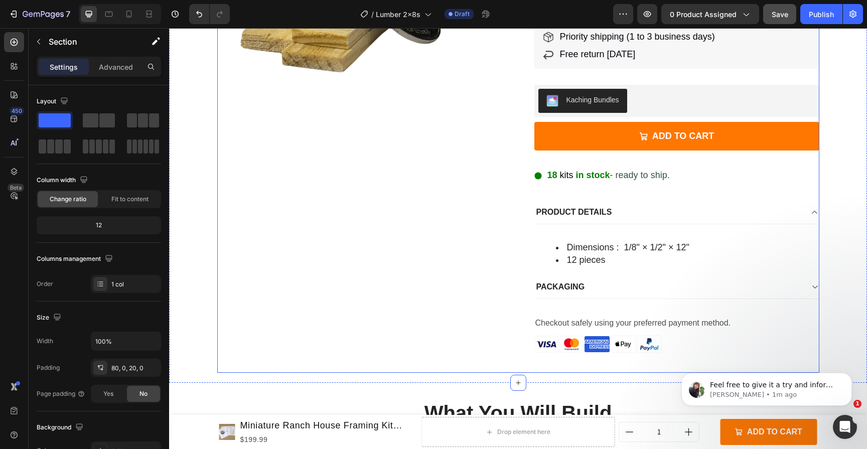
click at [681, 286] on div "PACKAGING" at bounding box center [669, 286] width 268 height 15
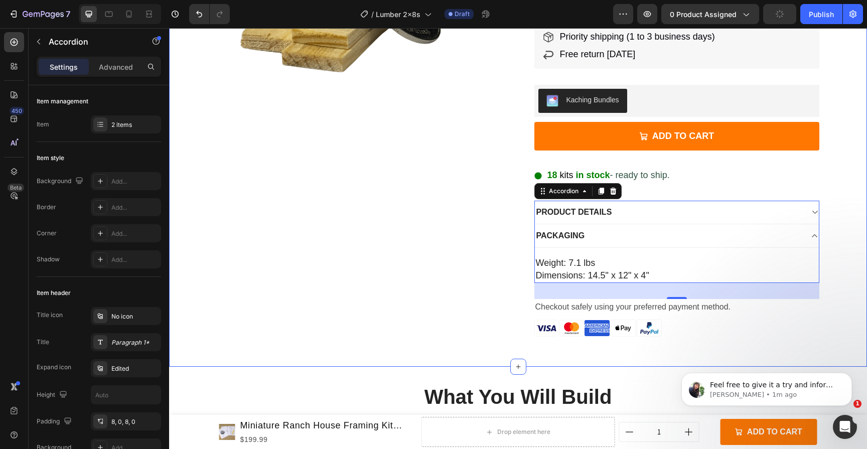
click at [824, 241] on div "Product Images 1:16 Scale Mini Lumber - 2x8s (Dozen) Product Title $9.00 Produc…" at bounding box center [518, 108] width 698 height 498
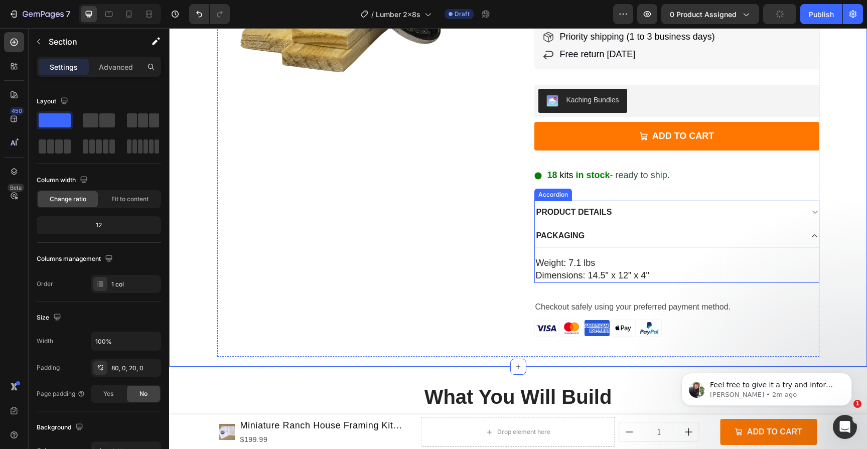
click at [662, 241] on div "PACKAGING" at bounding box center [669, 235] width 268 height 15
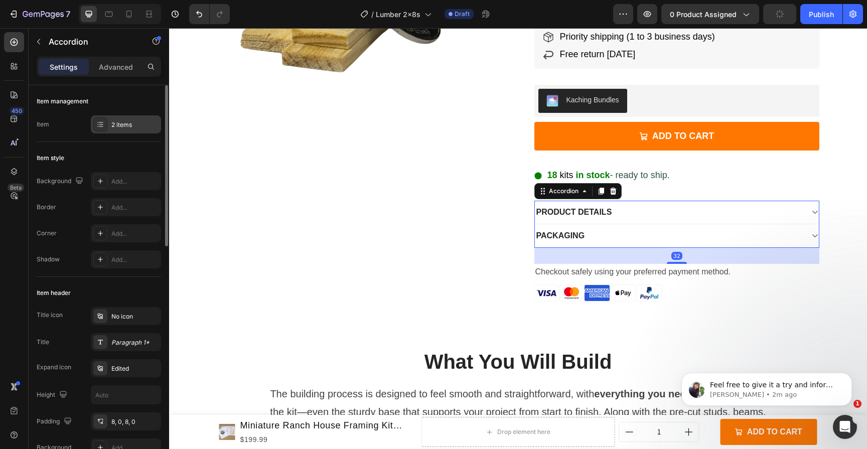
click at [135, 126] on div "2 items" at bounding box center [134, 124] width 47 height 9
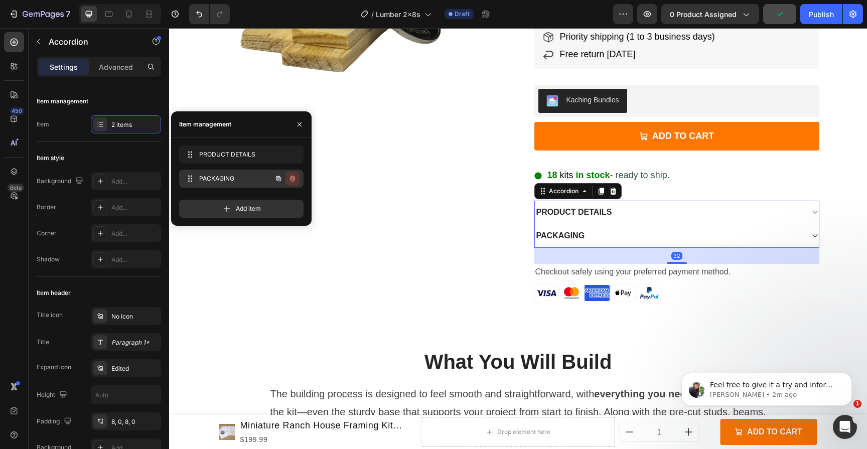
click at [293, 183] on button "button" at bounding box center [292, 179] width 14 height 14
click at [289, 183] on div "Delete" at bounding box center [285, 178] width 19 height 9
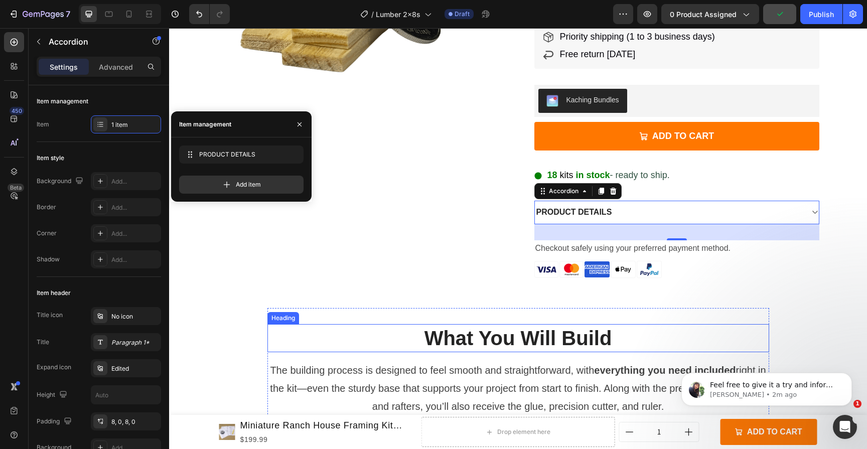
click at [654, 339] on h2 "What You Will Build" at bounding box center [518, 338] width 502 height 28
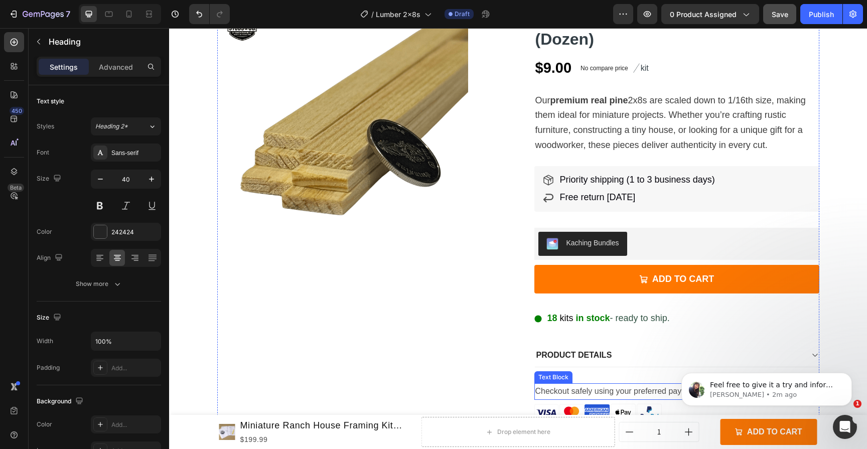
scroll to position [121, 0]
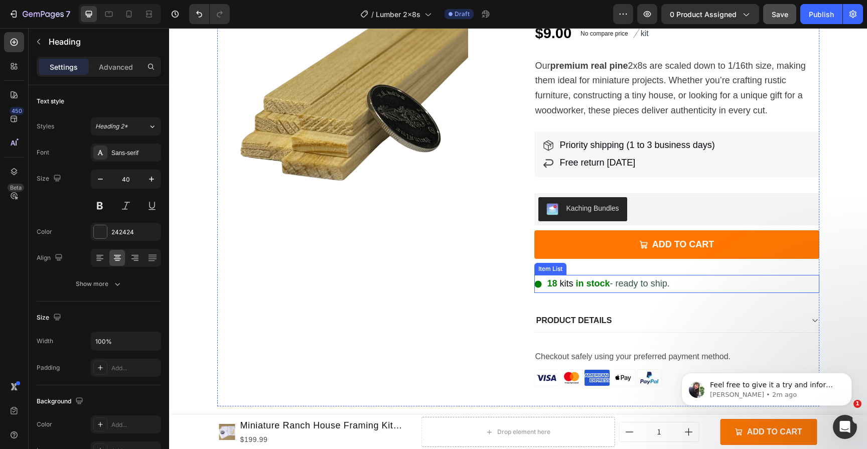
click at [560, 284] on span "kits" at bounding box center [567, 283] width 14 height 10
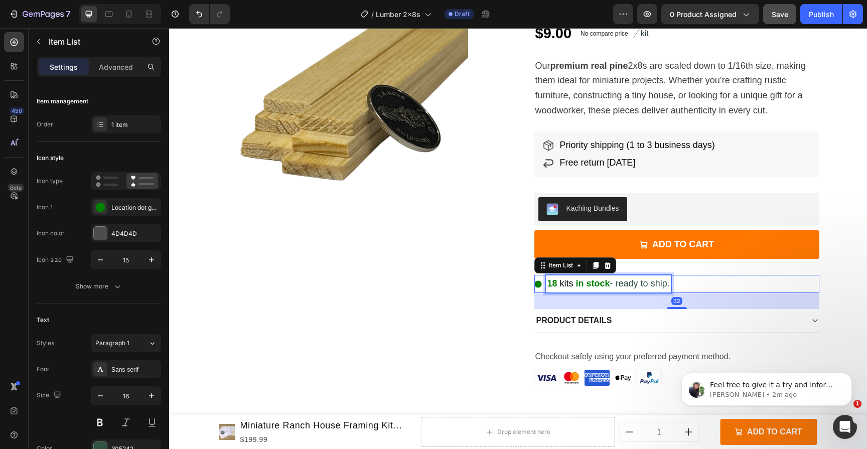
click at [560, 284] on span "kits" at bounding box center [567, 283] width 14 height 10
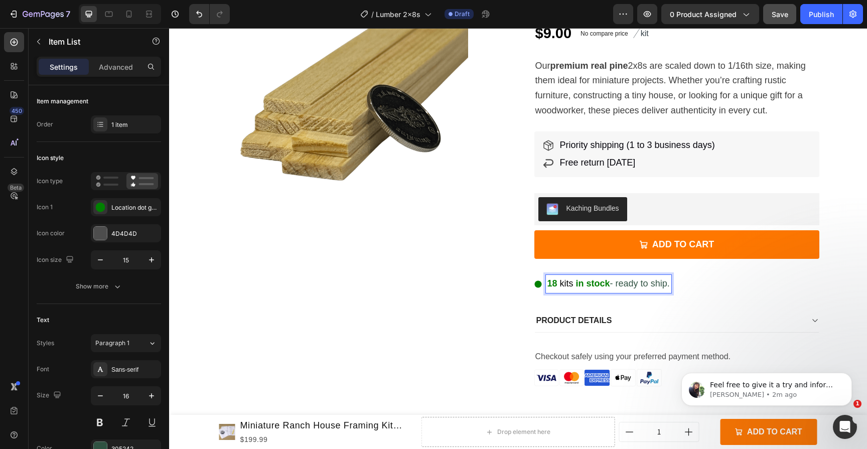
click at [548, 282] on strong "18" at bounding box center [552, 283] width 10 height 10
click at [844, 208] on div "Product Images 1:16 Scale Mini Lumber - 2x8s (Dozen) Product Title $9.00 Produc…" at bounding box center [518, 186] width 698 height 439
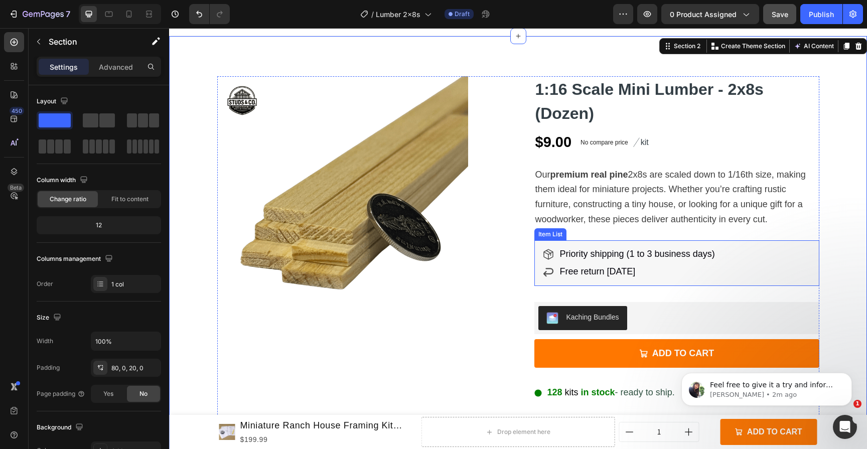
scroll to position [12, 0]
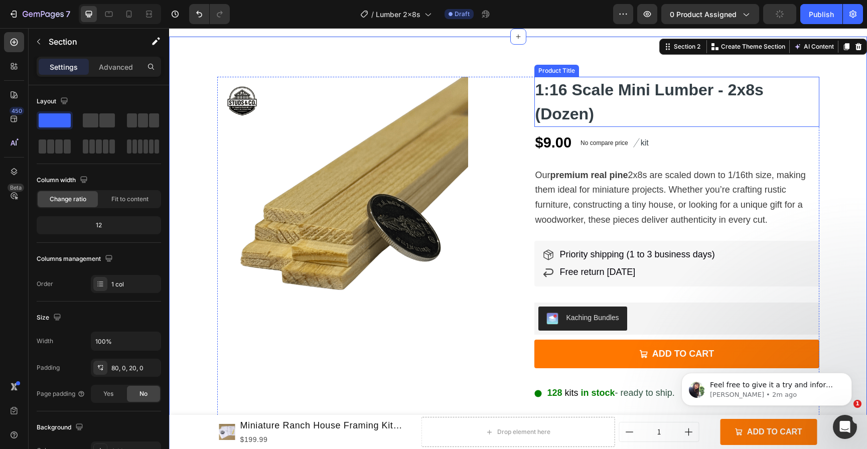
click at [666, 93] on h2 "1:16 Scale Mini Lumber - 2x8s (Dozen)" at bounding box center [676, 102] width 285 height 50
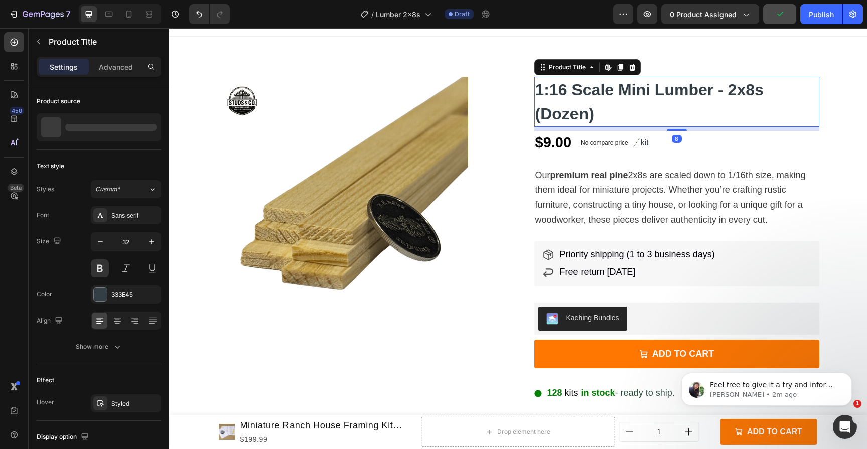
click at [666, 93] on h2 "1:16 Scale Mini Lumber - 2x8s (Dozen)" at bounding box center [676, 102] width 285 height 50
click at [655, 93] on h2 "1:16 Scale Mini Lumber - 2x8s (Dozen)" at bounding box center [676, 102] width 285 height 50
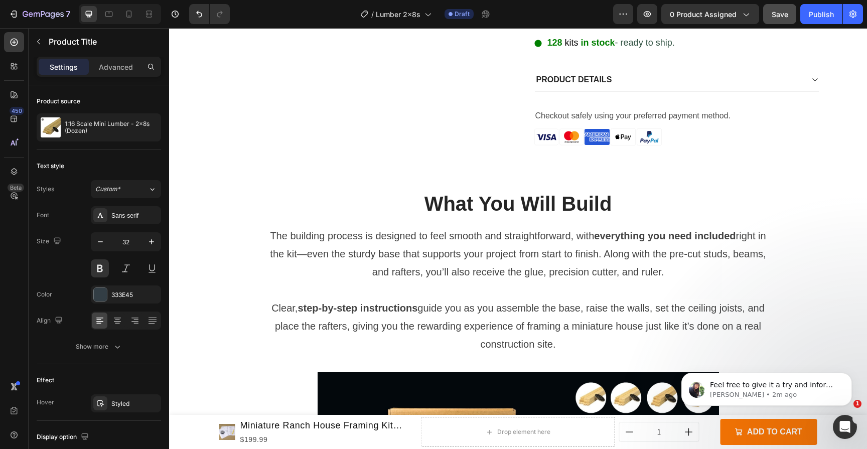
scroll to position [364, 0]
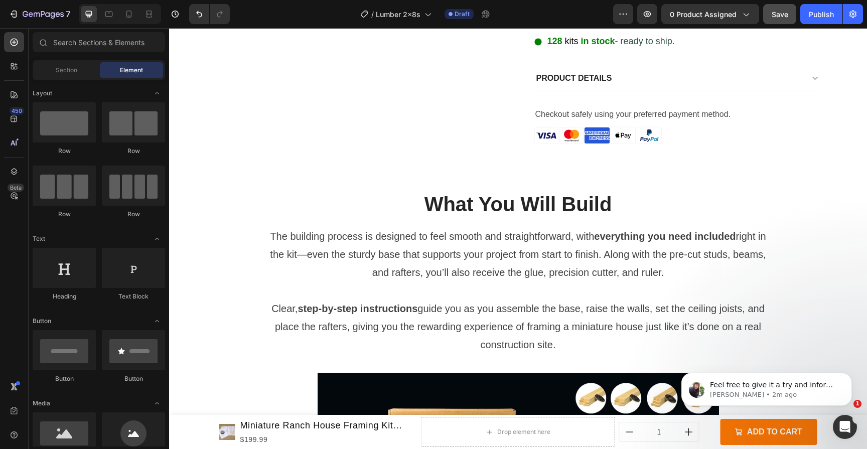
click at [268, 278] on p "The building process is designed to feel smooth and straightforward, with every…" at bounding box center [518, 254] width 500 height 54
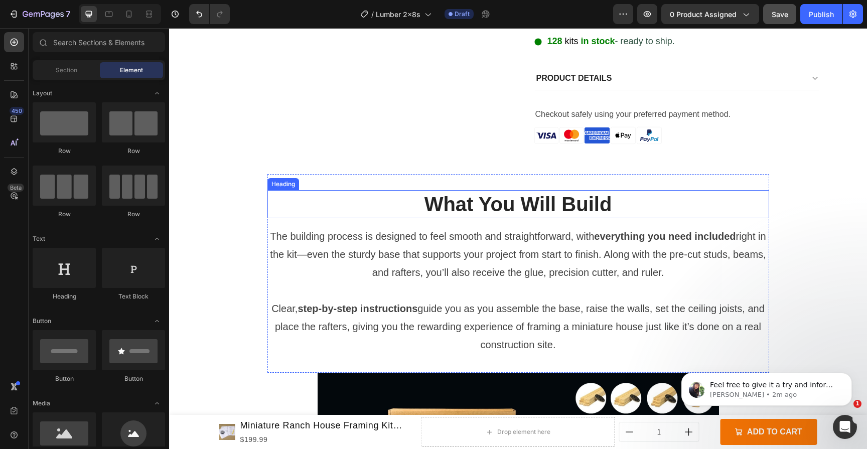
click at [409, 199] on h2 "What You Will Build" at bounding box center [518, 204] width 502 height 28
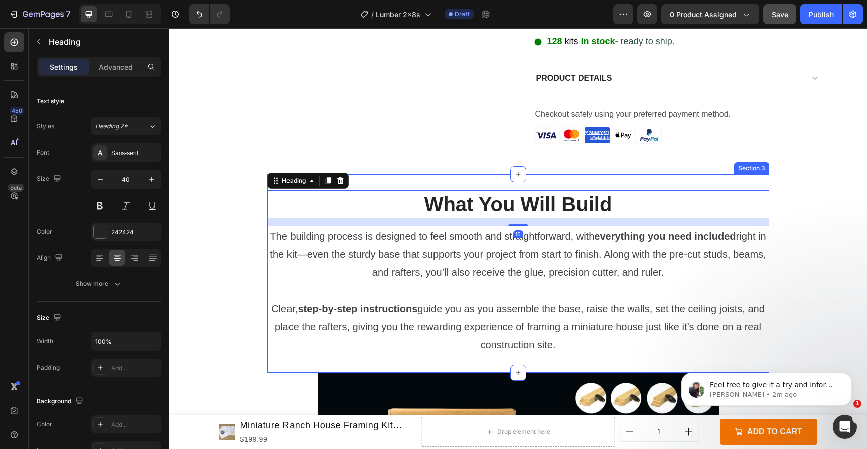
click at [394, 176] on div "What You Will Build Heading 16 The building process is designed to feel smooth …" at bounding box center [518, 273] width 502 height 199
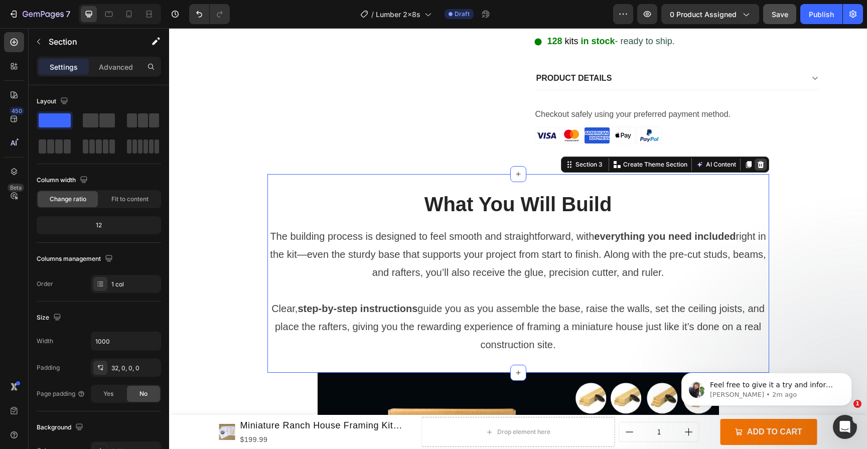
click at [759, 160] on icon at bounding box center [760, 164] width 8 height 8
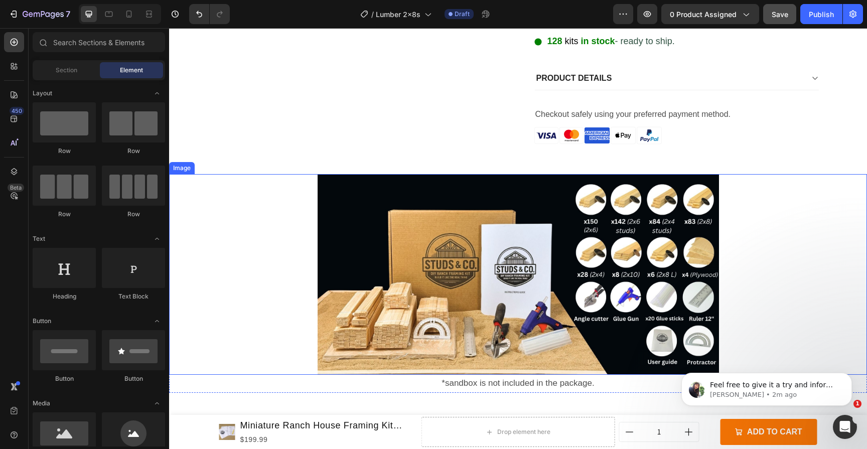
click at [728, 192] on div at bounding box center [518, 274] width 698 height 201
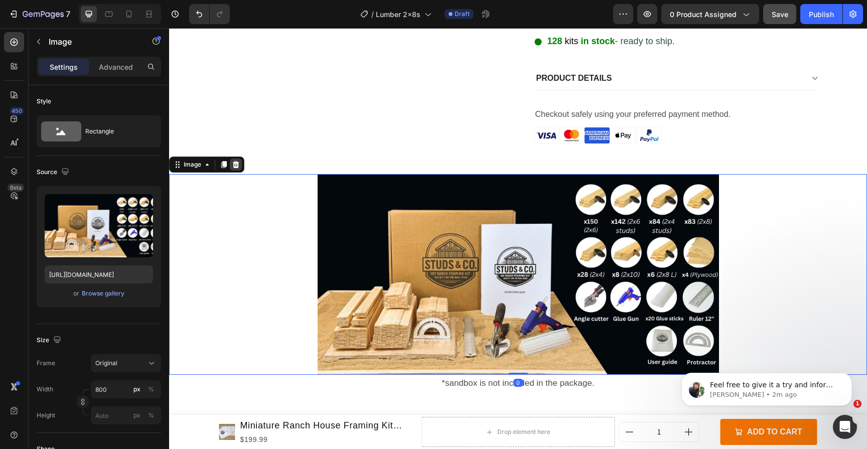
click at [240, 165] on div at bounding box center [236, 164] width 12 height 12
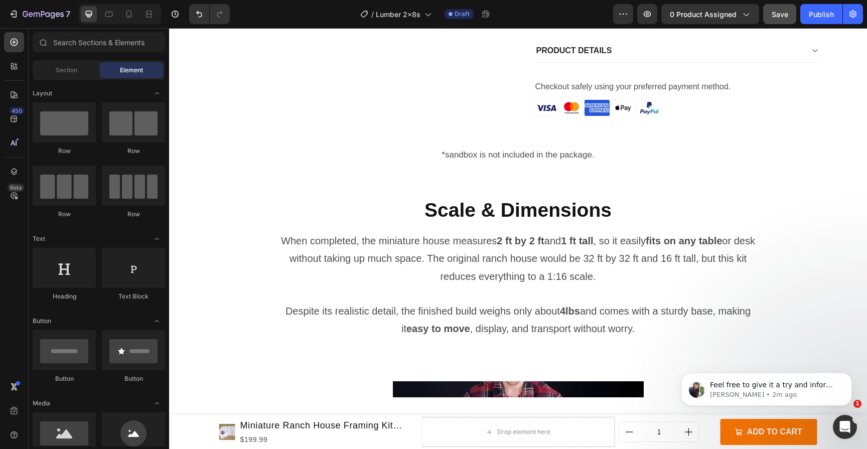
scroll to position [399, 0]
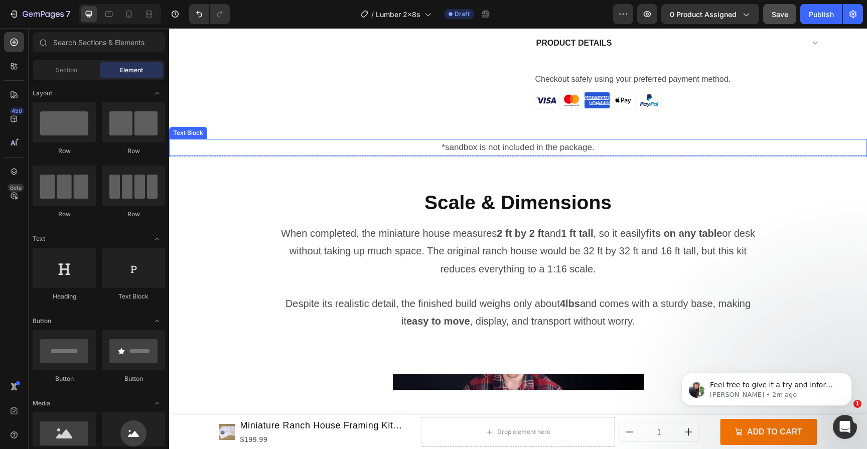
click at [548, 139] on div "*sandbox is not included in the package." at bounding box center [518, 148] width 698 height 18
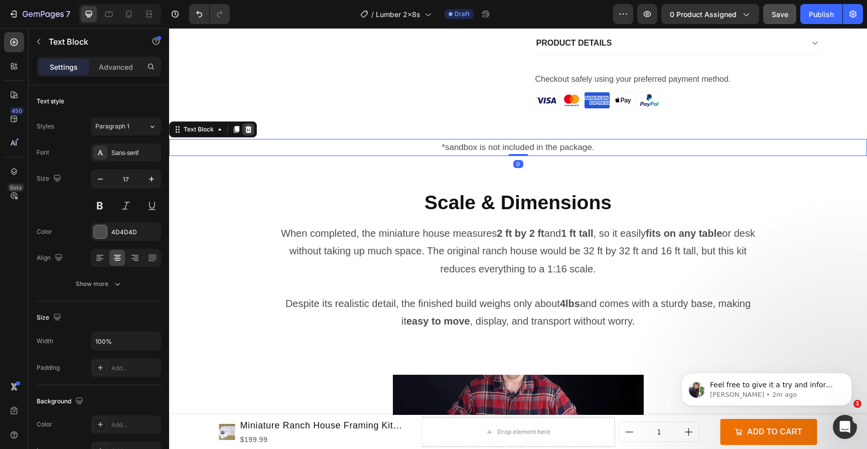
click at [248, 127] on icon at bounding box center [248, 129] width 7 height 7
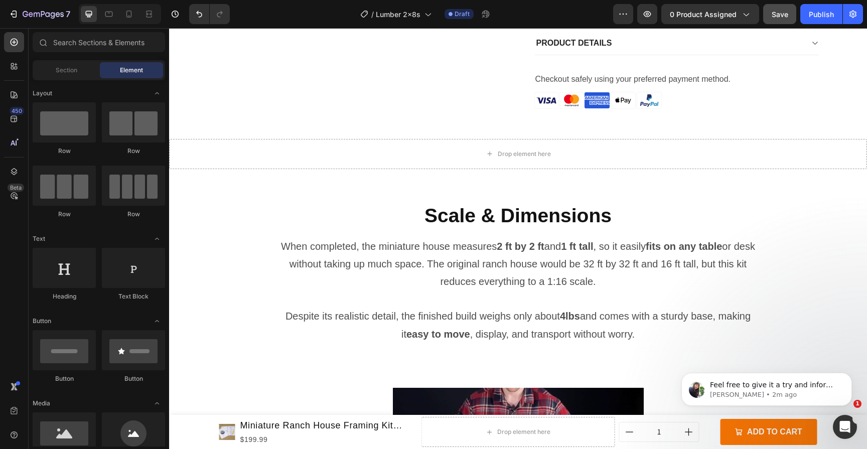
click at [261, 225] on section "Scale & Dimensions Heading When completed, the miniature house measures 2 ft by…" at bounding box center [518, 287] width 518 height 170
click at [302, 225] on h2 "Scale & Dimensions" at bounding box center [518, 216] width 502 height 28
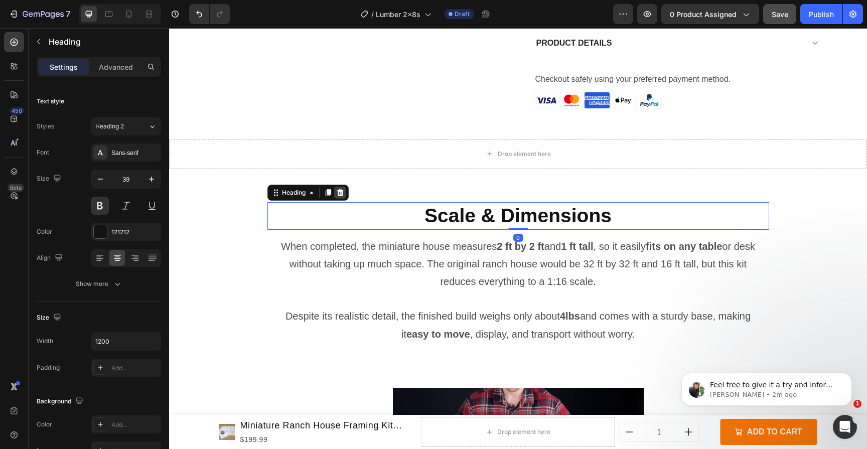
click at [338, 192] on icon at bounding box center [340, 192] width 7 height 7
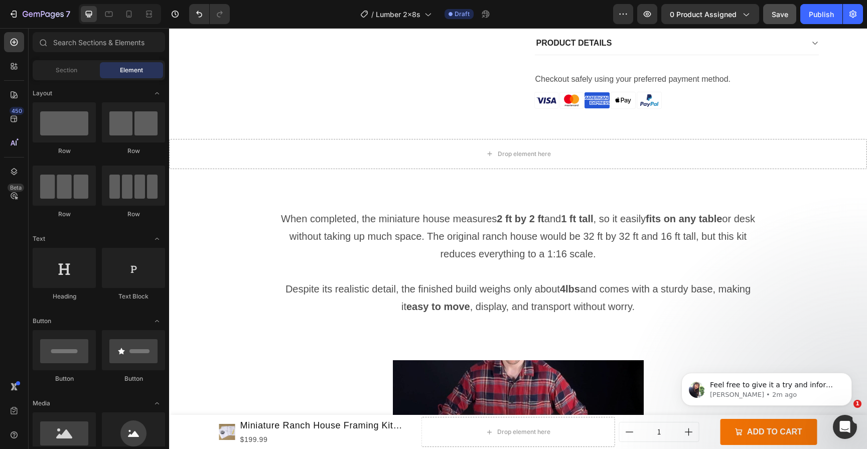
click at [350, 210] on p "When completed, the miniature house measures 2 ft by 2 ft and 1 ft tall , so it…" at bounding box center [517, 236] width 485 height 53
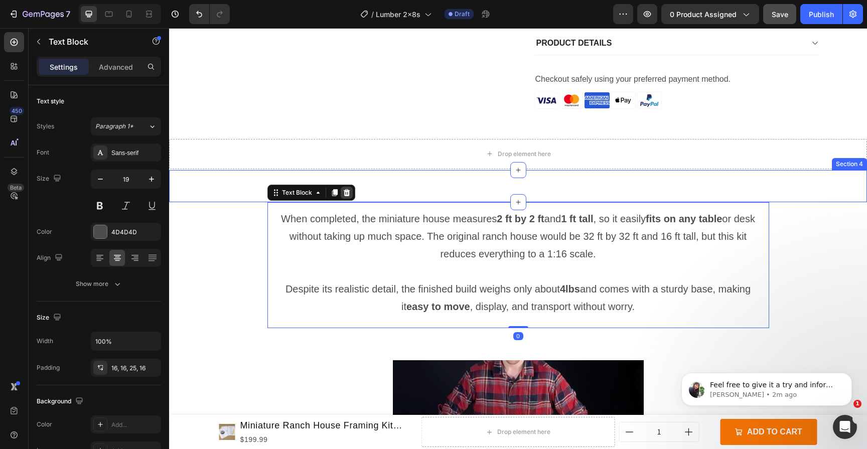
click at [343, 190] on icon at bounding box center [346, 192] width 7 height 7
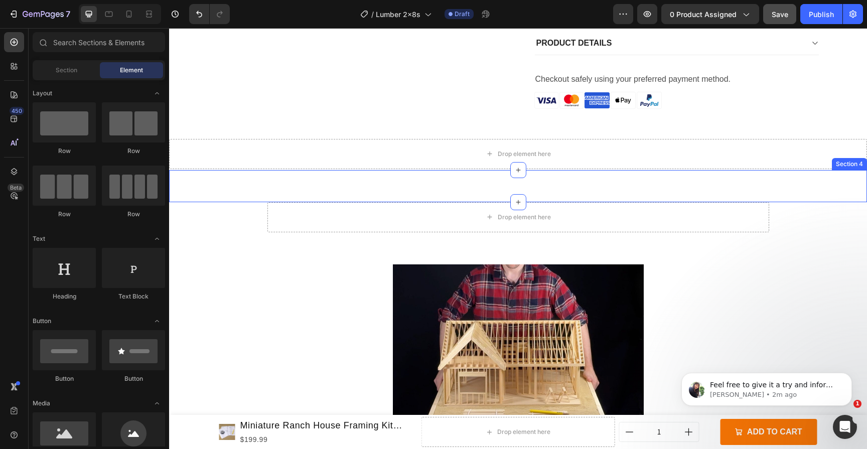
click at [370, 209] on div "Drop element here" at bounding box center [518, 217] width 502 height 30
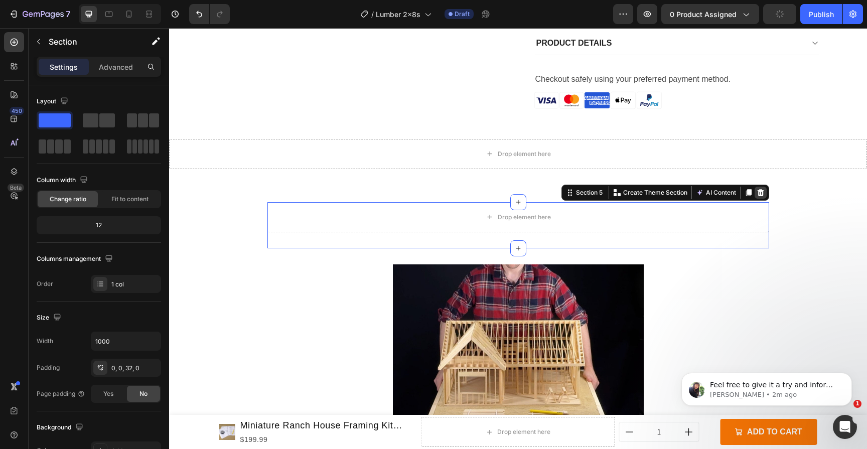
click at [762, 187] on div at bounding box center [760, 193] width 12 height 12
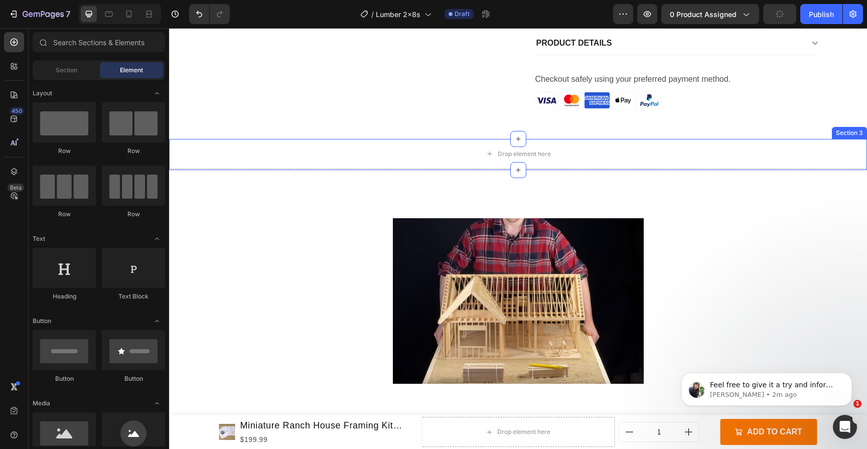
click at [721, 162] on div "Drop element here" at bounding box center [518, 154] width 698 height 30
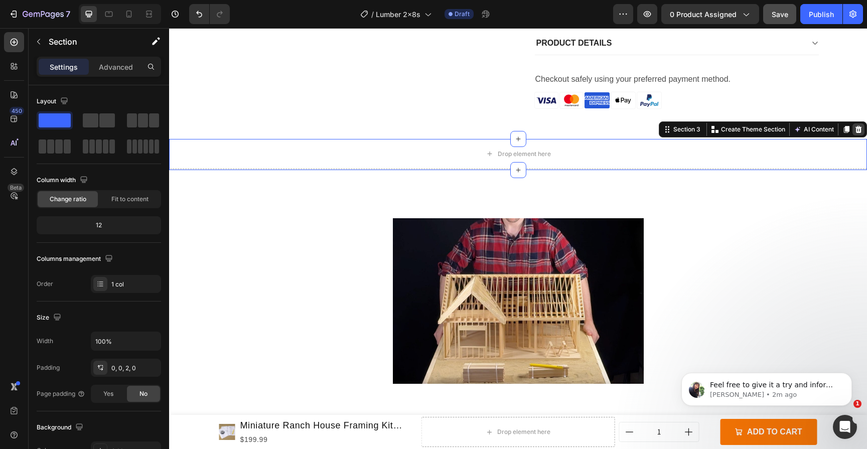
click at [855, 126] on icon at bounding box center [858, 129] width 7 height 7
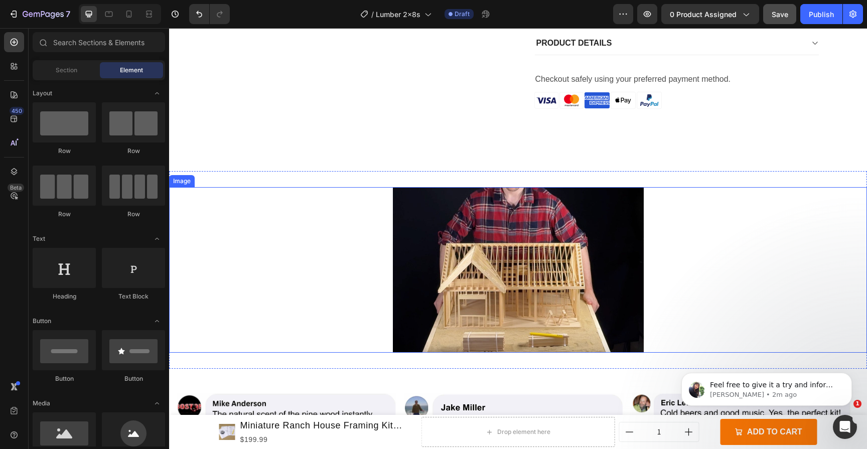
click at [607, 201] on img at bounding box center [518, 270] width 251 height 166
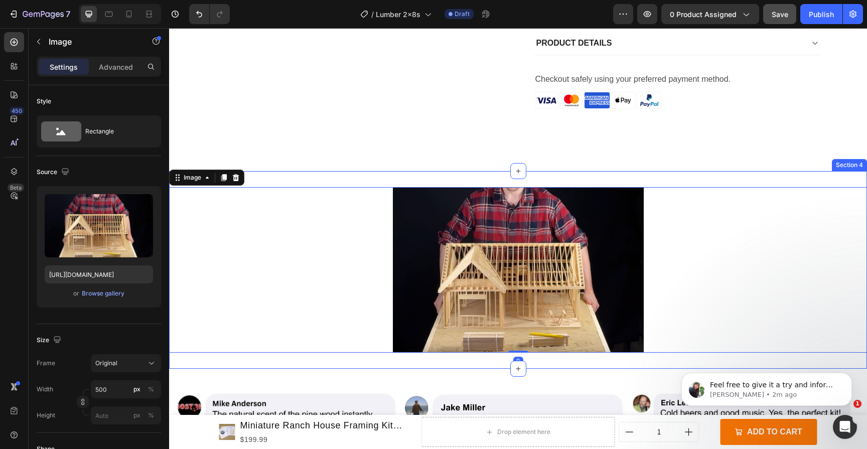
click at [611, 182] on div "Image 0 Section 4" at bounding box center [518, 270] width 698 height 198
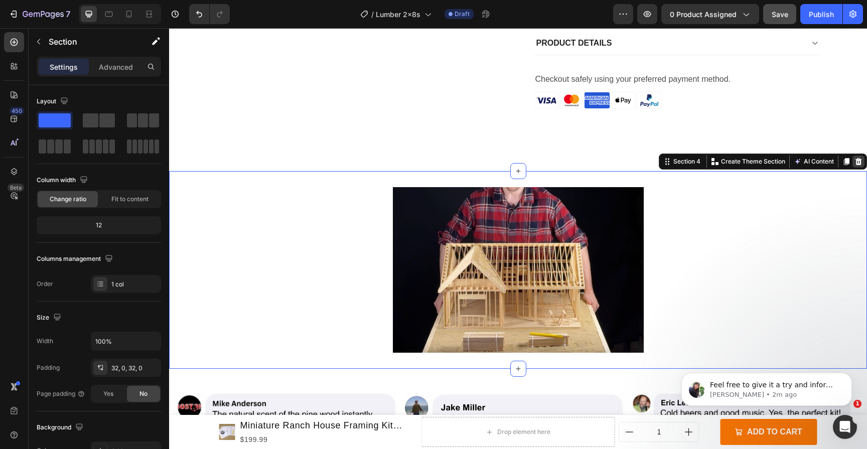
click at [855, 158] on icon at bounding box center [858, 161] width 7 height 7
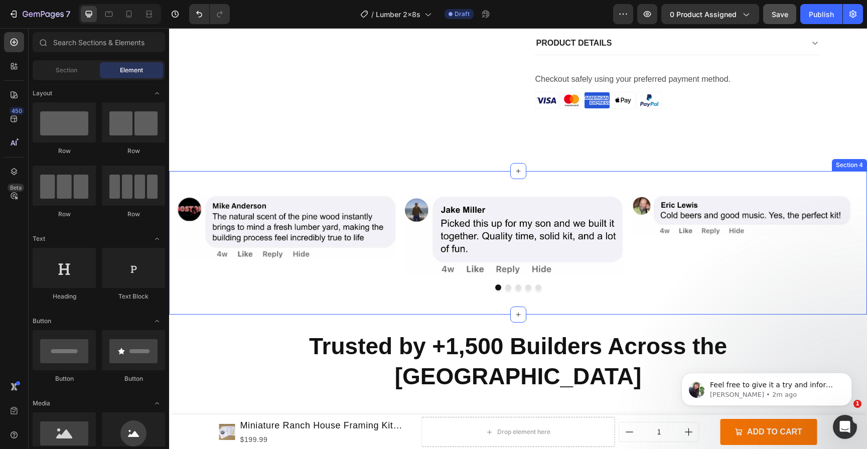
click at [759, 177] on div "Image Image Image Image Image Carousel Section 4" at bounding box center [518, 242] width 698 height 143
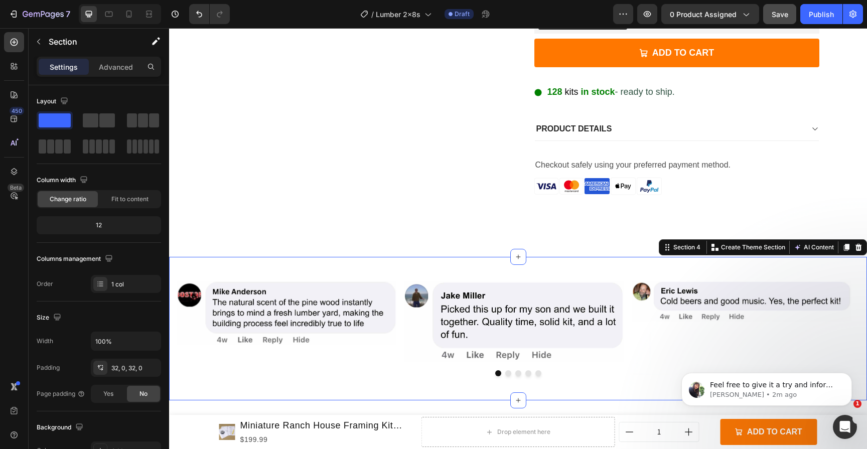
scroll to position [384, 0]
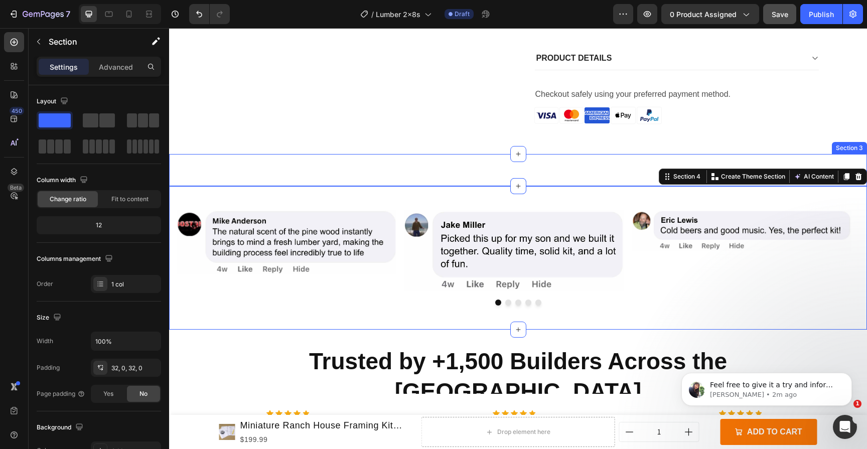
click at [596, 173] on div "Image Section 3" at bounding box center [518, 170] width 698 height 32
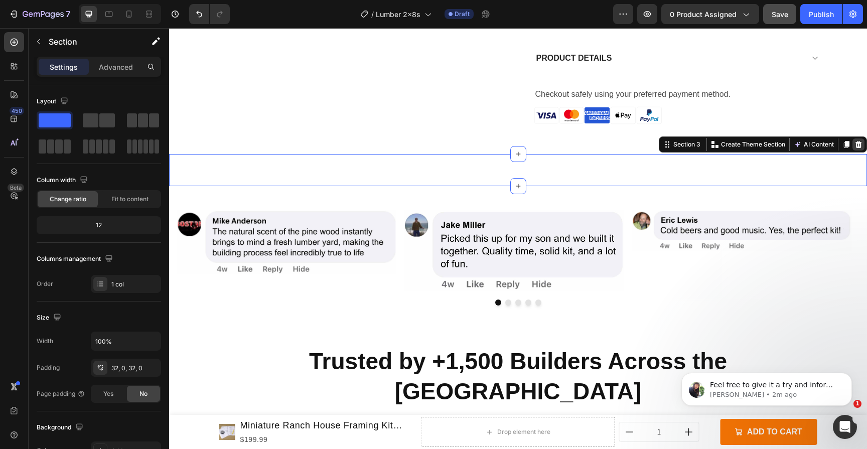
click at [855, 144] on icon at bounding box center [858, 144] width 7 height 7
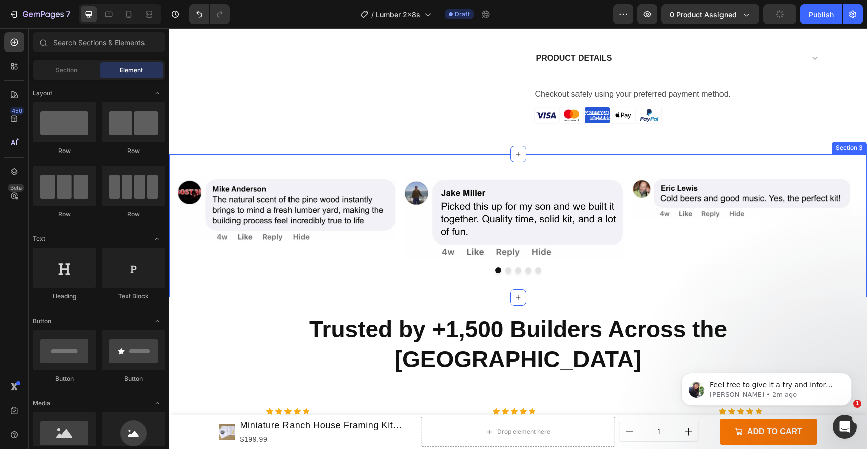
click at [588, 165] on div "Image Image Image Image Image Carousel Section 3" at bounding box center [518, 225] width 698 height 143
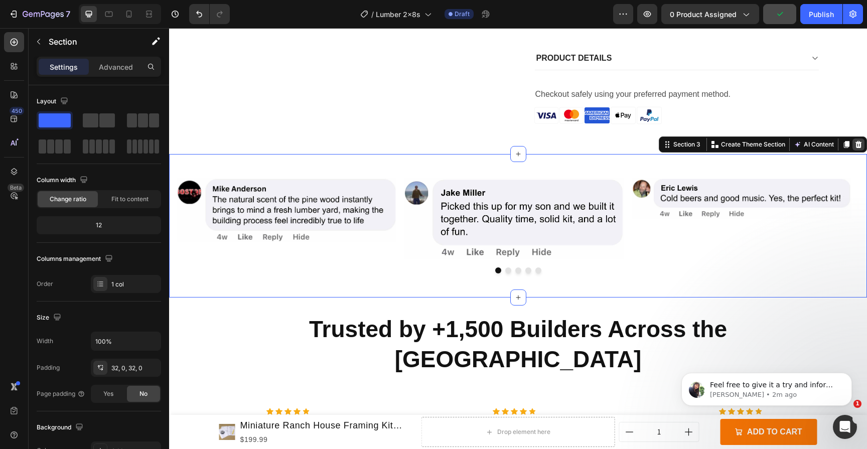
click at [856, 146] on div at bounding box center [858, 144] width 12 height 12
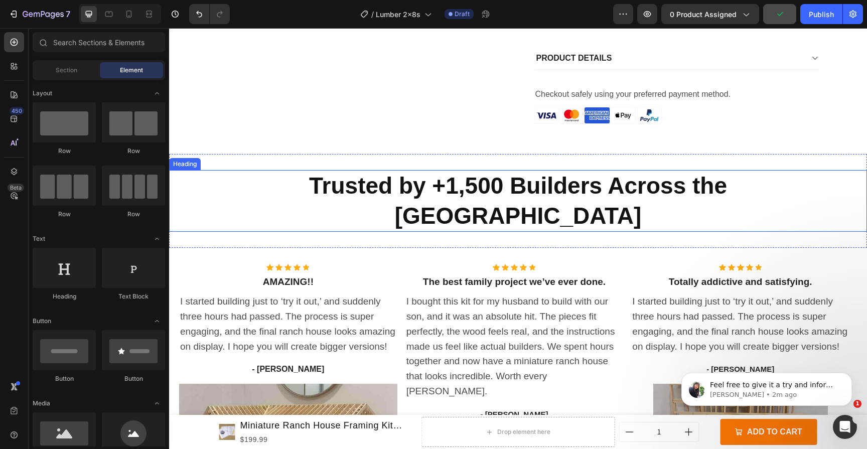
click at [820, 165] on div "Trusted by +1,500 Builders Across the USA Heading Section 3" at bounding box center [518, 201] width 698 height 94
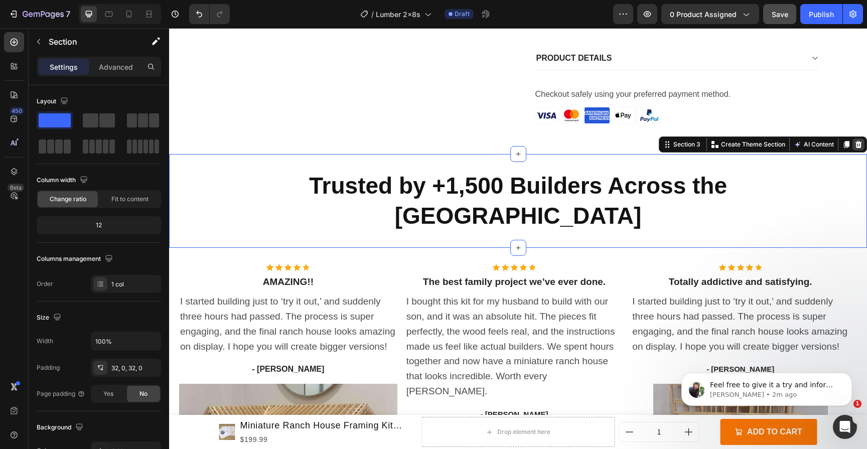
click at [854, 143] on icon at bounding box center [858, 144] width 8 height 8
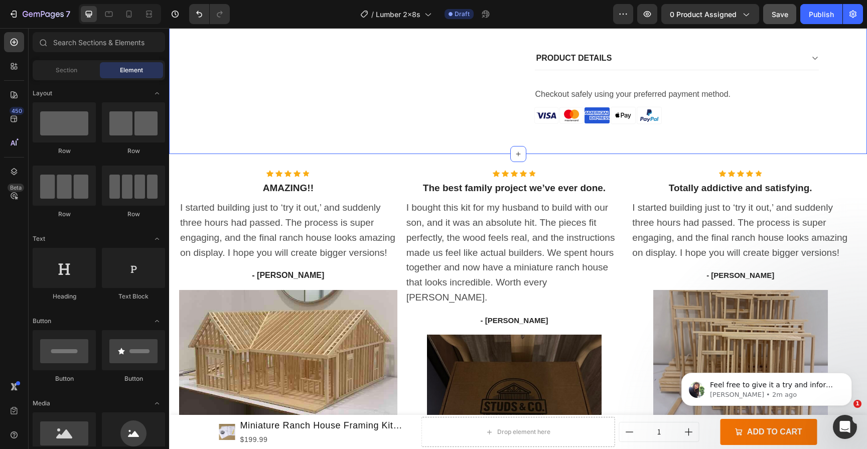
click at [836, 154] on div "Icon Icon Icon Icon Icon Icon List Hoz AMAZING!! Text block I started building …" at bounding box center [518, 325] width 698 height 342
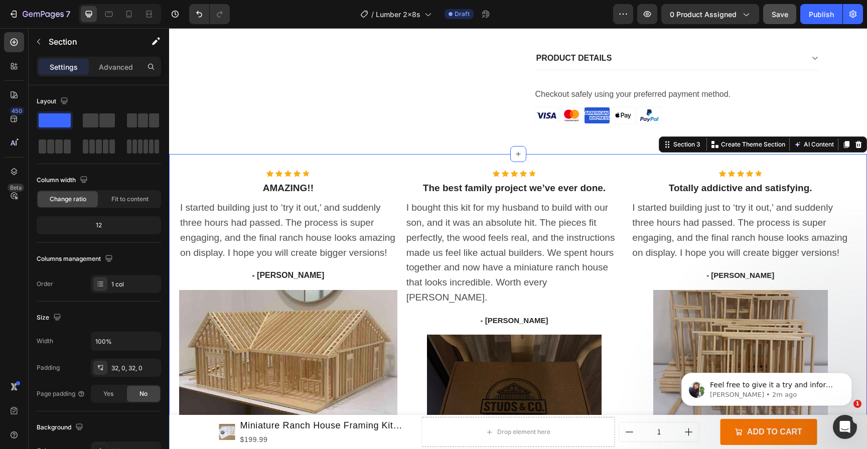
click at [855, 142] on icon at bounding box center [858, 144] width 7 height 7
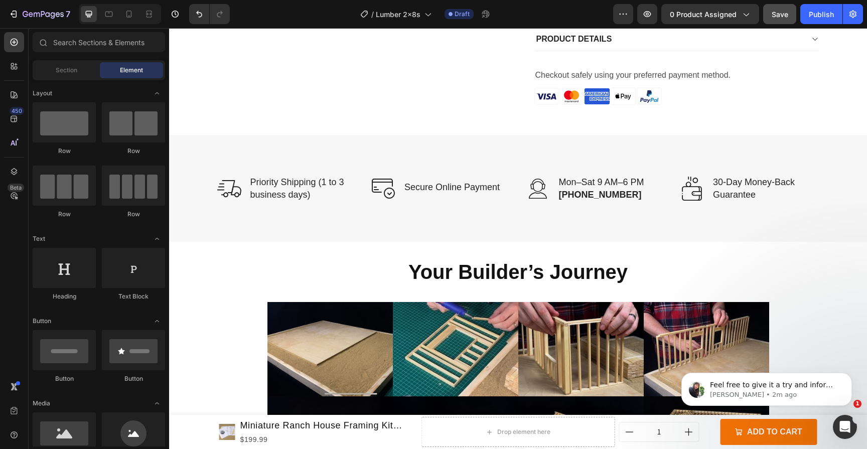
scroll to position [406, 0]
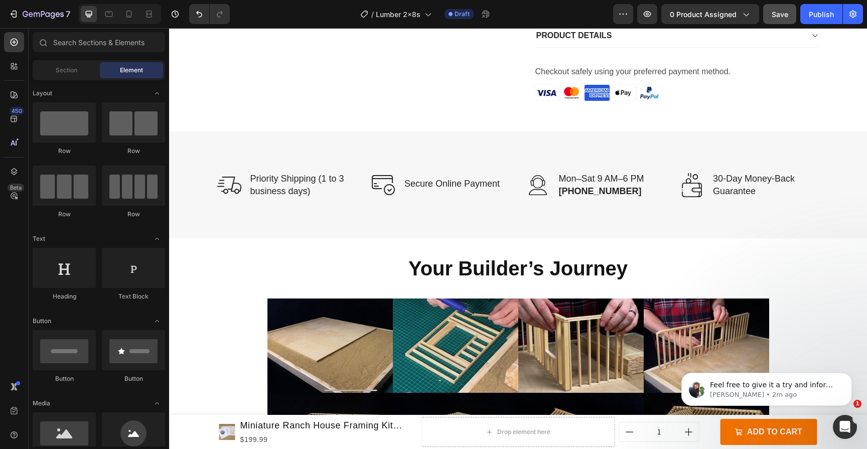
click at [833, 189] on div "Image Priority Shipping (1 to 3 business days) Text block Row Image Secure Onli…" at bounding box center [518, 185] width 683 height 27
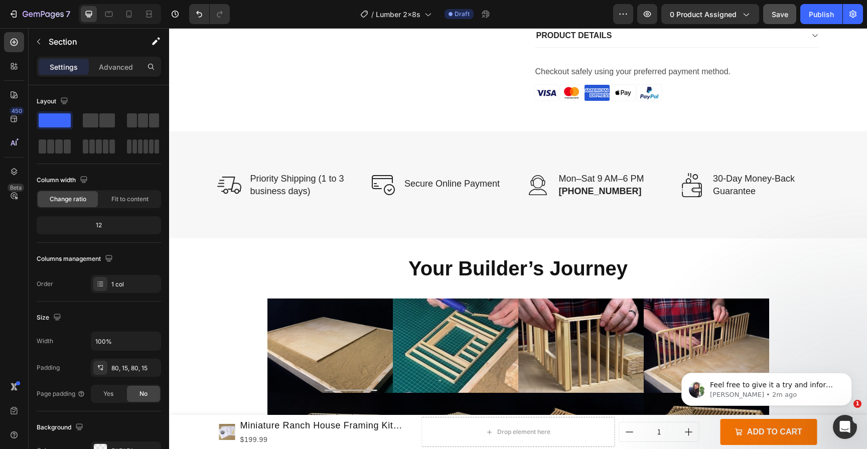
click at [208, 344] on div "Product Images Miniature Ranch House Framing Kit (DIY) Product Title $199.99 Pr…" at bounding box center [518, 395] width 698 height 1506
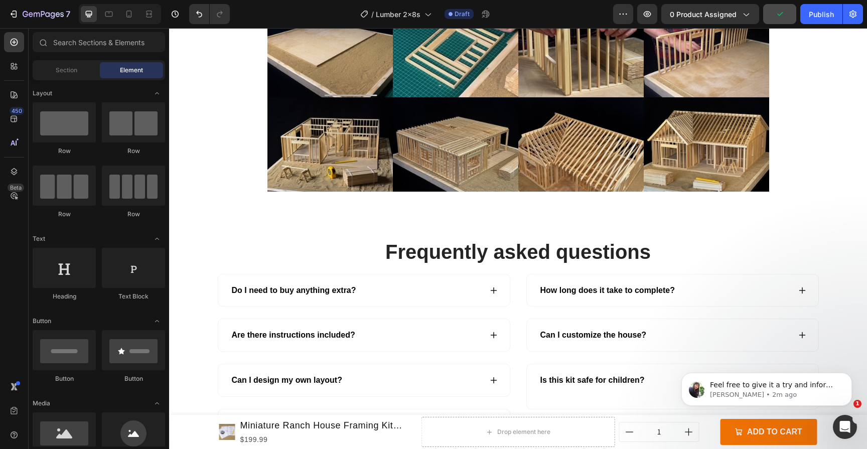
scroll to position [706, 0]
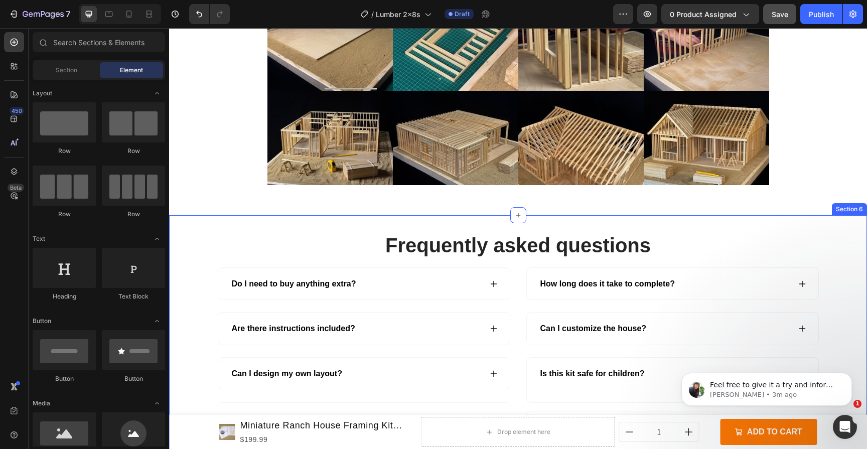
click at [847, 264] on div "Frequently asked questions Heading Do I need to buy anything extra? Are there i…" at bounding box center [518, 433] width 698 height 404
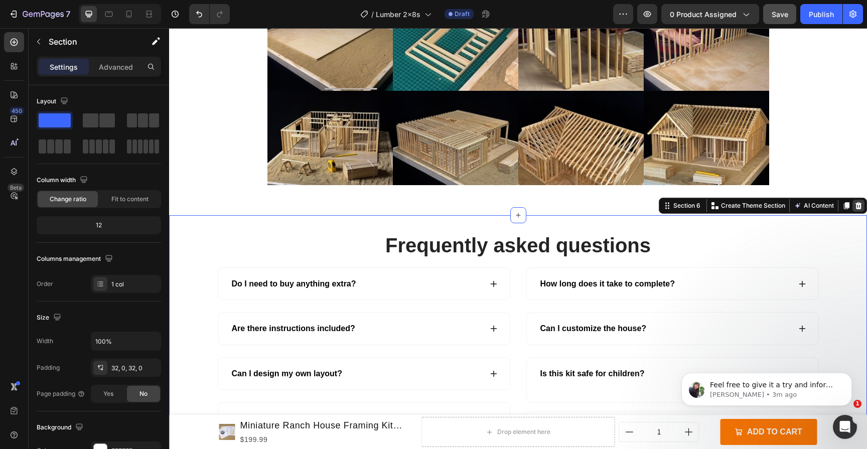
click at [854, 209] on icon at bounding box center [858, 206] width 8 height 8
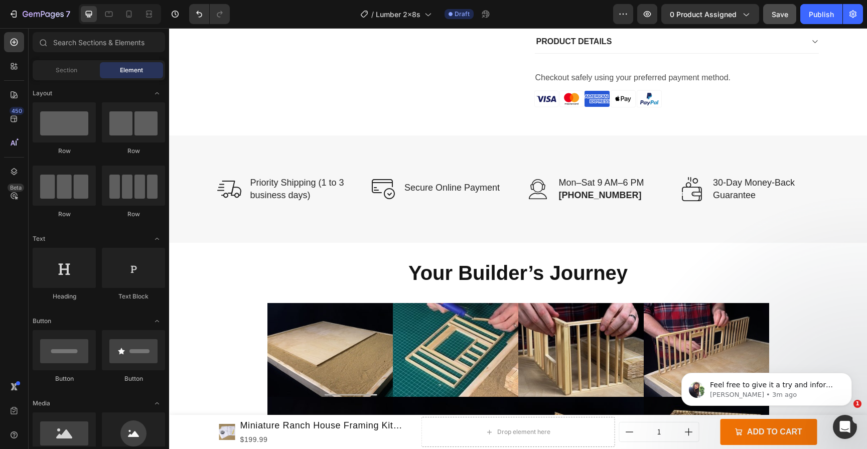
scroll to position [397, 0]
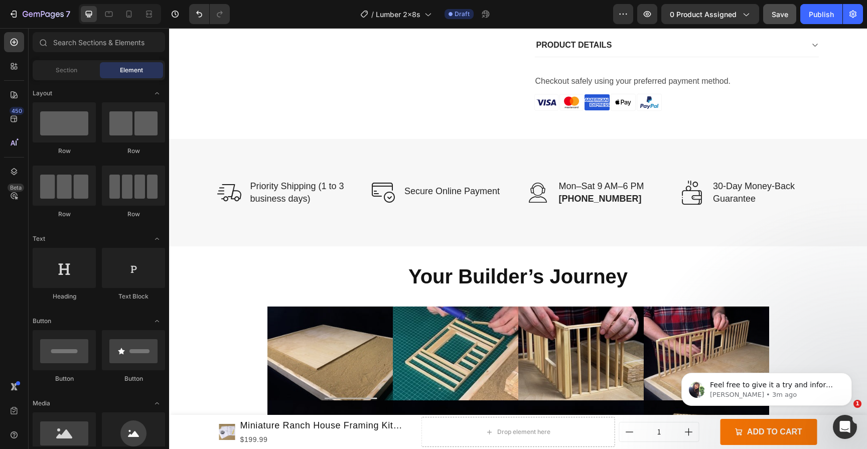
click at [259, 329] on section "Image Image Image Image Row Image Image Image Image Row Section 5" at bounding box center [518, 415] width 518 height 218
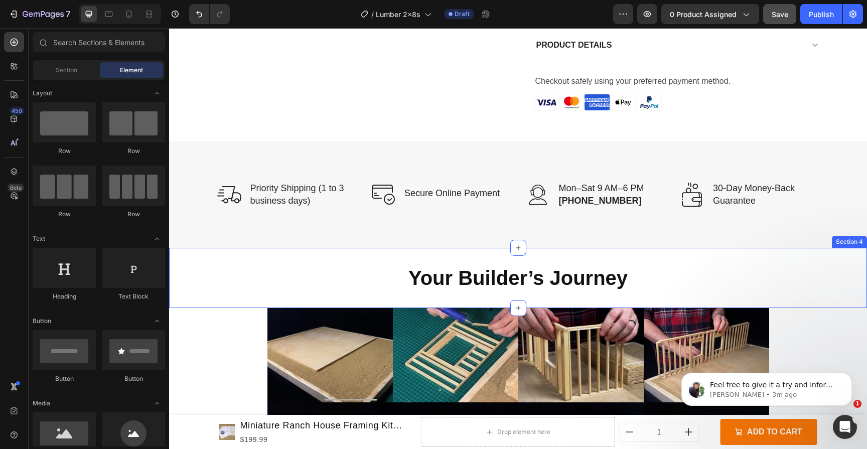
click at [384, 298] on div "Your Builder’s Journey Heading Section 4" at bounding box center [518, 278] width 698 height 60
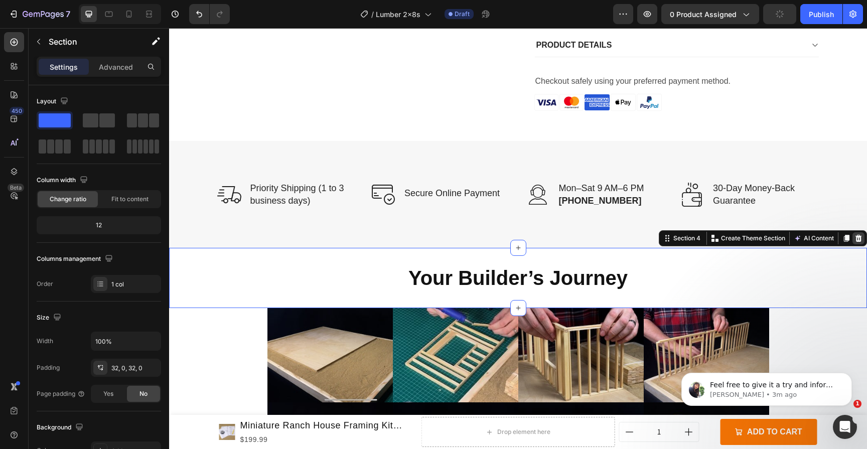
click at [856, 240] on div at bounding box center [858, 238] width 12 height 12
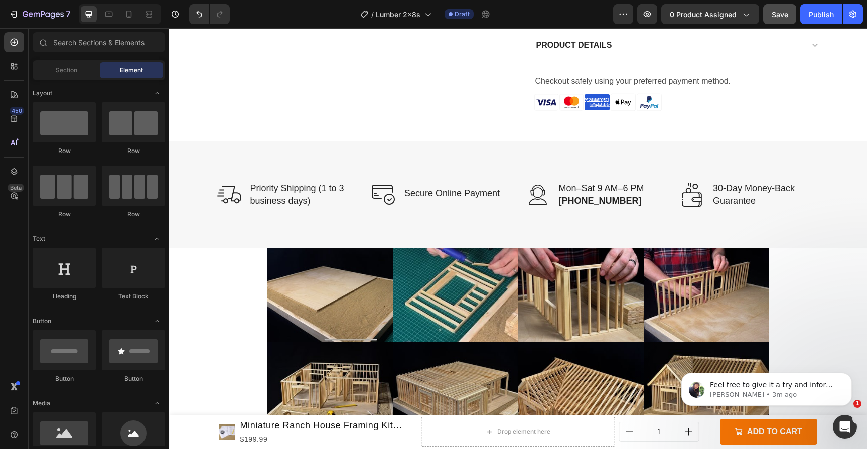
click at [759, 299] on img at bounding box center [705, 295] width 125 height 94
click at [766, 346] on section "Image Image Image Image 0 Row Image Image Image Image Row Section 4" at bounding box center [518, 357] width 518 height 218
click at [267, 296] on img at bounding box center [329, 295] width 125 height 94
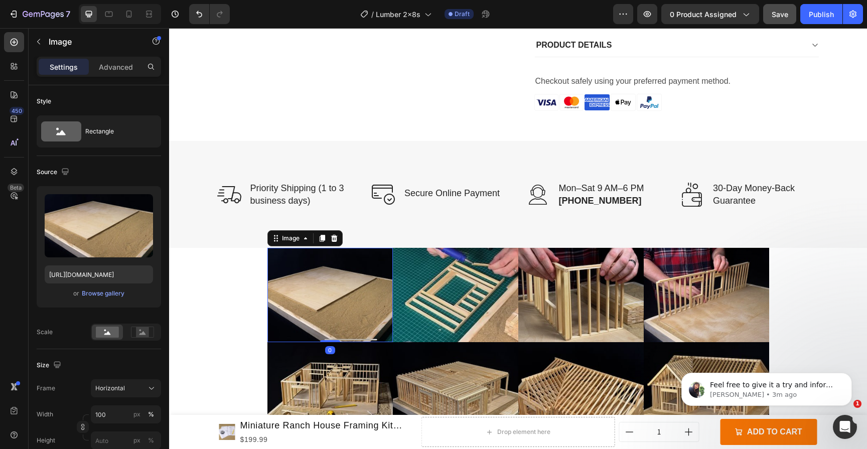
scroll to position [502, 0]
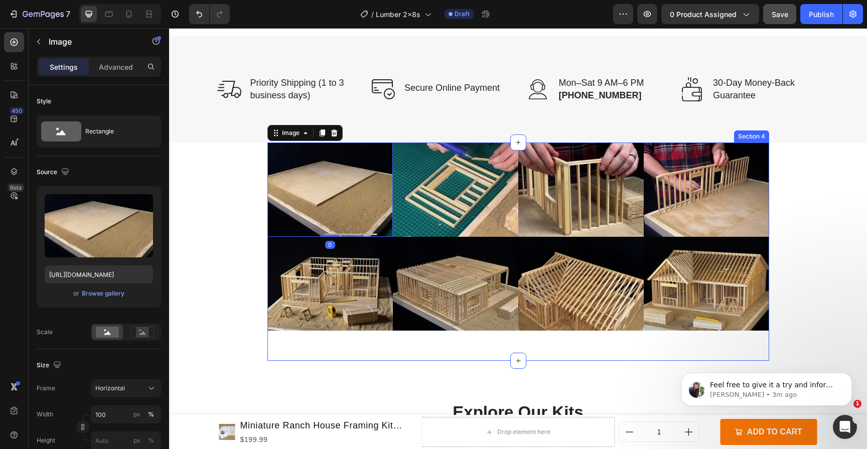
click at [277, 339] on div "Image 0 Image Image Image Row Image Image Image Image Row Section 4" at bounding box center [518, 251] width 502 height 218
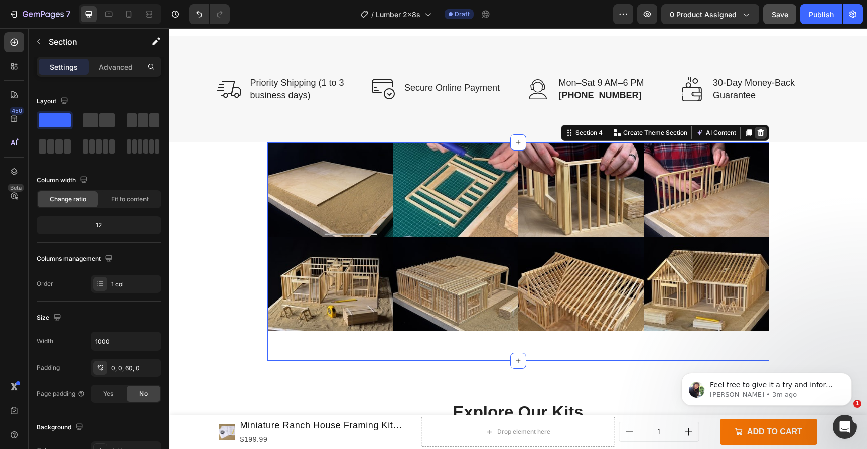
click at [758, 135] on div at bounding box center [760, 133] width 12 height 12
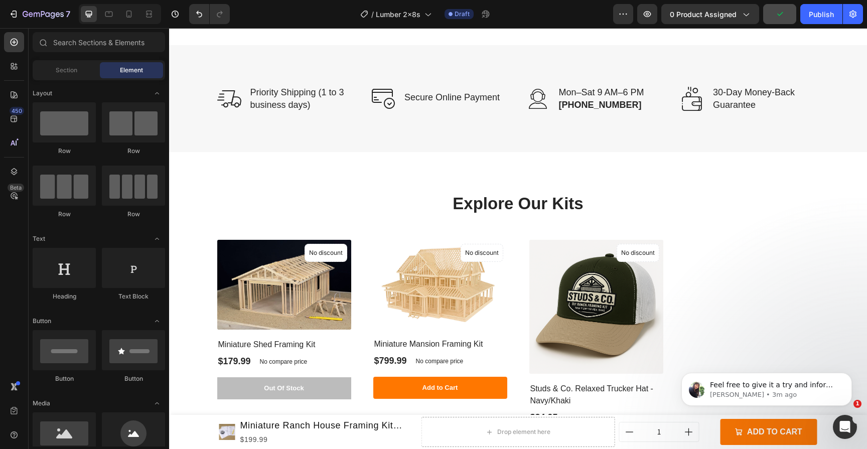
scroll to position [495, 0]
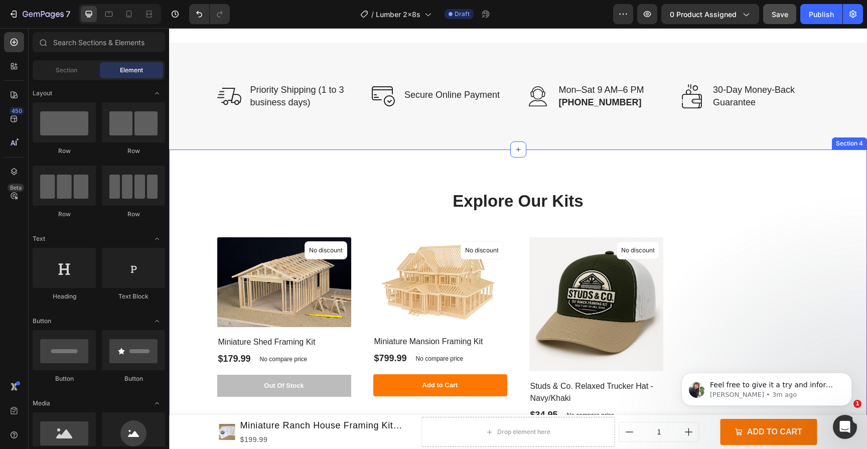
click at [202, 184] on div "Explore Our Kits Heading (P) Images No discount Not be displayed when published…" at bounding box center [518, 320] width 698 height 343
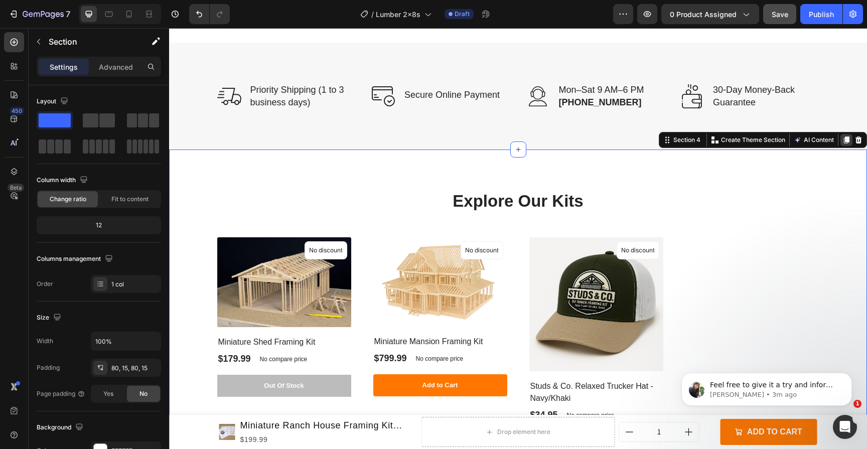
click at [844, 138] on icon at bounding box center [847, 139] width 6 height 7
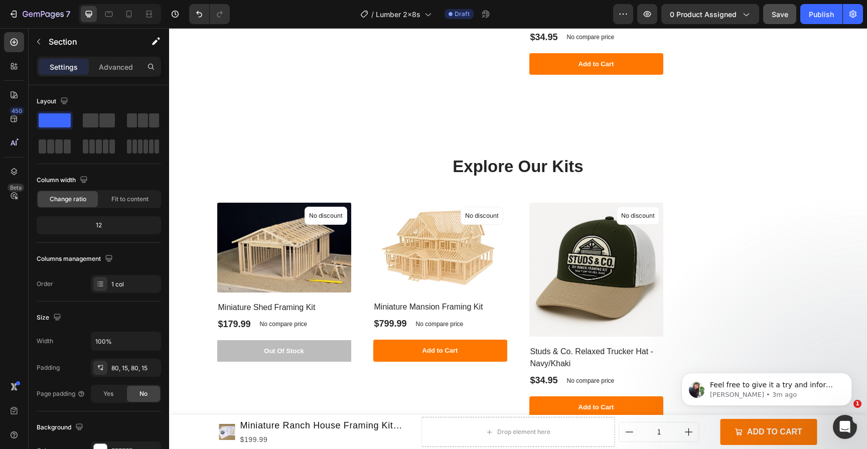
scroll to position [866, 0]
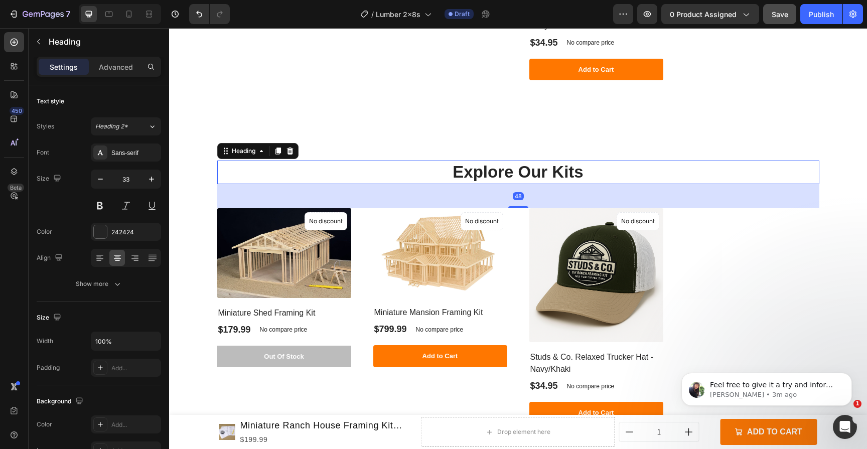
click at [292, 178] on h2 "Explore Our Kits" at bounding box center [518, 172] width 602 height 24
click at [292, 187] on div "48" at bounding box center [518, 196] width 602 height 24
click at [358, 212] on div "(P) Images No discount Not be displayed when published Product Badge Miniature …" at bounding box center [518, 316] width 602 height 216
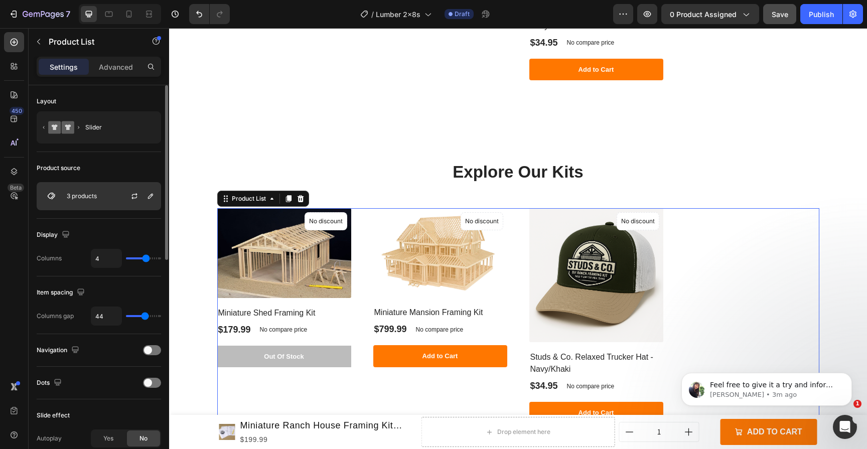
click at [104, 200] on div "3 products" at bounding box center [99, 196] width 124 height 28
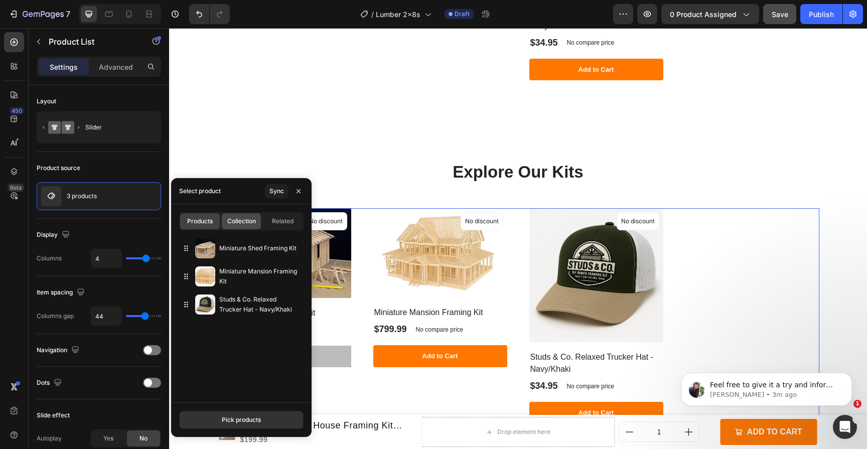
click at [248, 220] on span "Collection" at bounding box center [241, 221] width 29 height 9
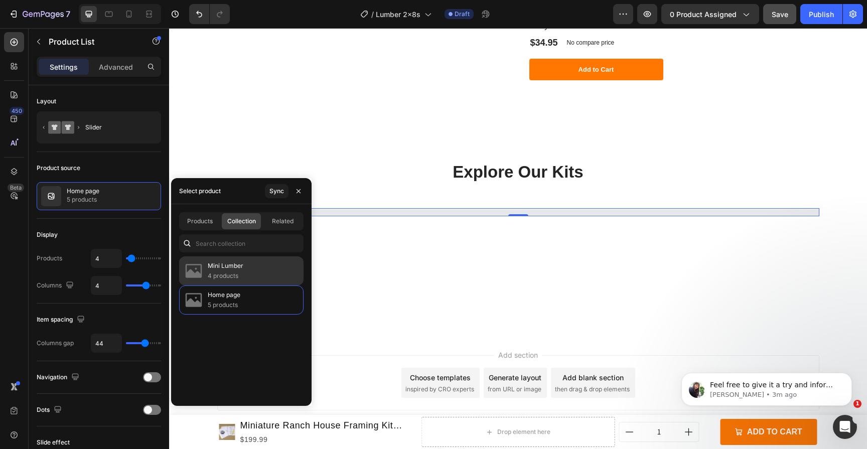
click at [242, 265] on p "Mini Lumber" at bounding box center [226, 266] width 36 height 10
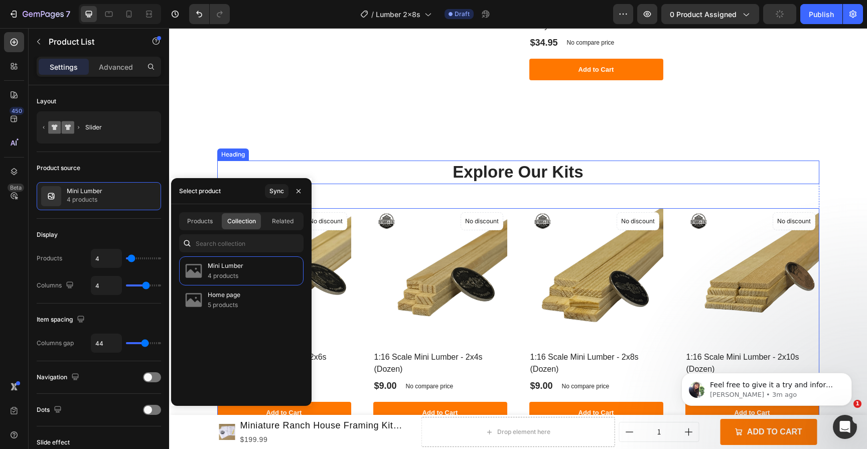
click at [527, 174] on h2 "Explore Our Kits" at bounding box center [518, 172] width 602 height 24
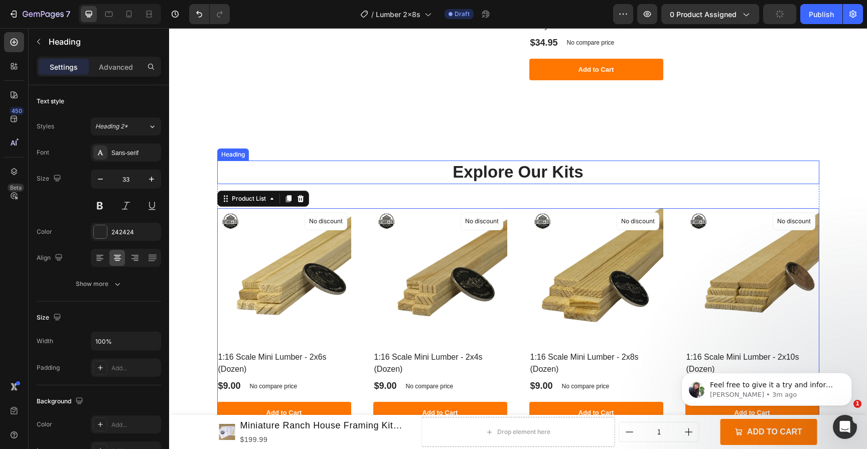
click at [527, 174] on h2 "Explore Our Kits" at bounding box center [518, 172] width 602 height 24
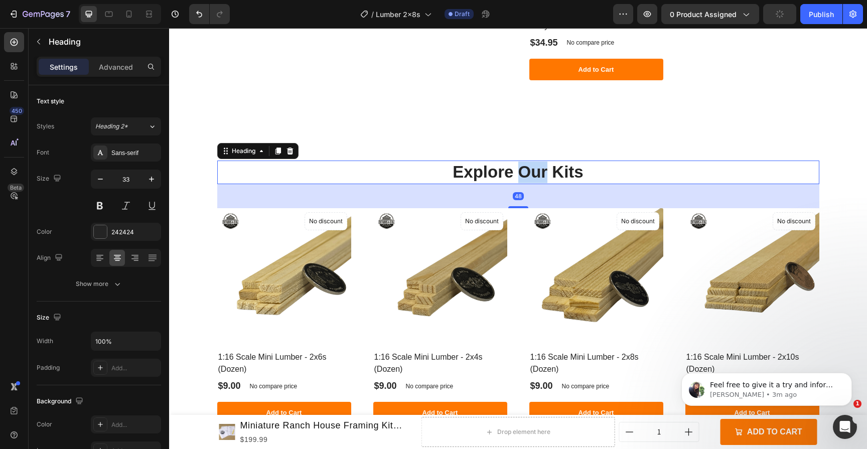
click at [527, 174] on p "Explore Our Kits" at bounding box center [518, 172] width 600 height 22
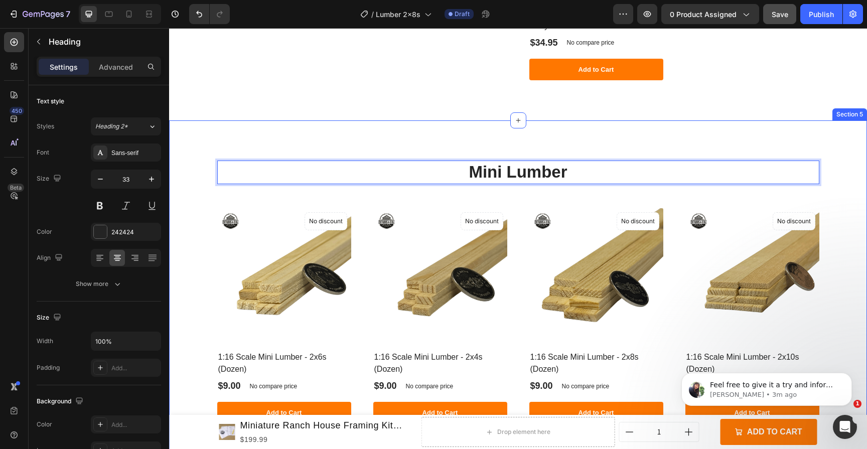
click at [738, 151] on div "Mini Lumber Heading 48 (P) Images No discount Not be displayed when published P…" at bounding box center [518, 291] width 698 height 343
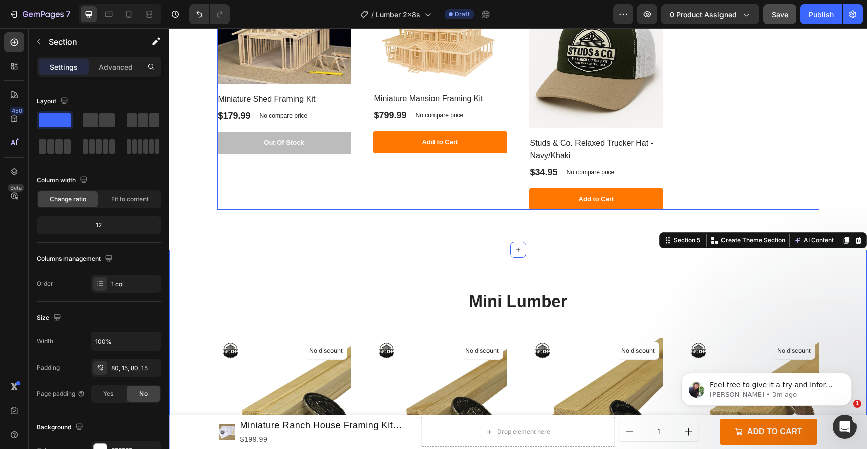
scroll to position [752, 0]
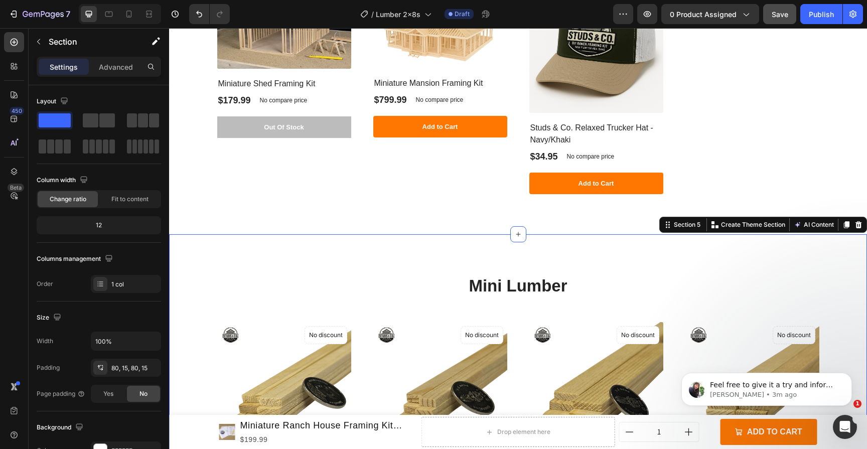
click at [562, 268] on div "Mini Lumber Heading (P) Images No discount Not be displayed when published Prod…" at bounding box center [518, 405] width 698 height 343
click at [113, 63] on p "Advanced" at bounding box center [116, 67] width 34 height 11
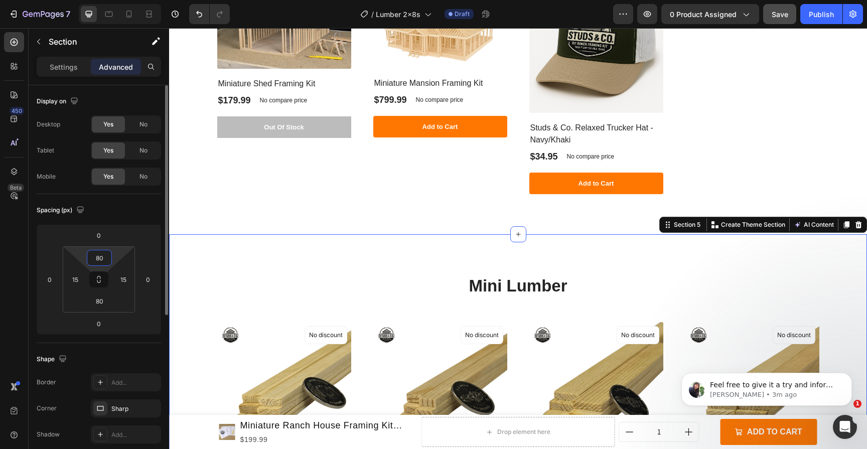
click at [97, 258] on input "80" at bounding box center [99, 257] width 20 height 15
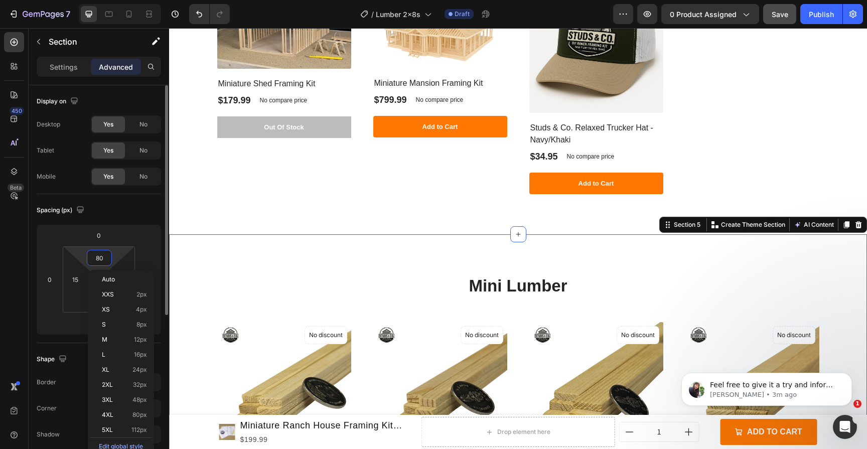
type input "0"
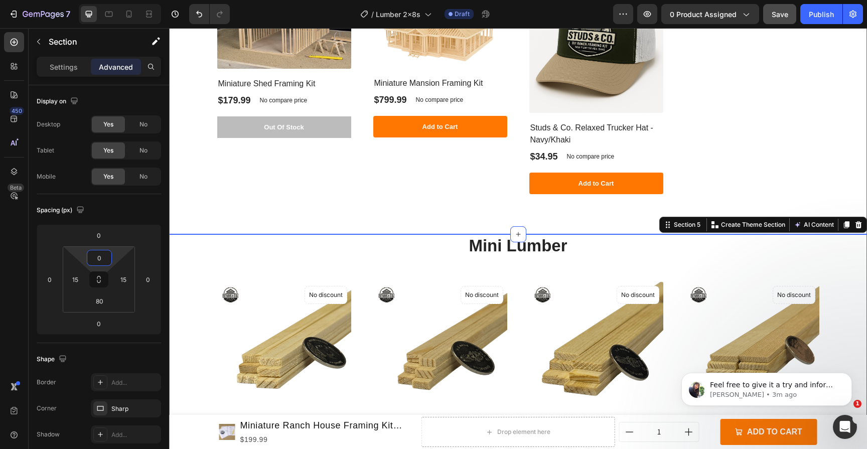
click at [421, 210] on div "Explore Our Kits Heading (P) Images No discount Not be displayed when published…" at bounding box center [518, 62] width 698 height 343
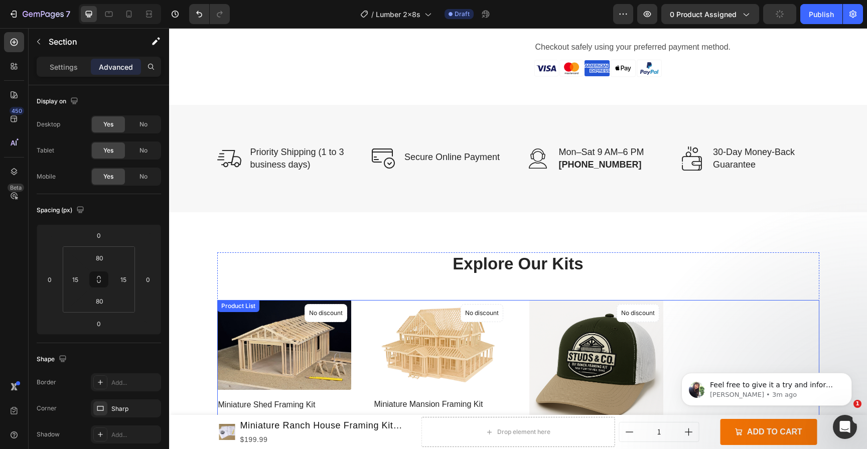
scroll to position [413, 0]
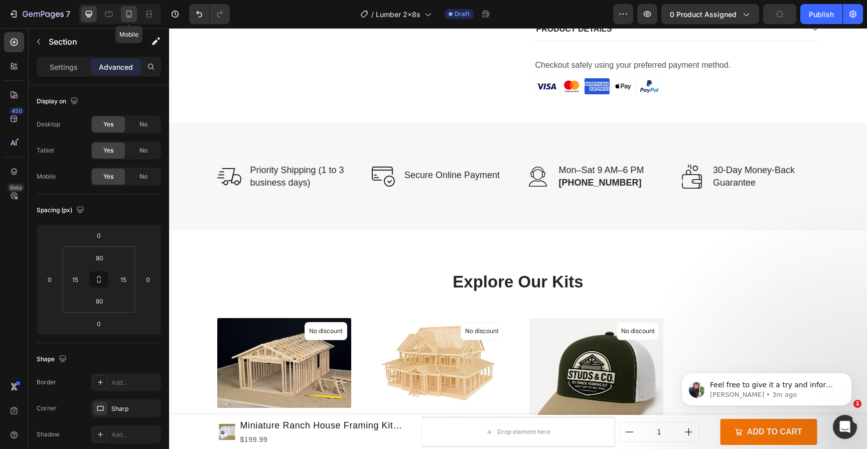
click at [125, 17] on icon at bounding box center [129, 14] width 10 height 10
type input "30"
type input "0"
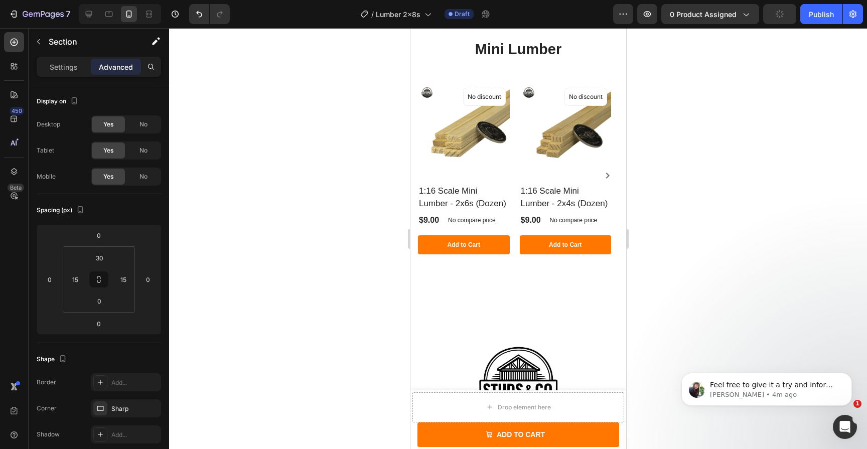
scroll to position [1068, 0]
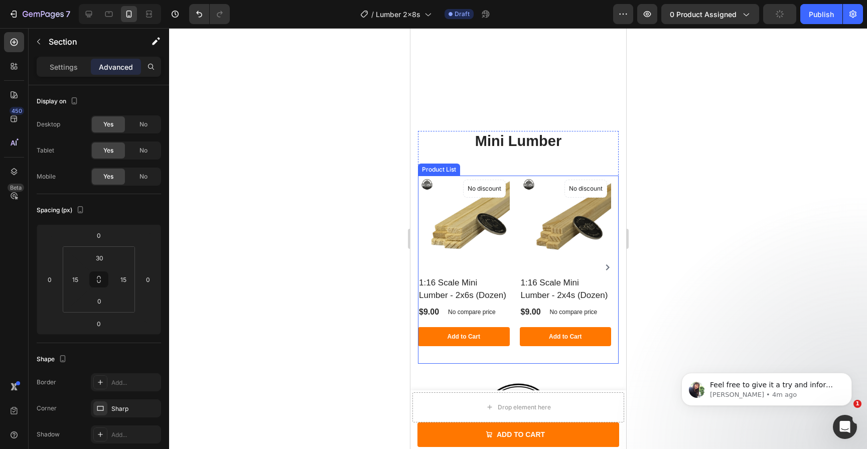
click at [470, 379] on div at bounding box center [517, 422] width 201 height 87
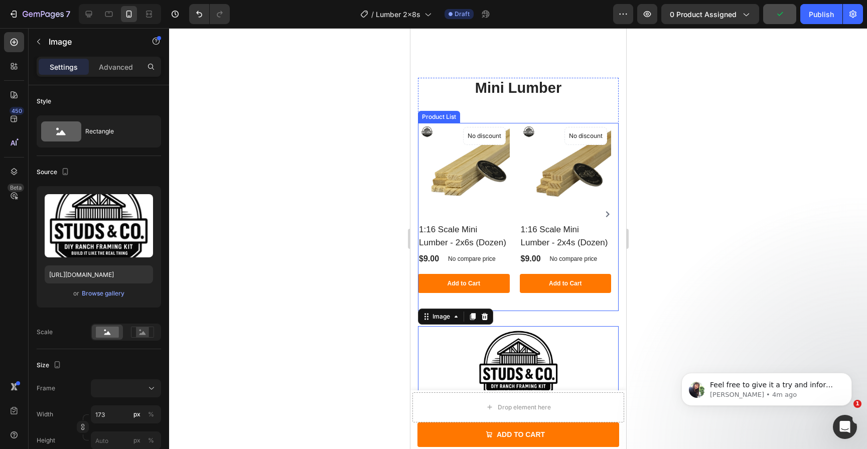
click at [484, 299] on div "(P) Images No discount Not be displayed when published Product Badge 1:16 Scale…" at bounding box center [463, 214] width 92 height 183
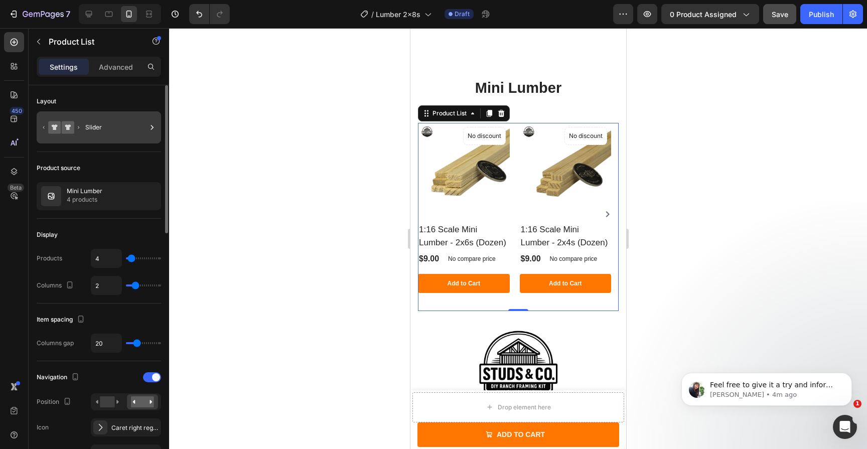
click at [93, 136] on div "Slider" at bounding box center [115, 127] width 61 height 23
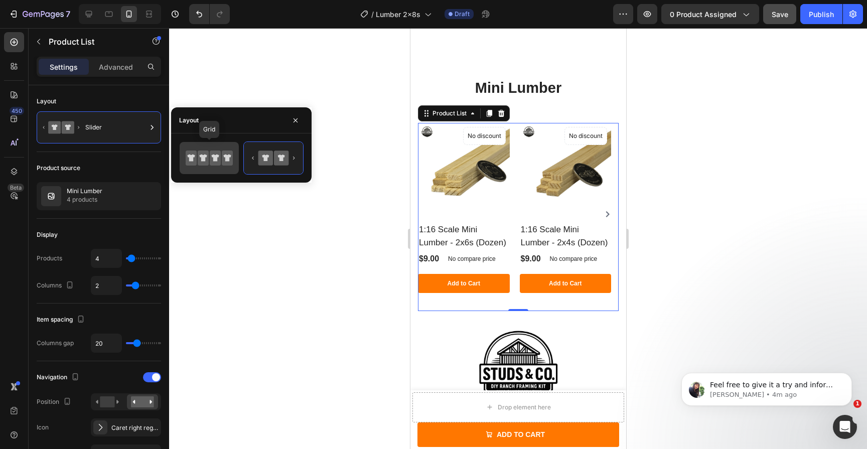
click at [205, 153] on icon at bounding box center [203, 157] width 11 height 15
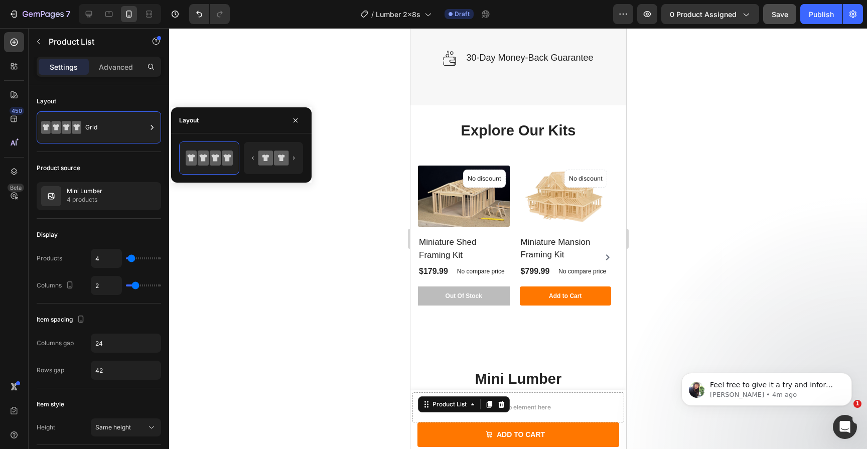
scroll to position [779, 0]
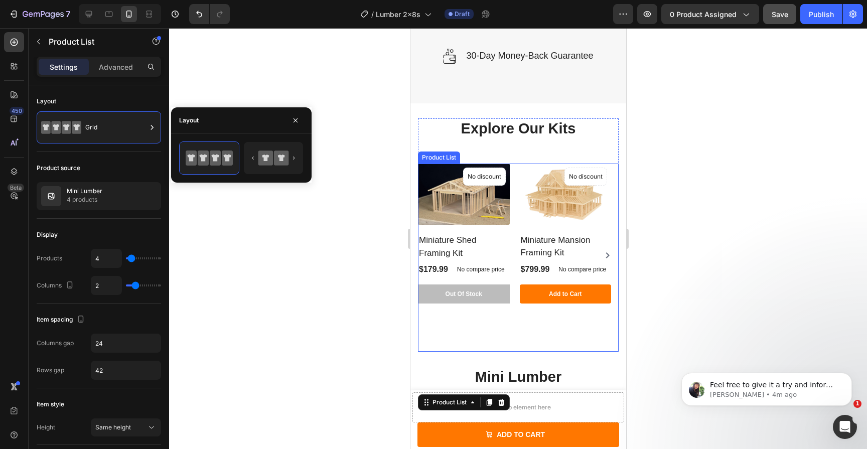
click at [521, 340] on div "(P) Images No discount Not be displayed when published Product Badge Miniature …" at bounding box center [565, 254] width 92 height 183
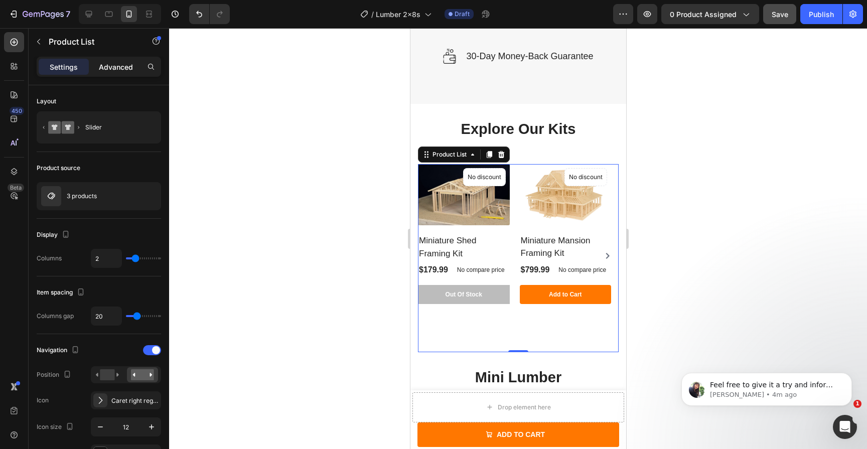
click at [120, 68] on p "Advanced" at bounding box center [116, 67] width 34 height 11
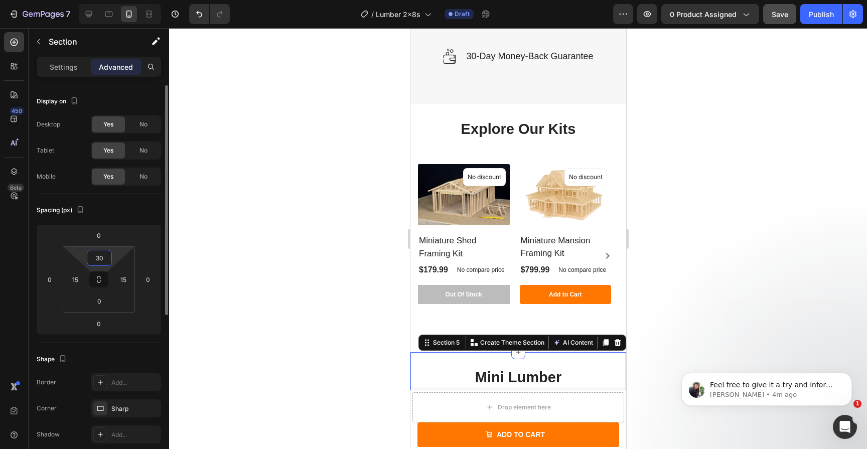
click at [102, 260] on input "30" at bounding box center [99, 257] width 20 height 15
type input "0"
click at [681, 199] on div at bounding box center [518, 238] width 698 height 421
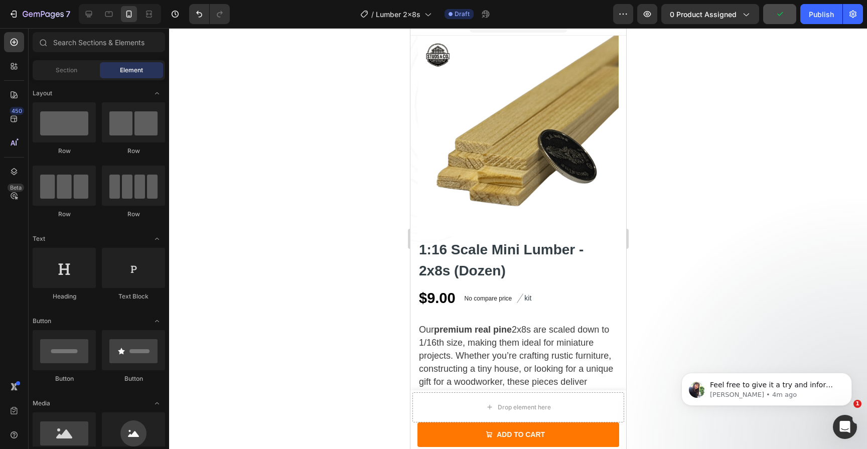
scroll to position [0, 0]
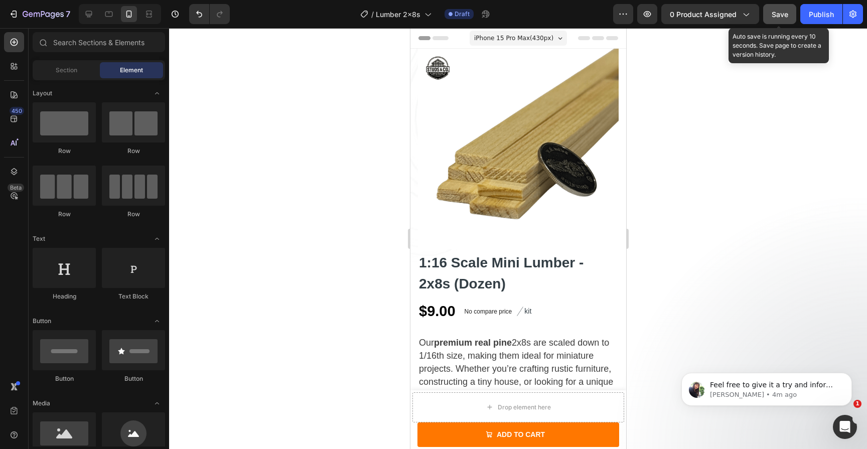
click at [780, 21] on button "Save" at bounding box center [779, 14] width 33 height 20
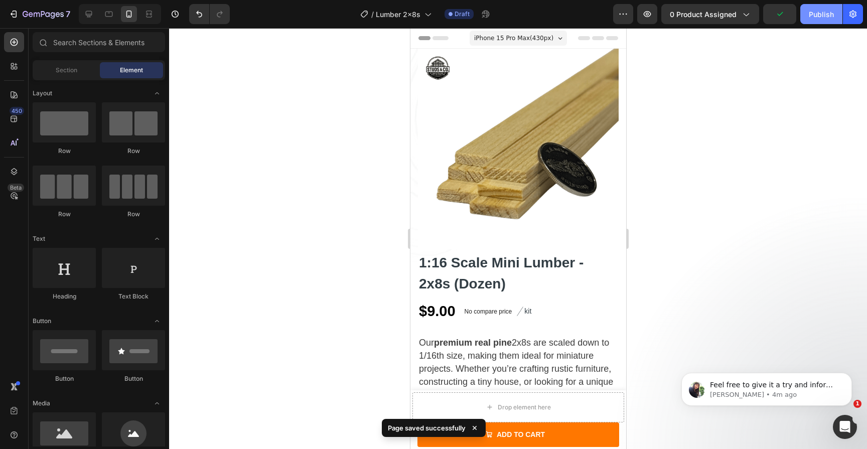
click at [806, 18] on button "Publish" at bounding box center [821, 14] width 42 height 20
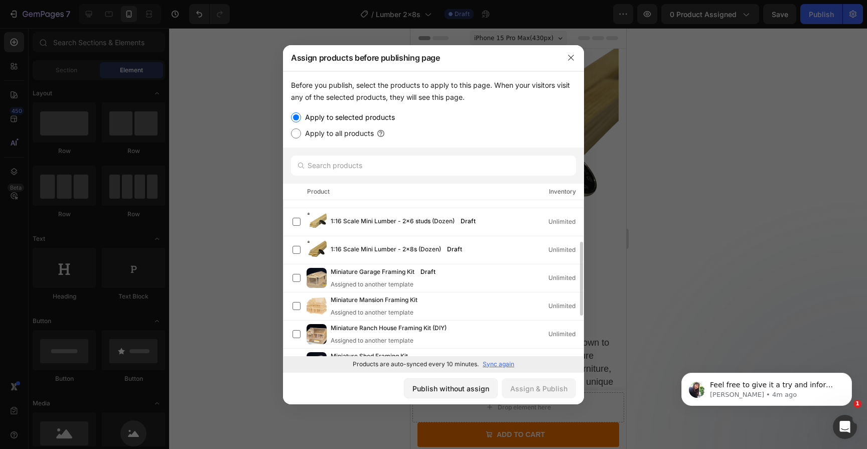
scroll to position [99, 0]
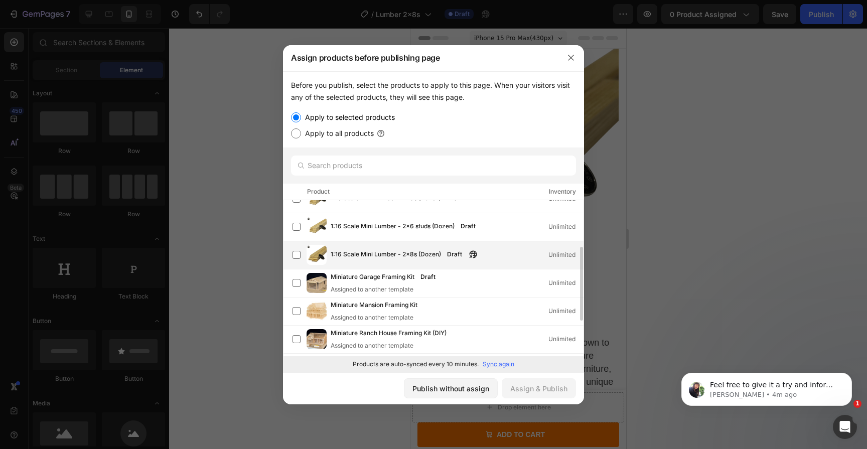
click at [407, 255] on span "1:16 Scale Mini Lumber - 2x8s (Dozen)" at bounding box center [386, 254] width 110 height 11
click at [559, 387] on div "Assign & Publish" at bounding box center [538, 388] width 57 height 11
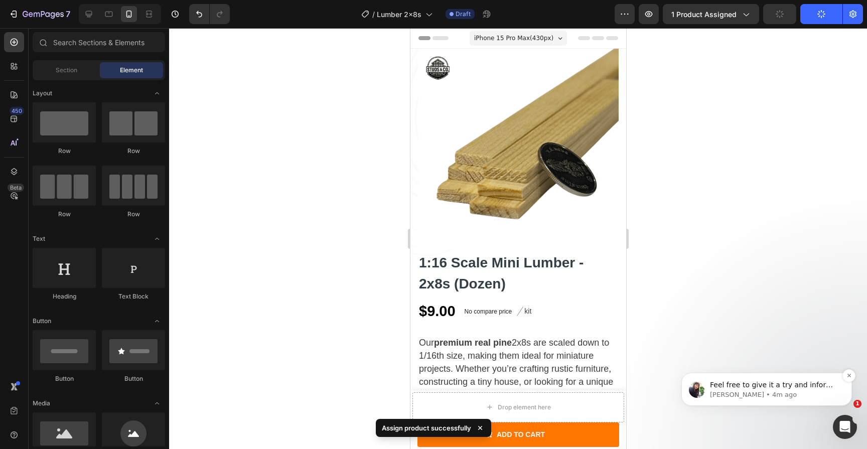
click at [758, 394] on p "Tina • 4m ago" at bounding box center [774, 394] width 129 height 9
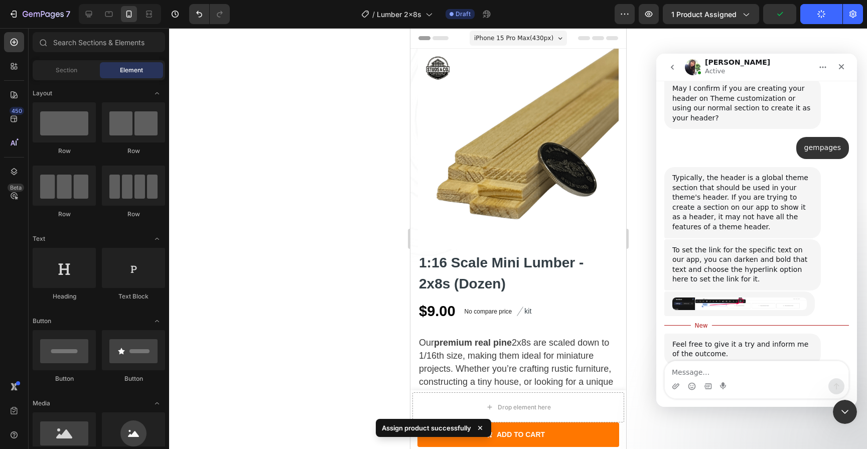
scroll to position [384, 0]
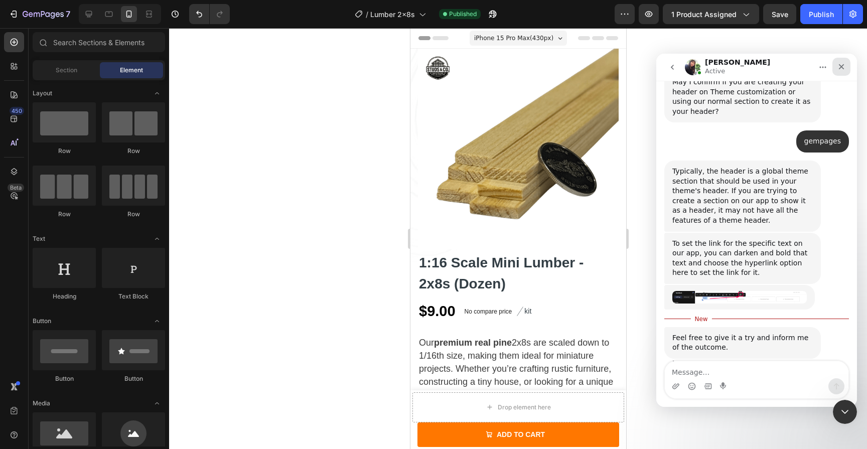
click at [843, 66] on icon "Close" at bounding box center [841, 67] width 8 height 8
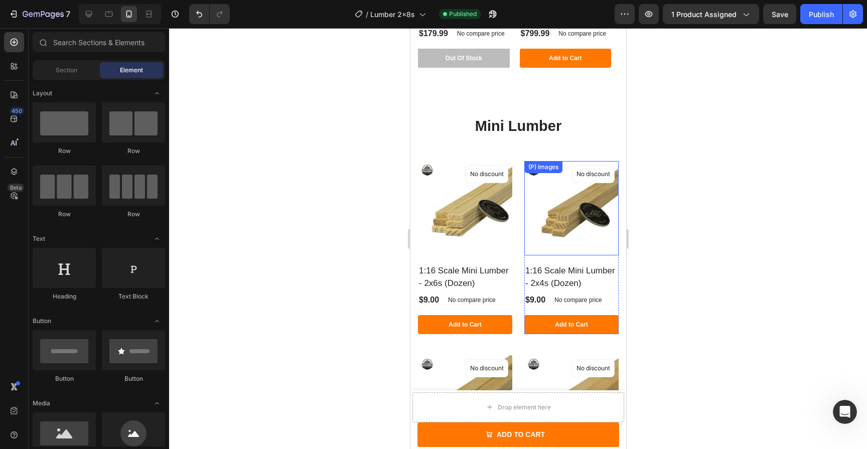
scroll to position [977, 0]
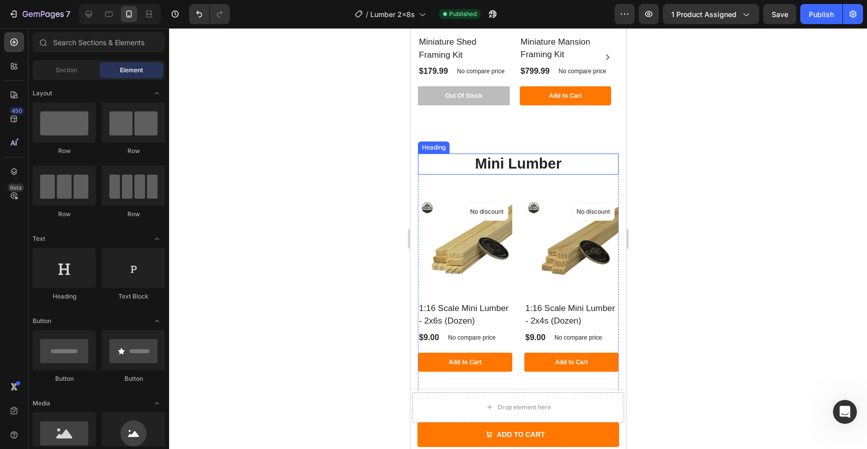
click at [534, 165] on h2 "Mini Lumber" at bounding box center [517, 163] width 201 height 21
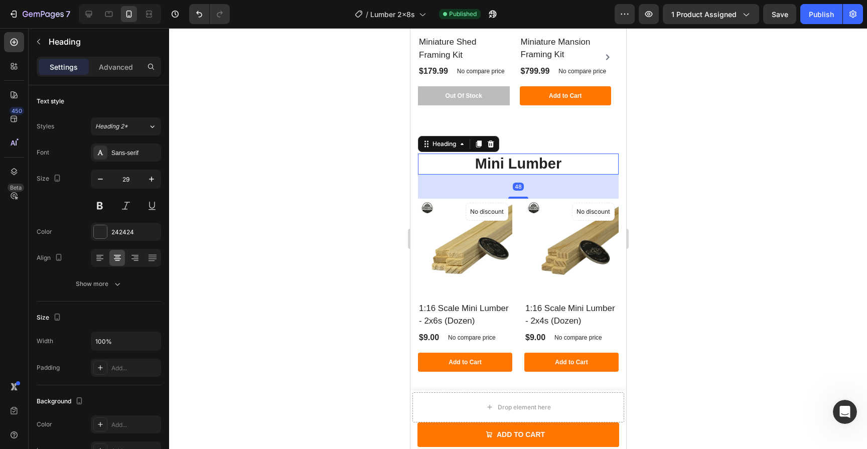
click at [481, 165] on h2 "Mini Lumber" at bounding box center [517, 163] width 201 height 21
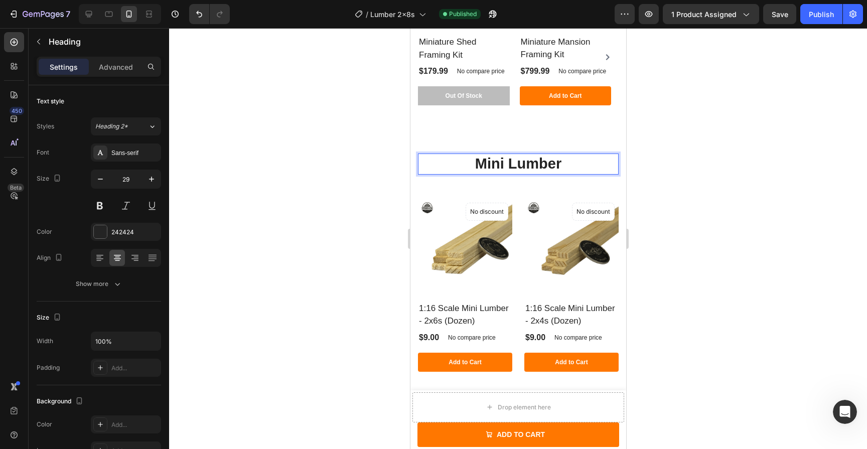
click at [481, 165] on p "Mini Lumber" at bounding box center [517, 163] width 199 height 19
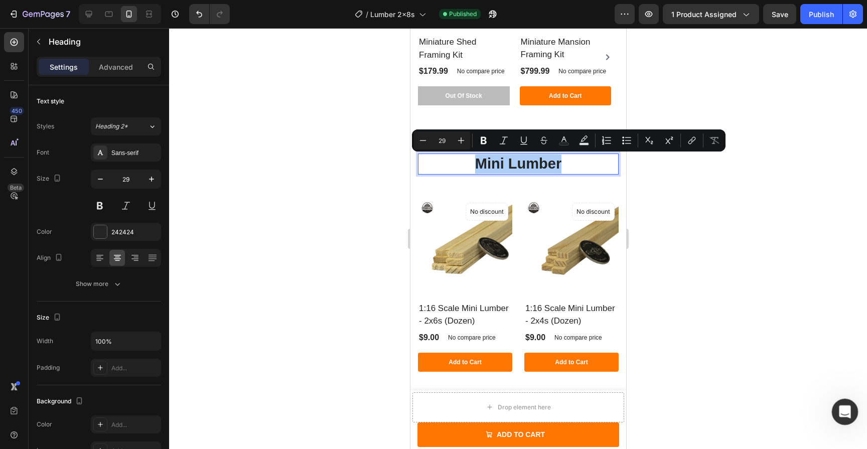
click at [842, 402] on div "Open Intercom Messenger" at bounding box center [843, 410] width 33 height 33
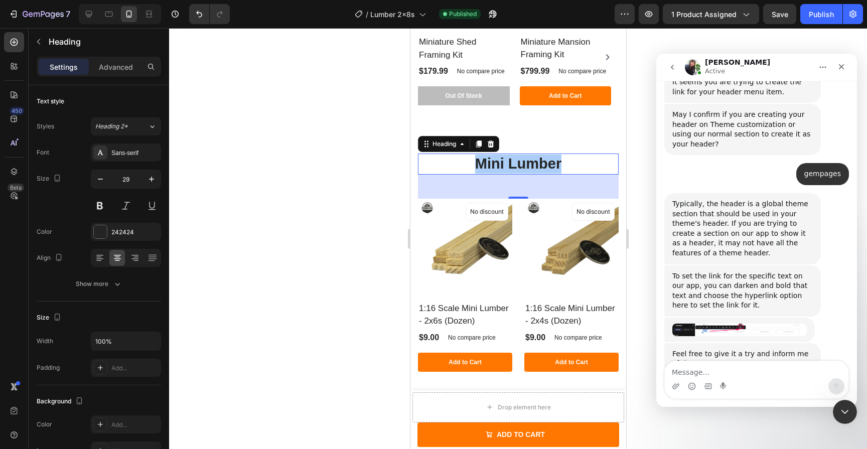
scroll to position [367, 0]
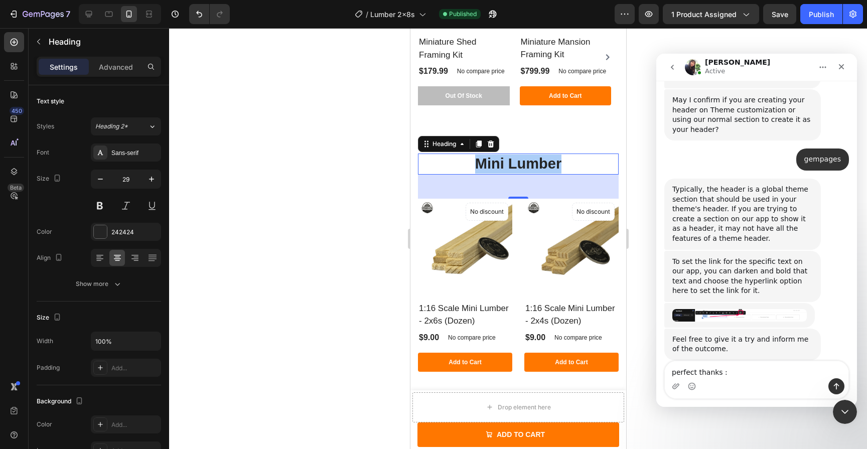
type textarea "perfect thanks :)"
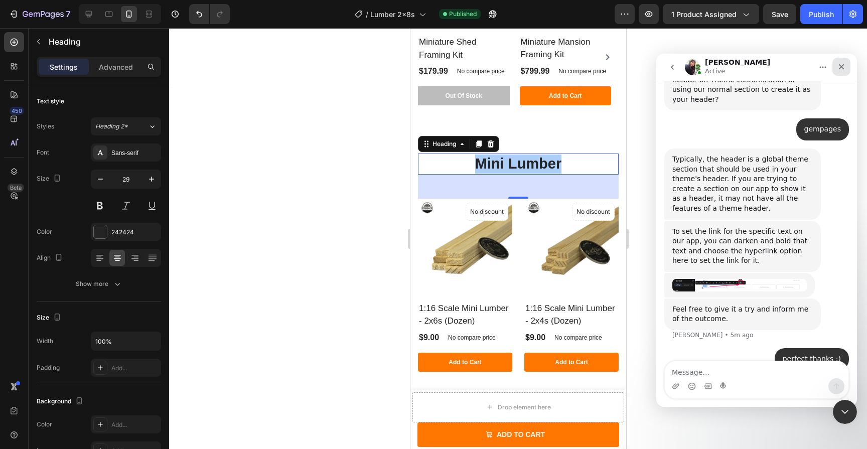
click at [842, 67] on icon "Close" at bounding box center [841, 67] width 8 height 8
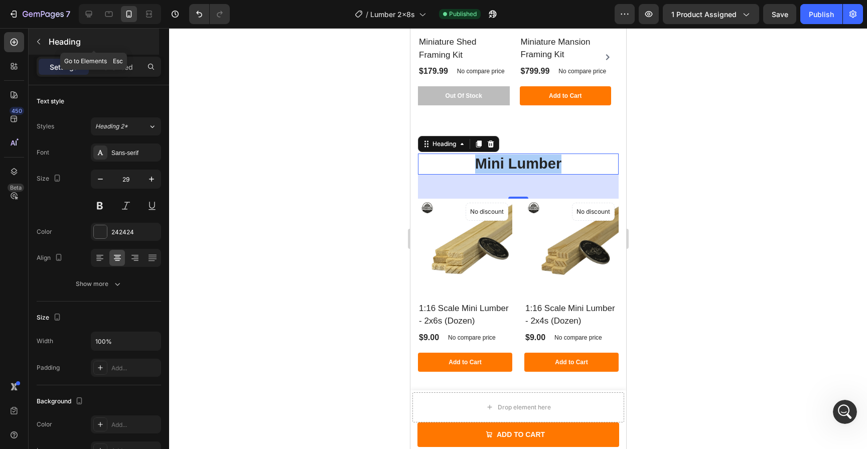
click at [42, 45] on icon "button" at bounding box center [39, 42] width 8 height 8
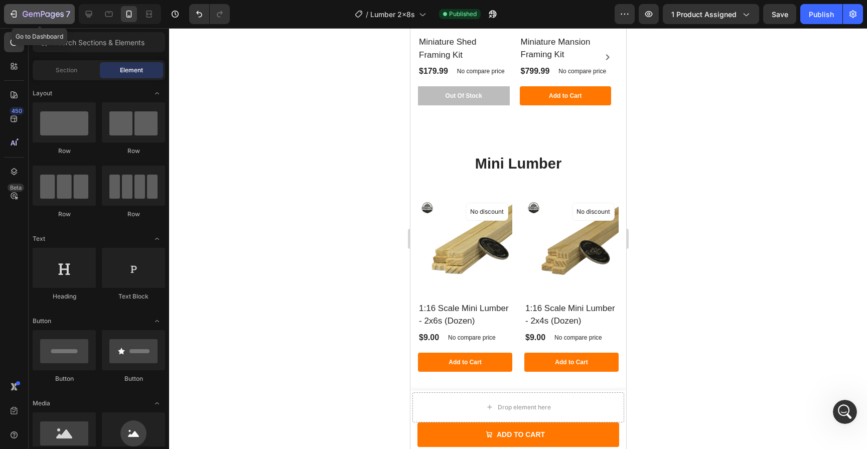
click at [17, 15] on icon "button" at bounding box center [14, 14] width 10 height 10
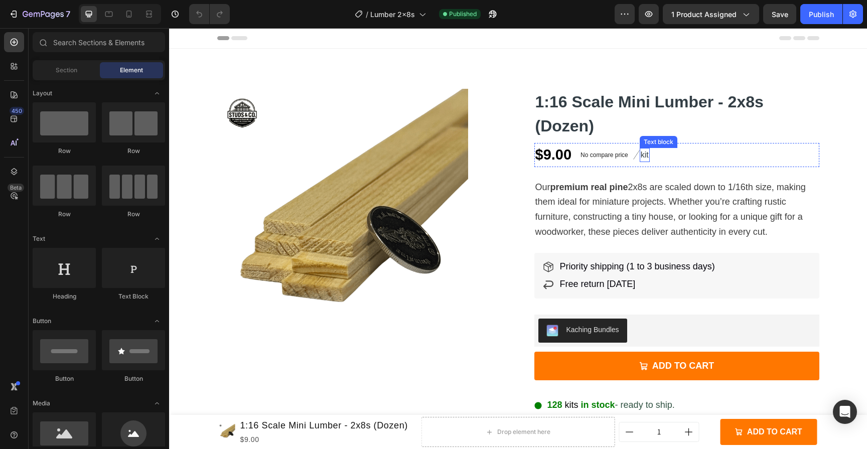
click at [640, 158] on p "kit" at bounding box center [644, 155] width 8 height 12
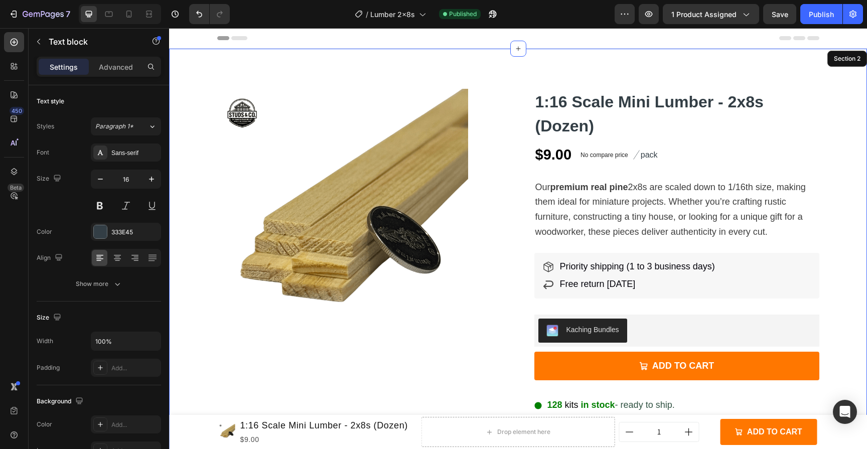
click at [829, 181] on div "Product Images 1:16 Scale Mini Lumber - 2x8s (Dozen) Product Title $9.00 Produc…" at bounding box center [518, 296] width 698 height 414
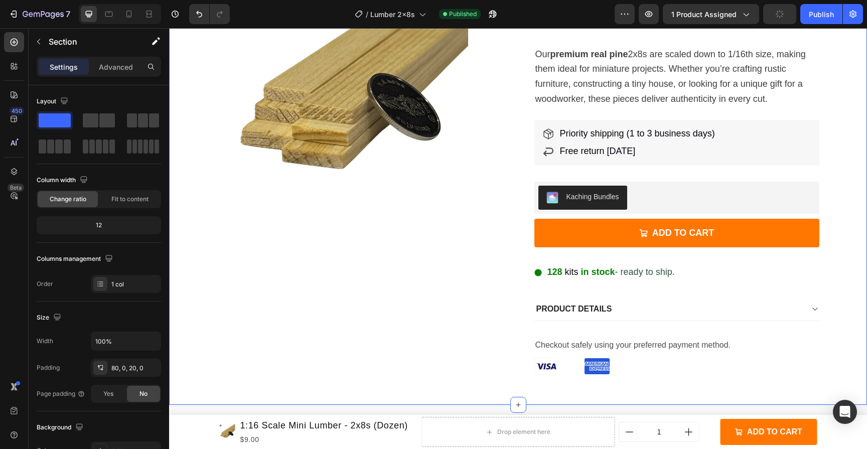
scroll to position [106, 0]
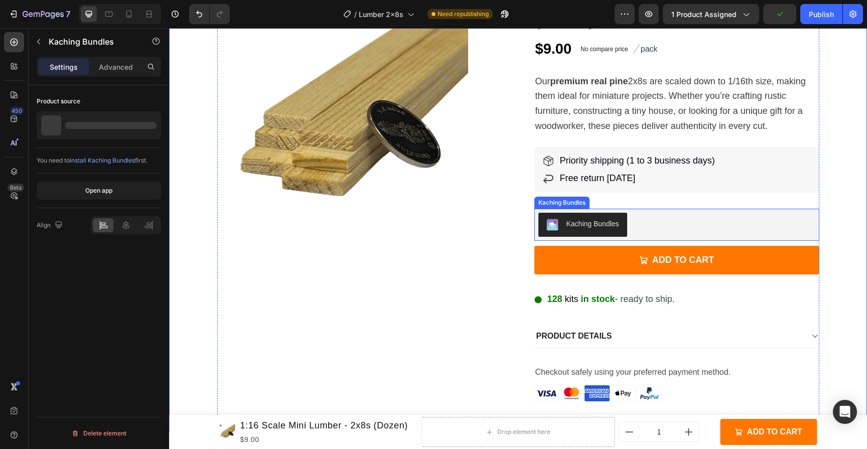
click at [625, 230] on div "Kaching Bundles" at bounding box center [676, 225] width 277 height 24
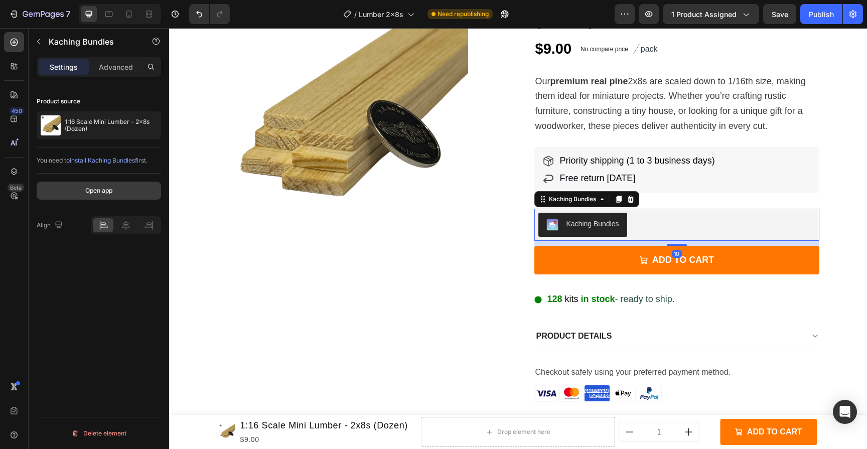
click at [100, 193] on div "Open app" at bounding box center [98, 190] width 27 height 9
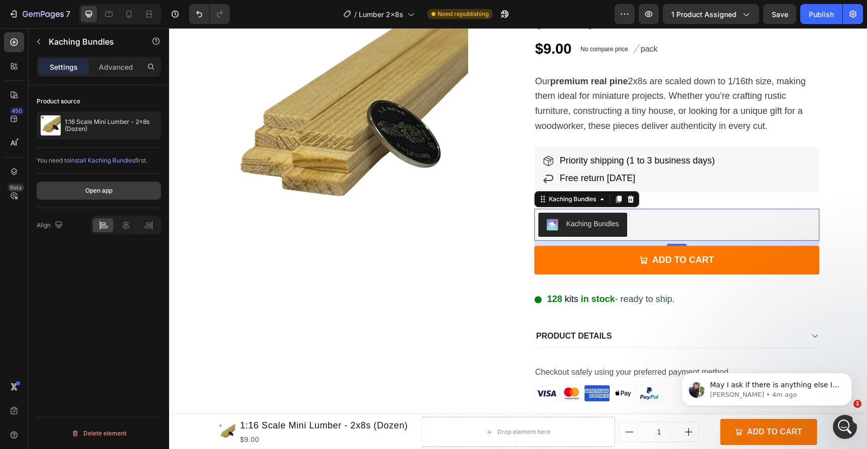
scroll to position [0, 0]
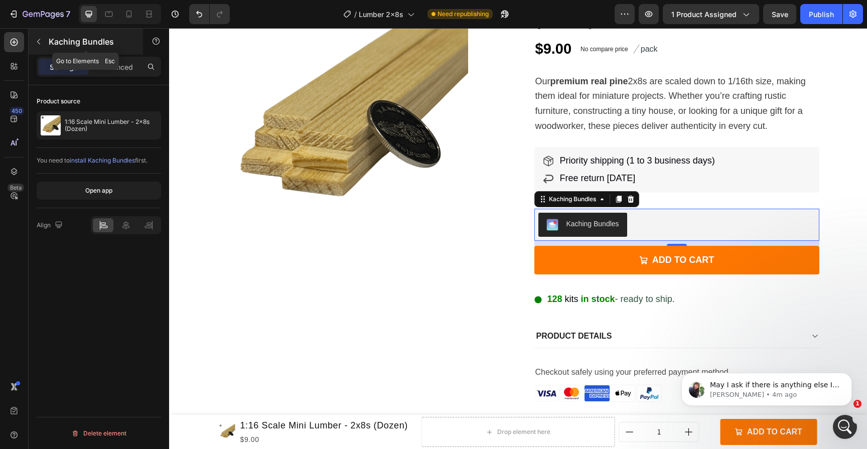
click at [32, 40] on button "button" at bounding box center [39, 42] width 16 height 16
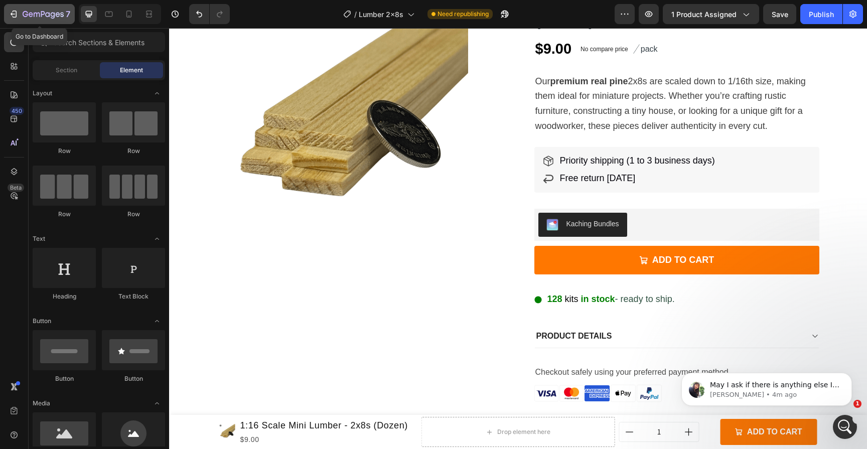
click at [15, 17] on icon "button" at bounding box center [15, 14] width 5 height 7
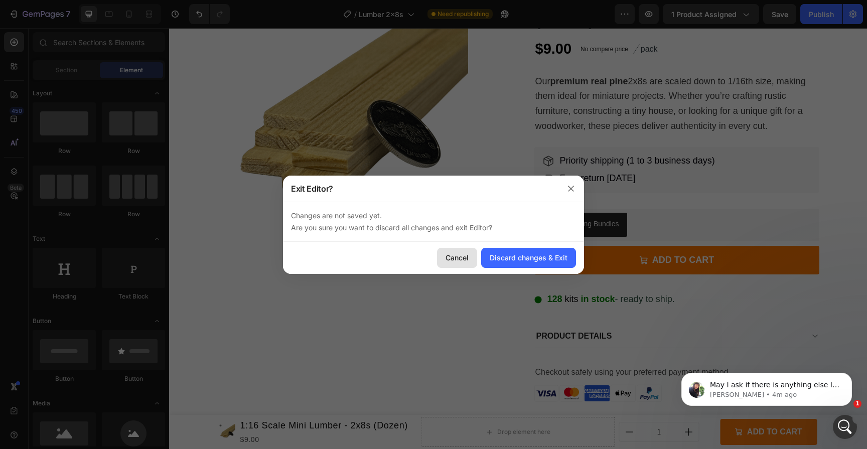
click at [468, 259] on div "Cancel" at bounding box center [456, 257] width 23 height 11
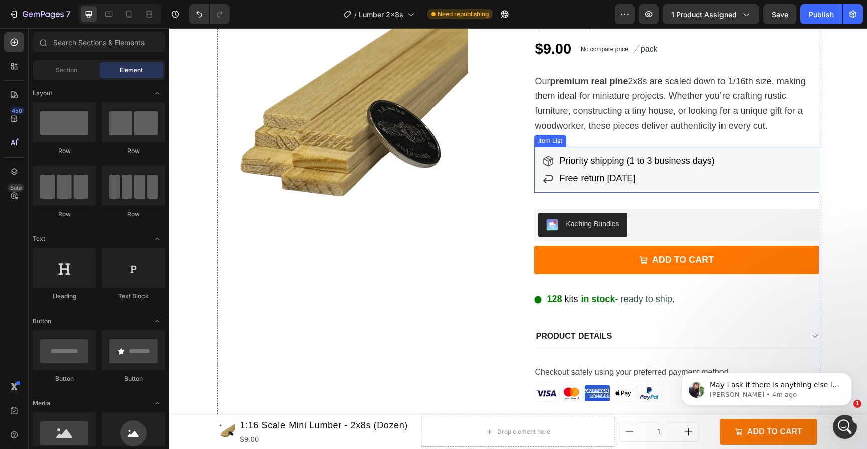
scroll to position [87, 0]
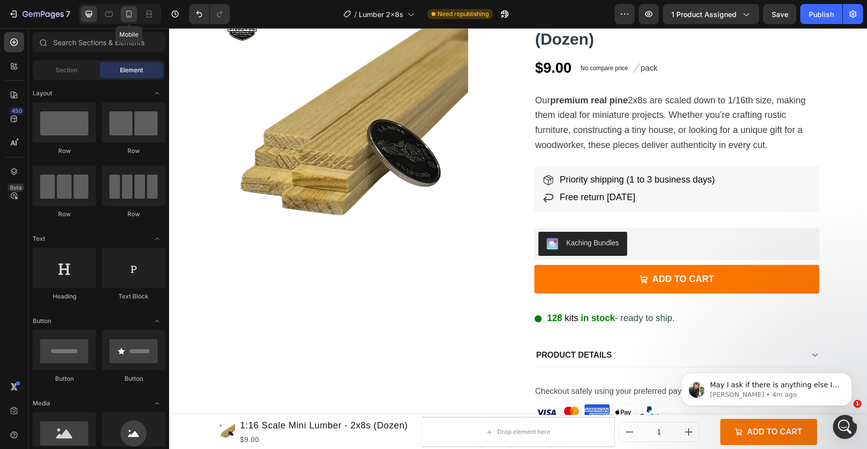
click at [127, 11] on icon at bounding box center [129, 14] width 10 height 10
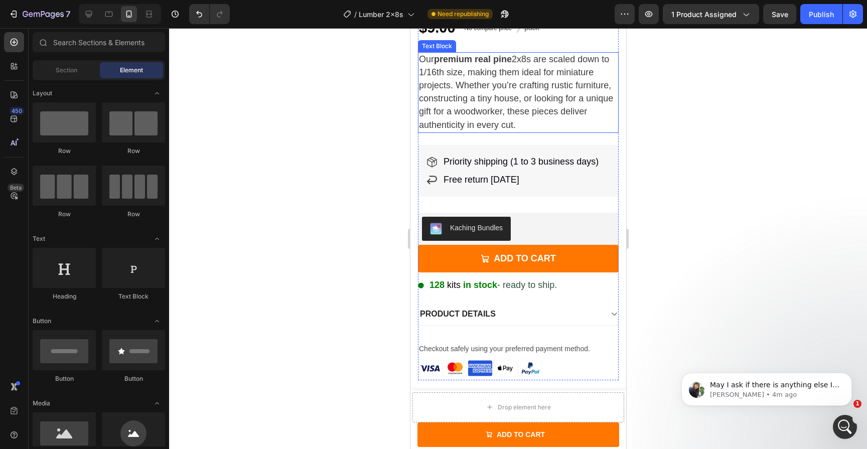
scroll to position [288, 0]
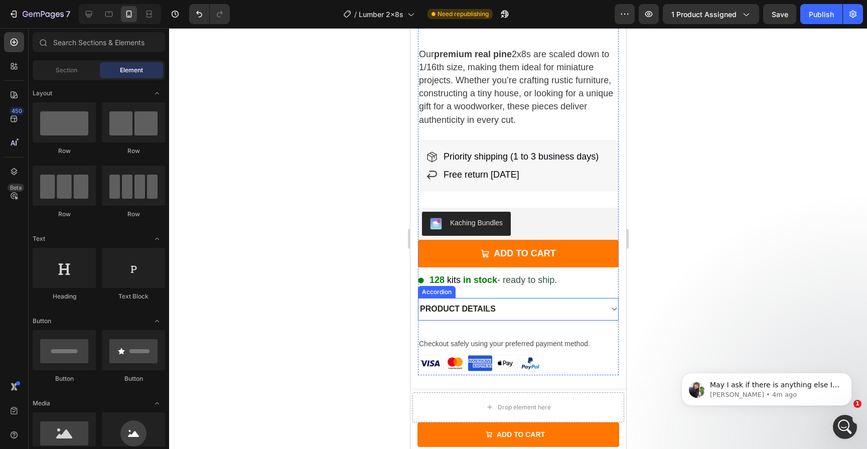
click at [565, 302] on div "PRODUCT DETAILS" at bounding box center [510, 309] width 184 height 14
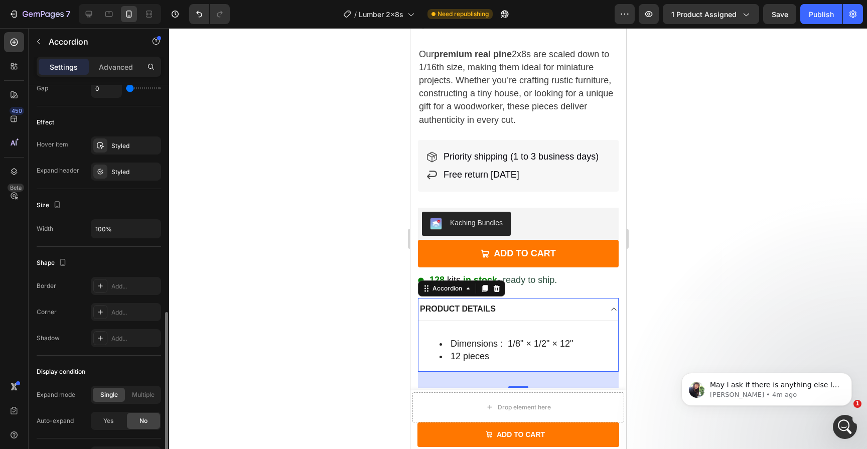
scroll to position [563, 0]
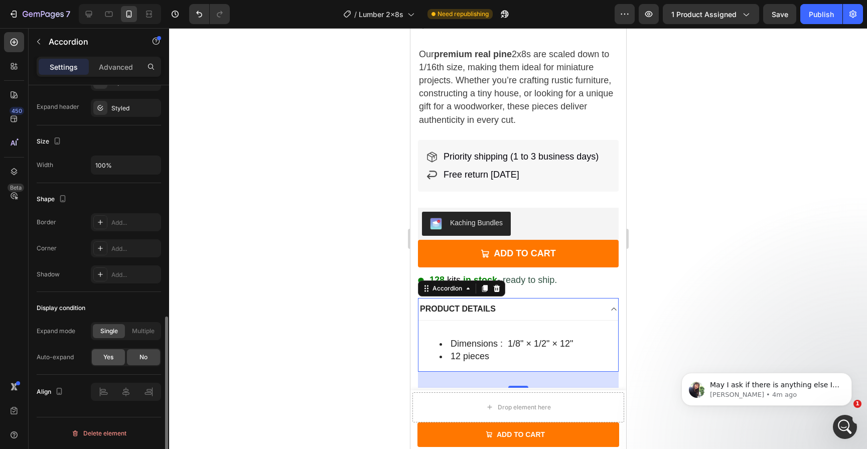
click at [110, 359] on span "Yes" at bounding box center [108, 357] width 10 height 9
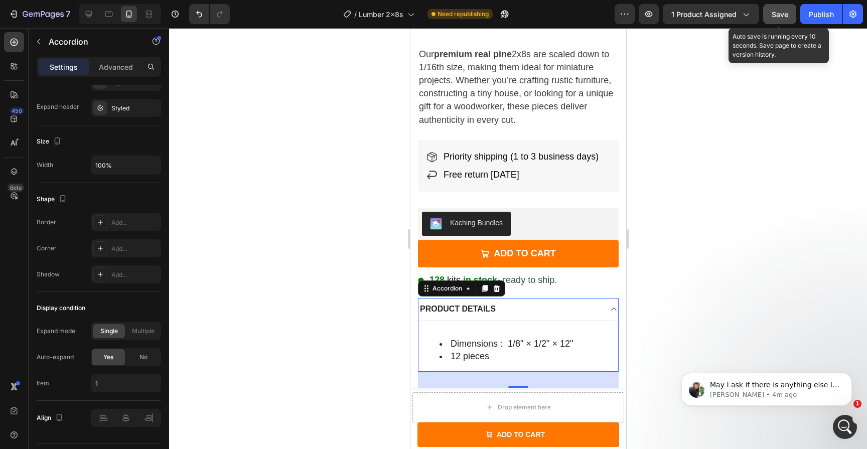
click at [782, 18] on span "Save" at bounding box center [779, 14] width 17 height 9
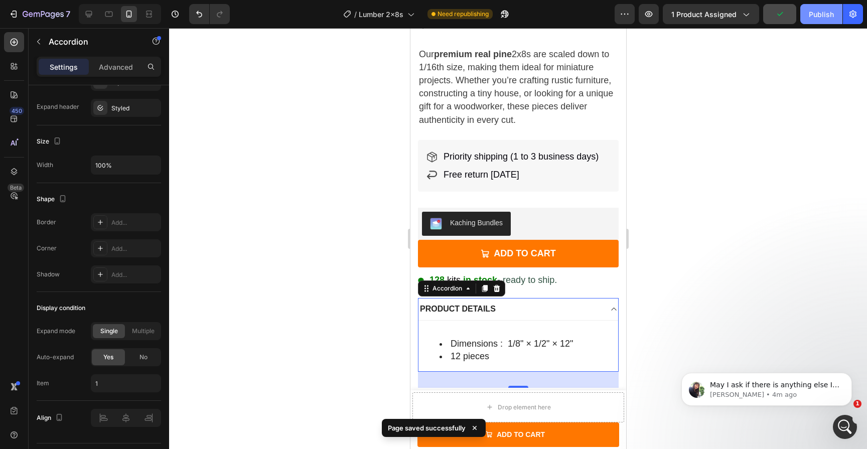
click at [813, 13] on div "Publish" at bounding box center [820, 14] width 25 height 11
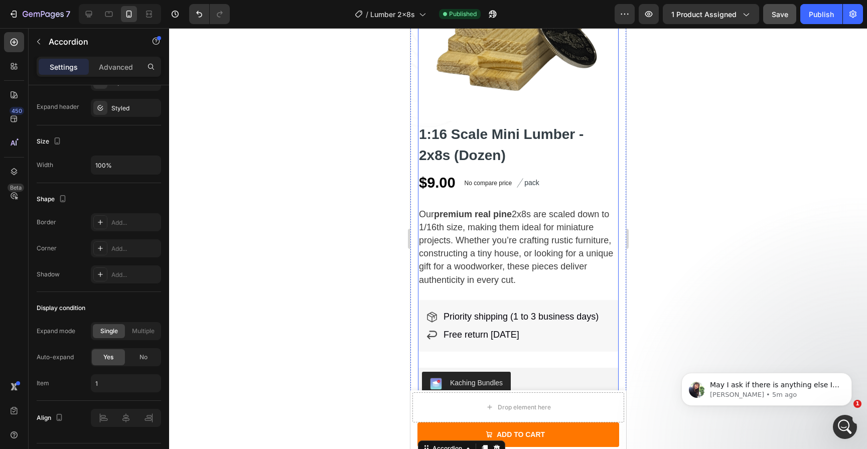
scroll to position [70, 0]
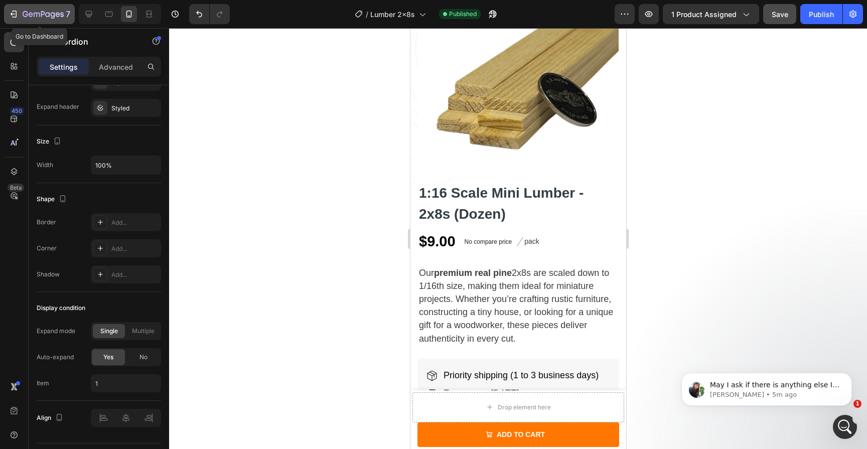
click at [22, 22] on button "7" at bounding box center [39, 14] width 71 height 20
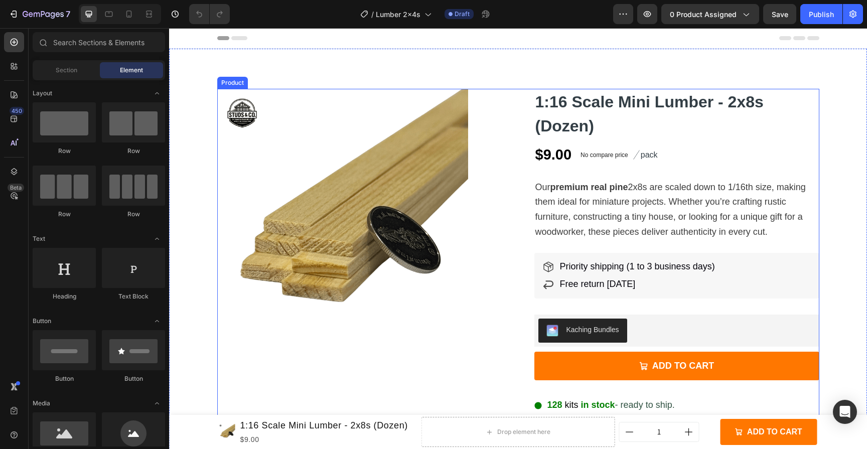
click at [355, 356] on div "Product Images" at bounding box center [359, 321] width 285 height 465
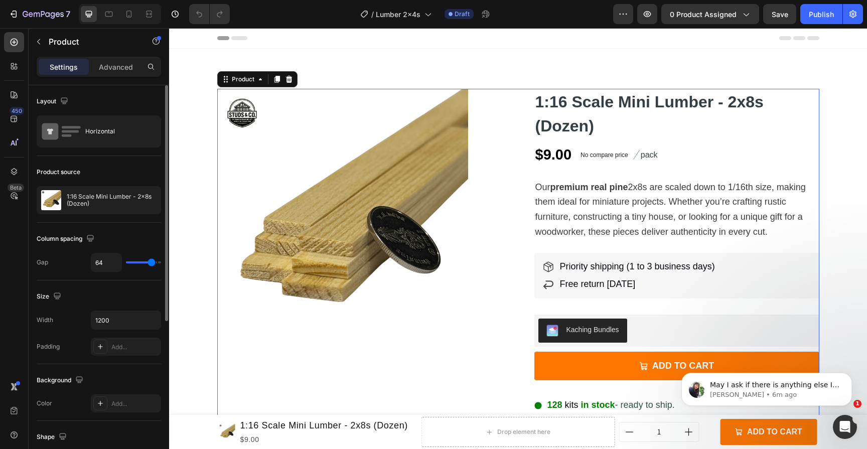
click at [90, 198] on p "1:16 Scale Mini Lumber - 2x8s (Dozen)" at bounding box center [112, 200] width 90 height 14
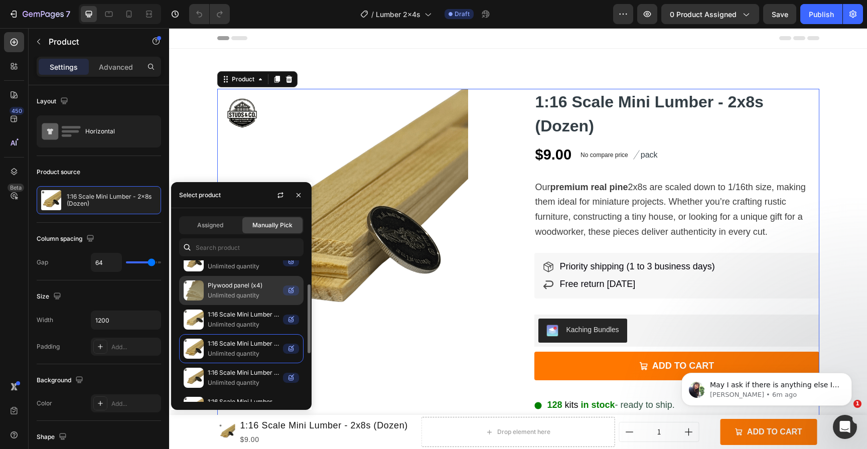
scroll to position [45, 0]
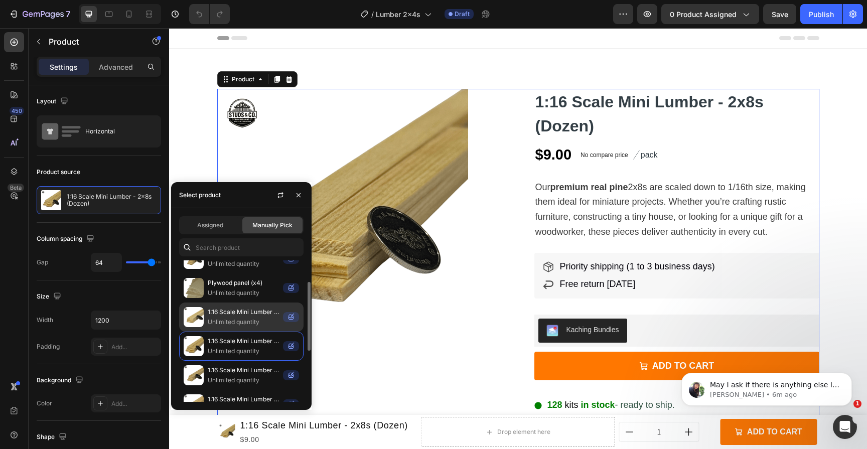
click at [248, 326] on p "Unlimited quantity" at bounding box center [243, 322] width 71 height 10
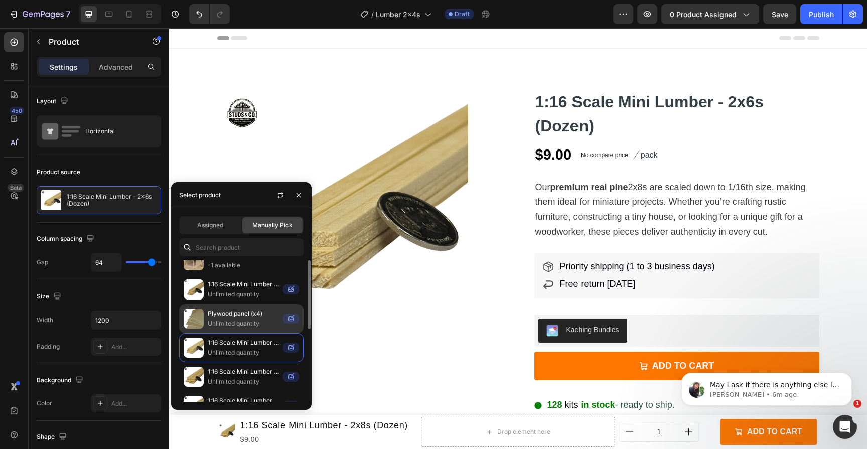
scroll to position [7, 0]
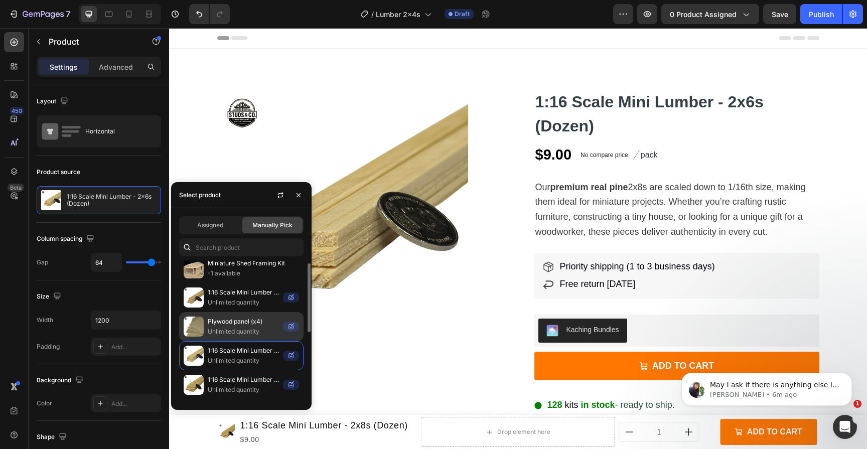
click at [253, 299] on p "Unlimited quantity" at bounding box center [243, 302] width 71 height 10
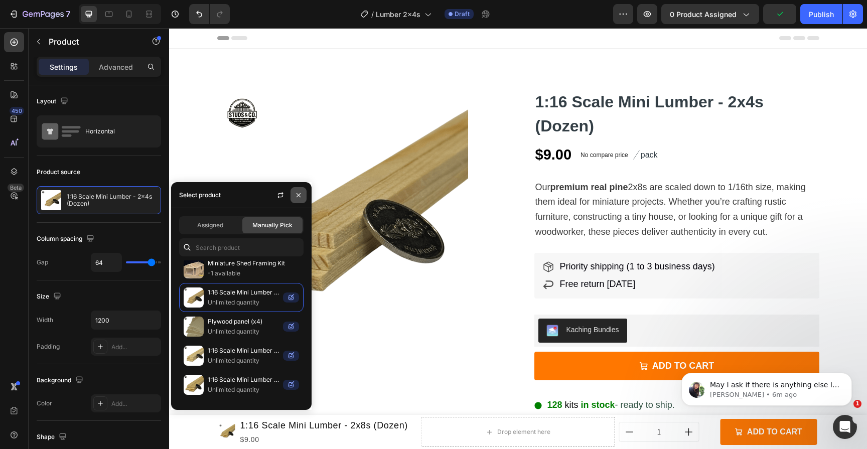
click at [301, 191] on icon "button" at bounding box center [298, 195] width 8 height 8
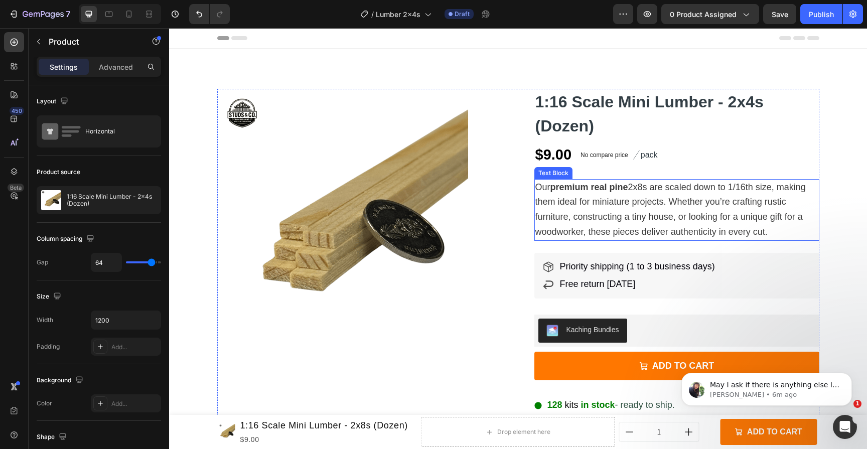
click at [654, 201] on span "Our premium real pine 2x8s are scaled down to 1/16th size, making them ideal fo…" at bounding box center [670, 209] width 270 height 55
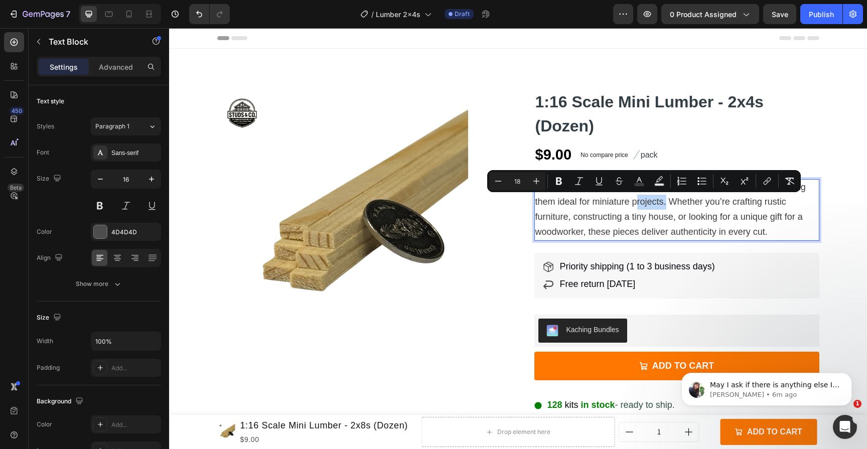
click at [652, 208] on p "Our premium real pine 2x8s are scaled down to 1/16th size, making them ideal fo…" at bounding box center [676, 210] width 283 height 60
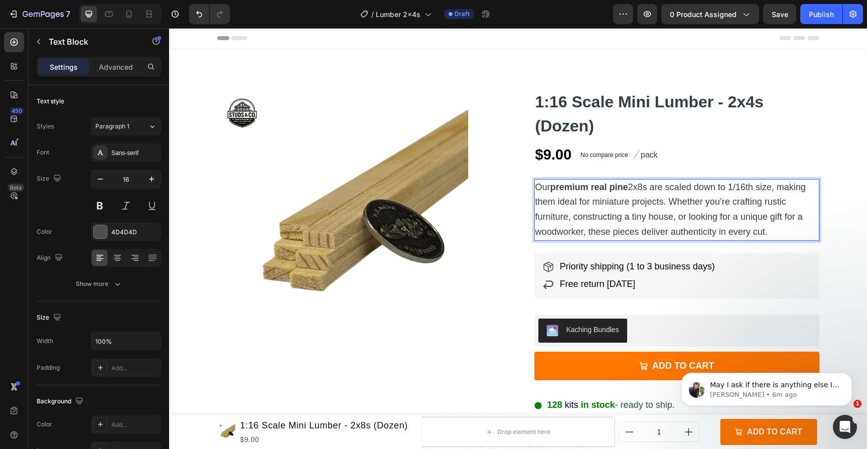
click at [643, 188] on span "Our premium real pine 2x8s are scaled down to 1/16th size, making them ideal fo…" at bounding box center [670, 209] width 270 height 55
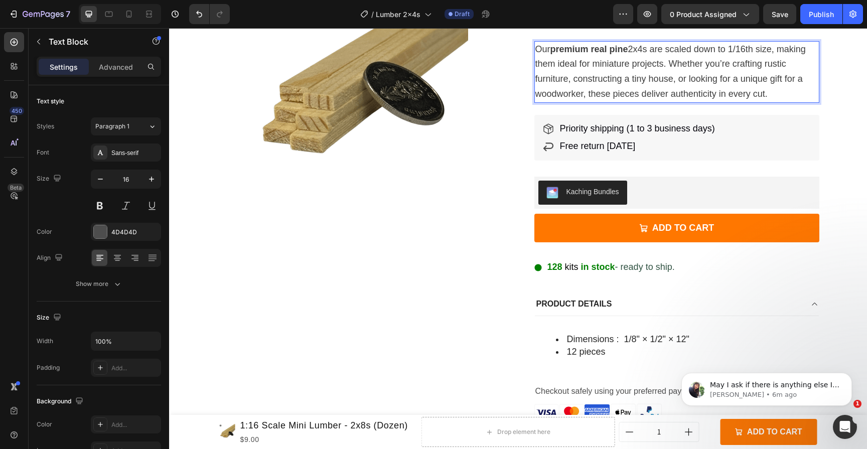
scroll to position [142, 0]
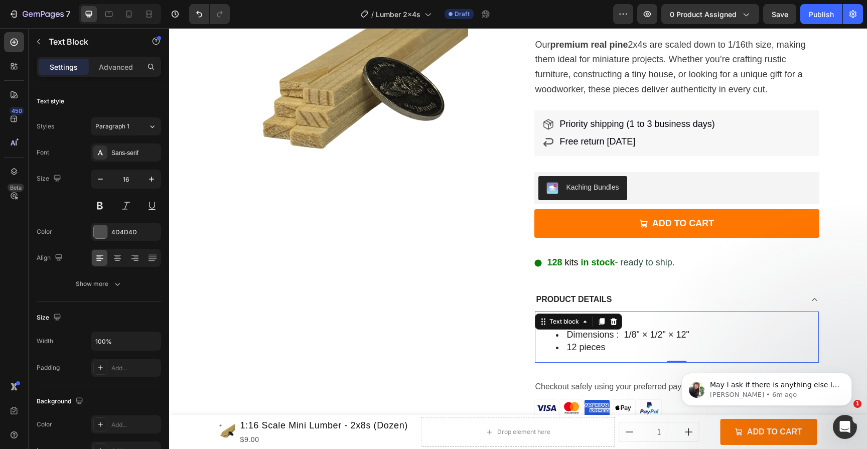
click at [670, 330] on span "Dimensions ‏: ‎ 1/8" × 1/2" × 12"" at bounding box center [628, 335] width 122 height 10
click at [658, 333] on span "Dimensions ‏: ‎ 1/8" × 1/2" × 12"" at bounding box center [628, 335] width 122 height 10
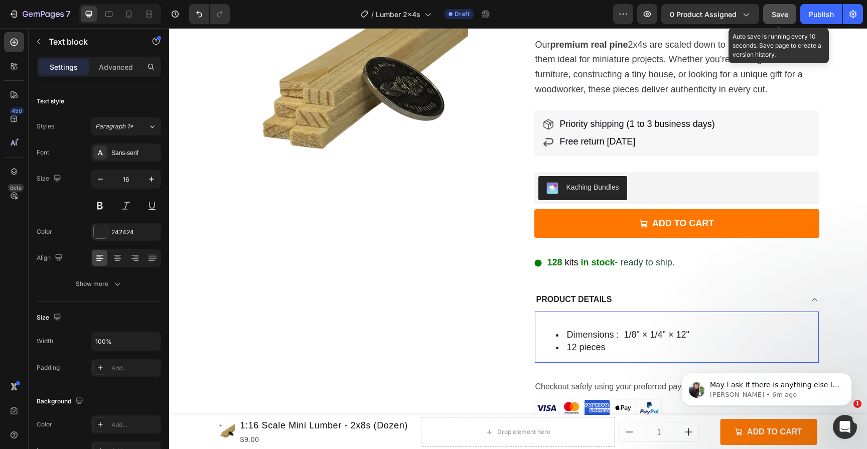
click at [780, 12] on span "Save" at bounding box center [779, 14] width 17 height 9
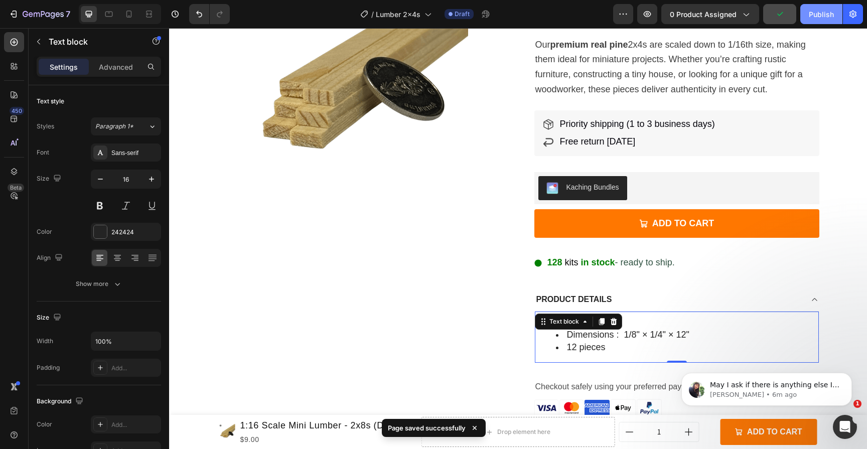
click at [815, 16] on div "Publish" at bounding box center [820, 14] width 25 height 11
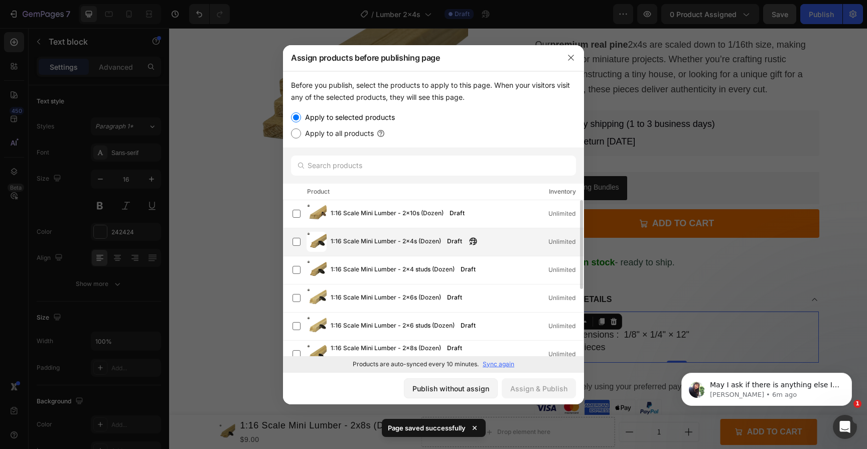
click at [413, 239] on span "1:16 Scale Mini Lumber - 2x4s (Dozen)" at bounding box center [386, 241] width 110 height 11
click at [538, 383] on div "Assign & Publish" at bounding box center [538, 388] width 57 height 11
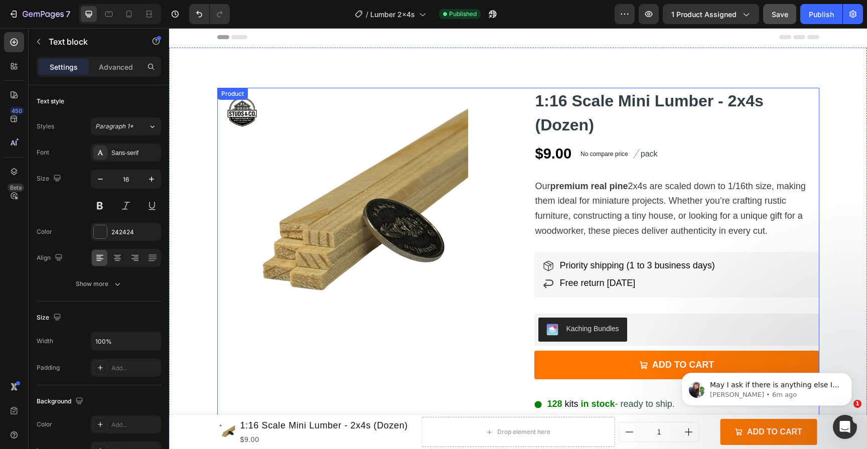
scroll to position [0, 0]
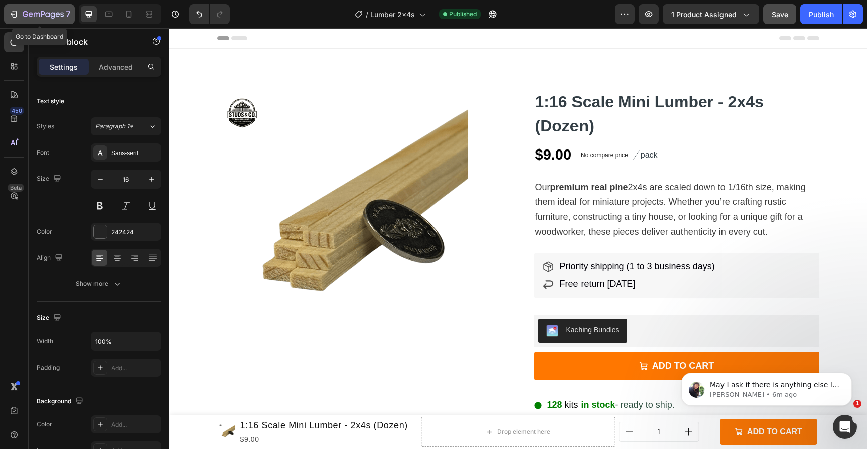
click at [19, 18] on div "7" at bounding box center [40, 14] width 62 height 12
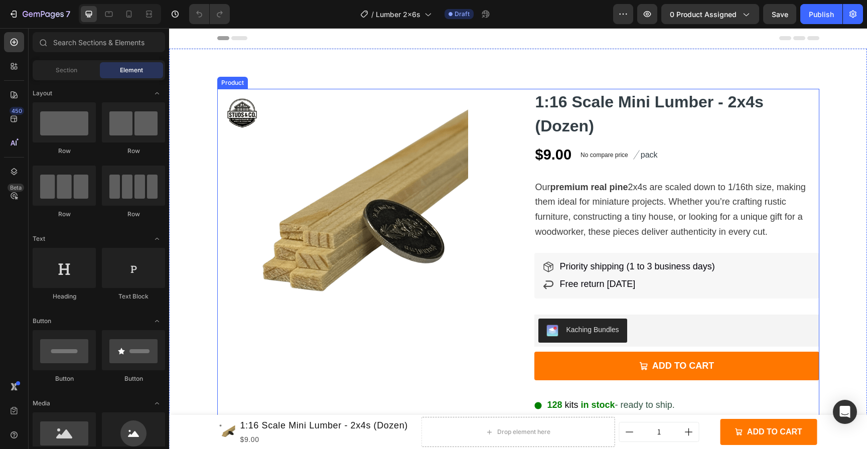
click at [444, 367] on div "Product Images" at bounding box center [359, 321] width 285 height 465
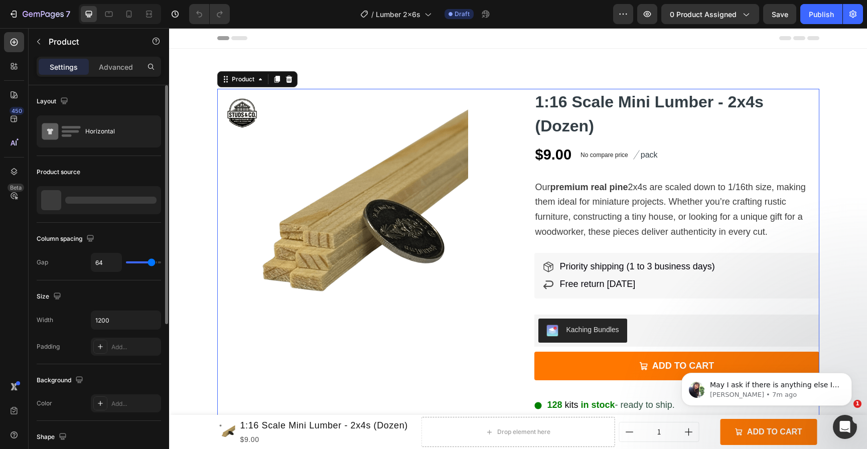
click at [110, 197] on div at bounding box center [110, 200] width 91 height 7
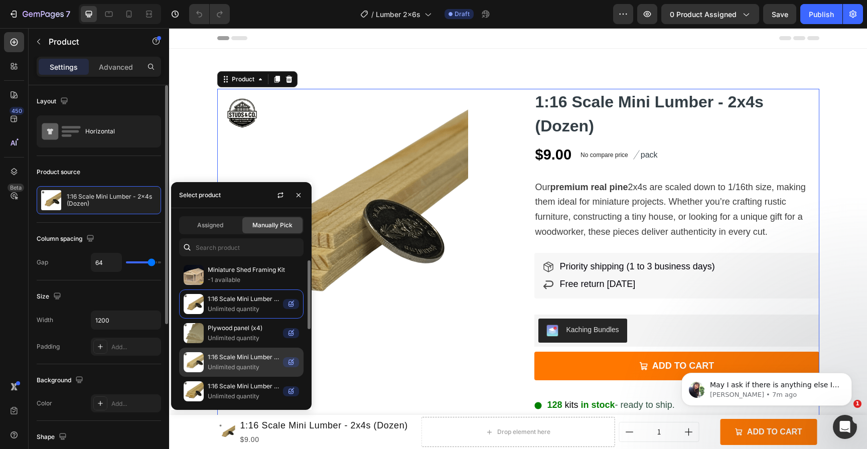
click at [232, 350] on div "1:16 Scale Mini Lumber - 2x6s (Dozen) Unlimited quantity" at bounding box center [241, 362] width 124 height 29
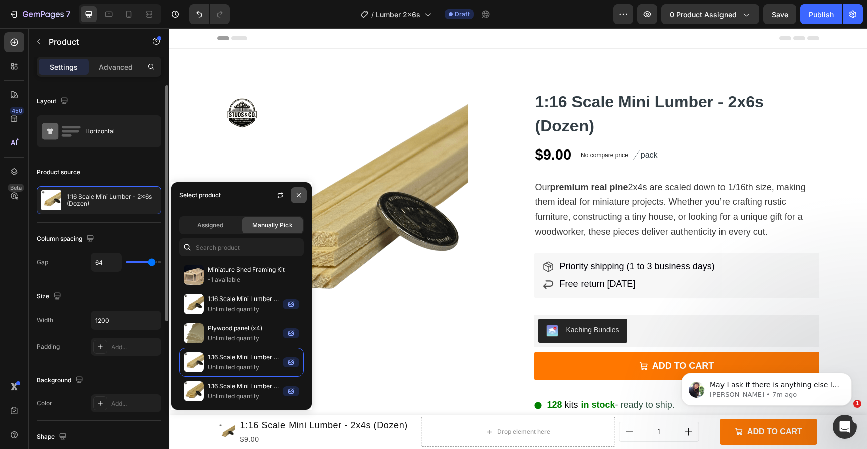
click at [296, 197] on icon "button" at bounding box center [298, 195] width 8 height 8
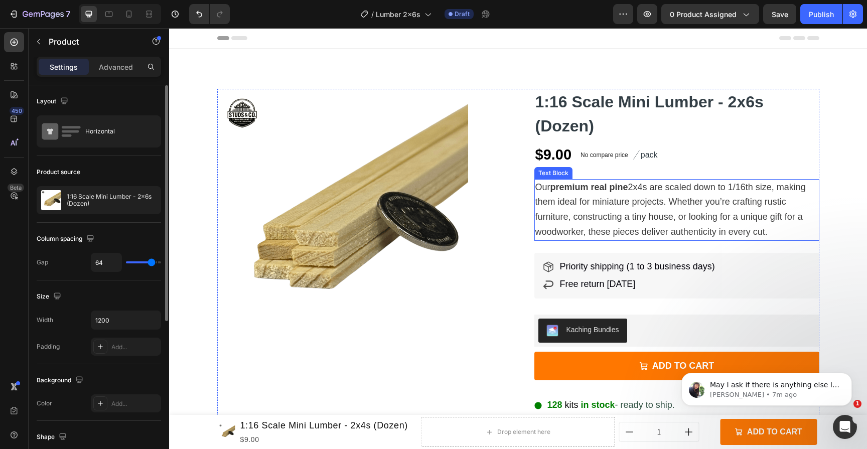
click at [651, 194] on p "Our premium real pine 2x4s are scaled down to 1/16th size, making them ideal fo…" at bounding box center [676, 210] width 283 height 60
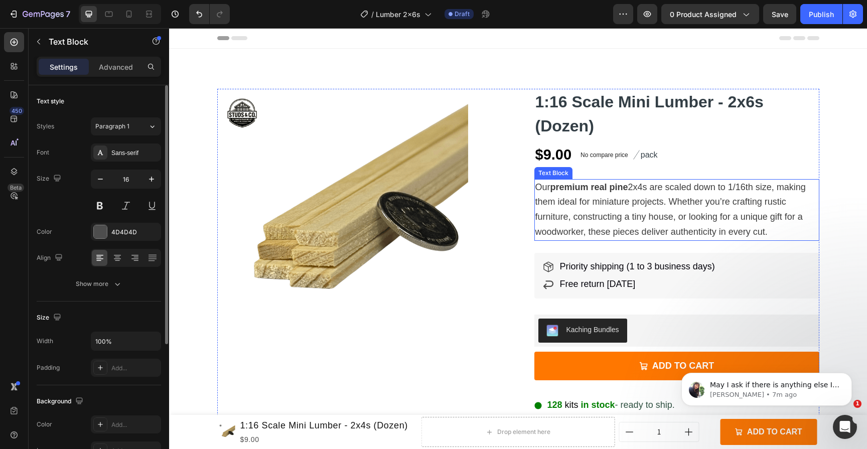
click at [651, 194] on p "Our premium real pine 2x4s are scaled down to 1/16th size, making them ideal fo…" at bounding box center [676, 210] width 283 height 60
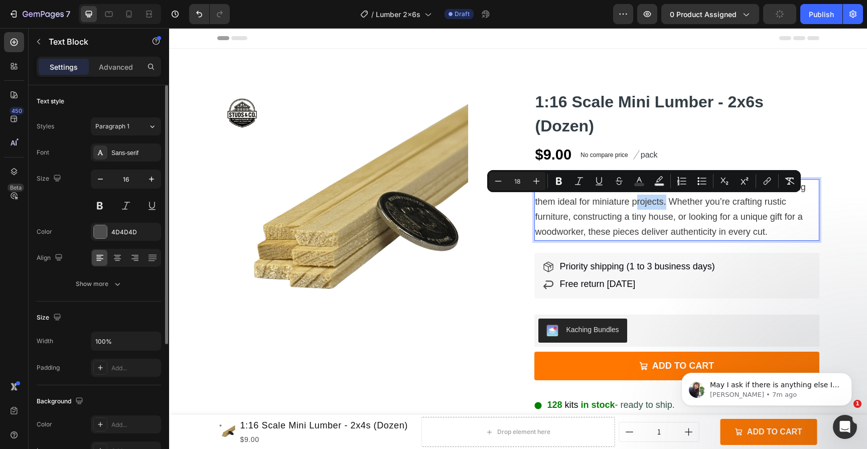
click at [648, 200] on span "Our premium real pine 2x4s are scaled down to 1/16th size, making them ideal fo…" at bounding box center [670, 209] width 270 height 55
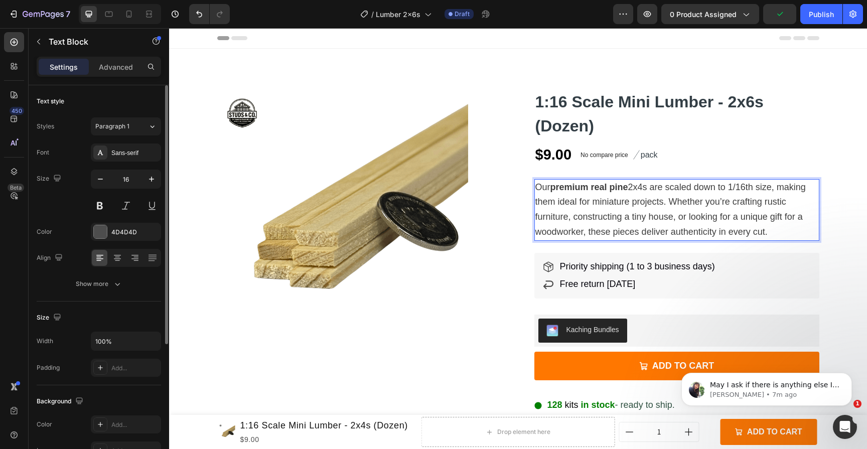
click at [665, 207] on p "Our premium real pine 2x4s are scaled down to 1/16th size, making them ideal fo…" at bounding box center [676, 210] width 283 height 60
click at [640, 188] on span "Our premium real pine 2x4s are scaled down to 1/16th size, making them ideal fo…" at bounding box center [670, 209] width 270 height 55
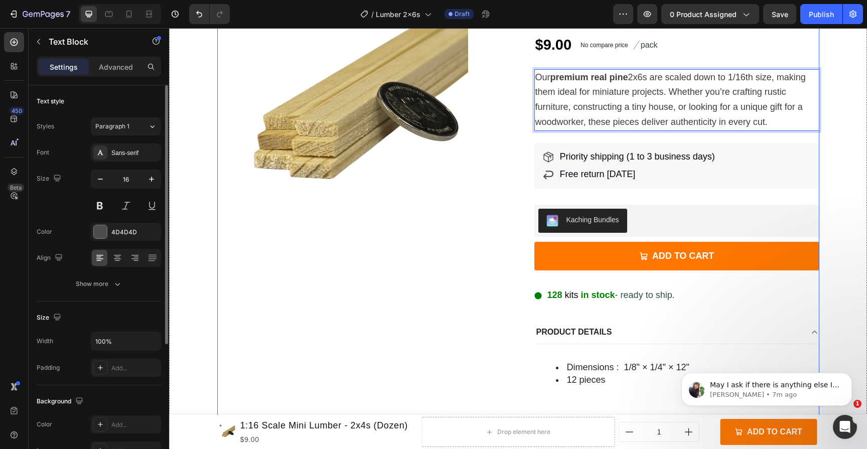
scroll to position [111, 0]
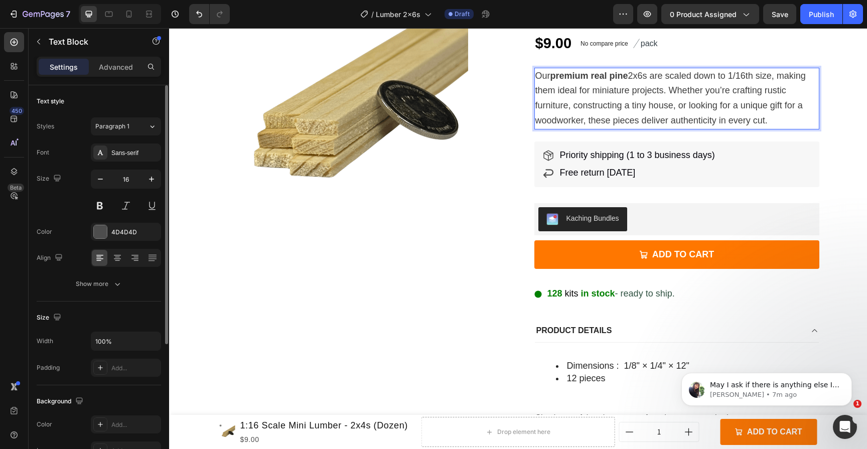
click at [671, 363] on span "Dimensions ‏: ‎ 1/8" × 1/4" × 12"" at bounding box center [628, 366] width 122 height 10
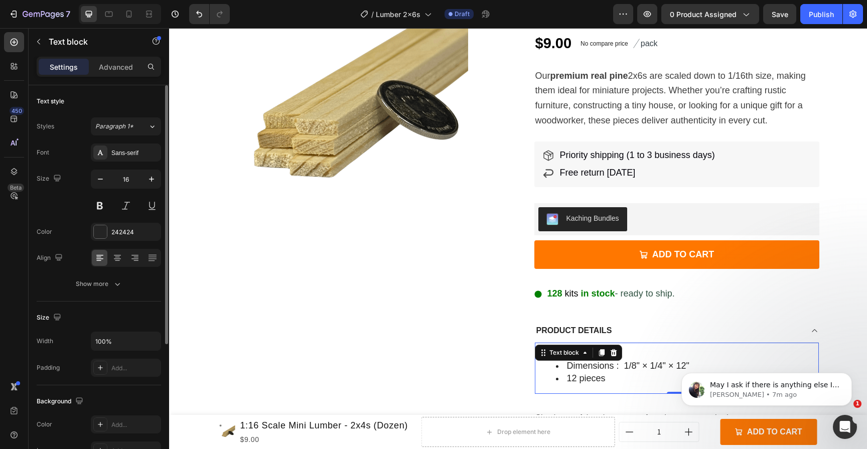
click at [671, 363] on span "Dimensions ‏: ‎ 1/8" × 1/4" × 12"" at bounding box center [628, 366] width 122 height 10
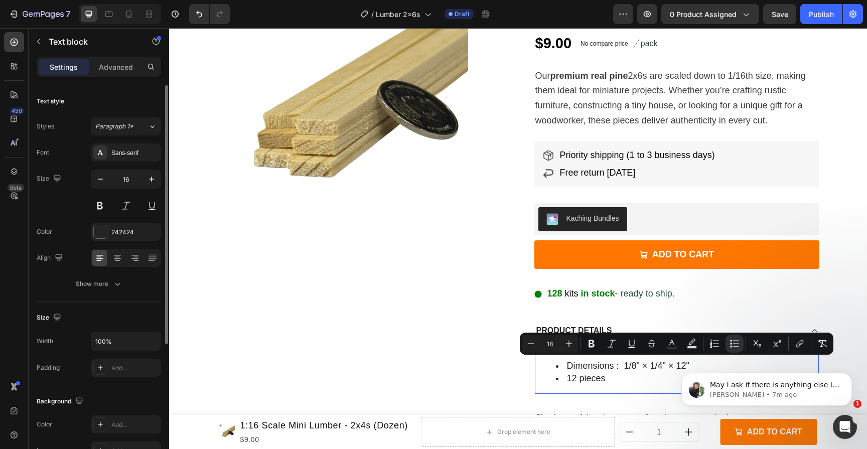
click at [656, 365] on span "Dimensions ‏: ‎ 1/8" × 1/4" × 12"" at bounding box center [628, 366] width 122 height 10
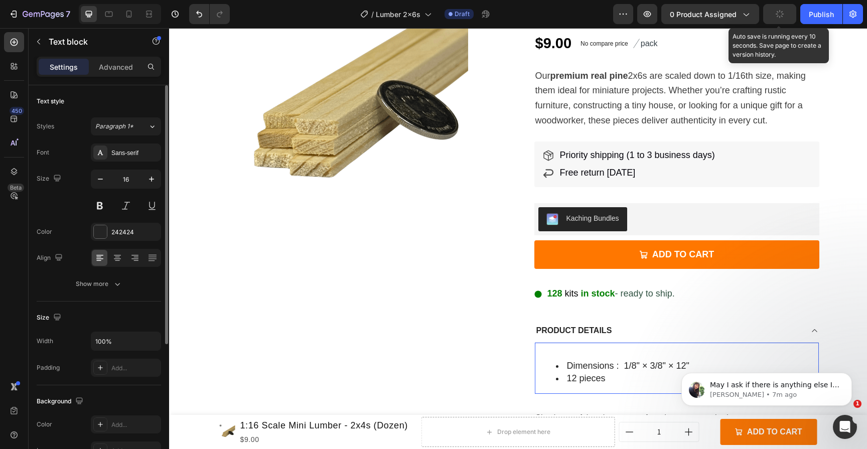
click at [787, 11] on button "button" at bounding box center [779, 14] width 33 height 20
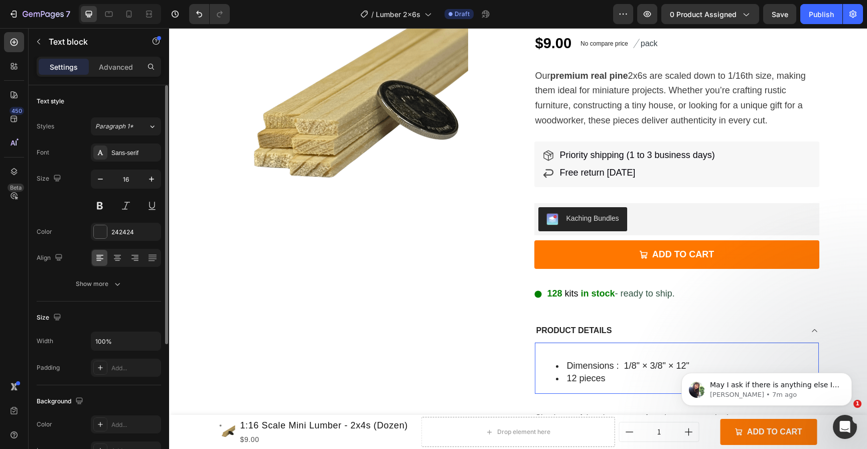
click at [608, 377] on li "12 pieces" at bounding box center [687, 378] width 262 height 13
click at [827, 301] on div "Product Images 1:16 Scale Mini Lumber - 2x6s (Dozen) Product Title $9.00 Produc…" at bounding box center [518, 222] width 698 height 490
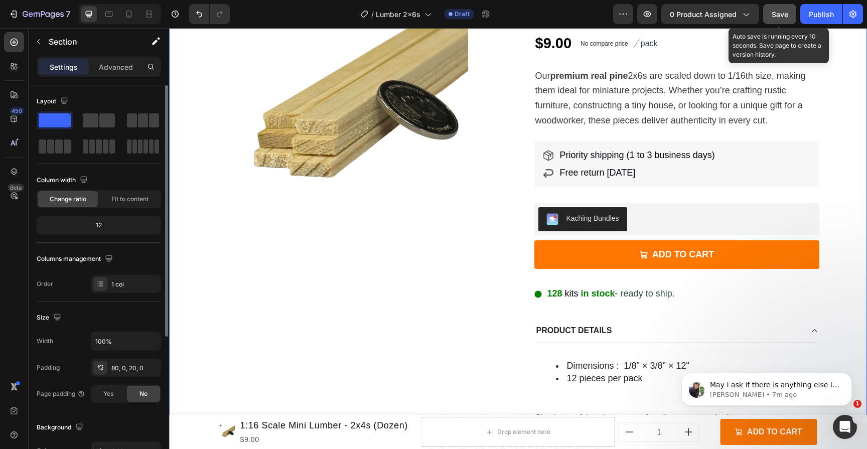
click at [790, 16] on button "Save" at bounding box center [779, 14] width 33 height 20
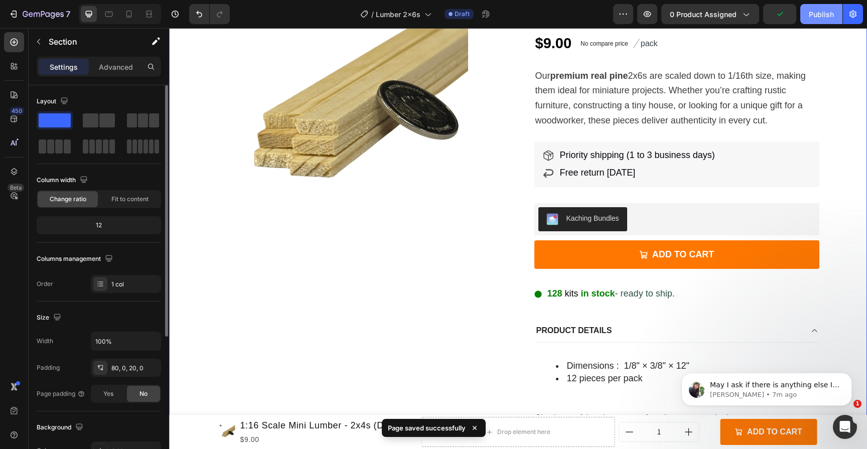
click at [810, 14] on div "Publish" at bounding box center [820, 14] width 25 height 11
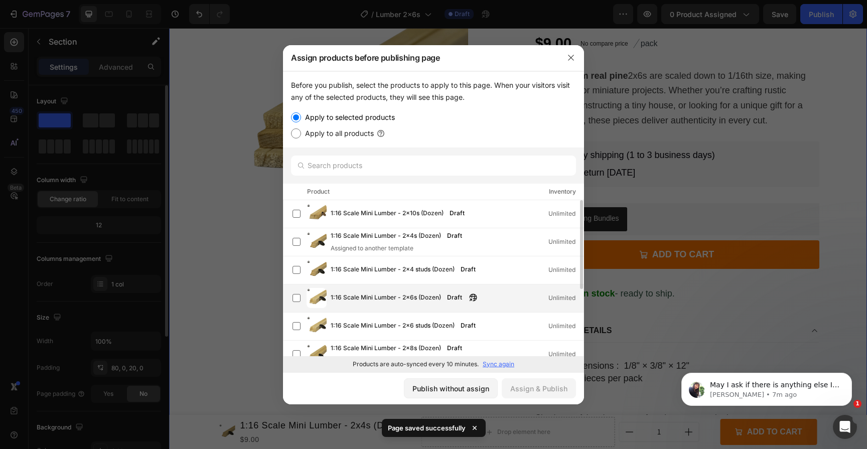
click at [420, 293] on span "1:16 Scale Mini Lumber - 2x6s (Dozen)" at bounding box center [386, 297] width 110 height 11
click at [532, 383] on div "Assign & Publish" at bounding box center [538, 388] width 57 height 11
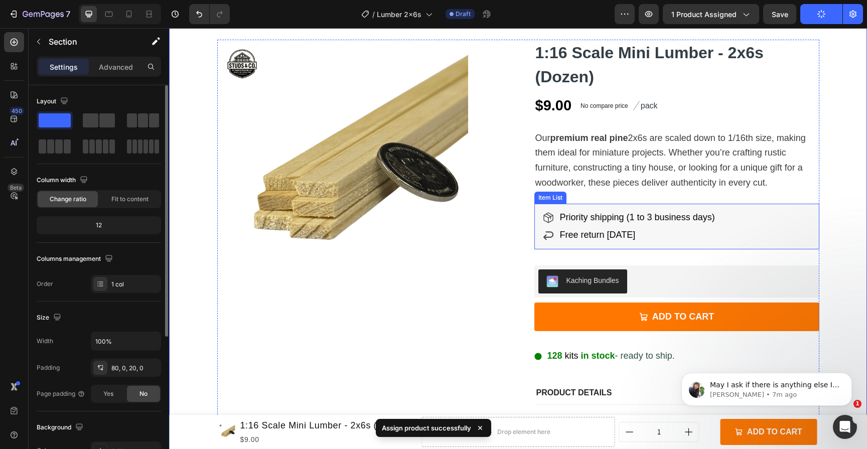
scroll to position [43, 0]
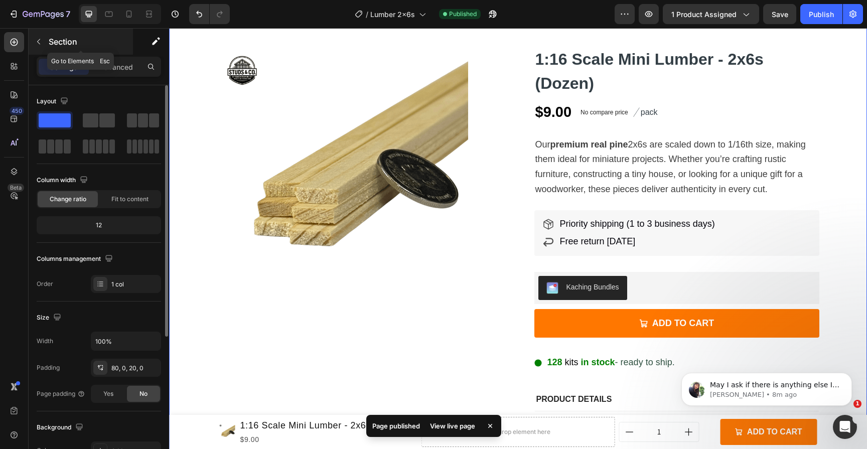
click at [43, 45] on button "button" at bounding box center [39, 42] width 16 height 16
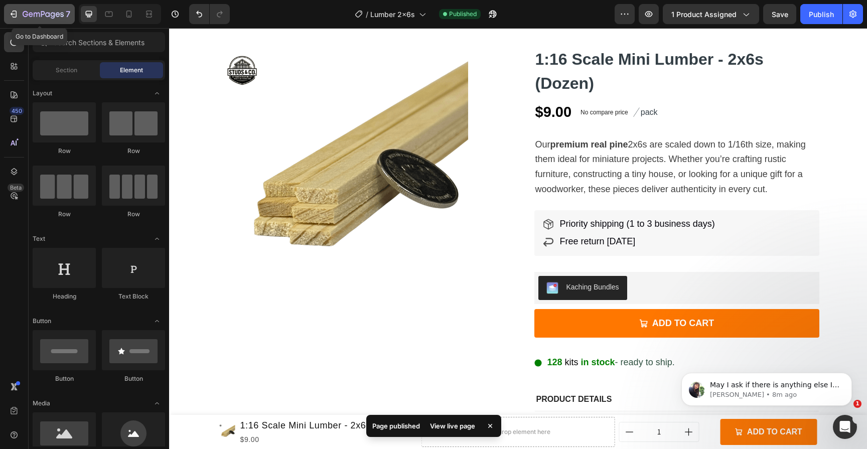
click at [15, 18] on icon "button" at bounding box center [14, 14] width 10 height 10
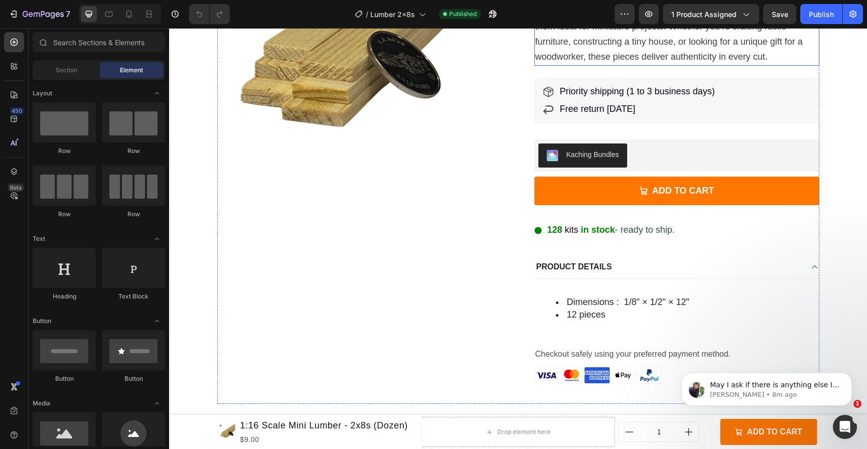
scroll to position [178, 0]
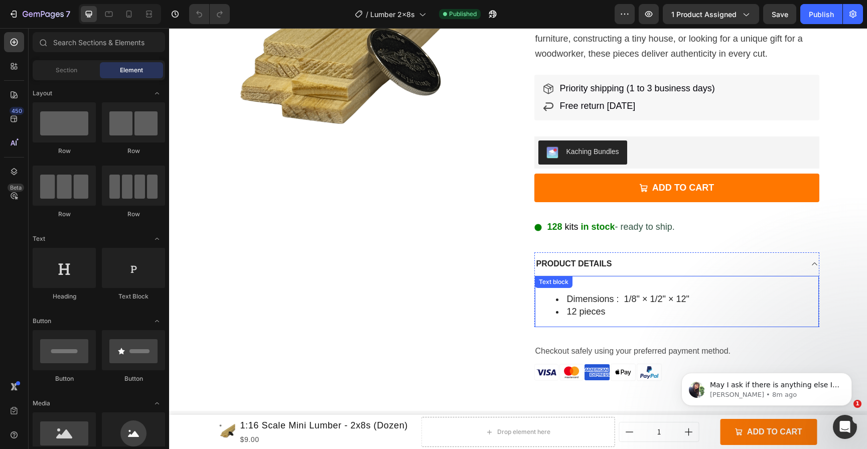
click at [681, 305] on li "12 pieces" at bounding box center [687, 311] width 262 height 13
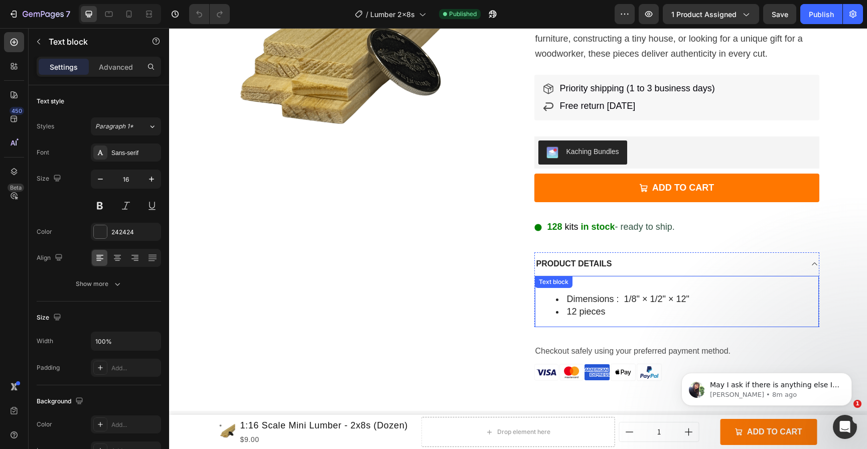
click at [681, 305] on li "12 pieces" at bounding box center [687, 311] width 262 height 13
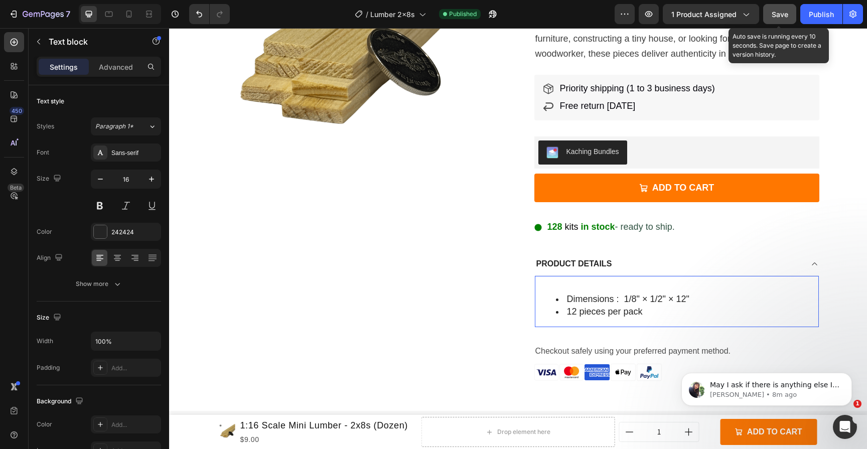
click at [792, 15] on button "Save" at bounding box center [779, 14] width 33 height 20
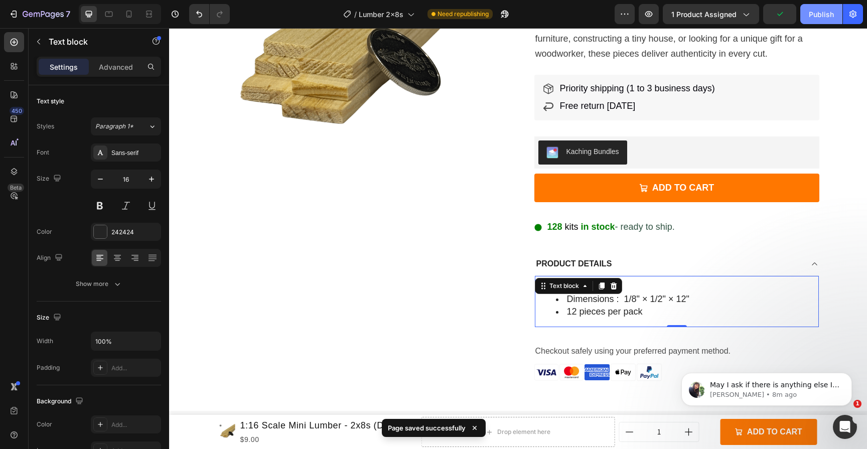
click at [819, 15] on div "Publish" at bounding box center [820, 14] width 25 height 11
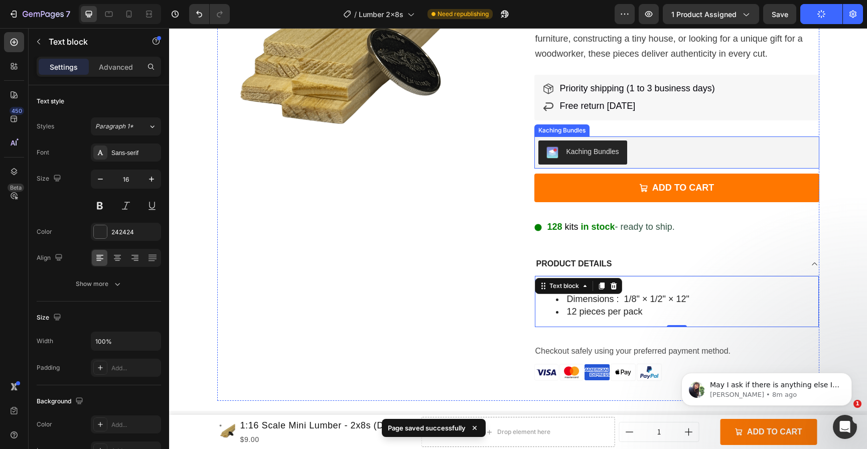
scroll to position [0, 0]
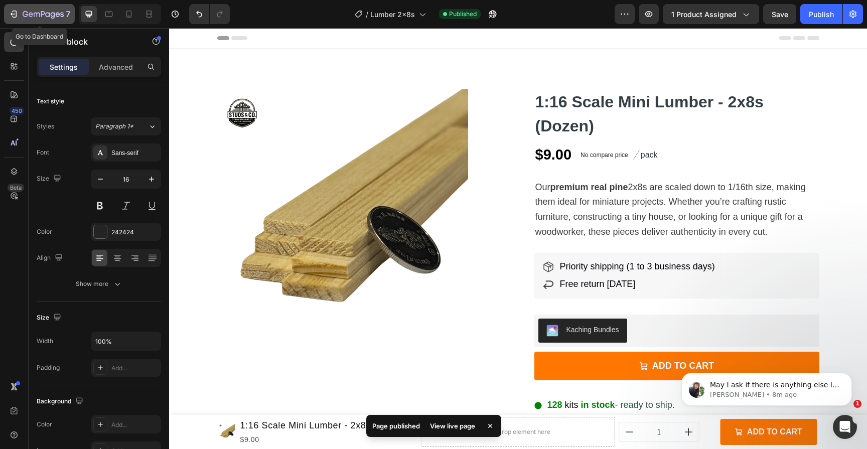
click at [15, 18] on icon "button" at bounding box center [14, 14] width 10 height 10
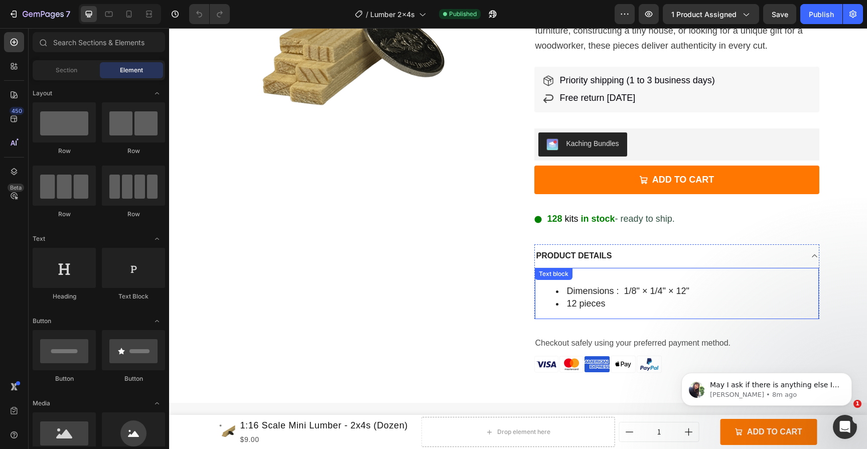
click at [689, 304] on li "12 pieces" at bounding box center [687, 303] width 262 height 13
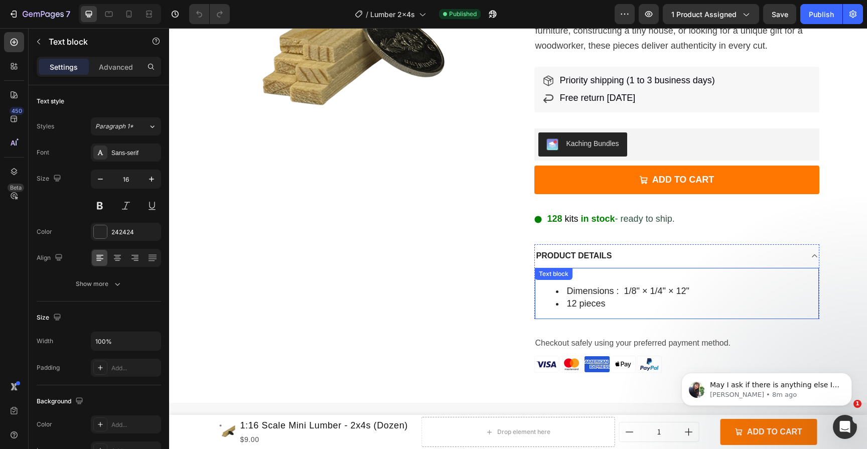
click at [689, 304] on li "12 pieces" at bounding box center [687, 303] width 262 height 13
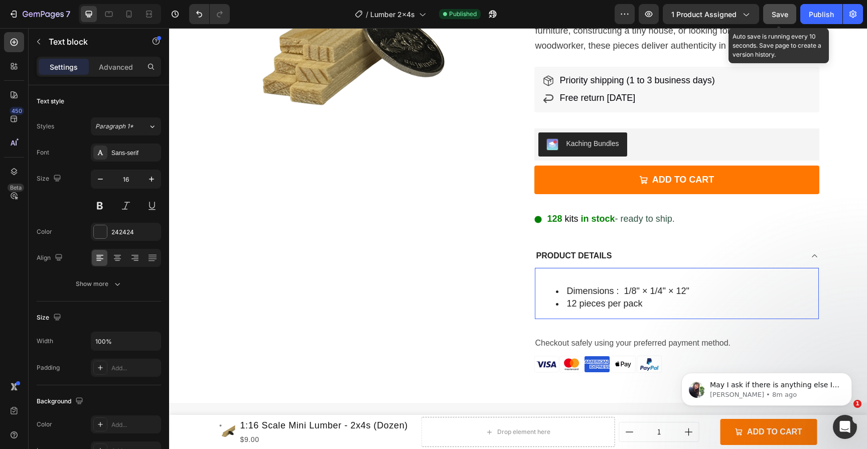
click at [783, 18] on div "Save" at bounding box center [779, 14] width 17 height 11
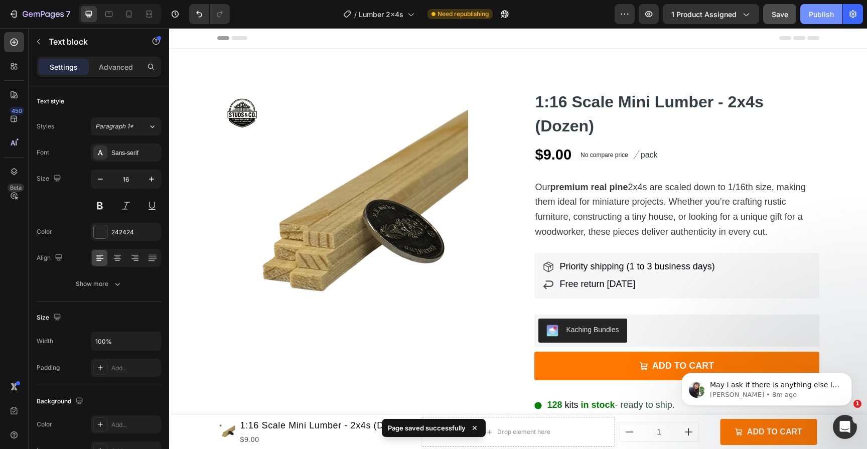
click at [824, 21] on button "Publish" at bounding box center [821, 14] width 42 height 20
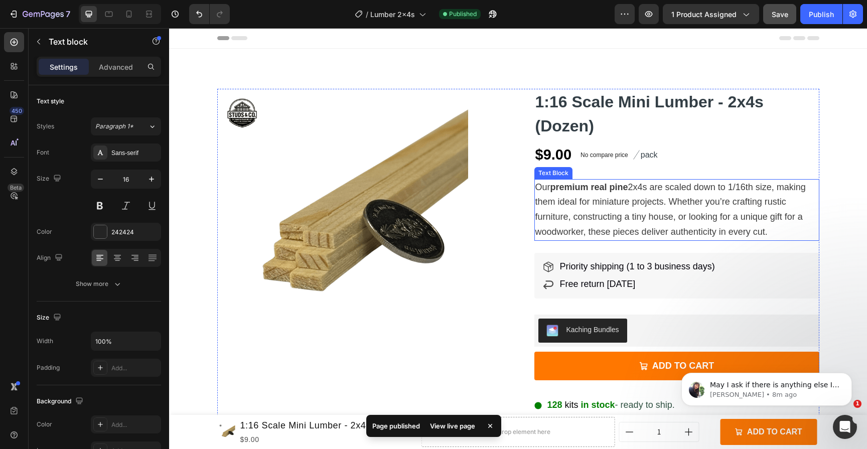
click at [609, 223] on p "Our premium real pine 2x4s are scaled down to 1/16th size, making them ideal fo…" at bounding box center [676, 210] width 283 height 60
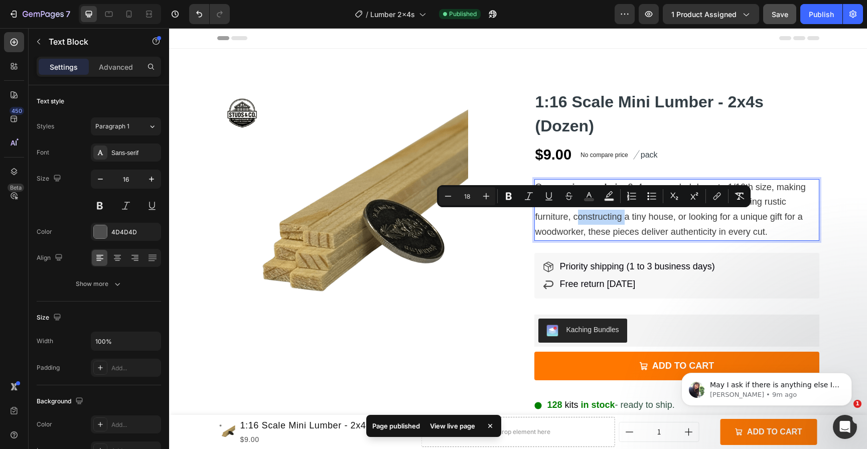
click at [605, 220] on span "Our premium real pine 2x4s are scaled down to 1/16th size, making them ideal fo…" at bounding box center [670, 209] width 270 height 55
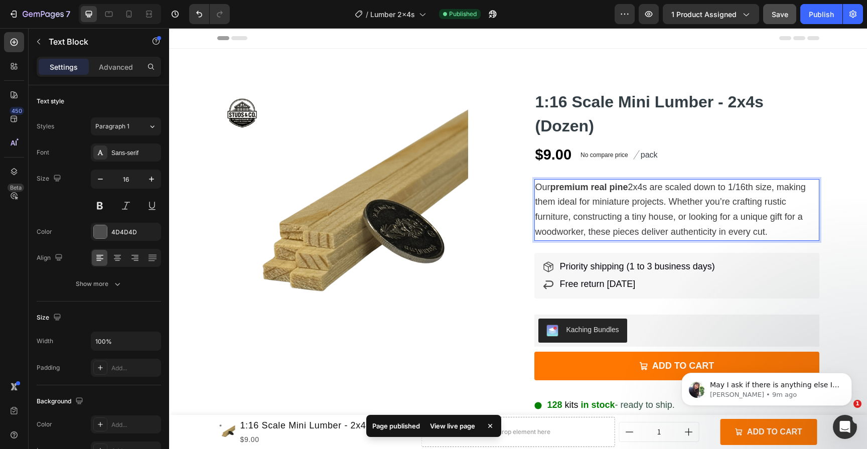
click at [609, 189] on strong "premium real pine" at bounding box center [589, 187] width 78 height 10
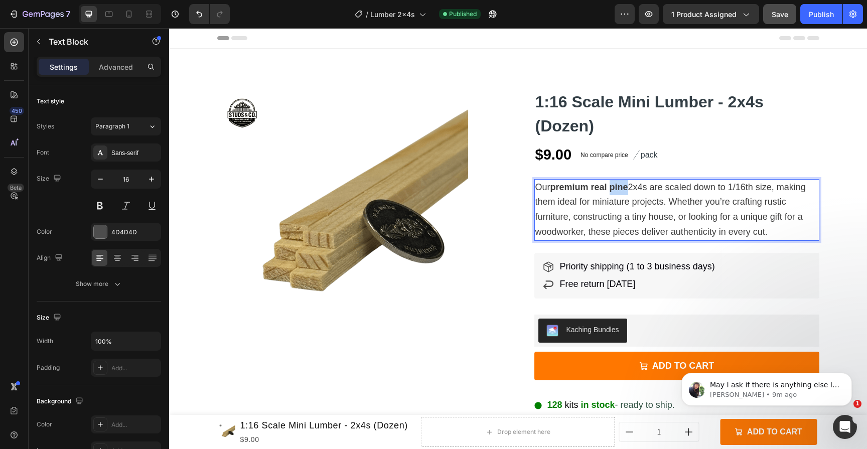
click at [609, 189] on strong "premium real pine" at bounding box center [589, 187] width 78 height 10
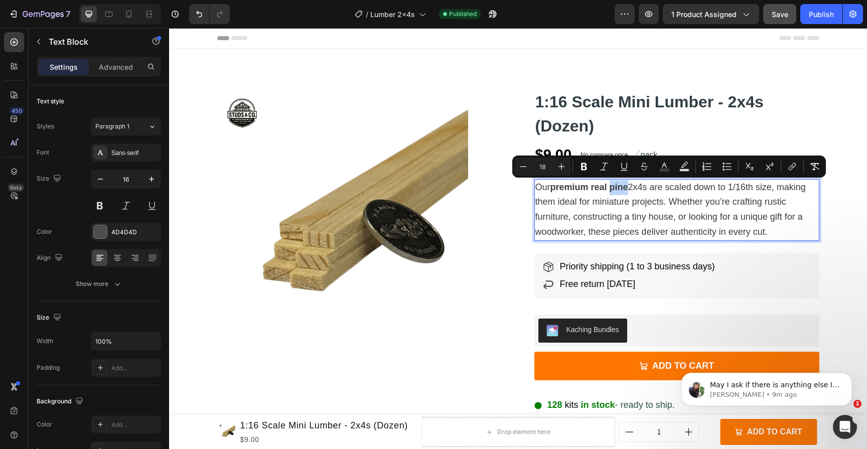
copy span "Our premium real pine 2x4s are scaled down to 1/16th size, making them ideal fo…"
click at [696, 209] on p "Our premium real pine 2x4s are scaled down to 1/16th size, making them ideal fo…" at bounding box center [676, 210] width 283 height 60
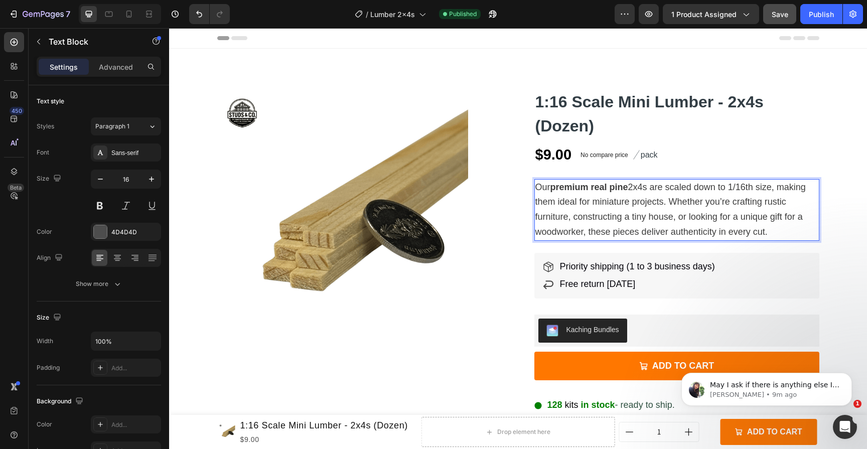
click at [696, 209] on p "Our premium real pine 2x4s are scaled down to 1/16th size, making them ideal fo…" at bounding box center [676, 210] width 283 height 60
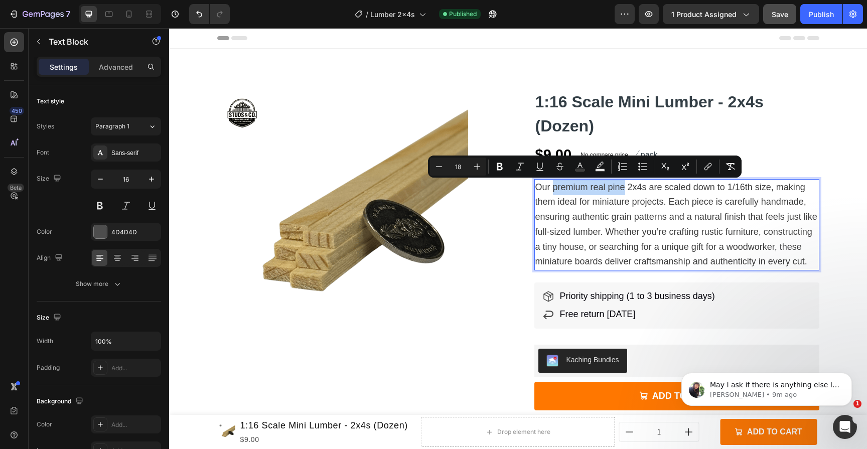
drag, startPoint x: 549, startPoint y: 186, endPoint x: 621, endPoint y: 191, distance: 72.4
click at [621, 191] on span "Our premium real pine 2x4s are scaled down to 1/16th size, making them ideal fo…" at bounding box center [676, 224] width 282 height 85
click at [644, 202] on span "Our premium real pine 2x4s are scaled down to 1/16th size, making them ideal fo…" at bounding box center [676, 224] width 282 height 85
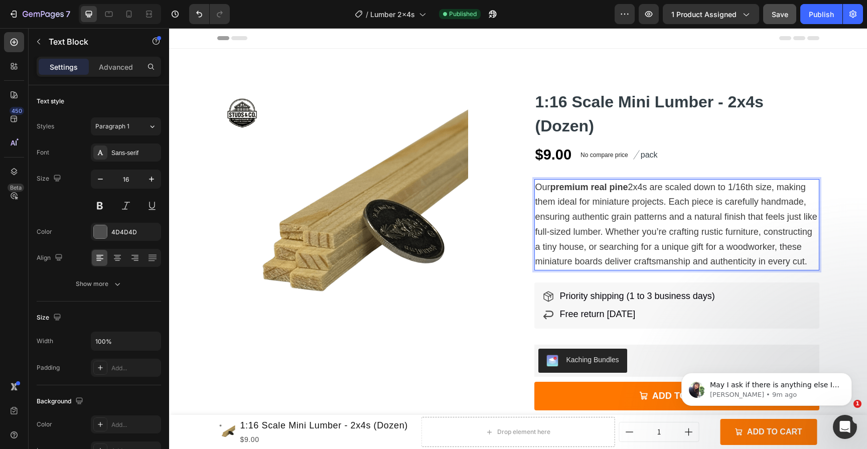
click at [764, 200] on span "Our premium real pine 2x4s are scaled down to 1/16th size, making them ideal fo…" at bounding box center [676, 224] width 282 height 85
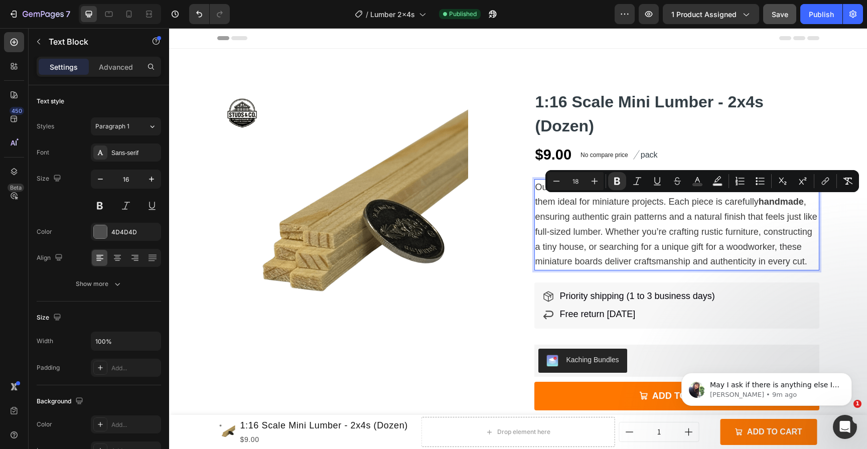
click at [775, 224] on p "Our premium real pine 2x4s are scaled down to 1/16th size, making them ideal fo…" at bounding box center [676, 225] width 283 height 90
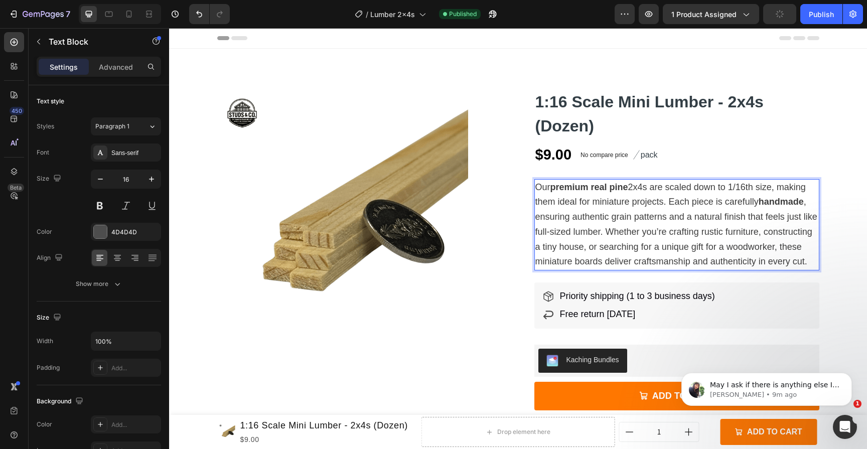
click at [776, 232] on span "Our premium real pine 2x4s are scaled down to 1/16th size, making them ideal fo…" at bounding box center [676, 224] width 282 height 85
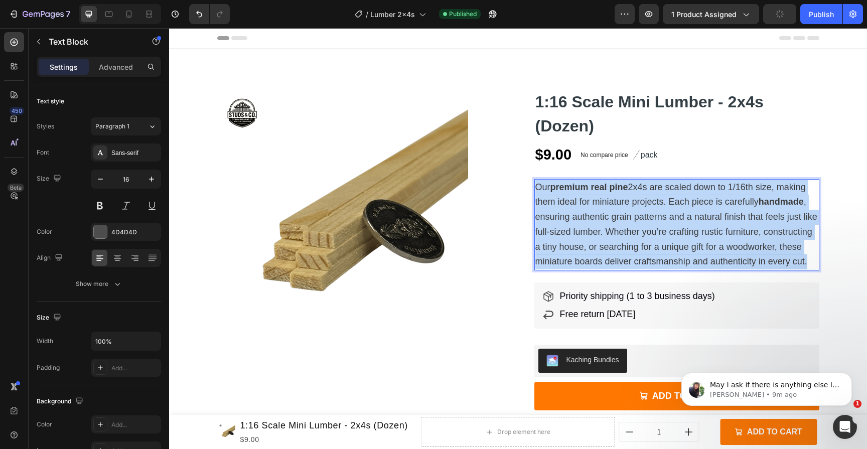
click at [776, 232] on span "Our premium real pine 2x4s are scaled down to 1/16th size, making them ideal fo…" at bounding box center [676, 224] width 282 height 85
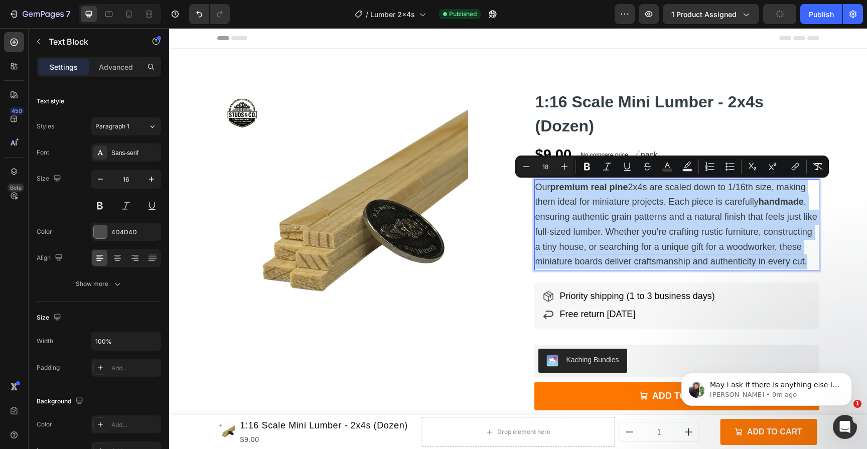
copy span "Our premium real pine 2x4s are scaled down to 1/16th size, making them ideal fo…"
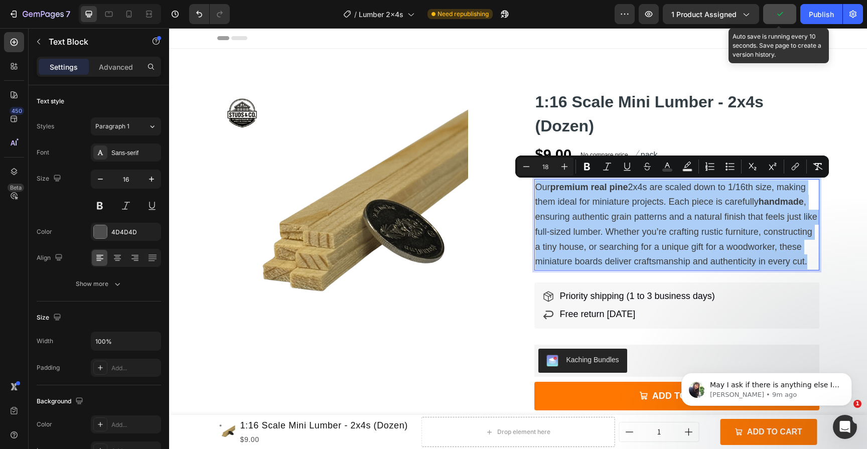
click at [790, 18] on button "button" at bounding box center [779, 14] width 33 height 20
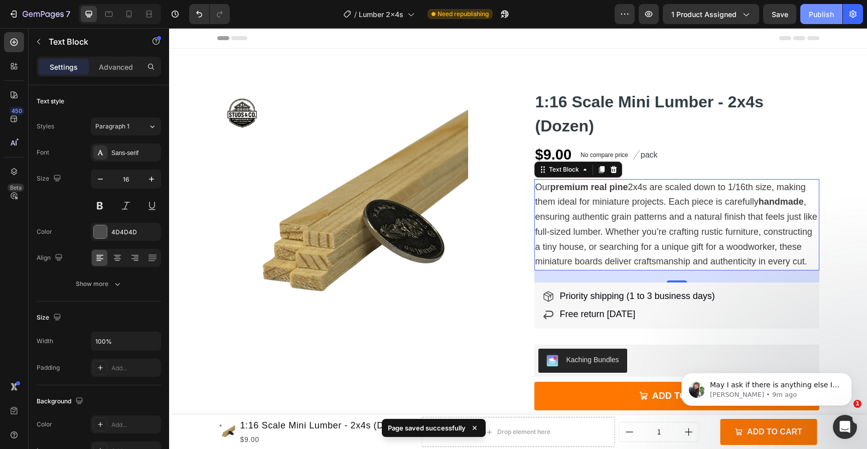
click at [817, 15] on div "Publish" at bounding box center [820, 14] width 25 height 11
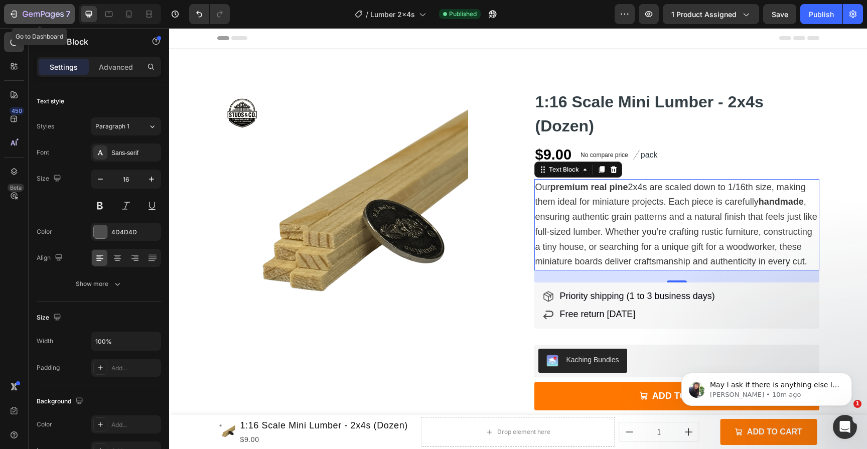
click at [31, 21] on button "7" at bounding box center [39, 14] width 71 height 20
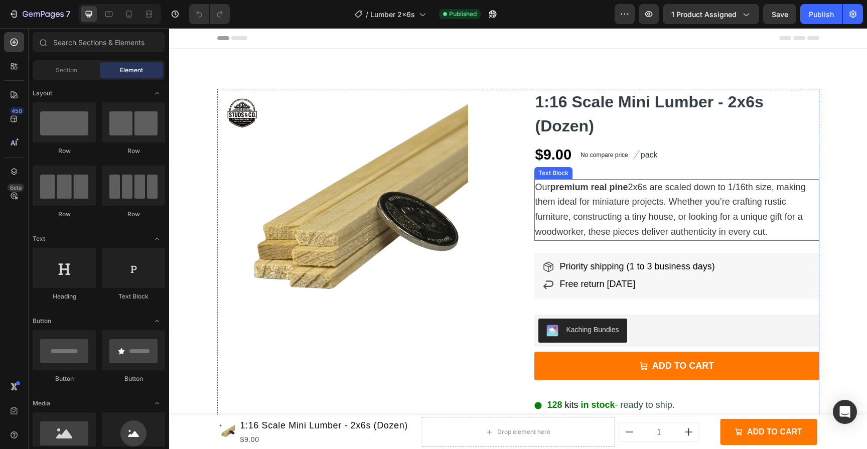
click at [615, 216] on span "Our premium real pine 2x6s are scaled down to 1/16th size, making them ideal fo…" at bounding box center [670, 209] width 270 height 55
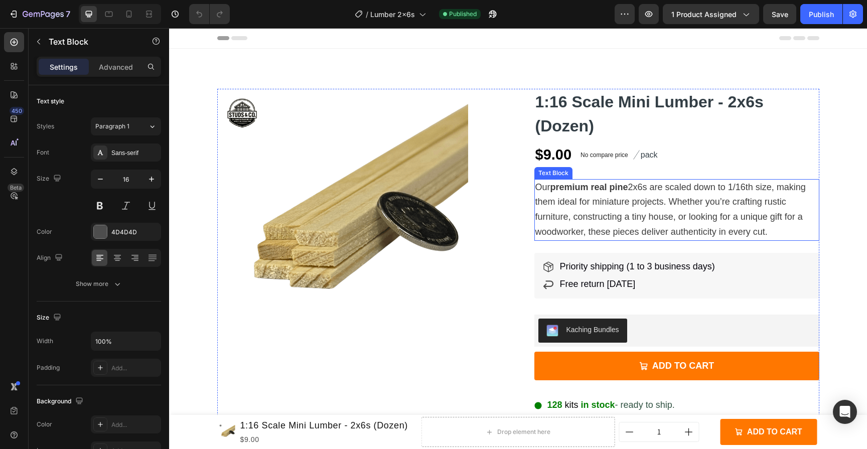
click at [615, 216] on span "Our premium real pine 2x6s are scaled down to 1/16th size, making them ideal fo…" at bounding box center [670, 209] width 270 height 55
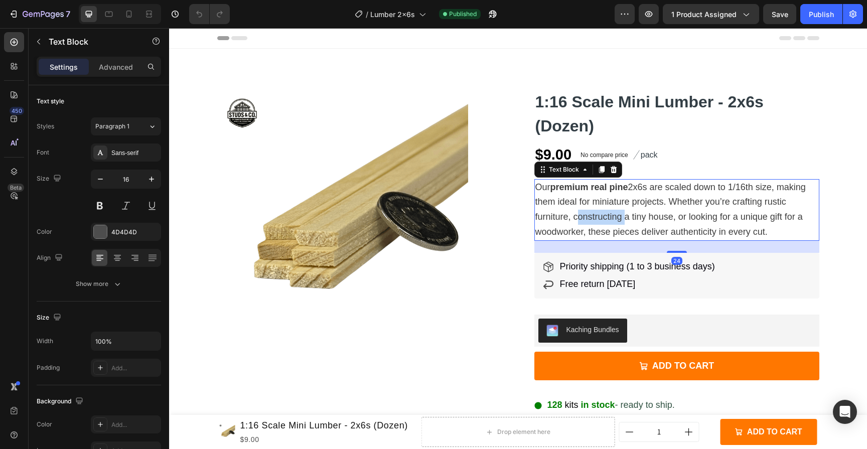
click at [615, 216] on span "Our premium real pine 2x6s are scaled down to 1/16th size, making them ideal fo…" at bounding box center [670, 209] width 270 height 55
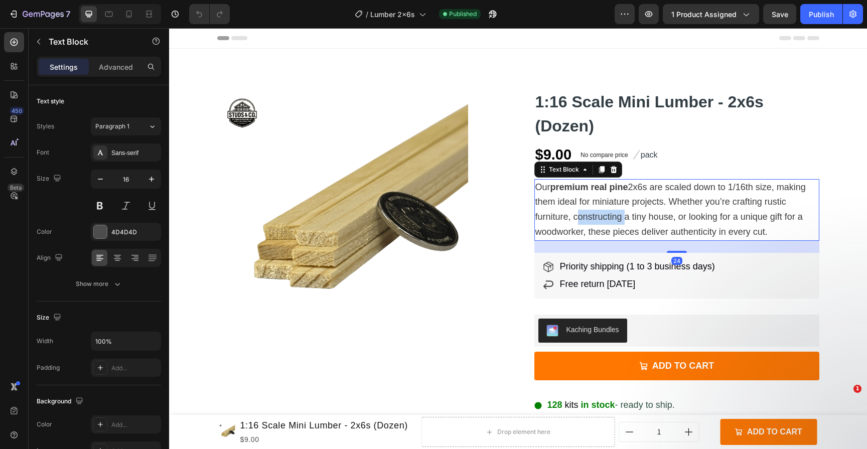
click at [615, 216] on span "Our premium real pine 2x6s are scaled down to 1/16th size, making them ideal fo…" at bounding box center [670, 209] width 270 height 55
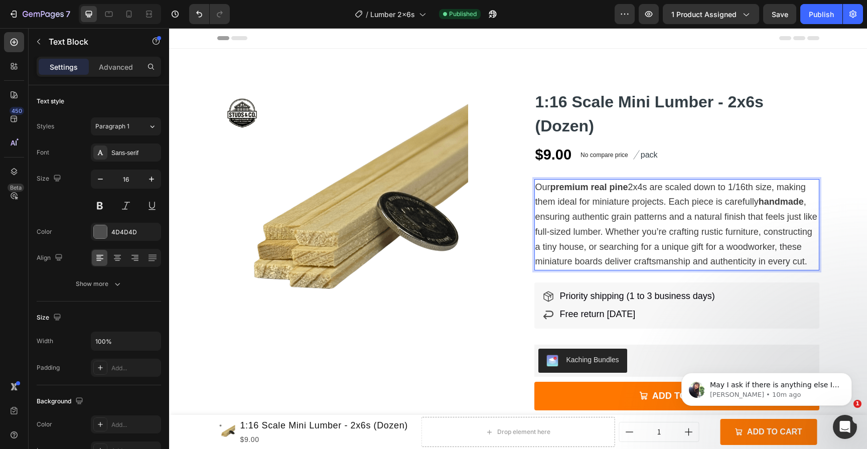
click at [643, 187] on span "Our premium real pine 2x4s are scaled down to 1/16th size, making them ideal fo…" at bounding box center [676, 224] width 282 height 85
click at [783, 19] on div "Save" at bounding box center [779, 14] width 17 height 11
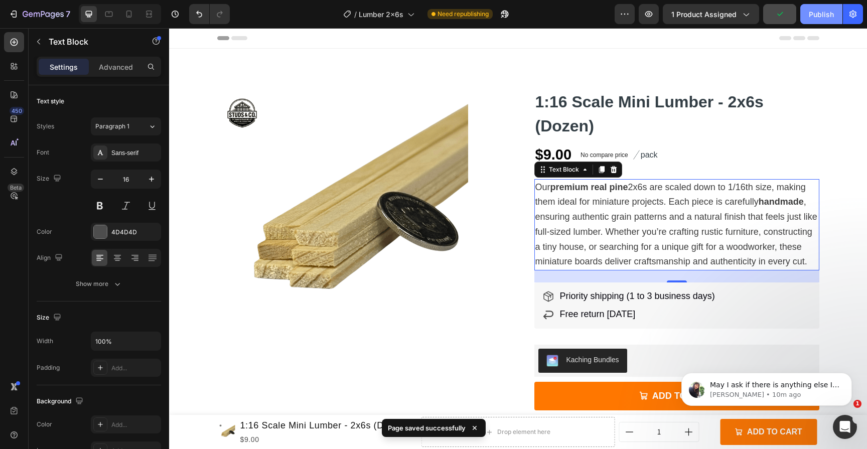
click at [818, 6] on button "Publish" at bounding box center [821, 14] width 42 height 20
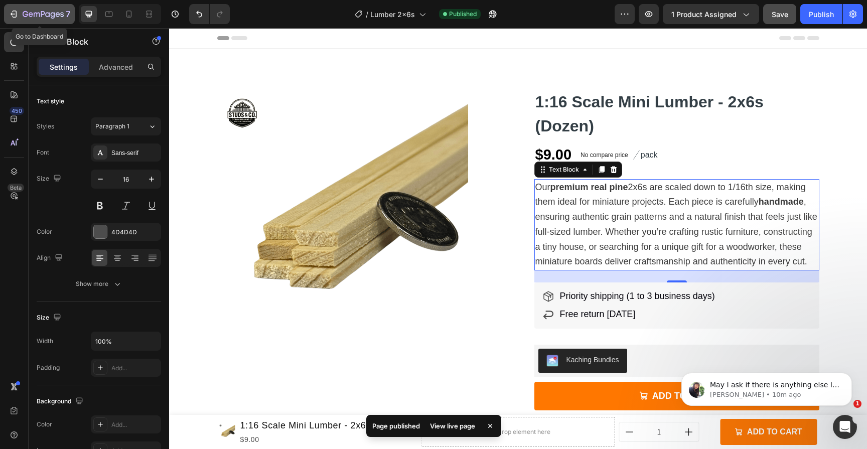
click at [26, 12] on icon "button" at bounding box center [43, 15] width 41 height 9
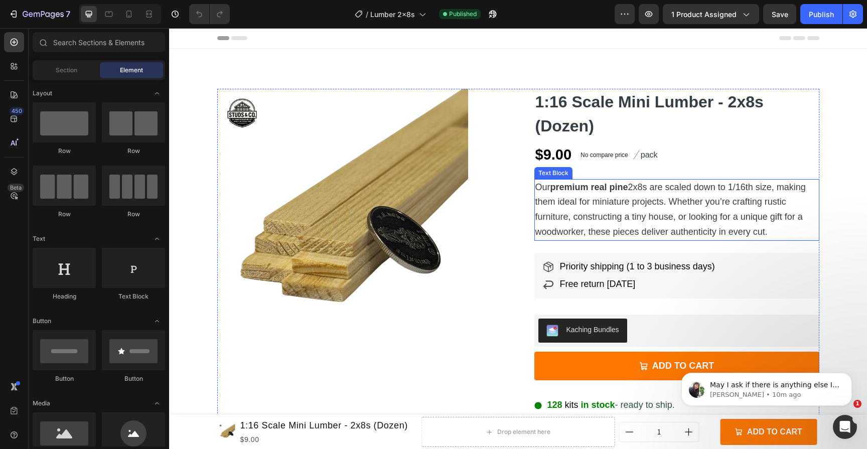
click at [636, 227] on span "Our premium real pine 2x8s are scaled down to 1/16th size, making them ideal fo…" at bounding box center [670, 209] width 270 height 55
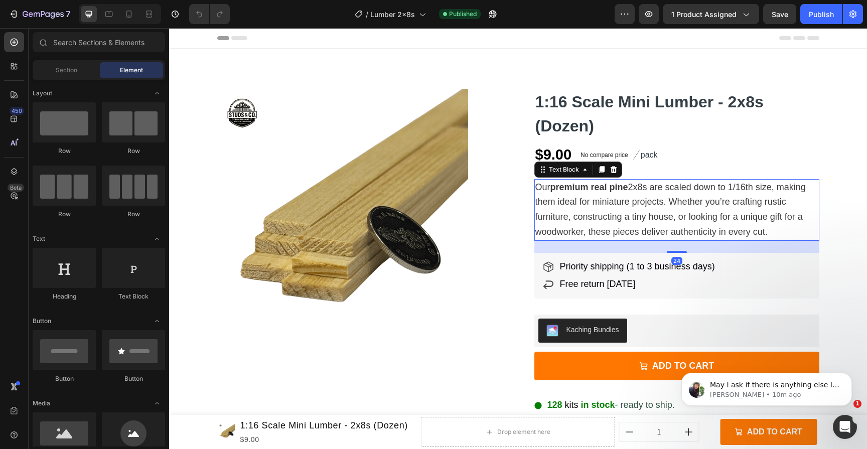
click at [636, 227] on span "Our premium real pine 2x8s are scaled down to 1/16th size, making them ideal fo…" at bounding box center [670, 209] width 270 height 55
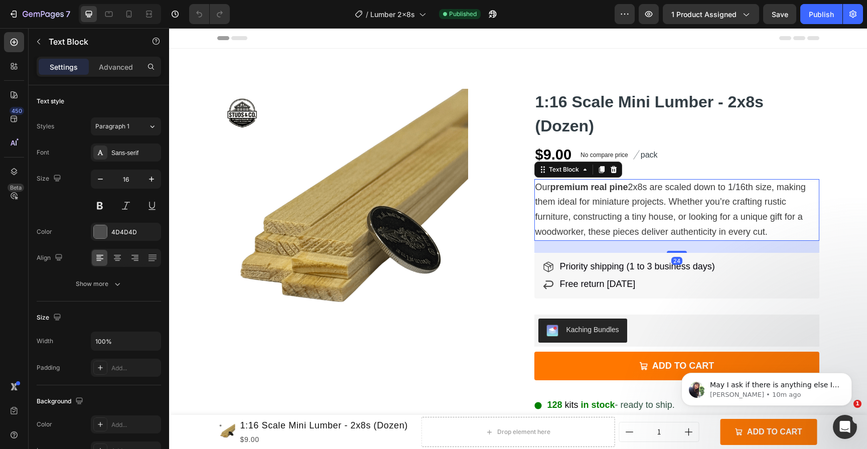
click at [636, 227] on span "Our premium real pine 2x8s are scaled down to 1/16th size, making them ideal fo…" at bounding box center [670, 209] width 270 height 55
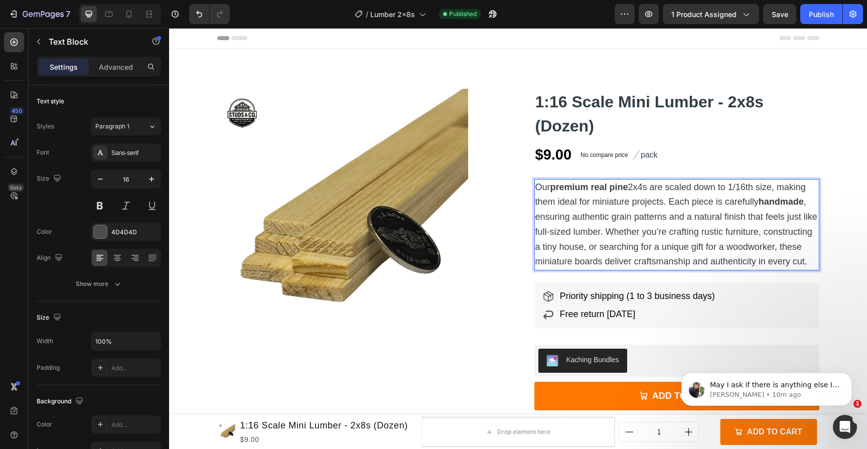
click at [643, 188] on span "Our premium real pine 2x4s are scaled down to 1/16th size, making them ideal fo…" at bounding box center [676, 224] width 282 height 85
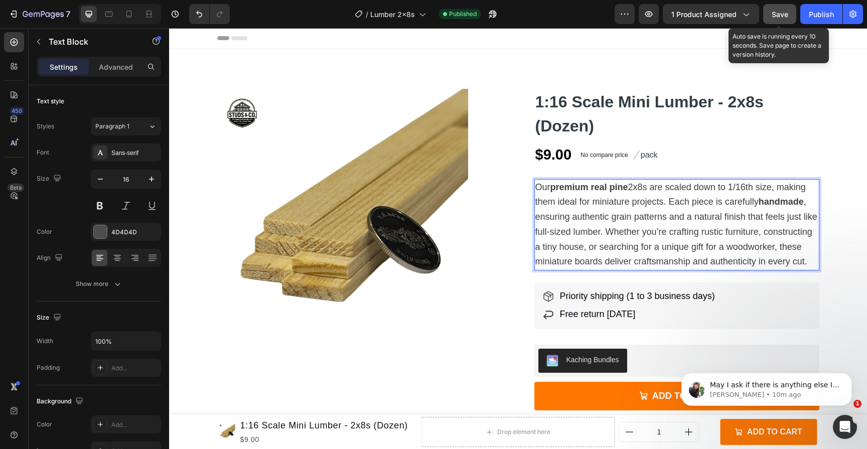
click at [781, 15] on span "Save" at bounding box center [779, 14] width 17 height 9
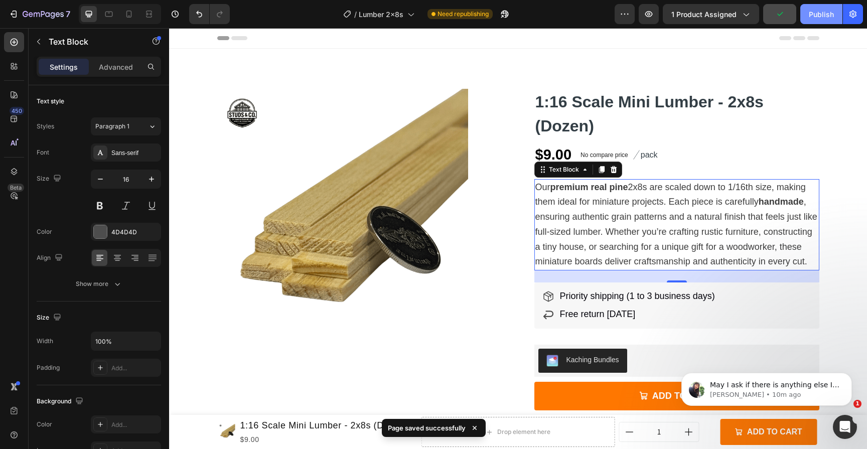
click at [812, 16] on div "Publish" at bounding box center [820, 14] width 25 height 11
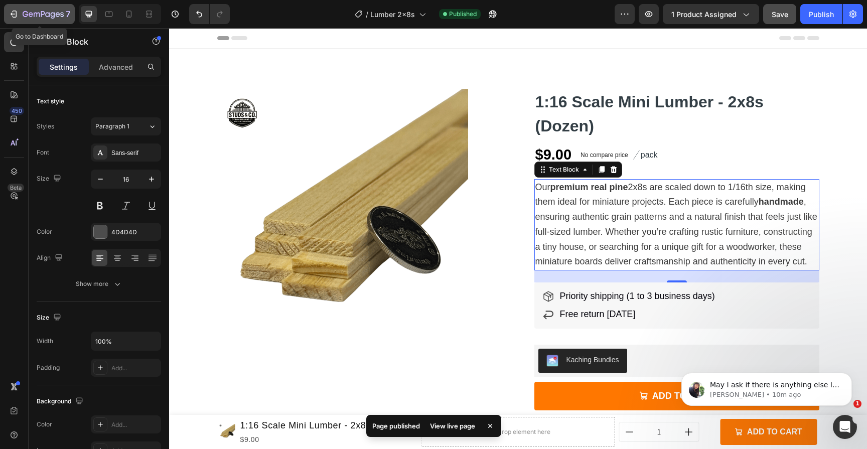
click at [12, 16] on icon "button" at bounding box center [14, 14] width 10 height 10
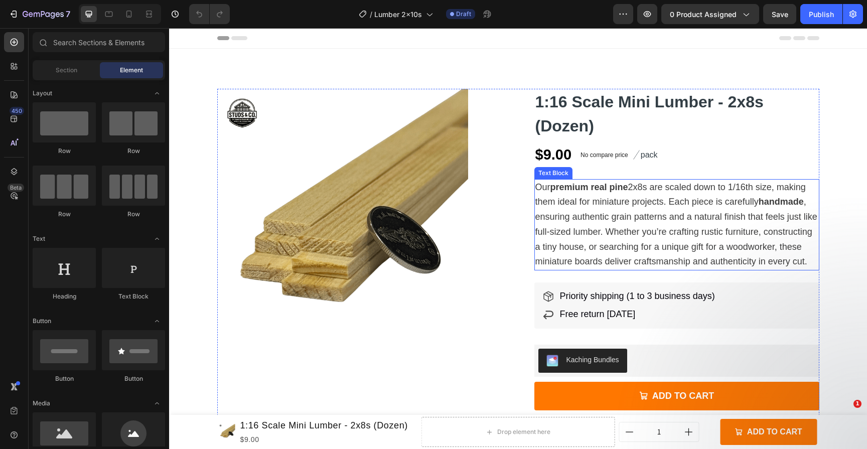
click at [661, 225] on p "Our premium real pine 2x8s are scaled down to 1/16th size, making them ideal fo…" at bounding box center [676, 225] width 283 height 90
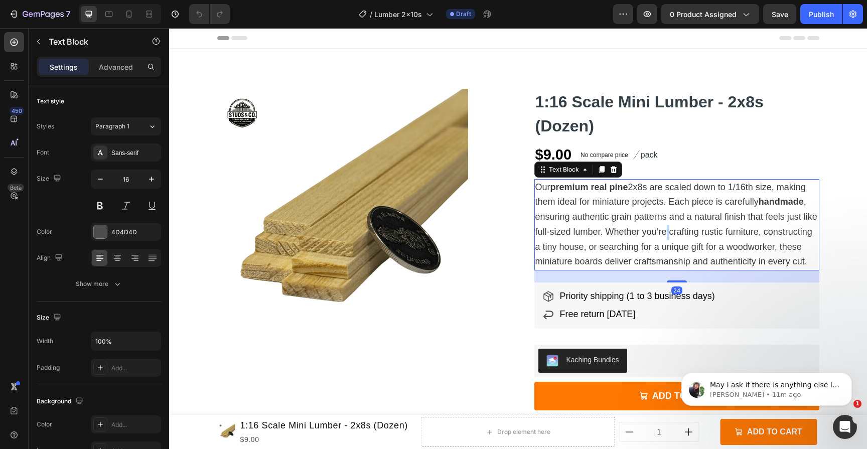
click at [661, 225] on p "Our premium real pine 2x8s are scaled down to 1/16th size, making them ideal fo…" at bounding box center [676, 225] width 283 height 90
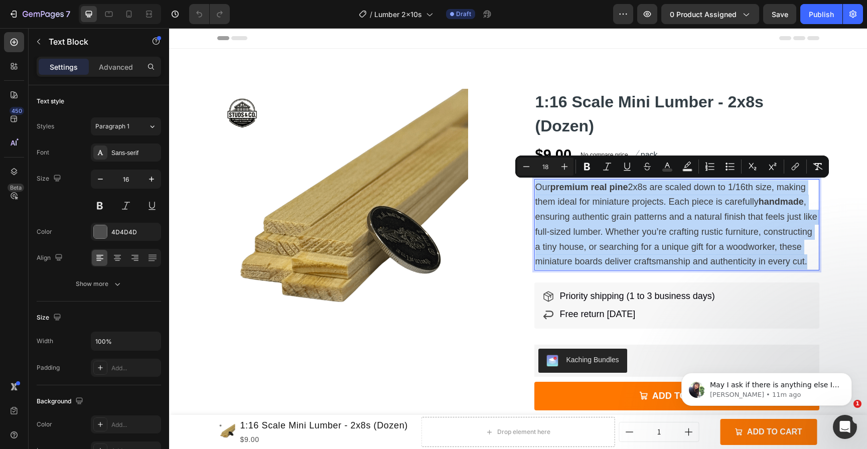
click at [645, 187] on span "Our premium real pine 2x8s are scaled down to 1/16th size, making them ideal fo…" at bounding box center [676, 224] width 282 height 85
click at [643, 187] on span "Our premium real pine 2x8s are scaled down to 1/16th size, making them ideal fo…" at bounding box center [676, 224] width 282 height 85
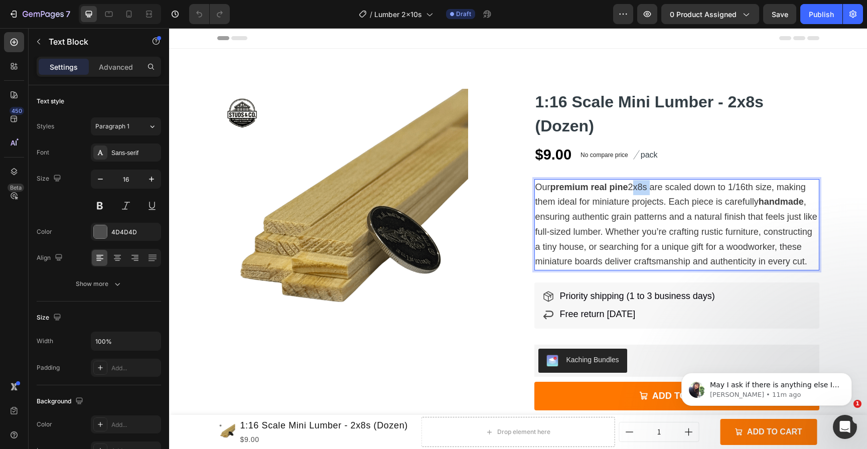
click at [643, 187] on span "Our premium real pine 2x8s are scaled down to 1/16th size, making them ideal fo…" at bounding box center [676, 224] width 282 height 85
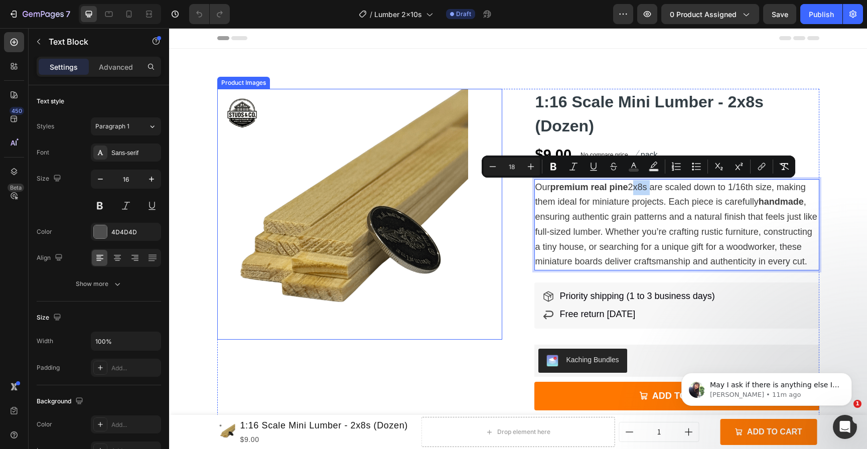
click at [374, 367] on div "Product Images" at bounding box center [359, 336] width 285 height 495
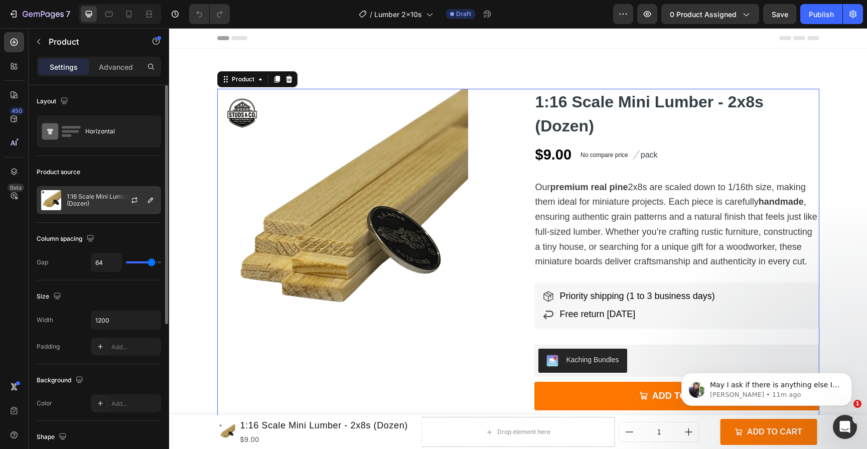
click at [98, 200] on p "1:16 Scale Mini Lumber - 2x8s (Dozen)" at bounding box center [112, 200] width 90 height 14
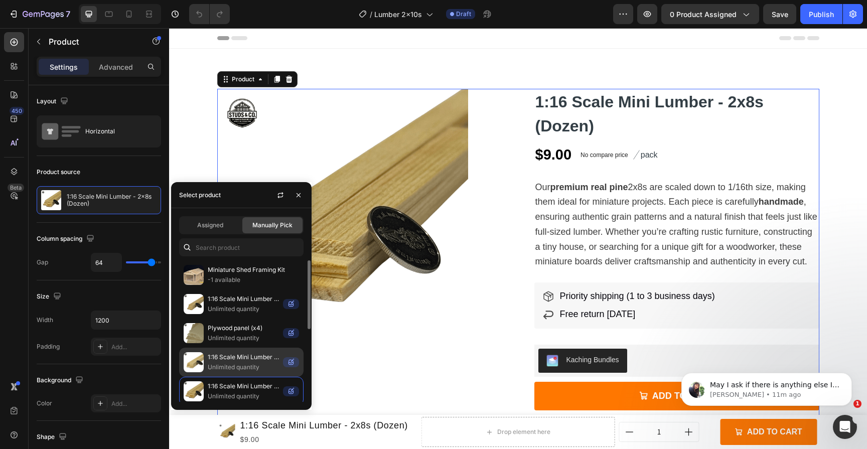
click at [240, 366] on p "Unlimited quantity" at bounding box center [243, 367] width 71 height 10
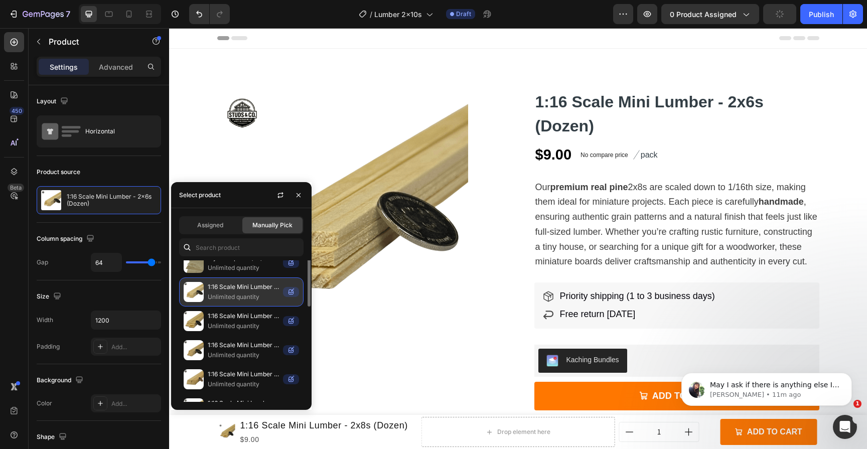
scroll to position [72, 0]
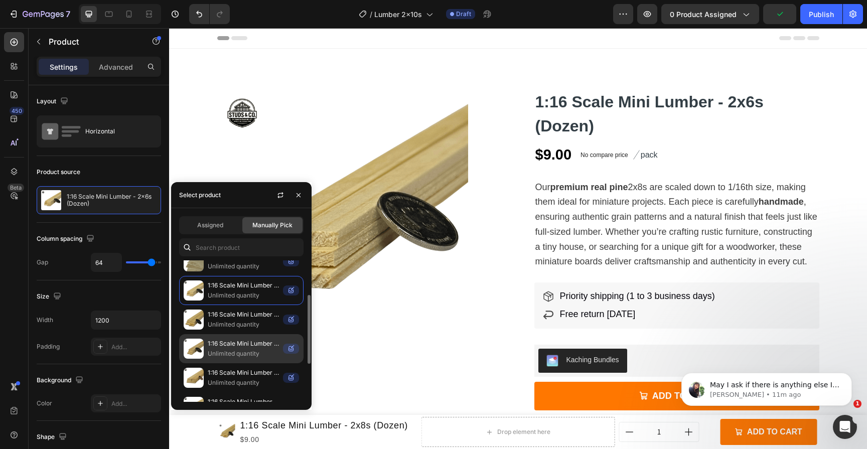
click at [243, 352] on p "Unlimited quantity" at bounding box center [243, 354] width 71 height 10
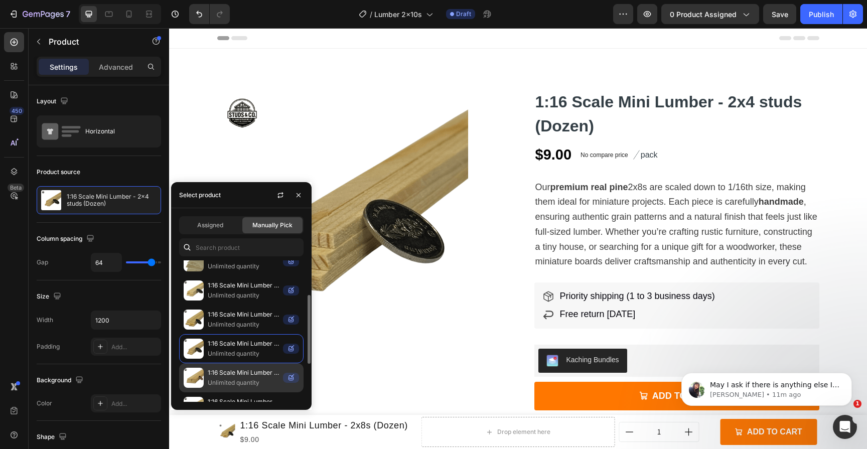
click at [244, 371] on p "1:16 Scale Mini Lumber - 2x10s (Dozen)" at bounding box center [243, 373] width 71 height 10
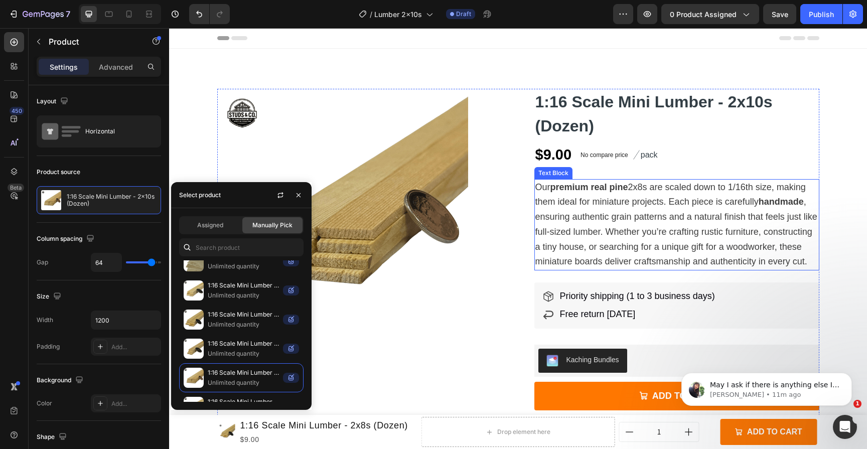
click at [707, 228] on span "Our premium real pine 2x8s are scaled down to 1/16th size, making them ideal fo…" at bounding box center [676, 224] width 282 height 85
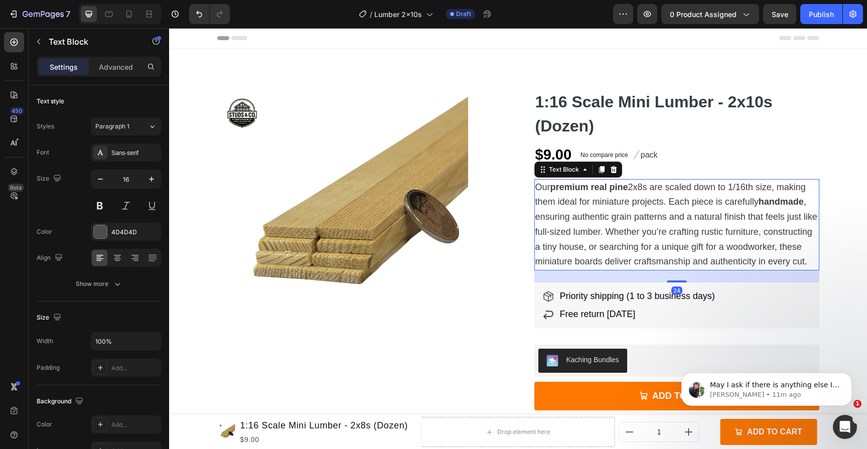
click at [707, 228] on span "Our premium real pine 2x8s are scaled down to 1/16th size, making them ideal fo…" at bounding box center [676, 224] width 282 height 85
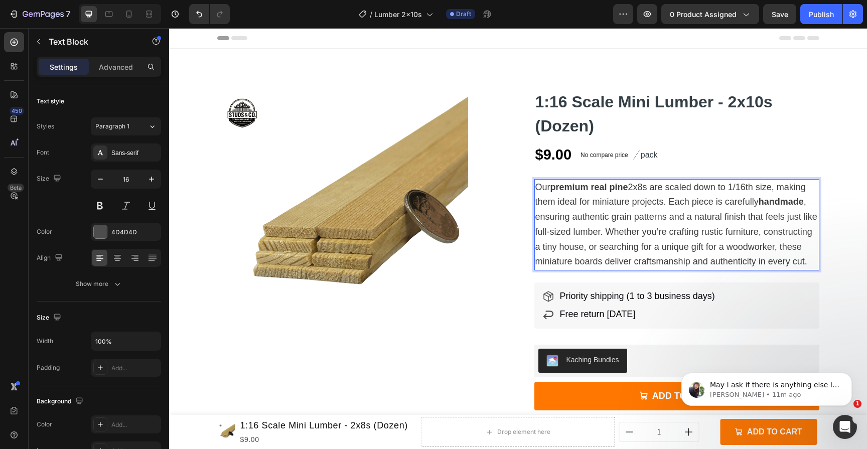
click at [641, 191] on span "Our premium real pine 2x8s are scaled down to 1/16th size, making them ideal fo…" at bounding box center [676, 224] width 282 height 85
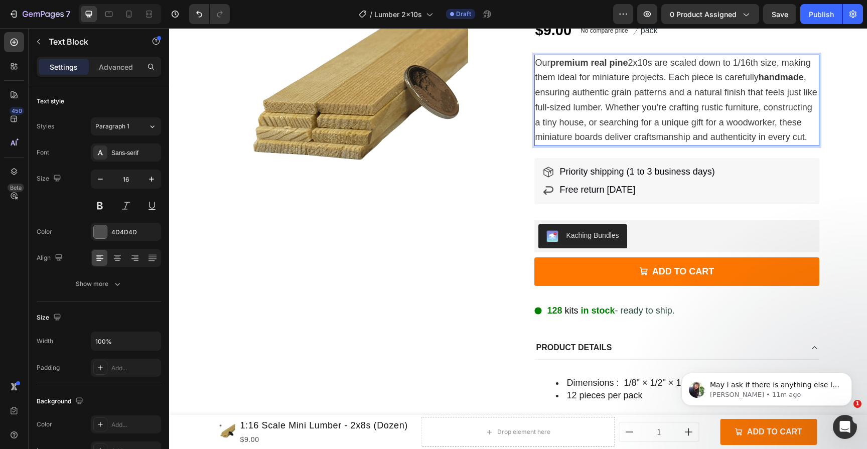
scroll to position [125, 0]
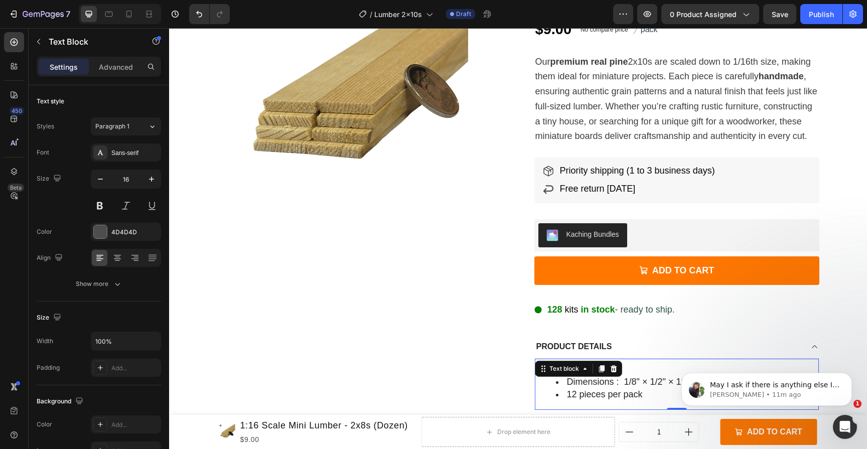
click at [667, 388] on li "12 pieces per pack" at bounding box center [687, 394] width 262 height 13
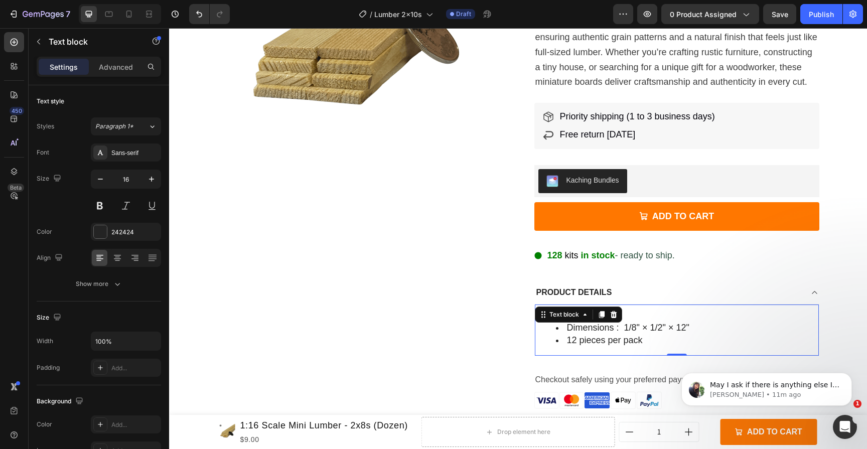
scroll to position [193, 0]
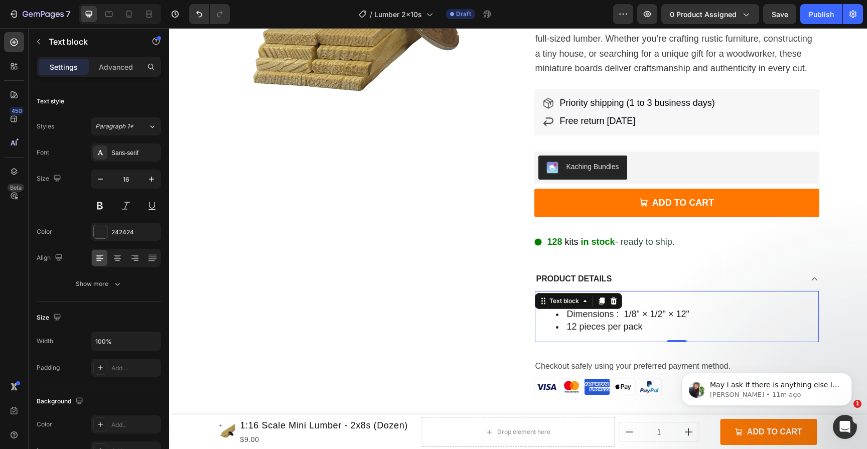
click at [661, 309] on span "Dimensions ‏: ‎ 1/8" × 1/2" × 12"" at bounding box center [628, 314] width 122 height 10
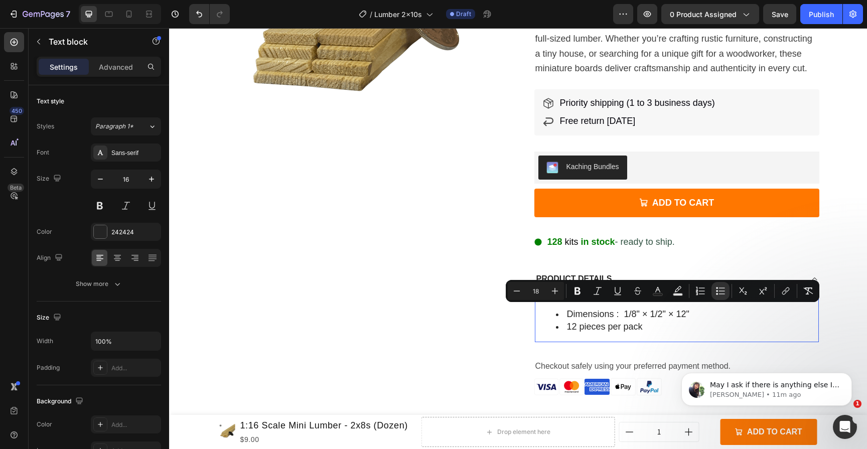
click at [657, 312] on span "Dimensions ‏: ‎ 1/8" × 1/2" × 12"" at bounding box center [628, 314] width 122 height 10
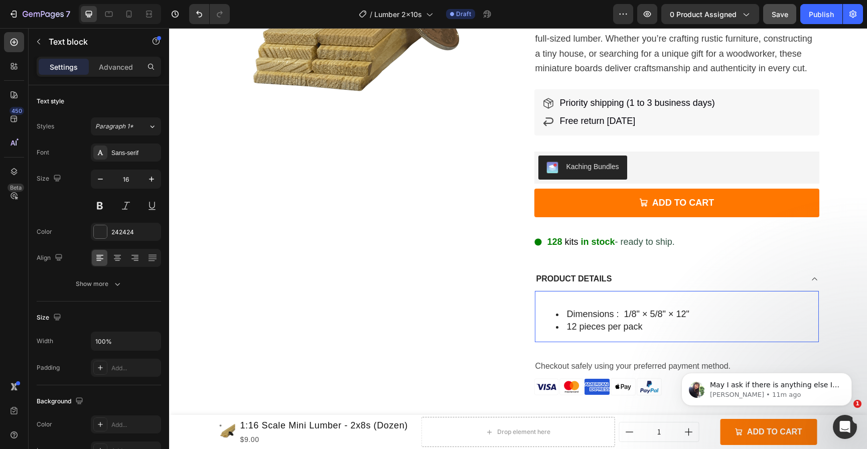
click at [792, 18] on button "Save" at bounding box center [779, 14] width 33 height 20
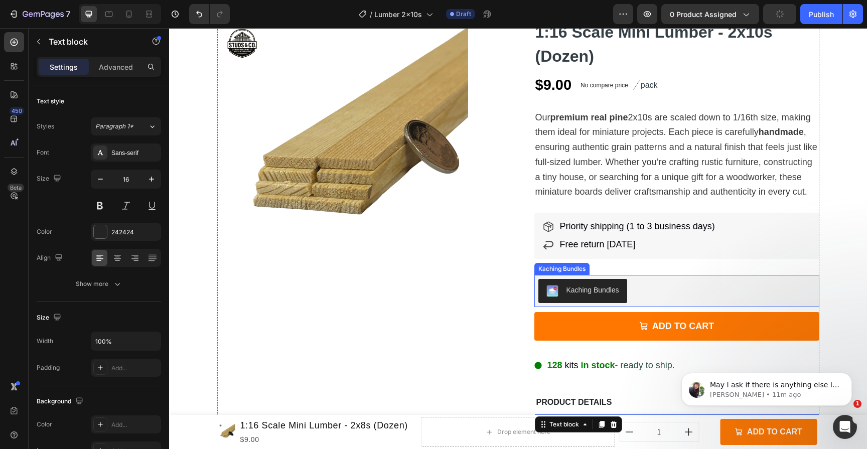
scroll to position [0, 0]
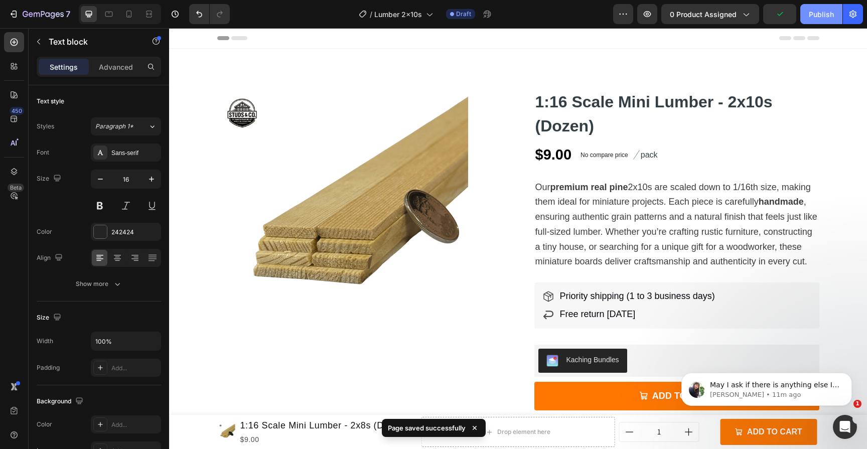
click at [813, 17] on div "Publish" at bounding box center [820, 14] width 25 height 11
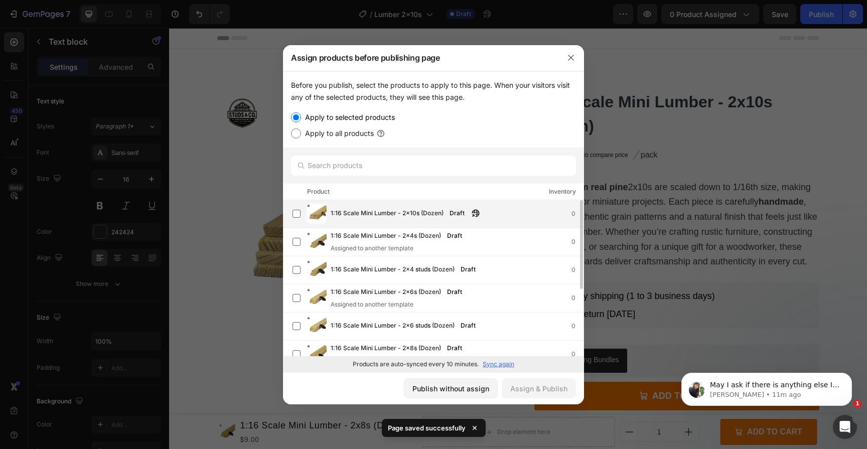
click at [501, 219] on div "1:16 Scale Mini Lumber - 2x10s (Dozen) Draft 0" at bounding box center [457, 213] width 253 height 11
click at [543, 386] on div "Assign & Publish" at bounding box center [538, 388] width 57 height 11
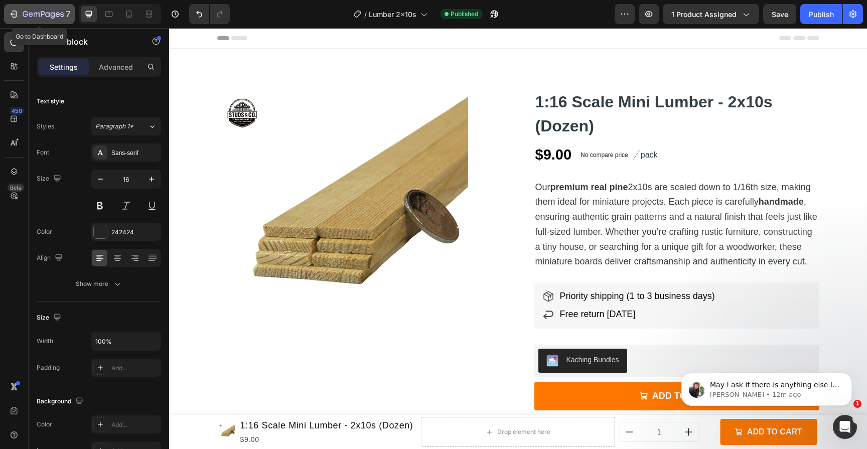
click at [19, 14] on div "7" at bounding box center [40, 14] width 62 height 12
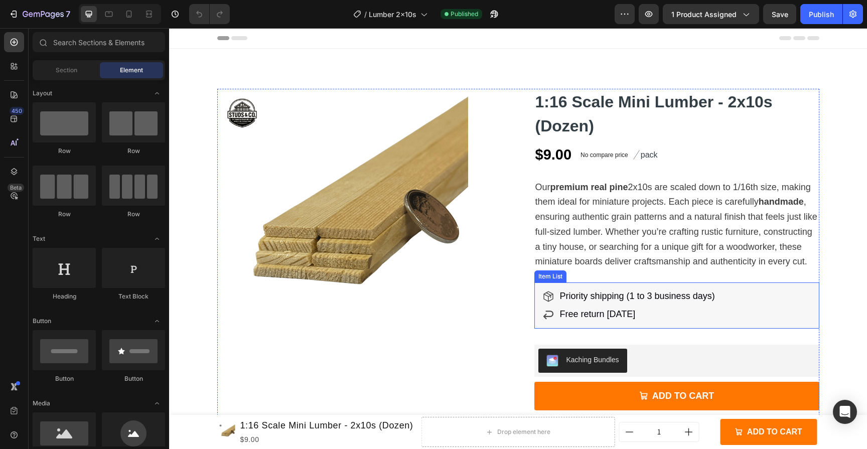
scroll to position [186, 0]
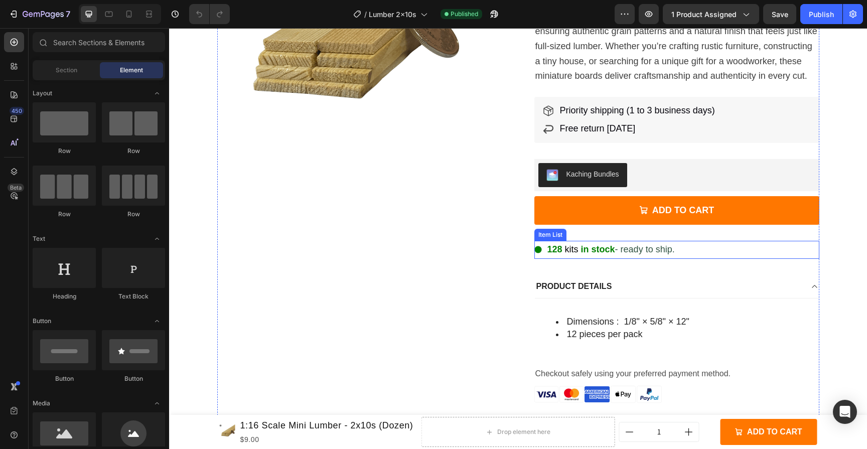
click at [565, 250] on span "kits" at bounding box center [572, 249] width 14 height 10
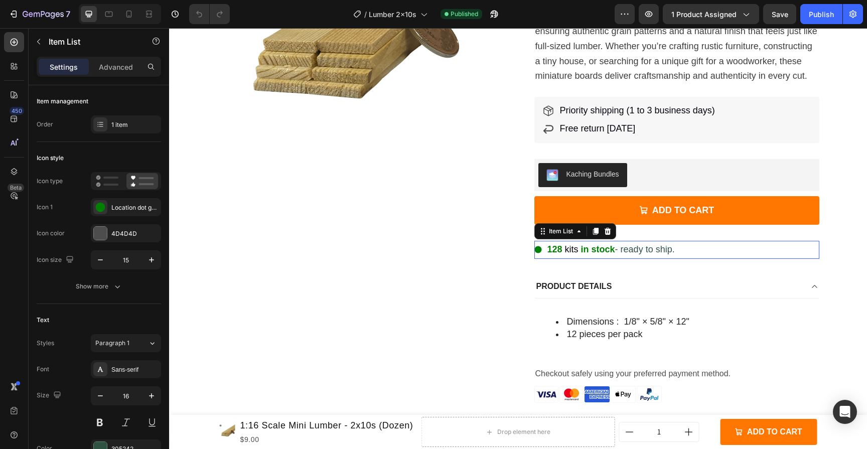
click at [565, 250] on span "kits" at bounding box center [572, 249] width 14 height 10
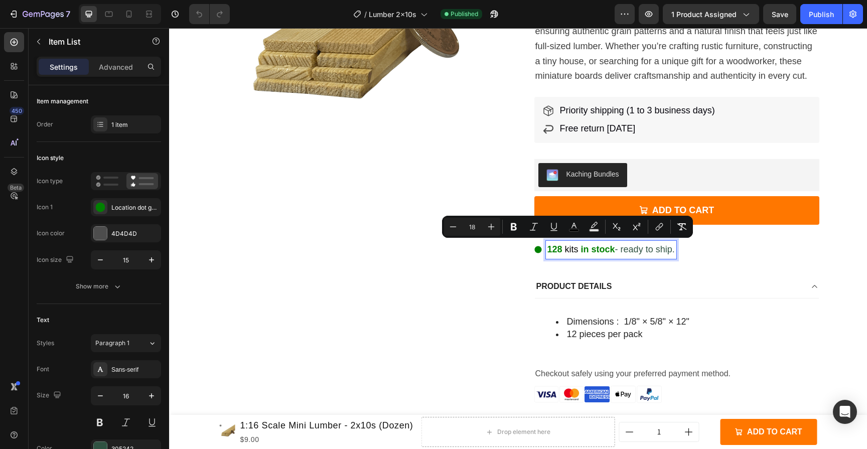
click at [552, 250] on strong "128" at bounding box center [554, 249] width 15 height 10
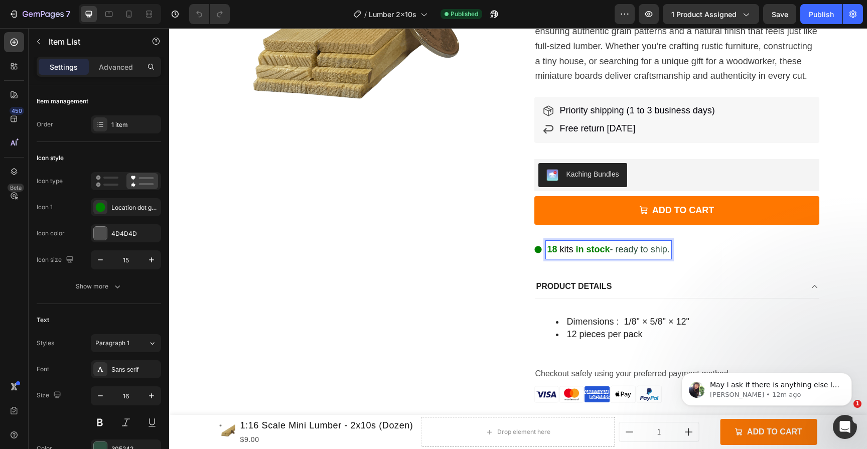
scroll to position [0, 0]
click at [560, 249] on span "kits" at bounding box center [567, 249] width 14 height 10
click at [705, 256] on div "1:16 Scale Mini Lumber - 2x10s (Dozen) Product Title $9.00 Product Price Produc…" at bounding box center [676, 163] width 285 height 520
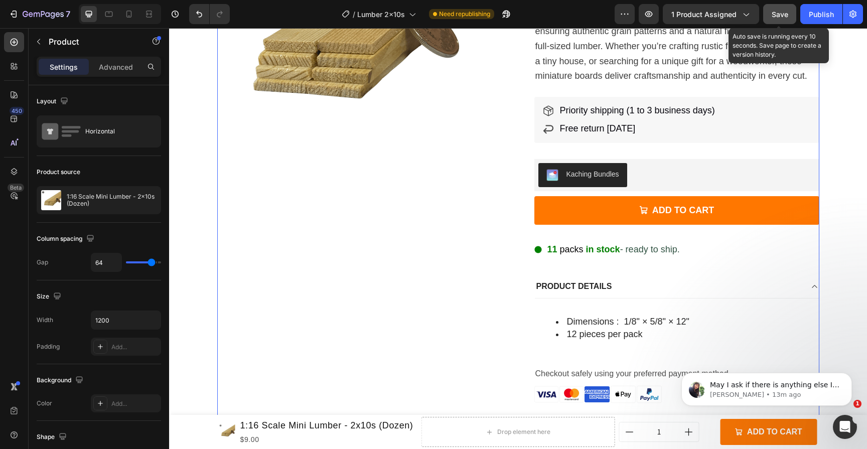
click at [787, 16] on span "Save" at bounding box center [779, 14] width 17 height 9
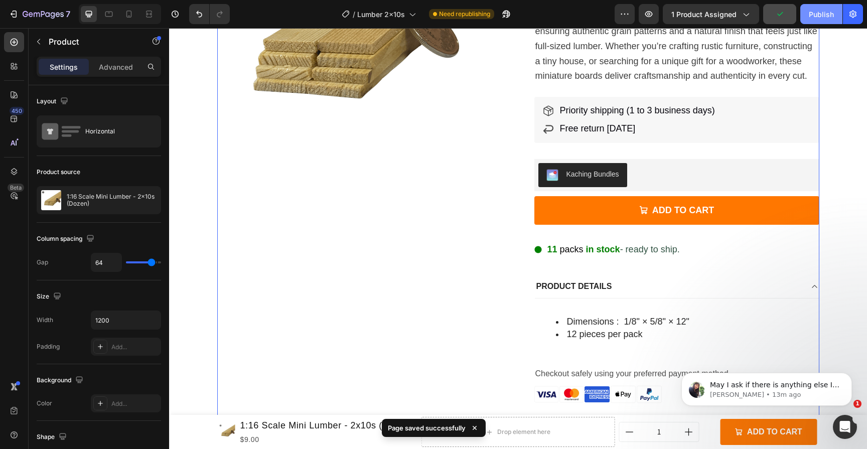
click at [811, 16] on div "Publish" at bounding box center [820, 14] width 25 height 11
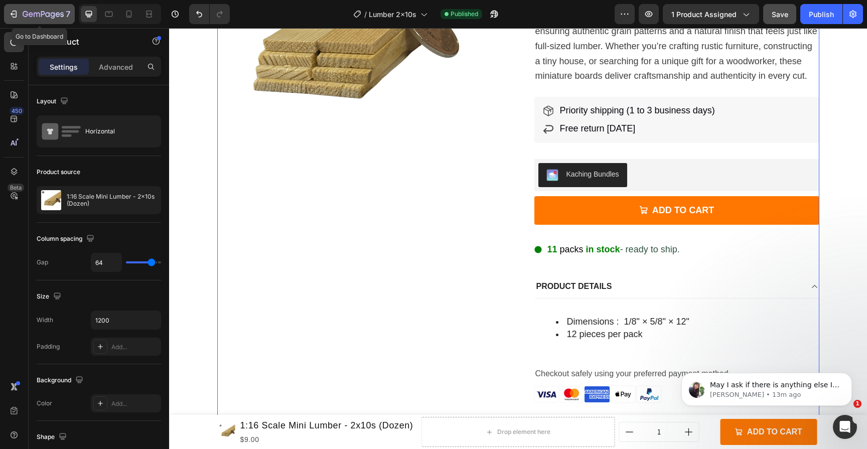
click at [21, 14] on div "7" at bounding box center [40, 14] width 62 height 12
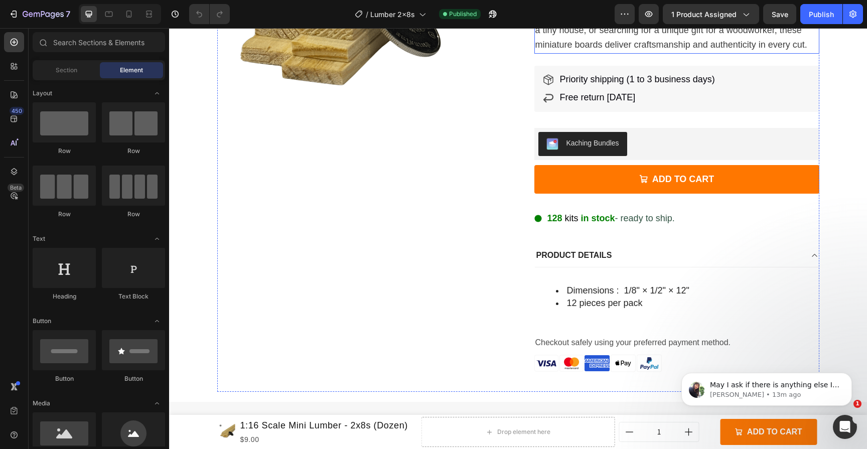
scroll to position [218, 0]
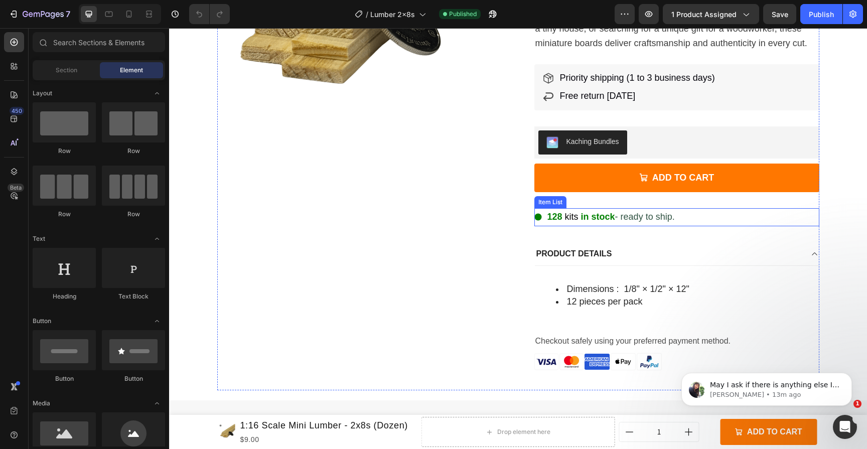
click at [602, 214] on strong "in stock" at bounding box center [598, 217] width 34 height 10
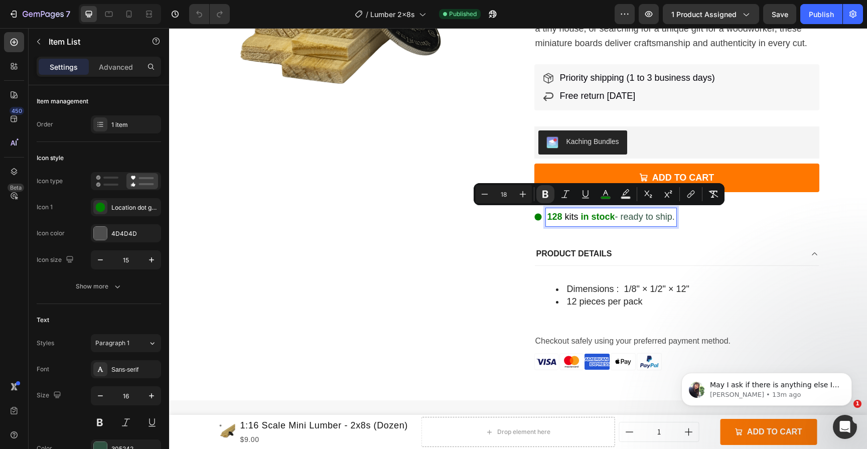
click at [556, 214] on strong "128" at bounding box center [554, 217] width 15 height 10
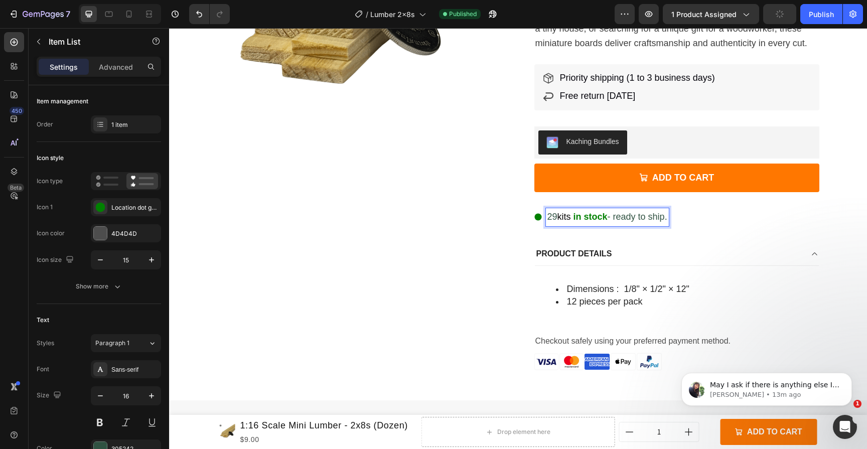
click at [550, 214] on span "29" at bounding box center [552, 217] width 10 height 10
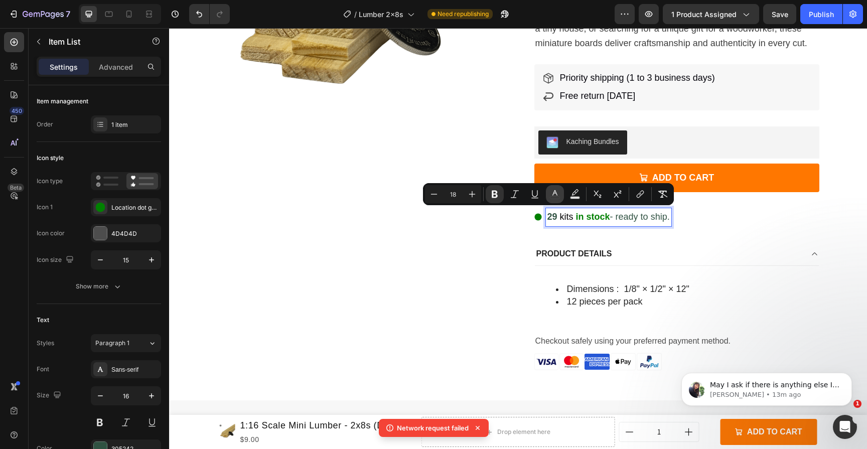
click at [553, 198] on icon "Editor contextual toolbar" at bounding box center [555, 194] width 10 height 10
type input "305242"
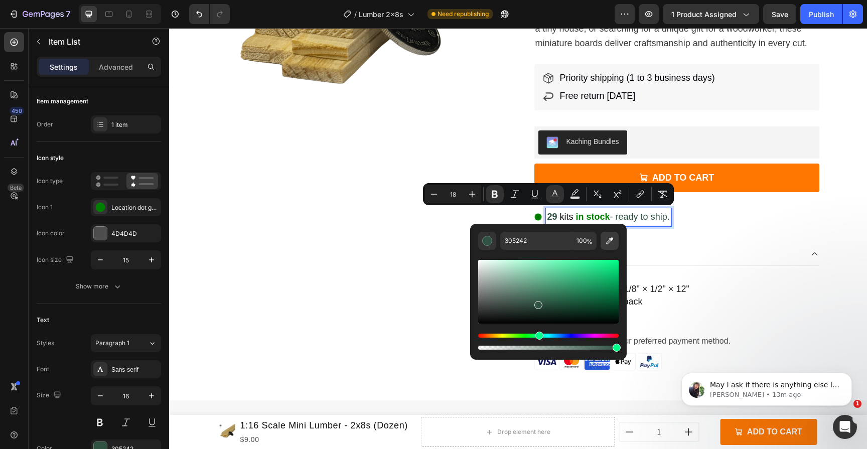
click at [613, 242] on icon "Editor contextual toolbar" at bounding box center [609, 241] width 10 height 10
type input "008001"
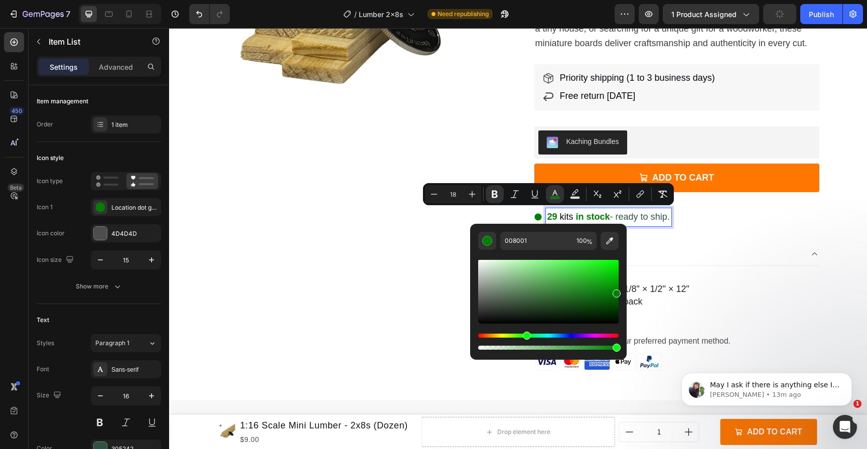
click at [650, 235] on div "1:16 Scale Mini Lumber - 2x8s (Dozen) Product Title $9.00 Product Price Product…" at bounding box center [676, 131] width 285 height 520
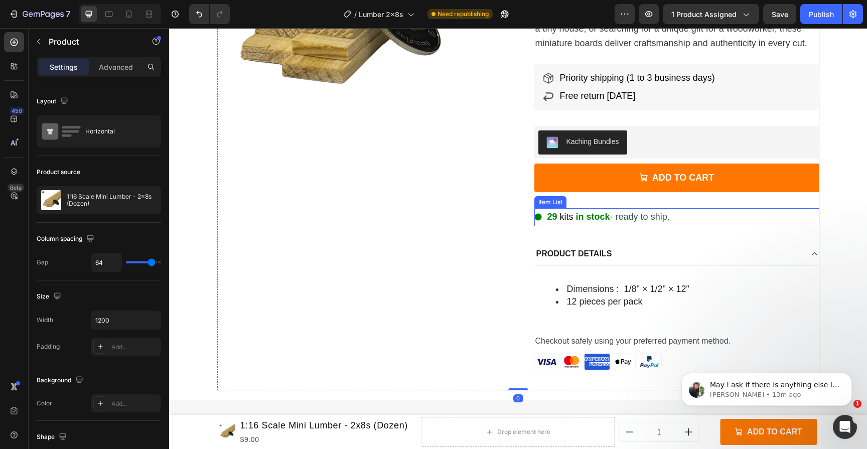
click at [567, 215] on span "kits" at bounding box center [567, 217] width 14 height 10
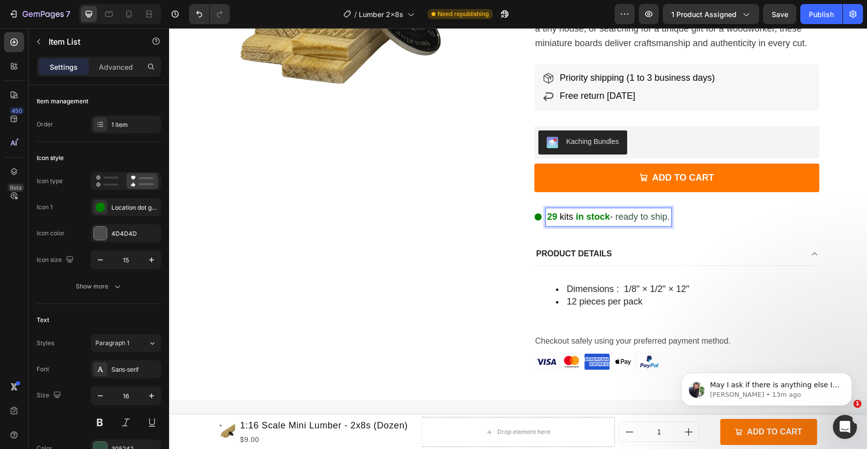
click at [567, 215] on span "kits" at bounding box center [567, 217] width 14 height 10
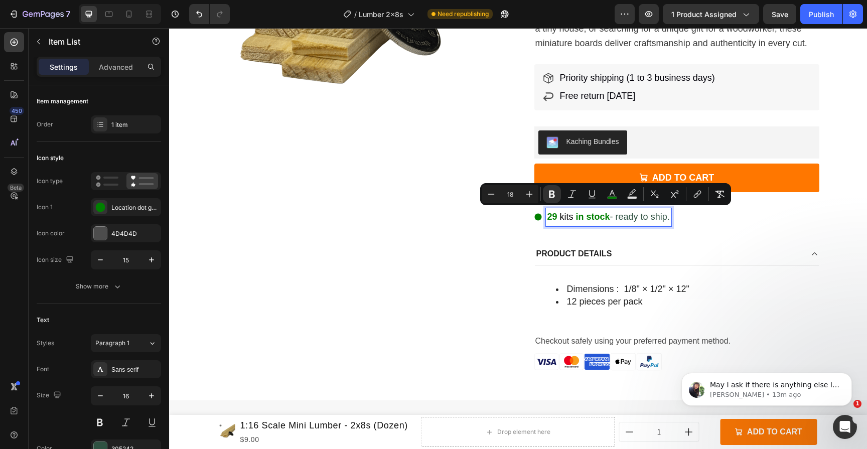
click at [565, 216] on span "kits" at bounding box center [567, 217] width 14 height 10
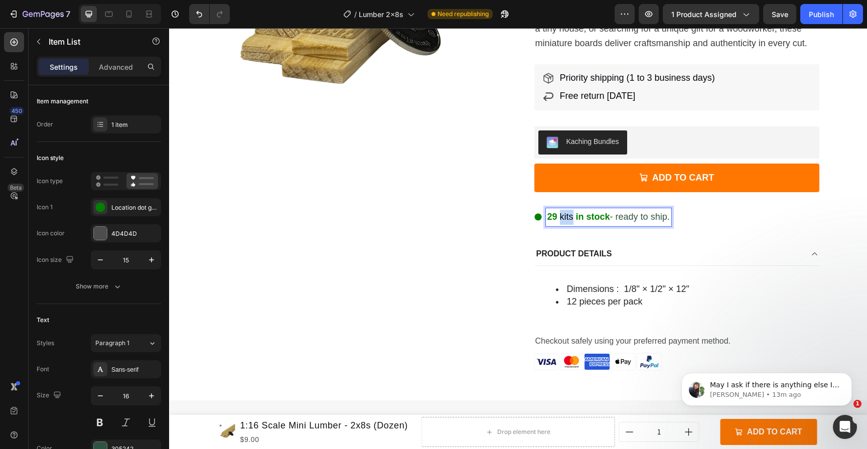
click at [565, 216] on span "kits" at bounding box center [567, 217] width 14 height 10
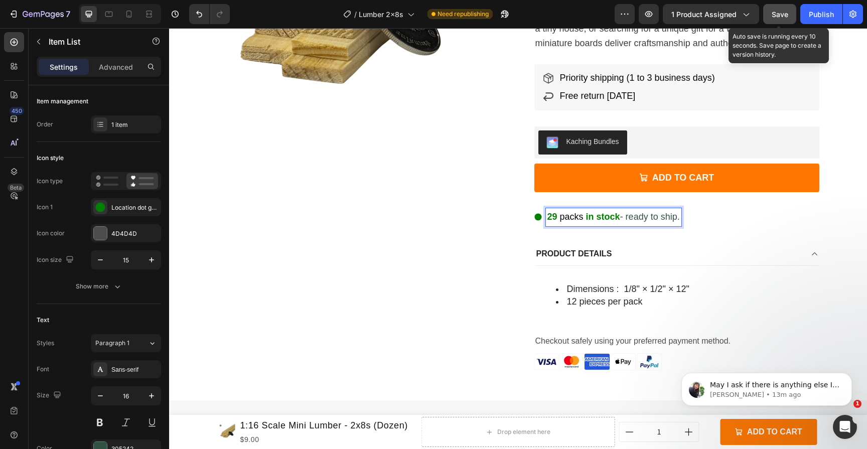
click at [776, 12] on span "Save" at bounding box center [779, 14] width 17 height 9
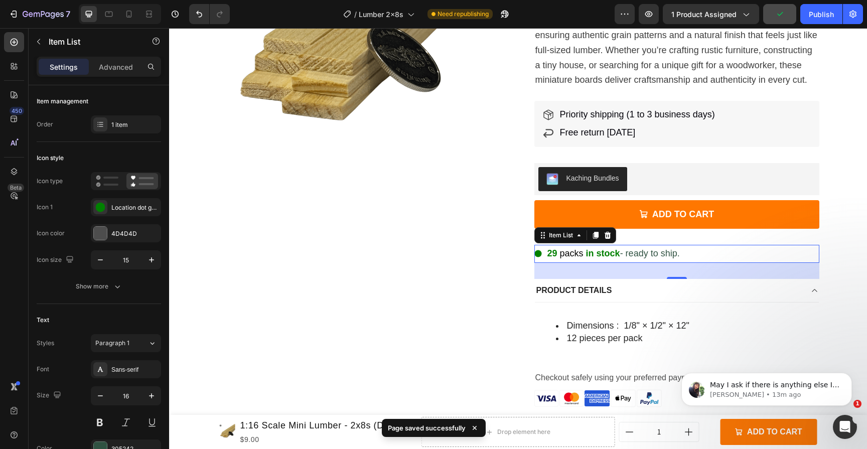
scroll to position [170, 0]
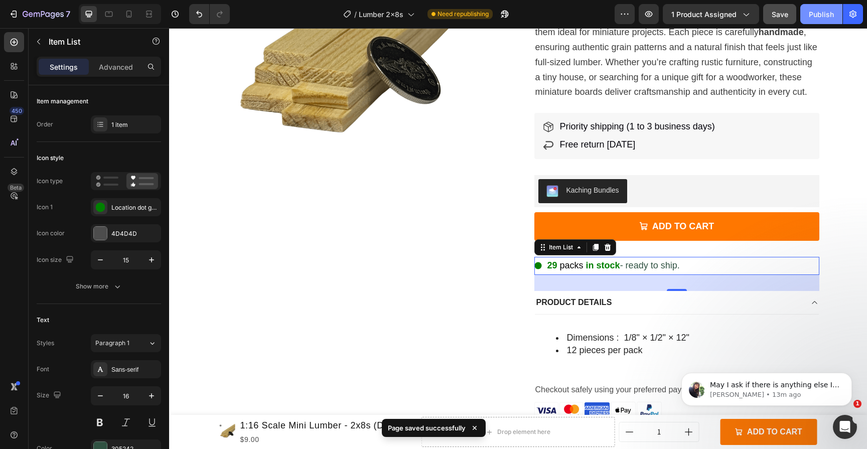
click at [823, 20] on button "Publish" at bounding box center [821, 14] width 42 height 20
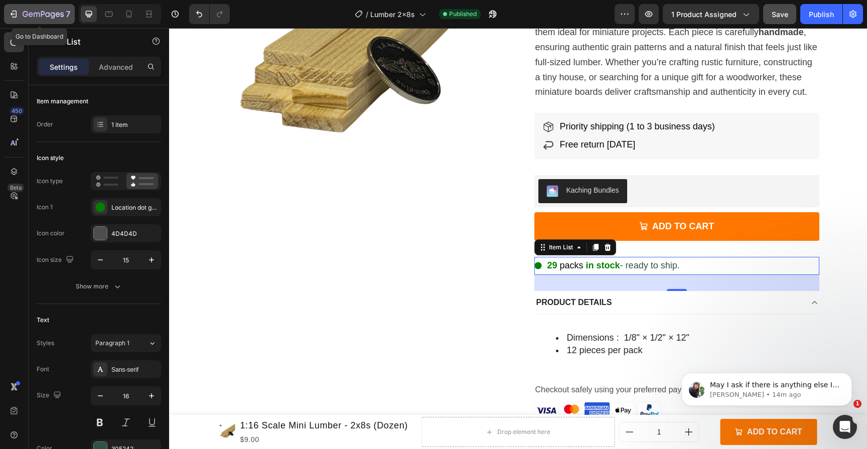
click at [12, 10] on icon "button" at bounding box center [14, 14] width 10 height 10
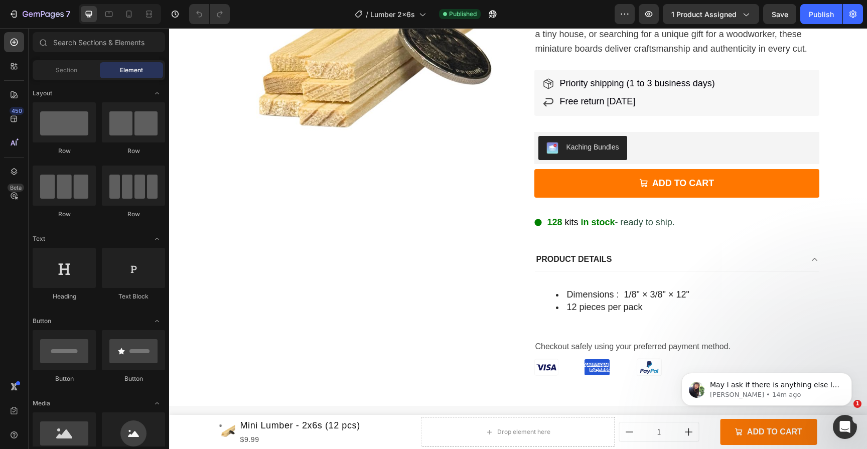
scroll to position [202, 0]
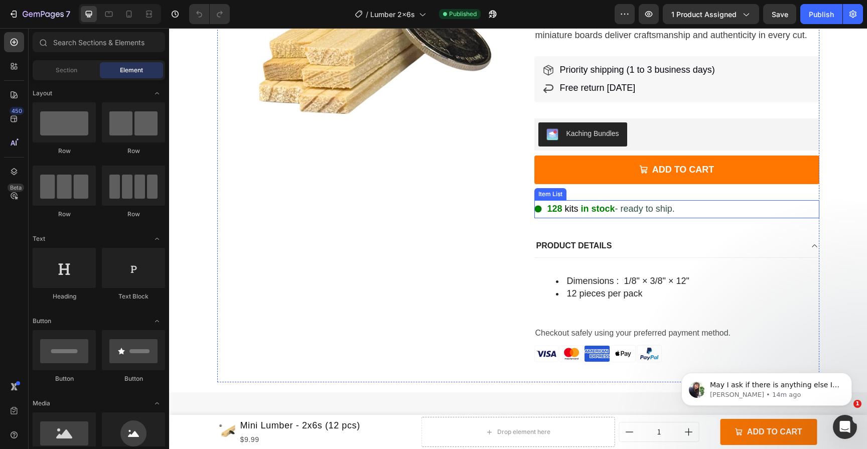
click at [573, 207] on span "kits" at bounding box center [572, 209] width 14 height 10
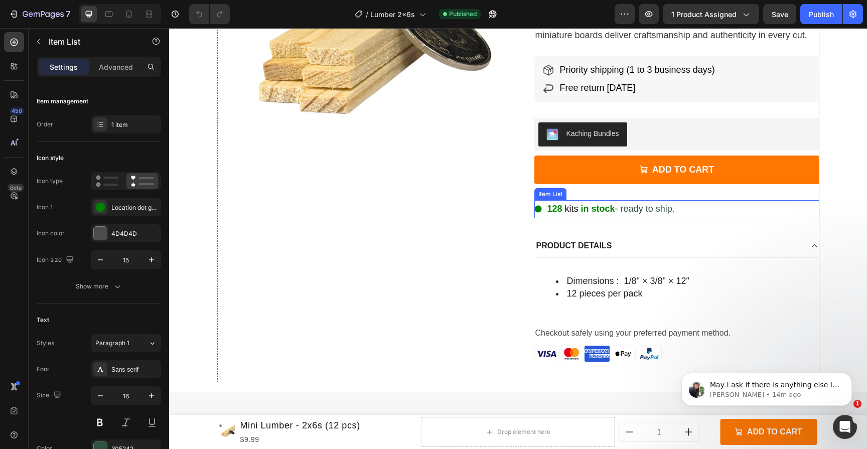
click at [573, 207] on span "kits" at bounding box center [572, 209] width 14 height 10
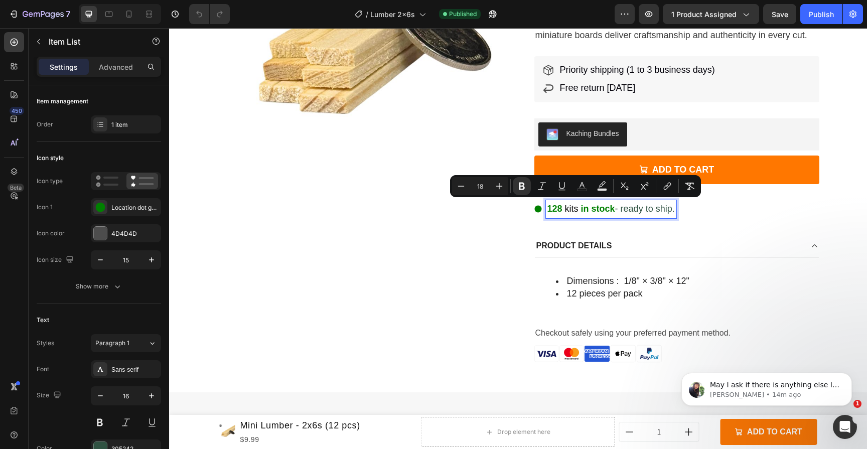
click at [557, 207] on strong "128" at bounding box center [554, 209] width 15 height 10
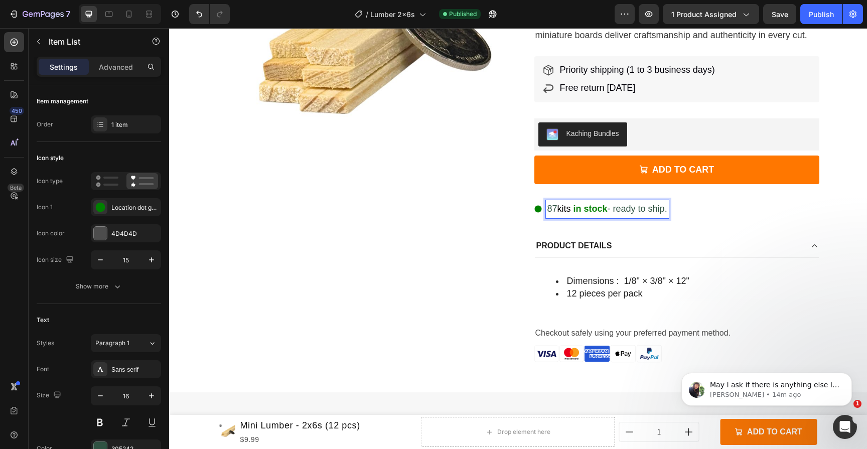
click at [549, 205] on span "87" at bounding box center [552, 209] width 10 height 10
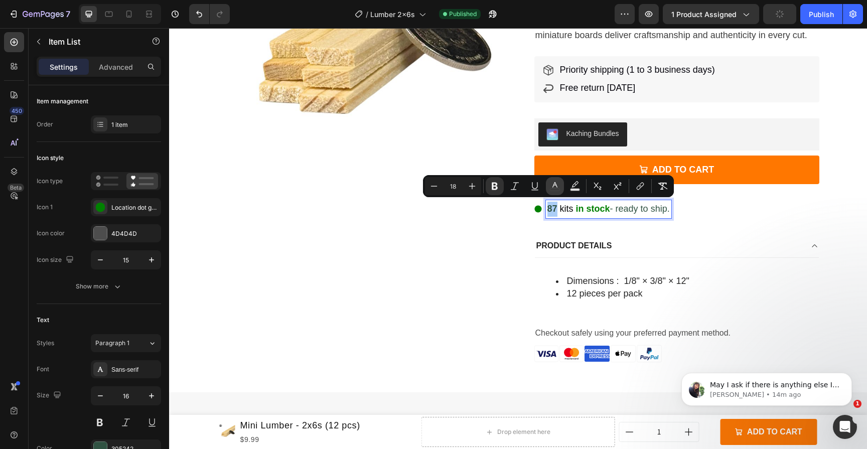
click at [561, 185] on button "color" at bounding box center [555, 186] width 18 height 18
type input "305242"
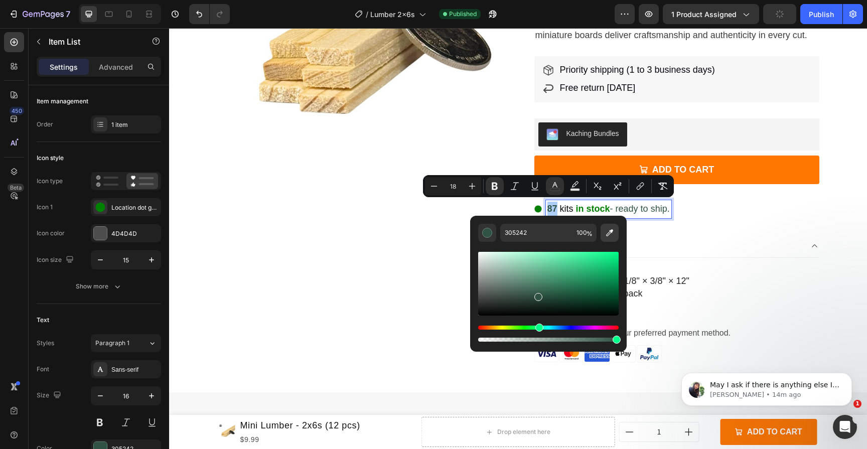
click at [605, 230] on icon "Editor contextual toolbar" at bounding box center [609, 233] width 10 height 10
type input "008001"
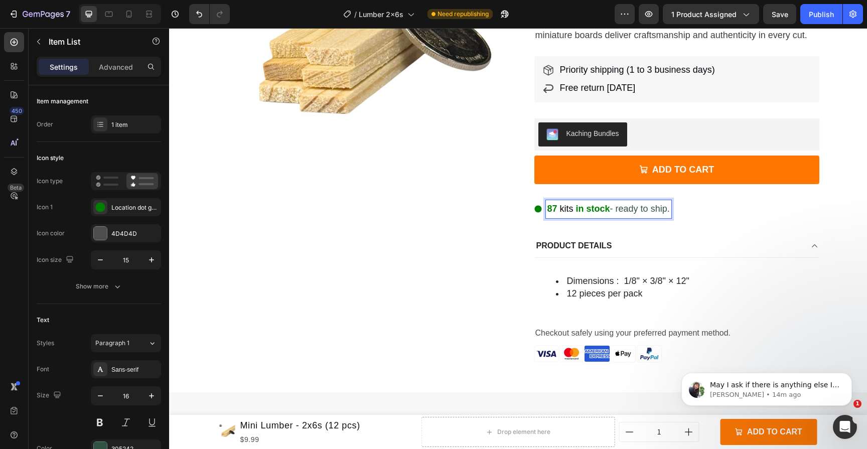
click at [620, 208] on span "- ready to ship." at bounding box center [640, 209] width 60 height 10
click at [561, 205] on span "kits" at bounding box center [567, 209] width 14 height 10
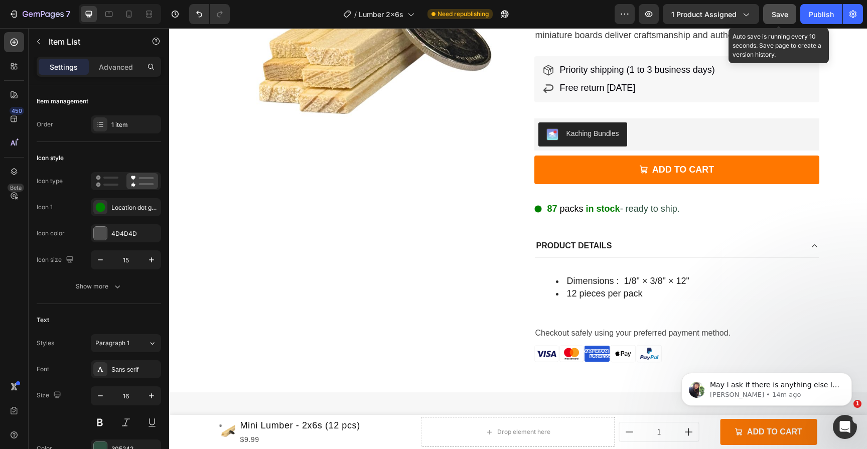
click at [778, 21] on button "Save" at bounding box center [779, 14] width 33 height 20
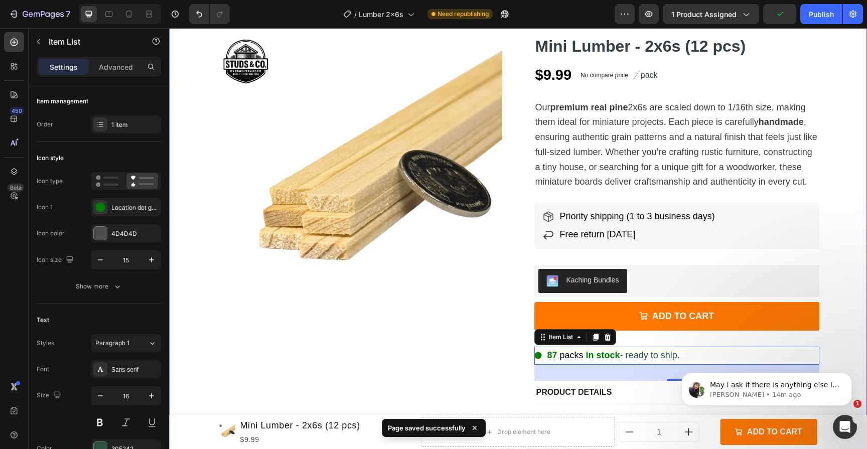
scroll to position [47, 0]
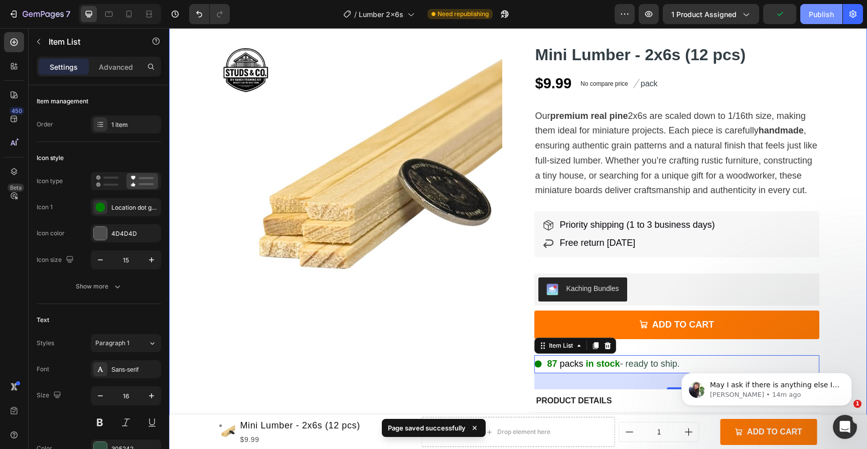
click at [818, 16] on div "Publish" at bounding box center [820, 14] width 25 height 11
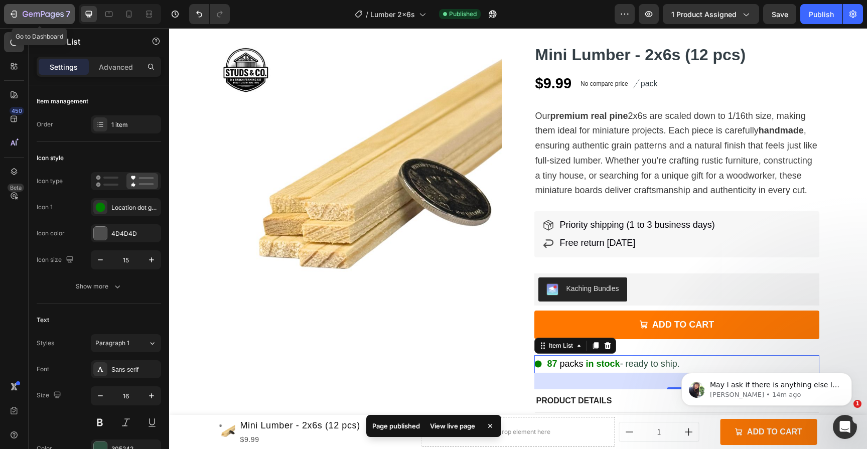
click at [23, 13] on icon "button" at bounding box center [43, 15] width 41 height 9
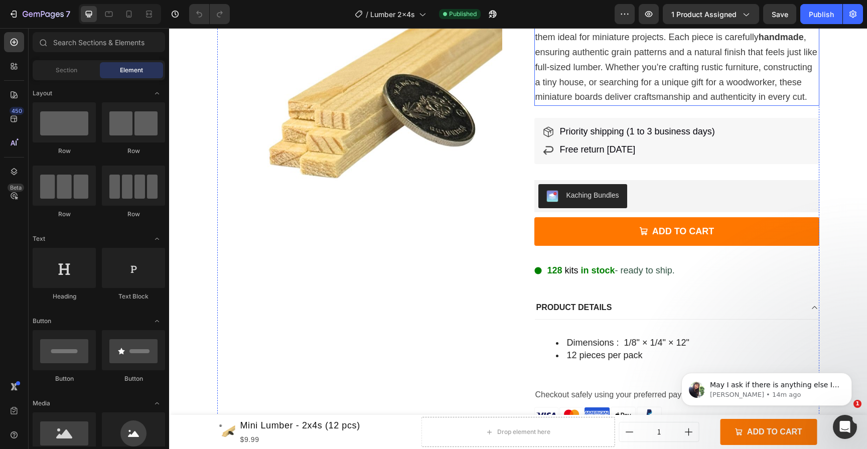
scroll to position [142, 0]
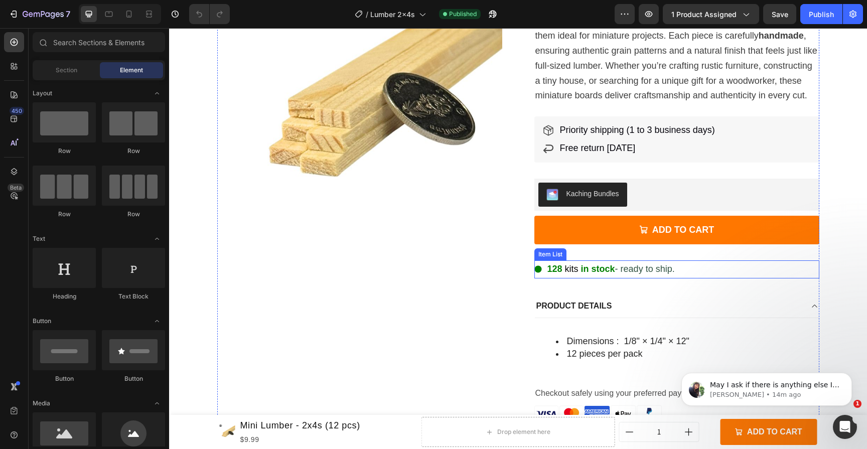
click at [578, 271] on strong at bounding box center [579, 269] width 3 height 10
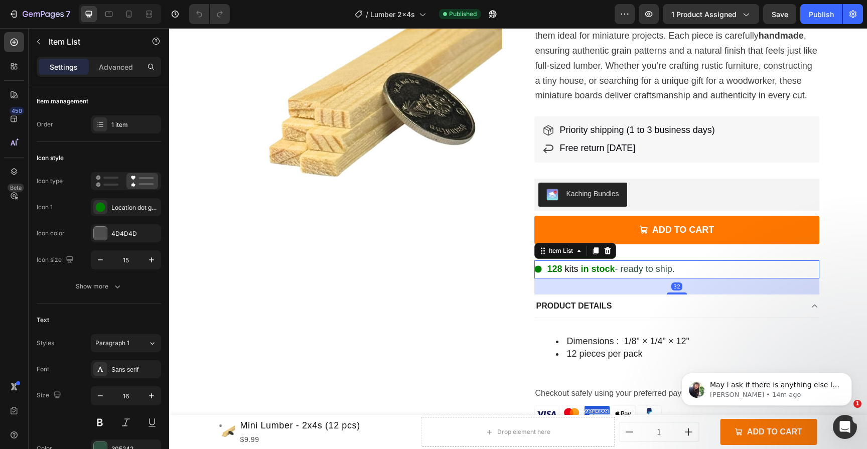
click at [578, 271] on strong at bounding box center [579, 269] width 3 height 10
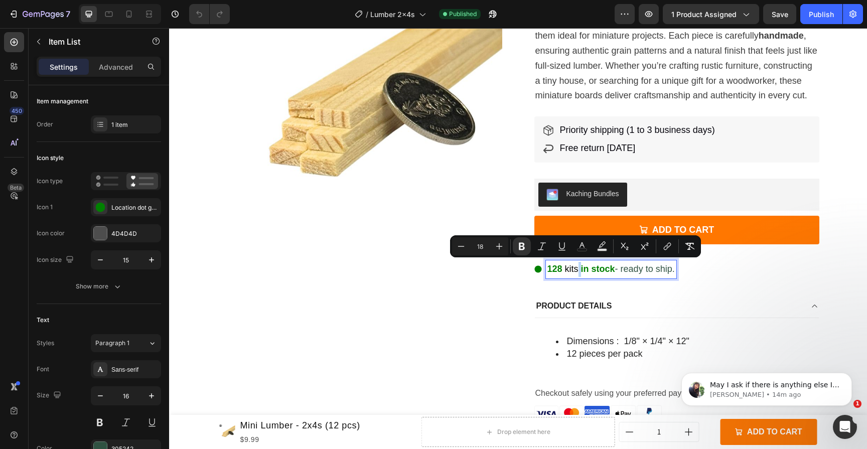
click at [757, 268] on div "128 kits in stock - ready to ship." at bounding box center [676, 269] width 285 height 18
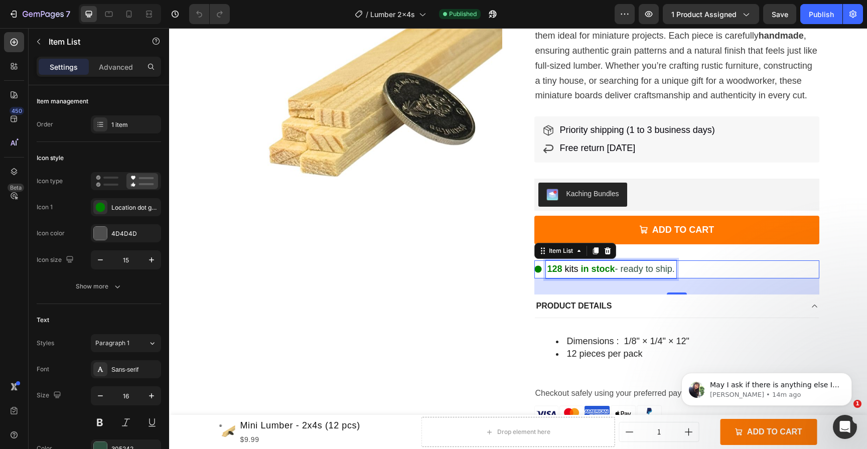
click at [565, 268] on span "kits" at bounding box center [572, 269] width 14 height 10
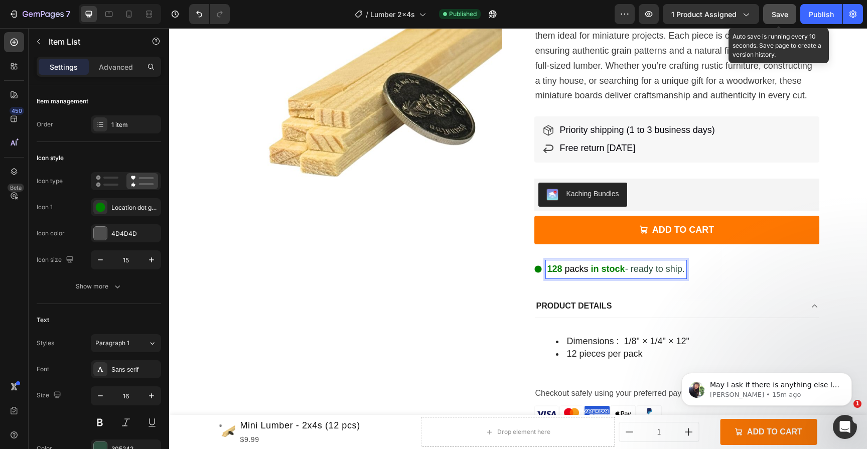
click at [779, 13] on span "Save" at bounding box center [779, 14] width 17 height 9
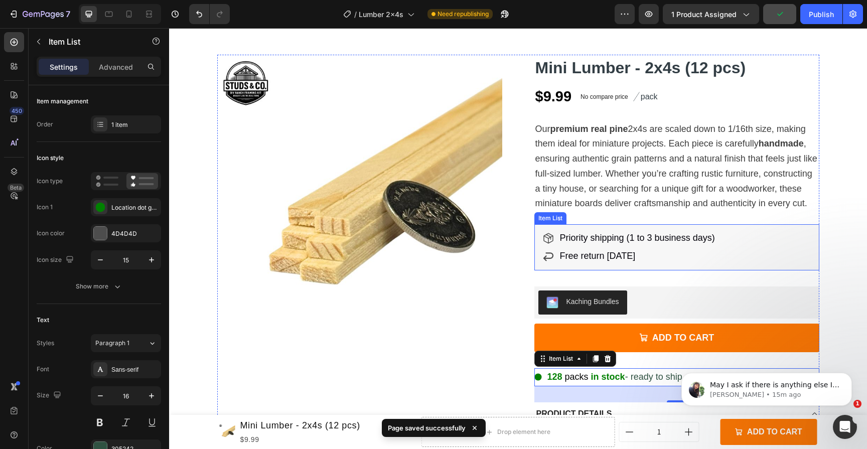
scroll to position [33, 0]
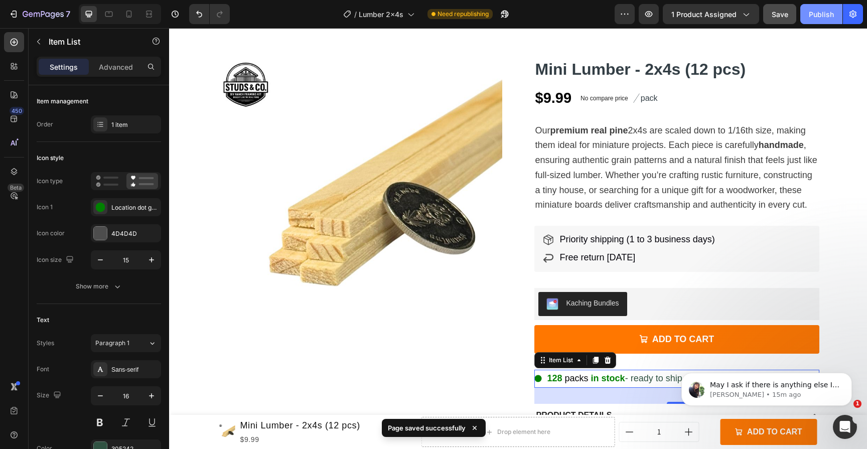
click at [816, 17] on div "Publish" at bounding box center [820, 14] width 25 height 11
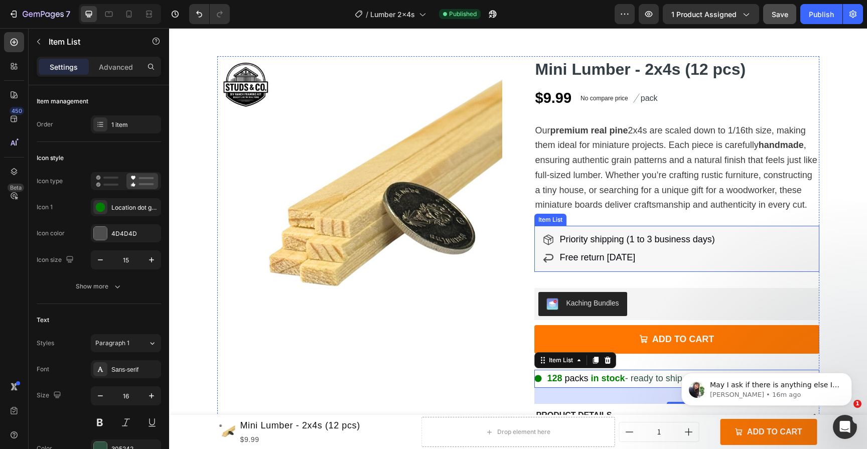
click at [719, 259] on div "Priority shipping (1 to 3 business days) Free return [DATE]" at bounding box center [676, 249] width 285 height 46
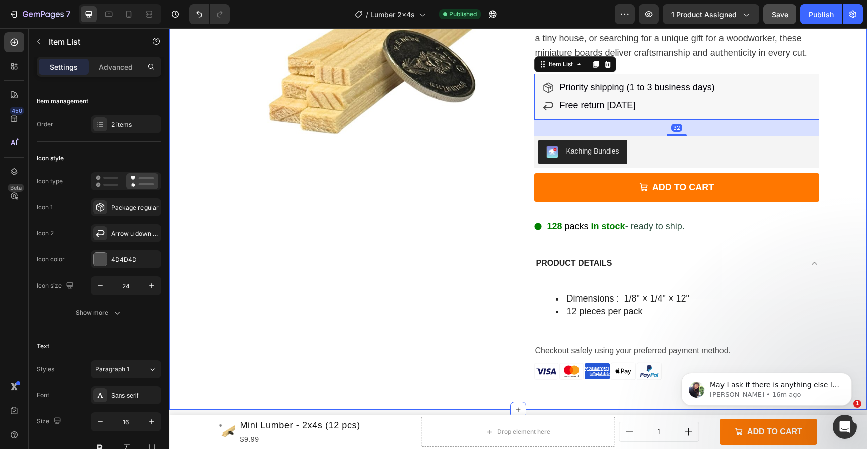
scroll to position [186, 0]
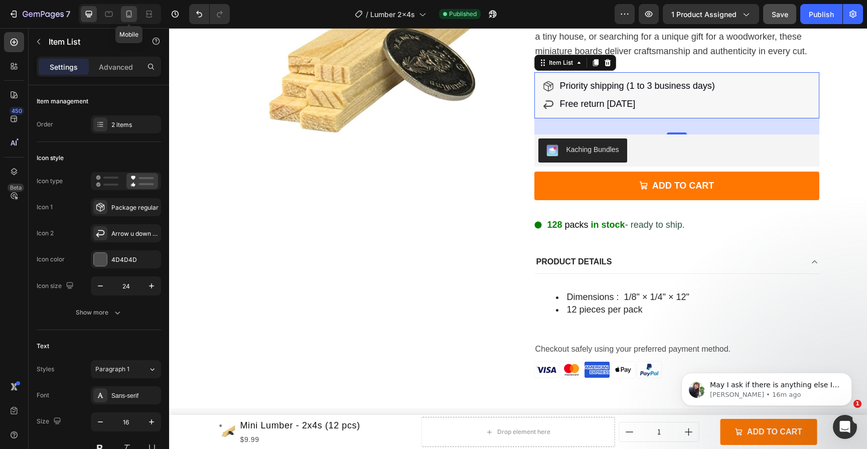
click at [129, 16] on icon at bounding box center [129, 14] width 10 height 10
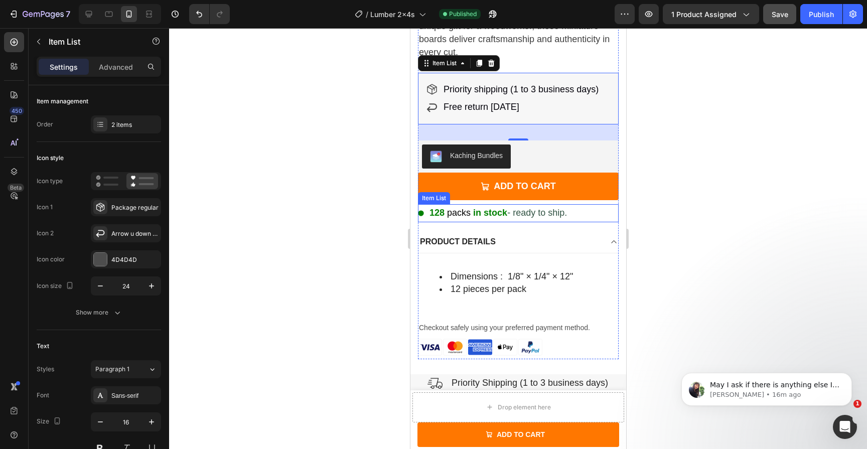
scroll to position [389, 0]
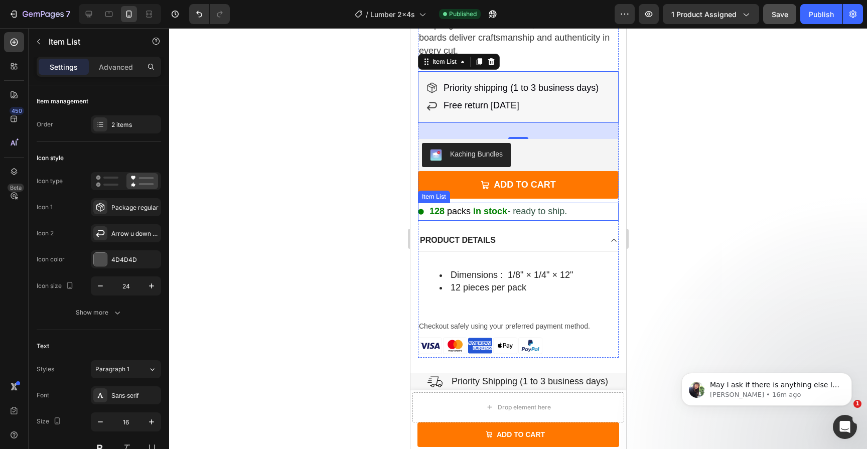
click at [593, 203] on div "128 packs in stock - ready to ship." at bounding box center [517, 212] width 201 height 18
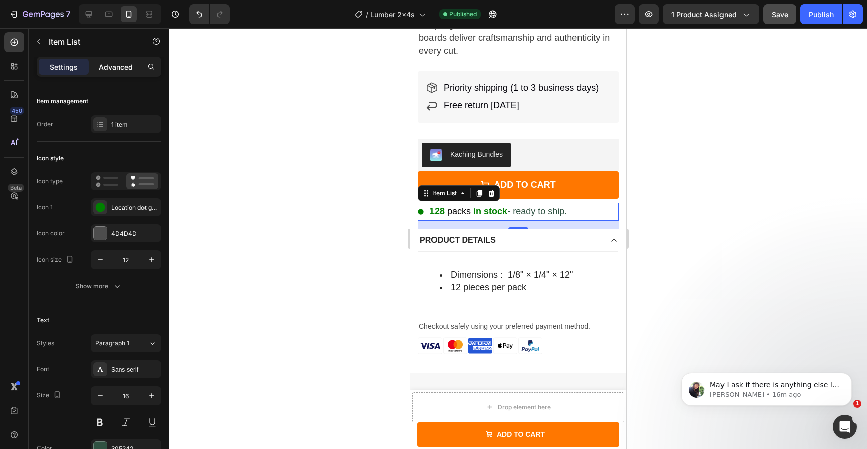
click at [113, 68] on p "Advanced" at bounding box center [116, 67] width 34 height 11
type input "100%"
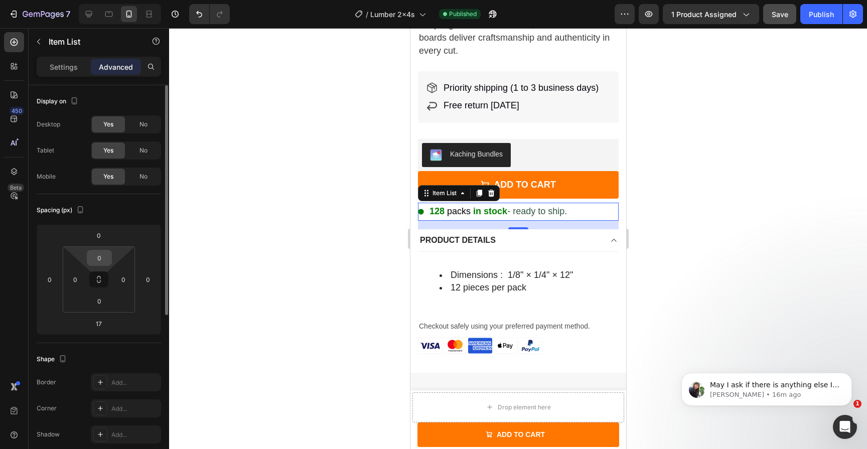
click at [100, 254] on input "0" at bounding box center [99, 257] width 20 height 15
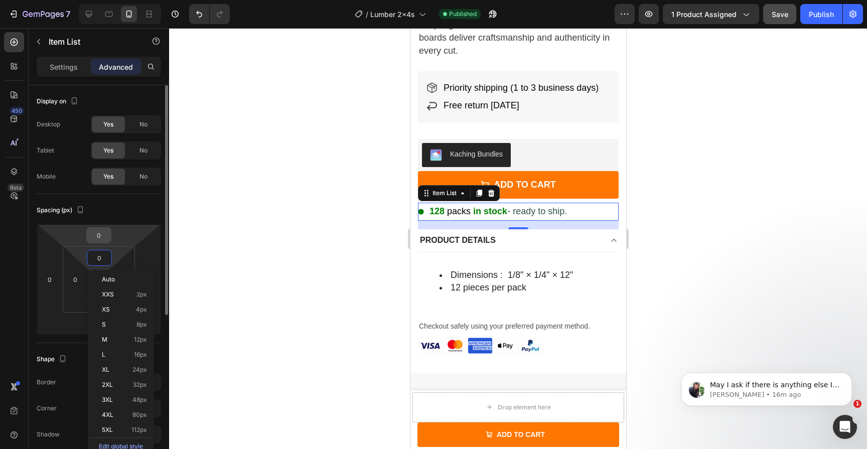
click at [101, 236] on input "0" at bounding box center [99, 235] width 20 height 15
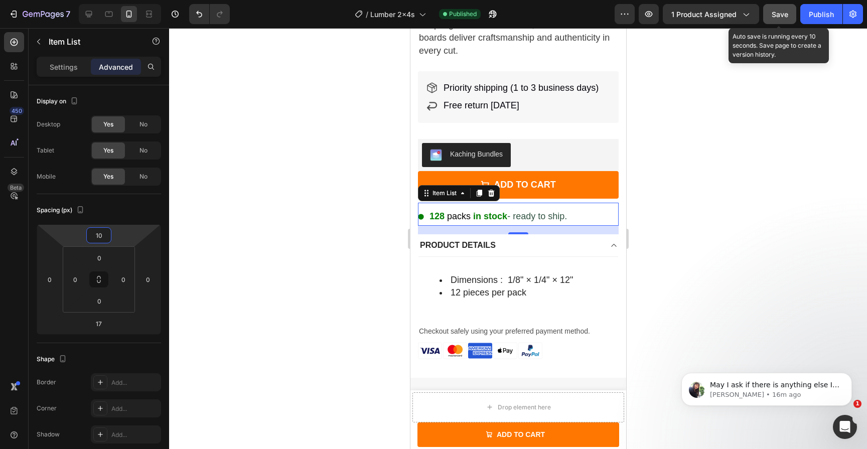
click at [776, 13] on span "Save" at bounding box center [779, 14] width 17 height 9
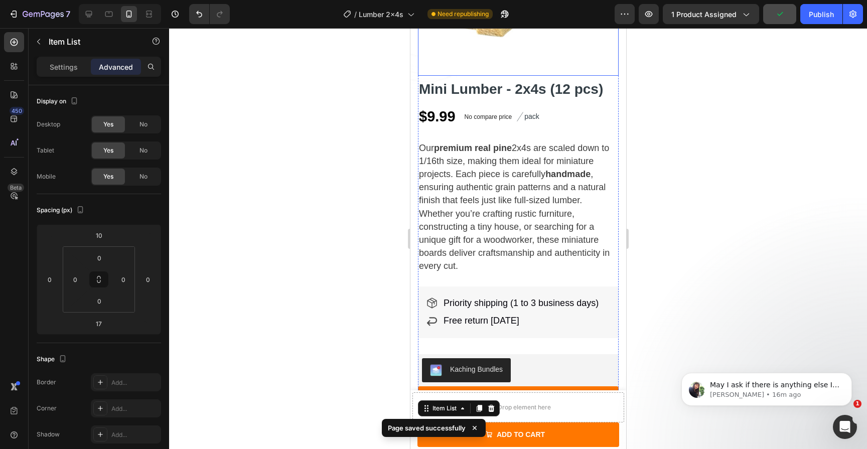
scroll to position [189, 0]
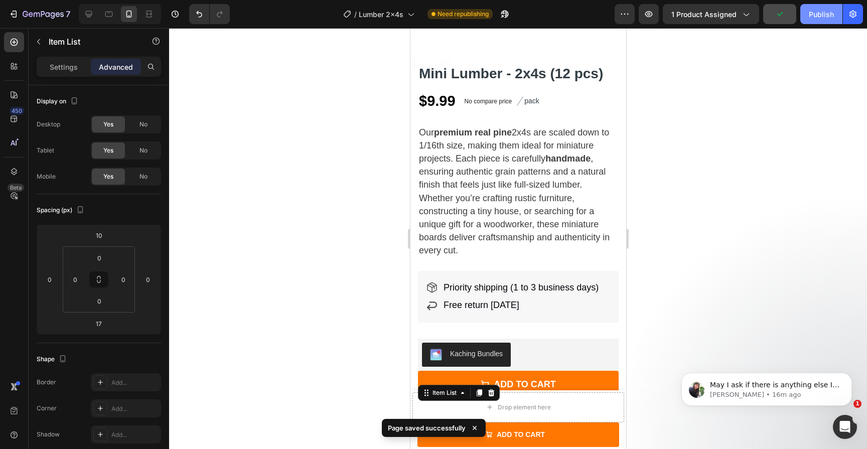
click at [810, 10] on div "Publish" at bounding box center [820, 14] width 25 height 11
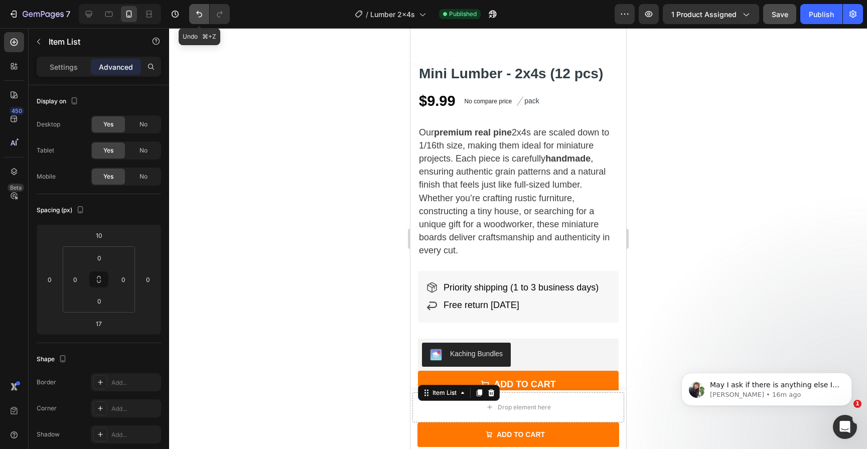
click at [194, 16] on icon "Undo/Redo" at bounding box center [199, 14] width 10 height 10
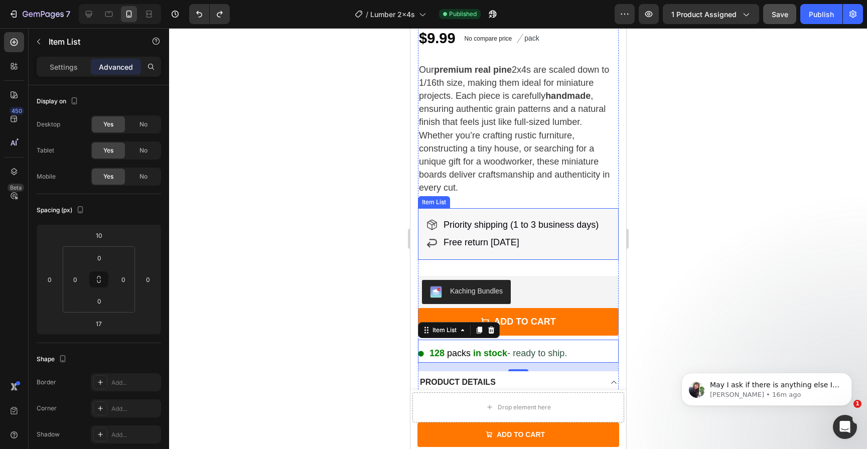
scroll to position [349, 0]
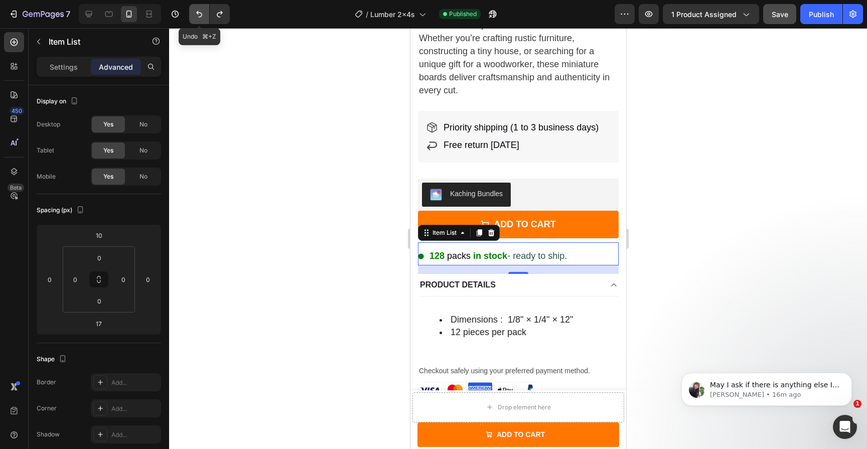
click at [196, 11] on icon "Undo/Redo" at bounding box center [199, 14] width 10 height 10
type input "0"
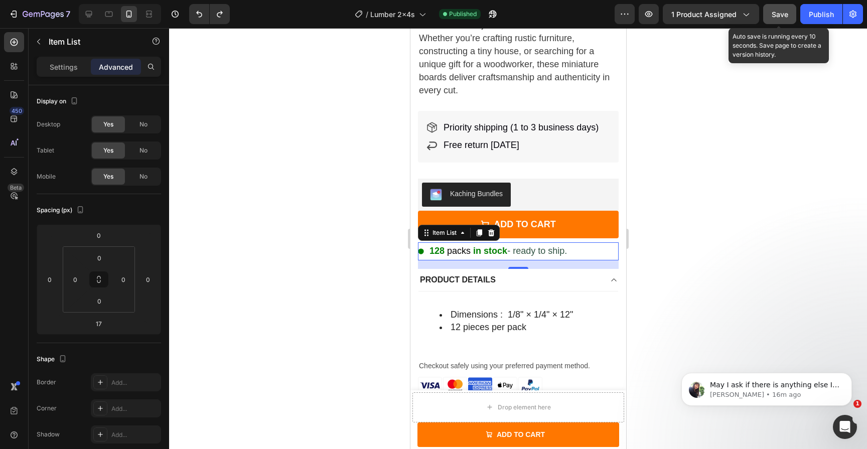
click at [785, 9] on div "Save" at bounding box center [779, 14] width 17 height 11
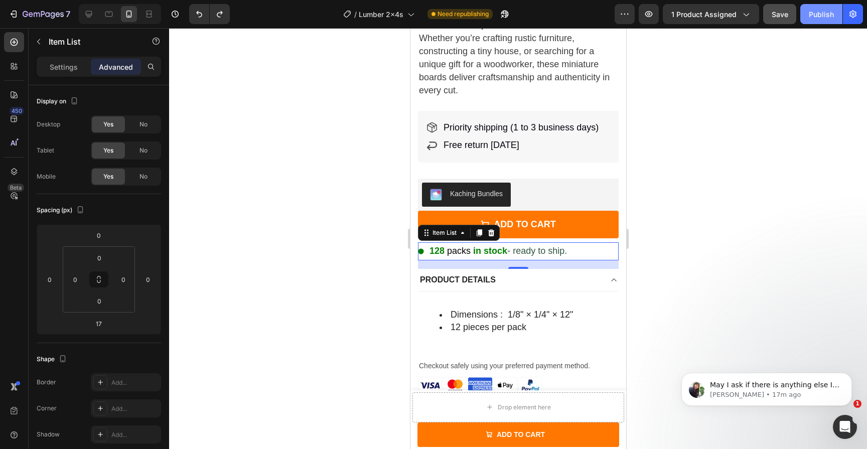
click at [808, 13] on button "Publish" at bounding box center [821, 14] width 42 height 20
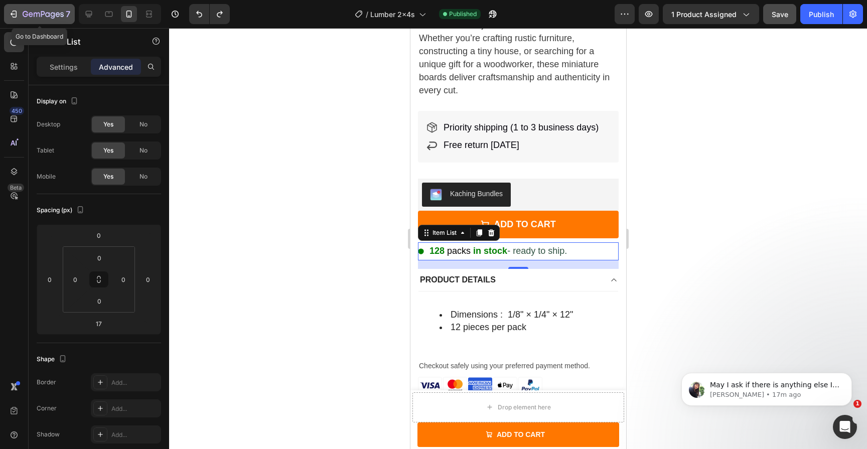
click at [12, 7] on button "7" at bounding box center [39, 14] width 71 height 20
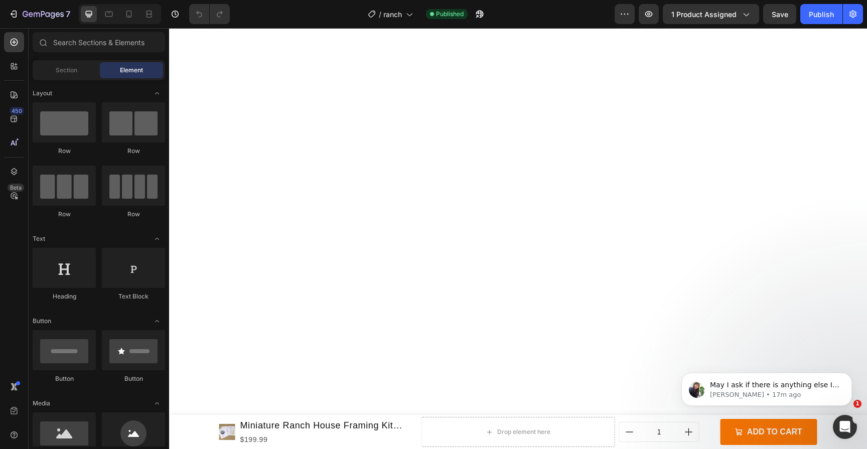
scroll to position [1926, 0]
